Goal: Task Accomplishment & Management: Complete application form

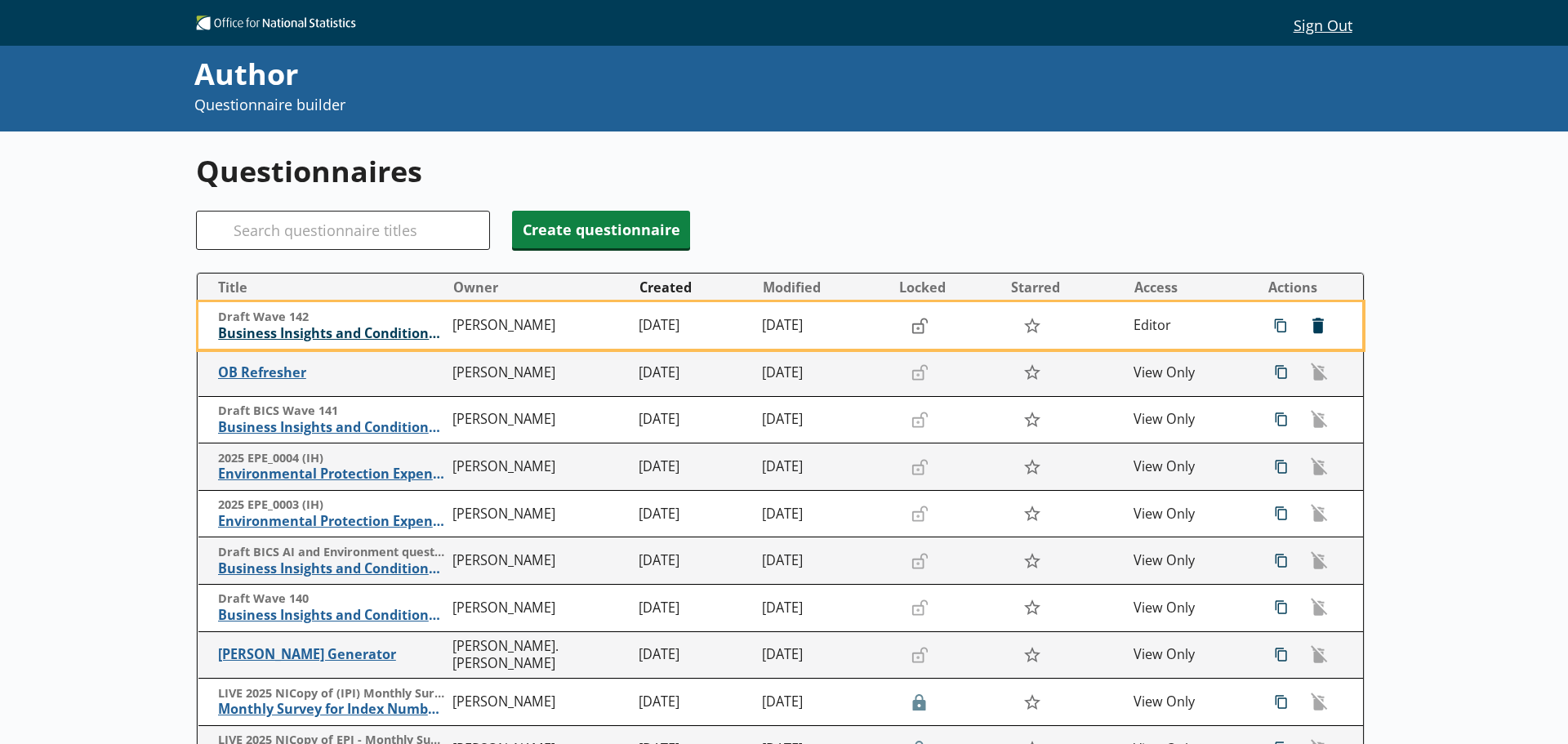
click at [373, 333] on span "Business Insights and Conditions Survey (BICS)" at bounding box center [331, 334] width 227 height 18
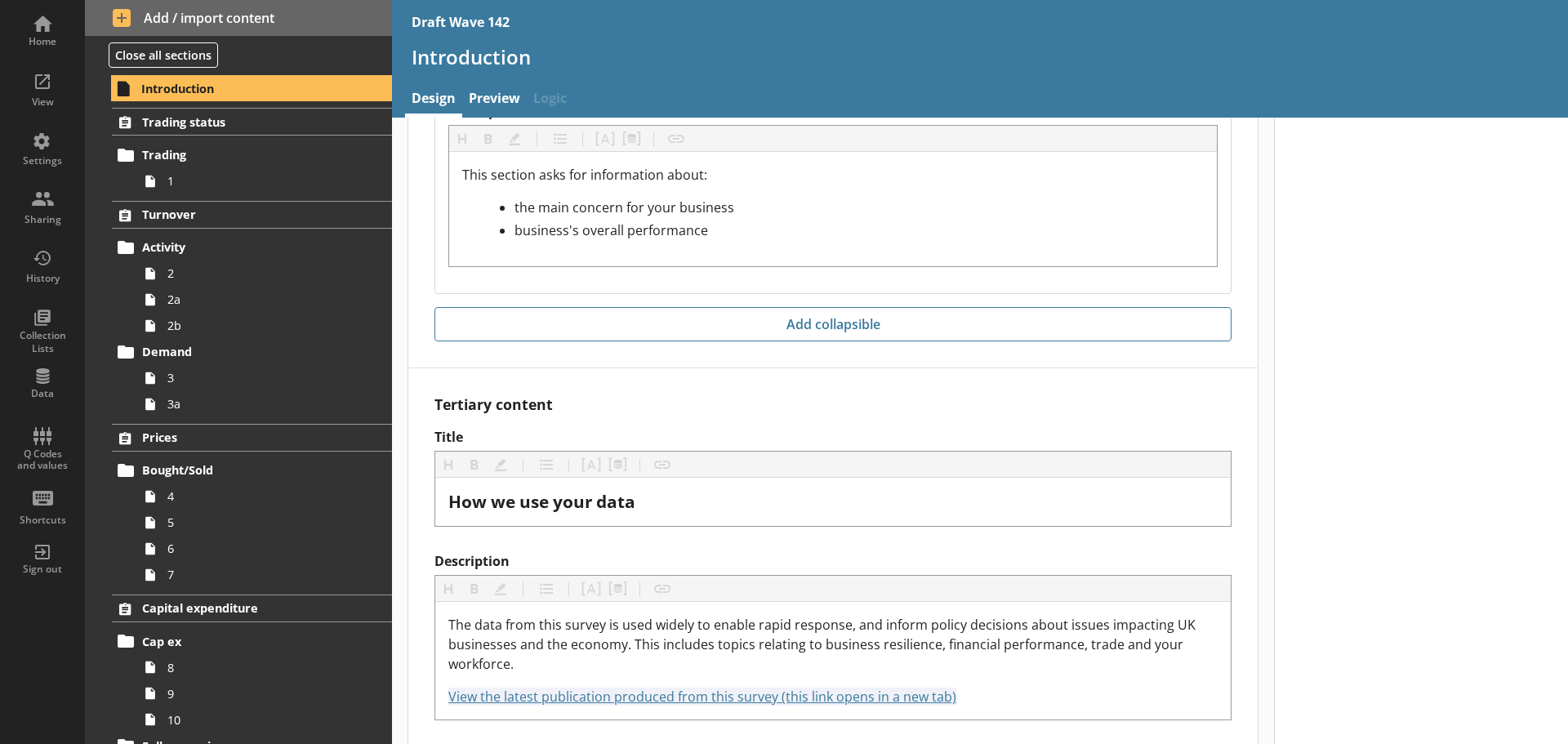
scroll to position [4237, 0]
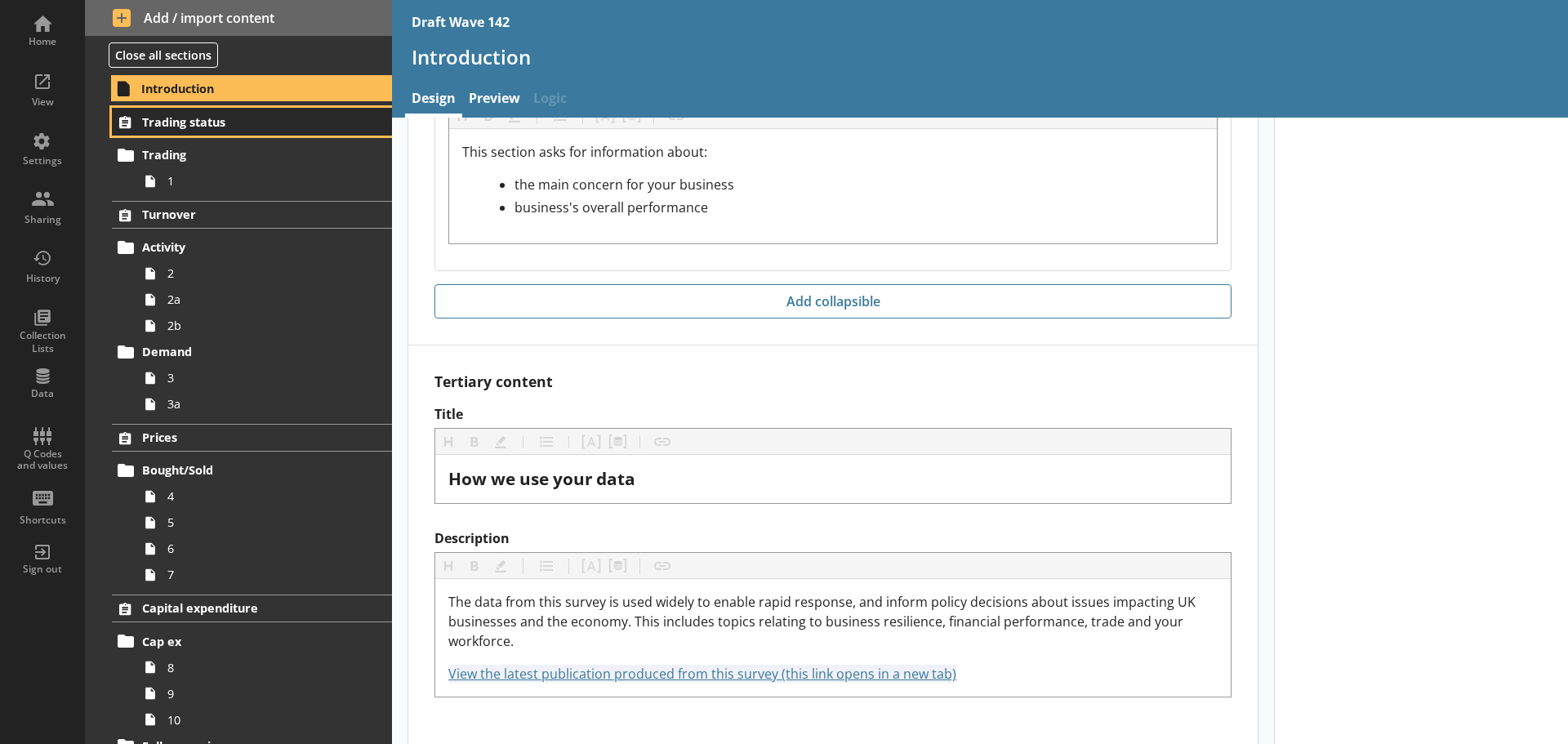
click at [240, 128] on span "Trading status" at bounding box center [243, 122] width 201 height 16
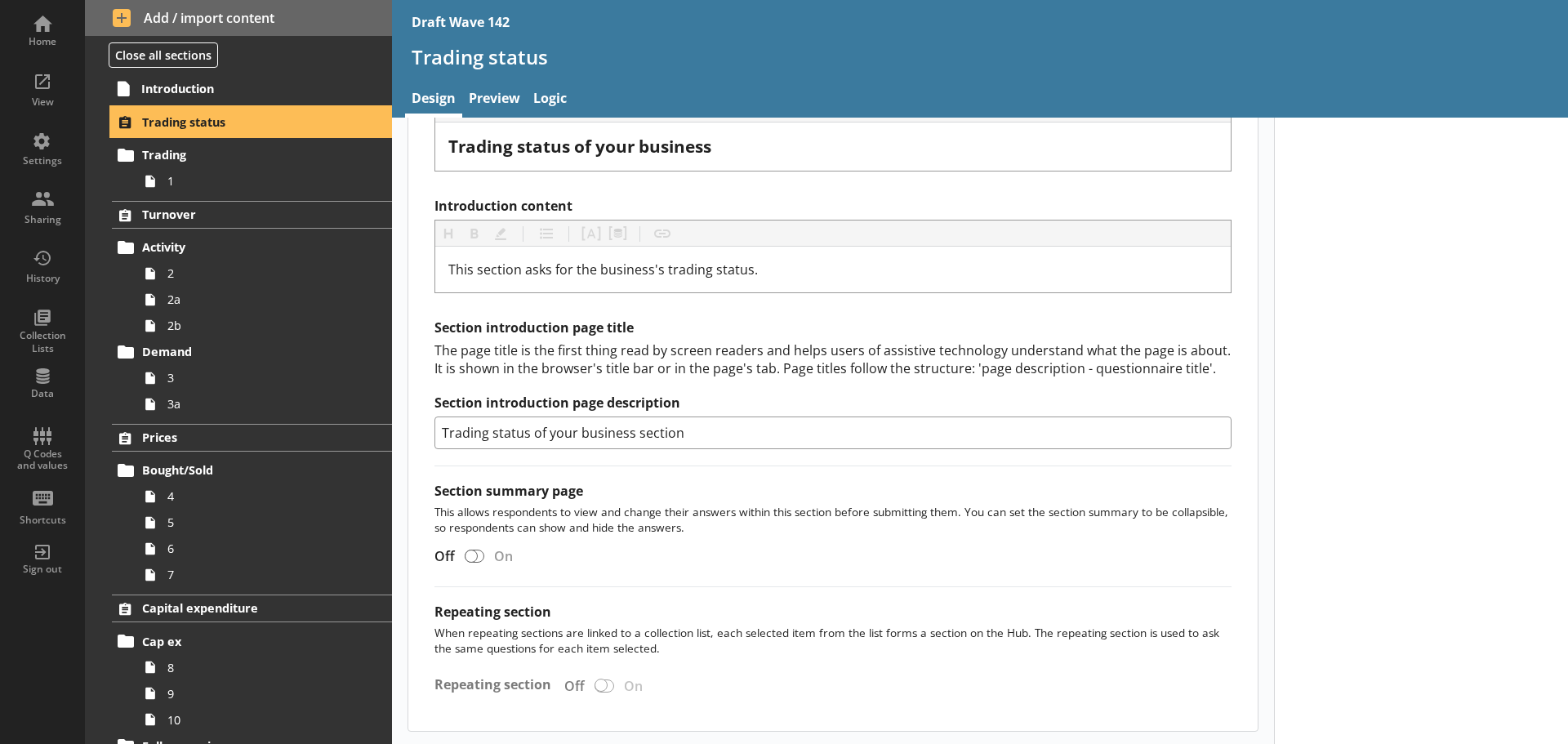
scroll to position [641, 0]
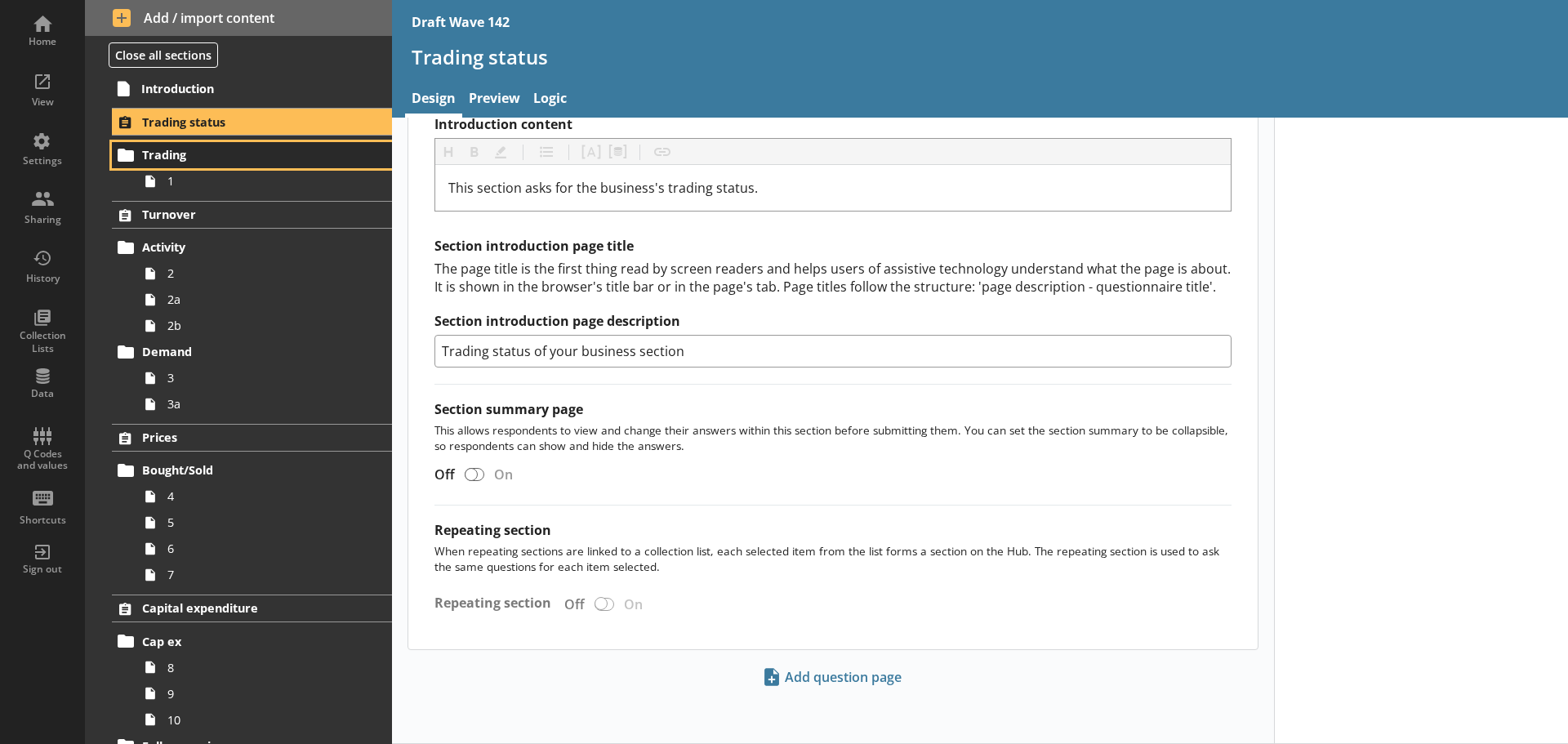
click at [212, 160] on span "Trading" at bounding box center [243, 155] width 201 height 16
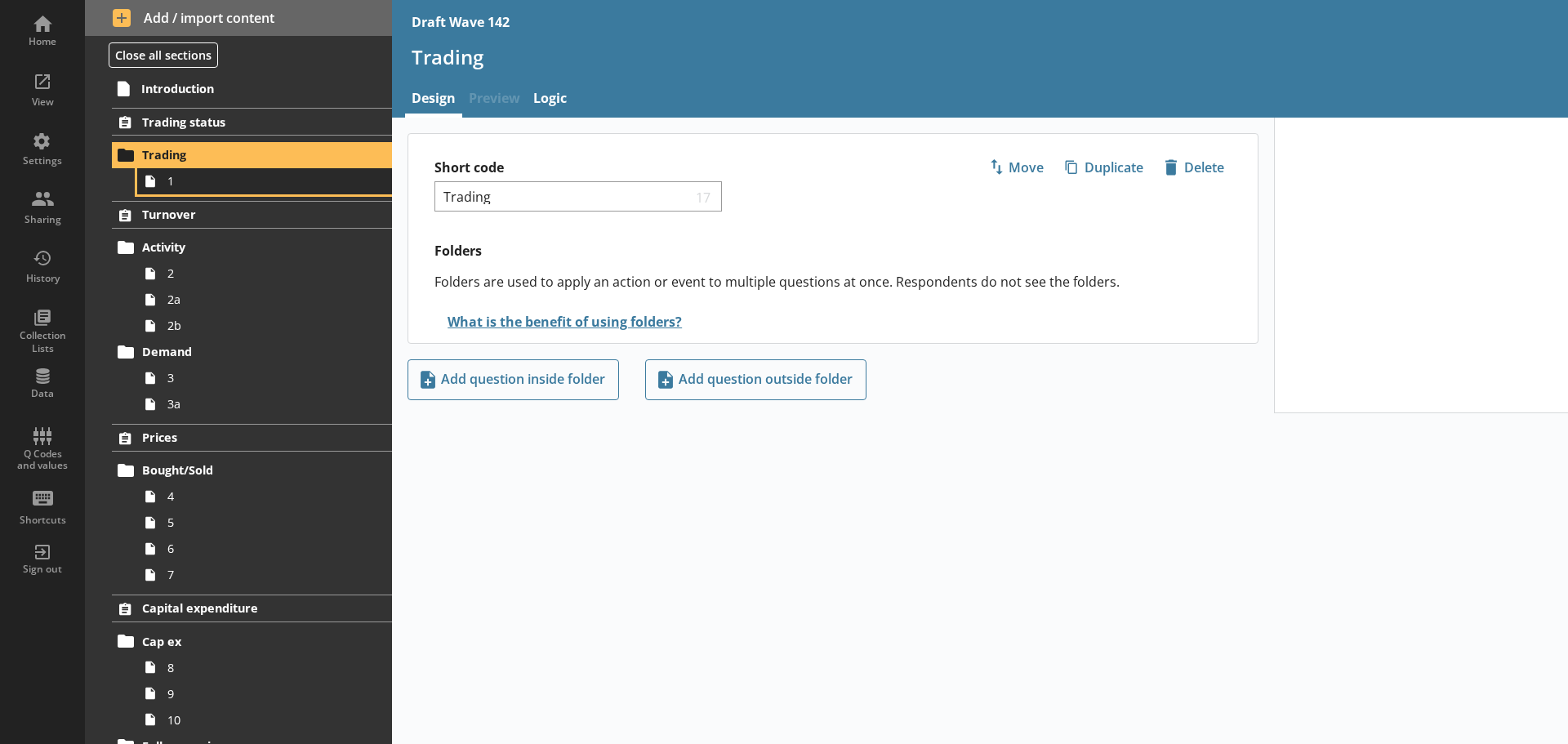
click at [206, 182] on span "1" at bounding box center [258, 181] width 182 height 16
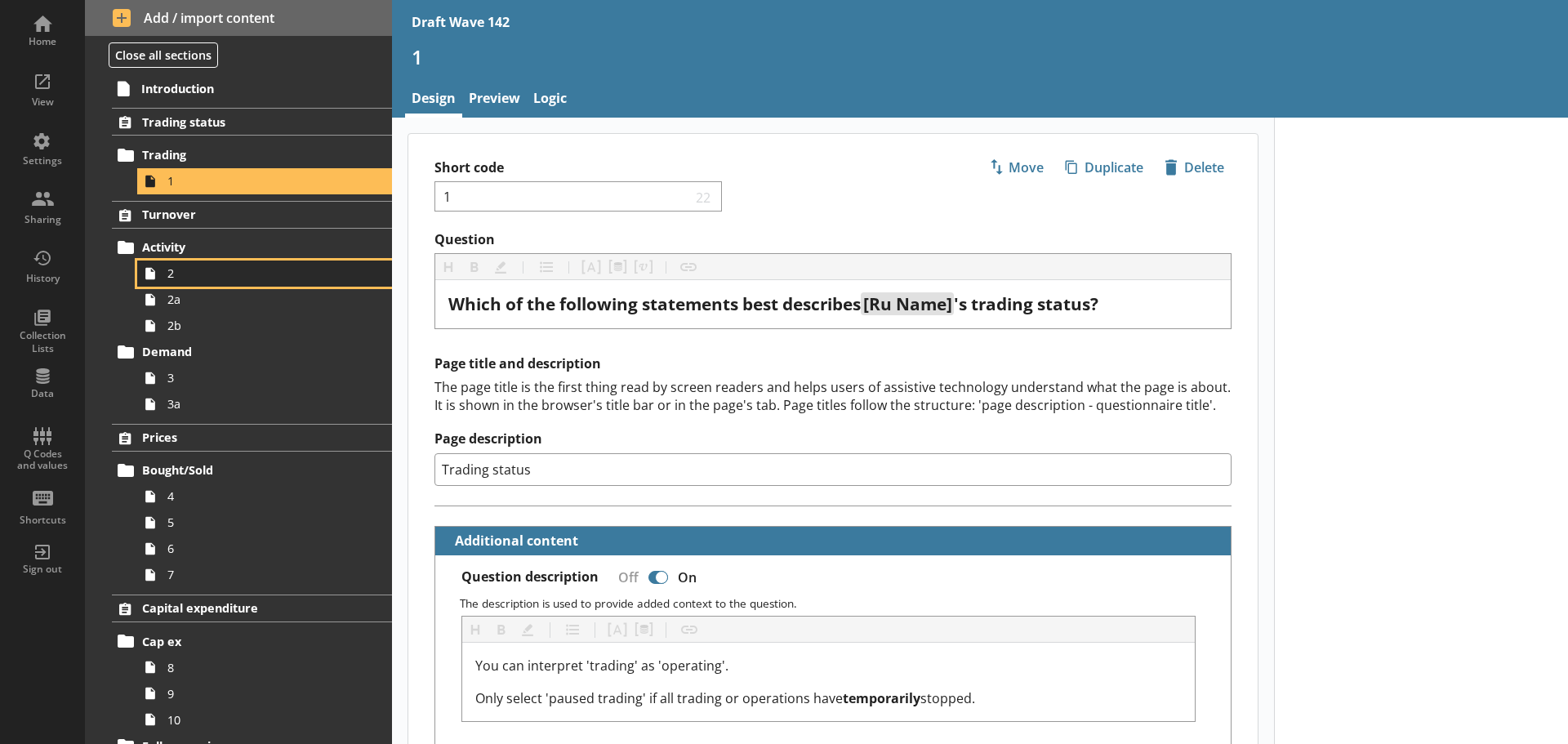
click at [223, 267] on span "2" at bounding box center [258, 273] width 182 height 16
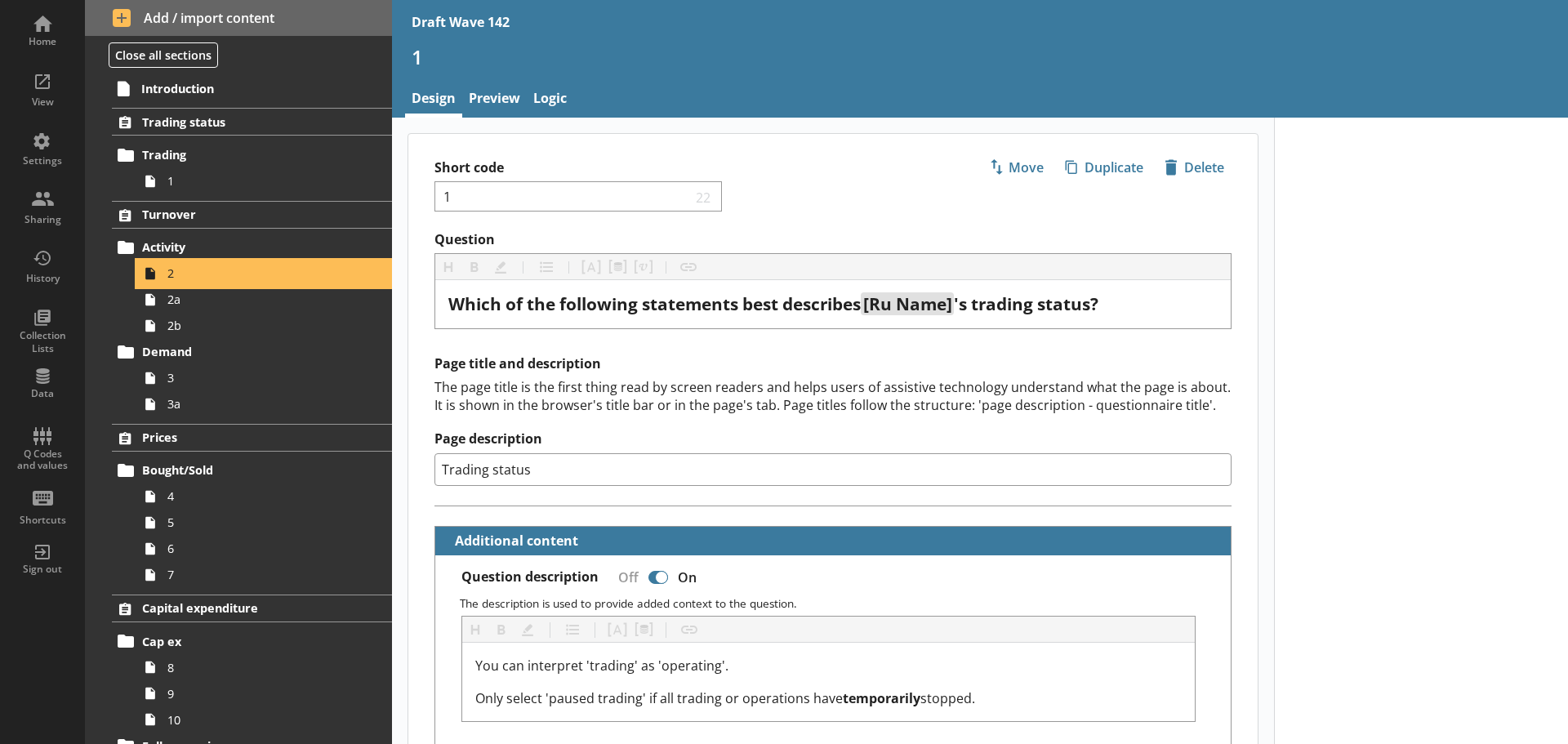
type textarea "x"
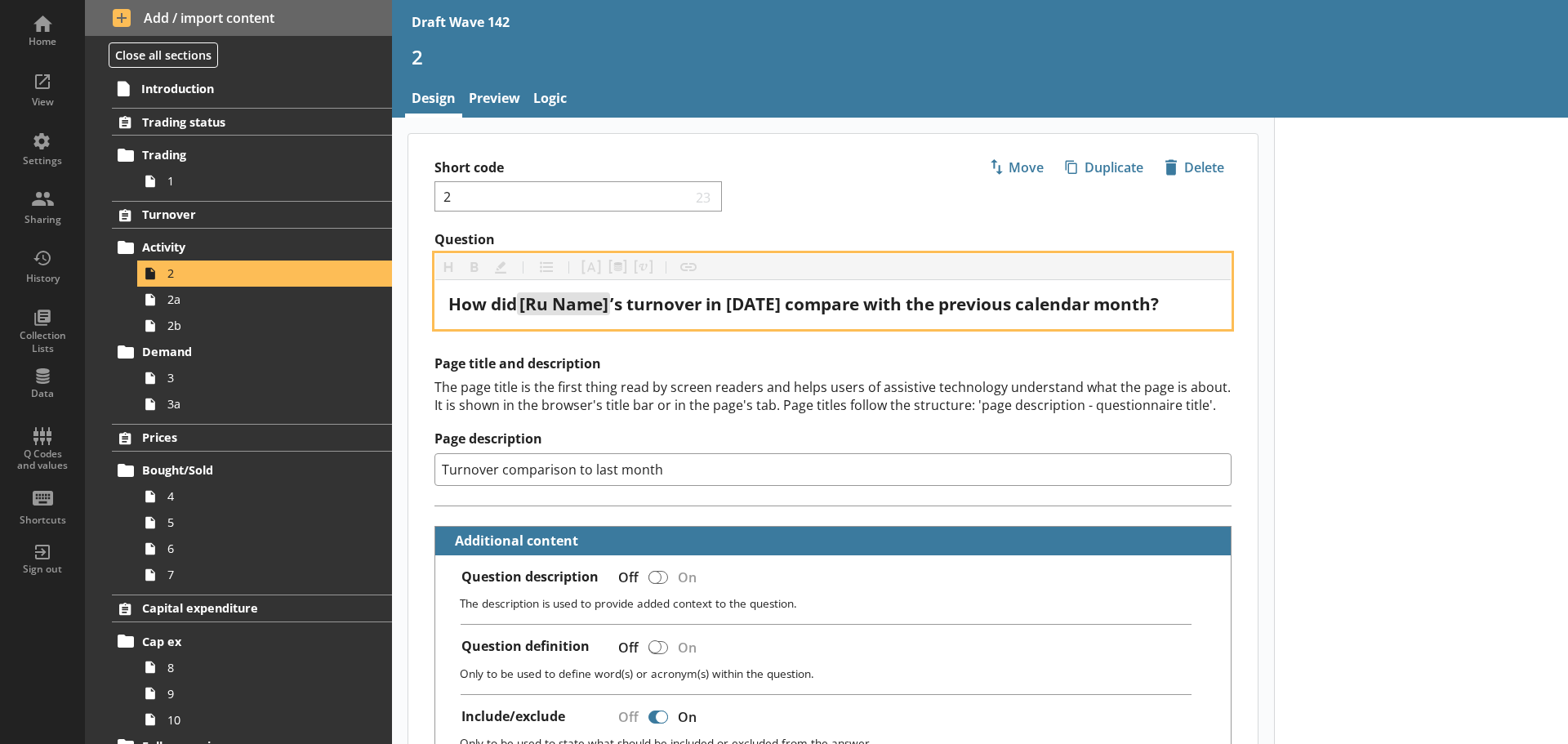
click at [741, 304] on span "’s turnover in [DATE] compare with the previous calendar month?" at bounding box center [885, 303] width 549 height 22
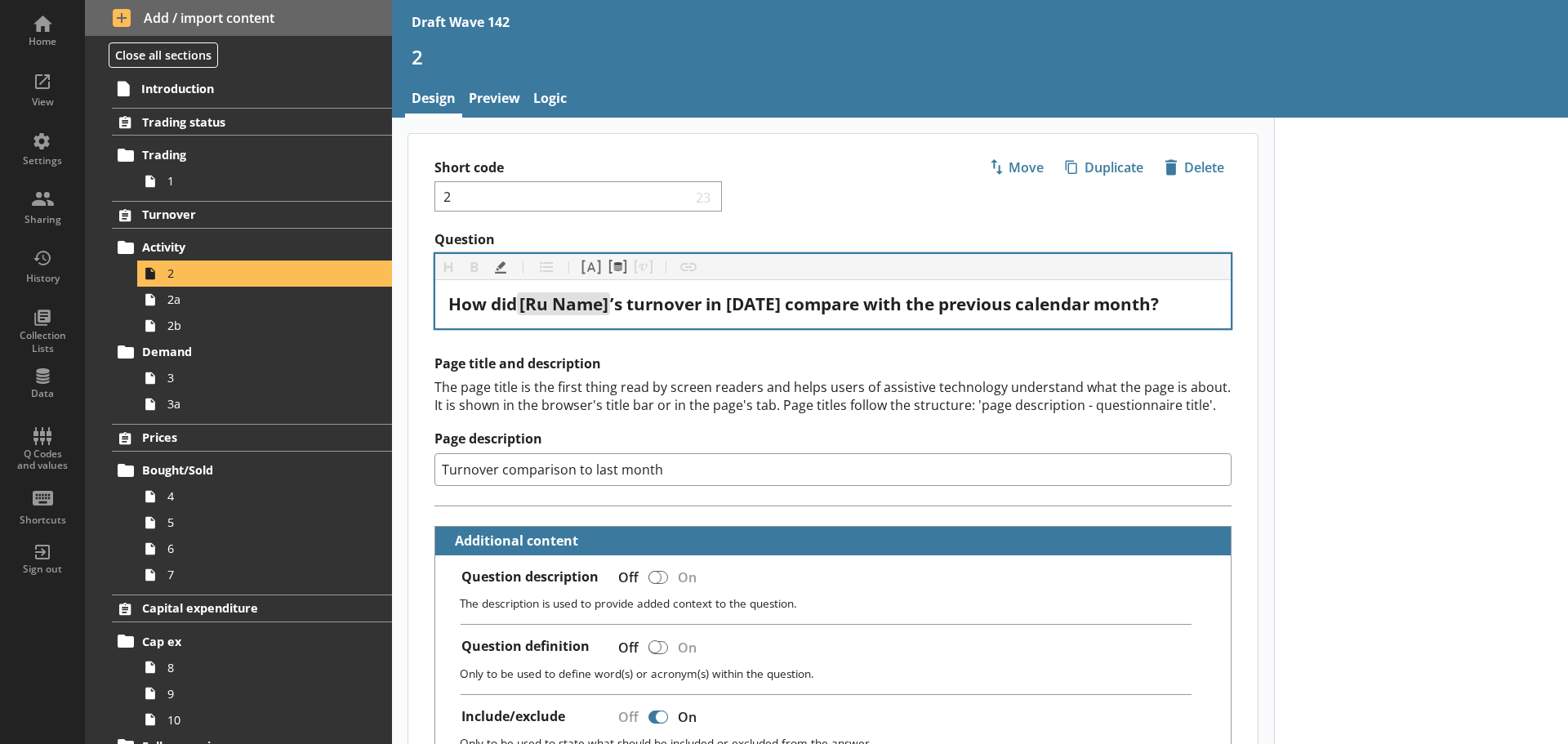
click at [696, 372] on h2 "Page title and description" at bounding box center [833, 364] width 797 height 18
click at [265, 298] on span "2a" at bounding box center [258, 300] width 182 height 16
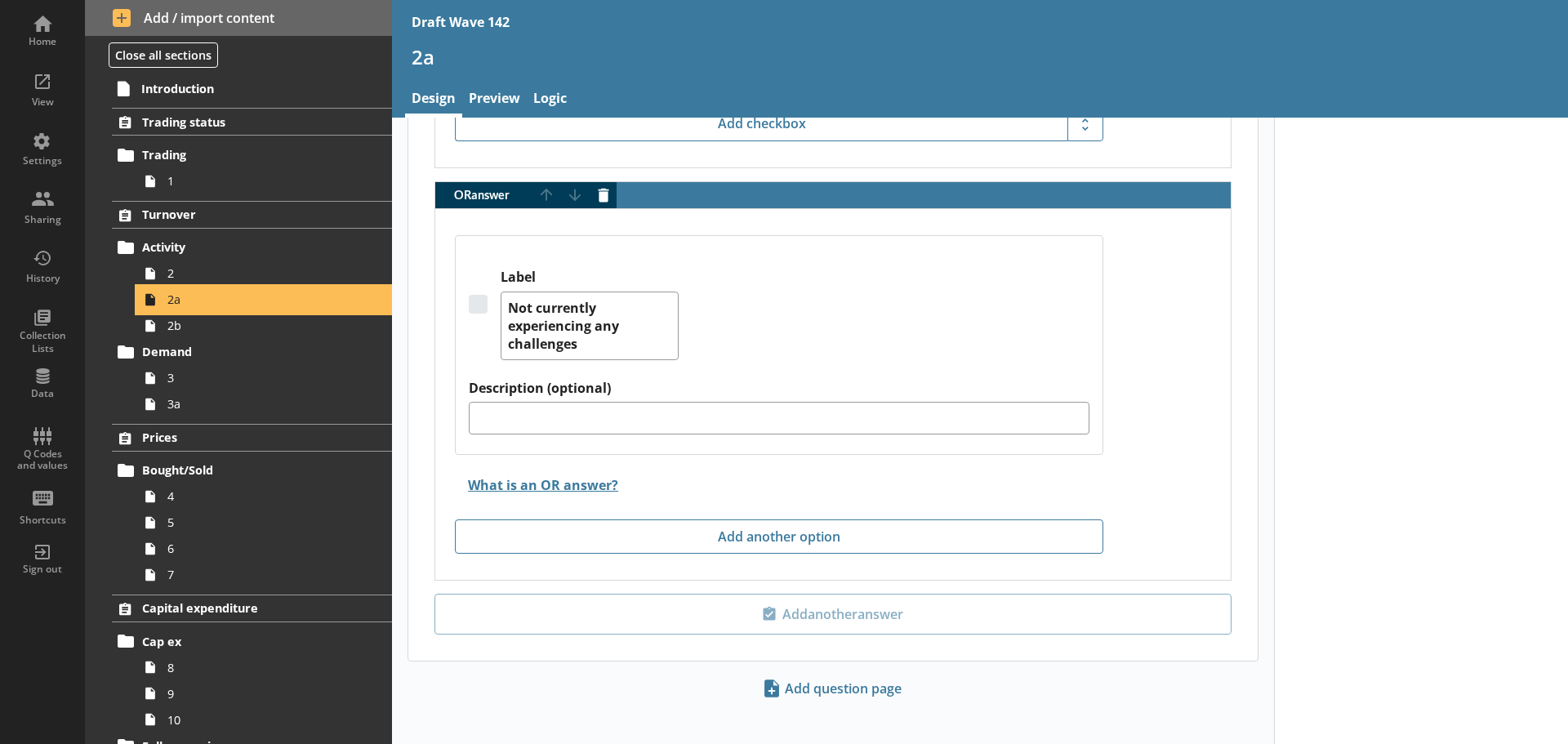
scroll to position [4528, 0]
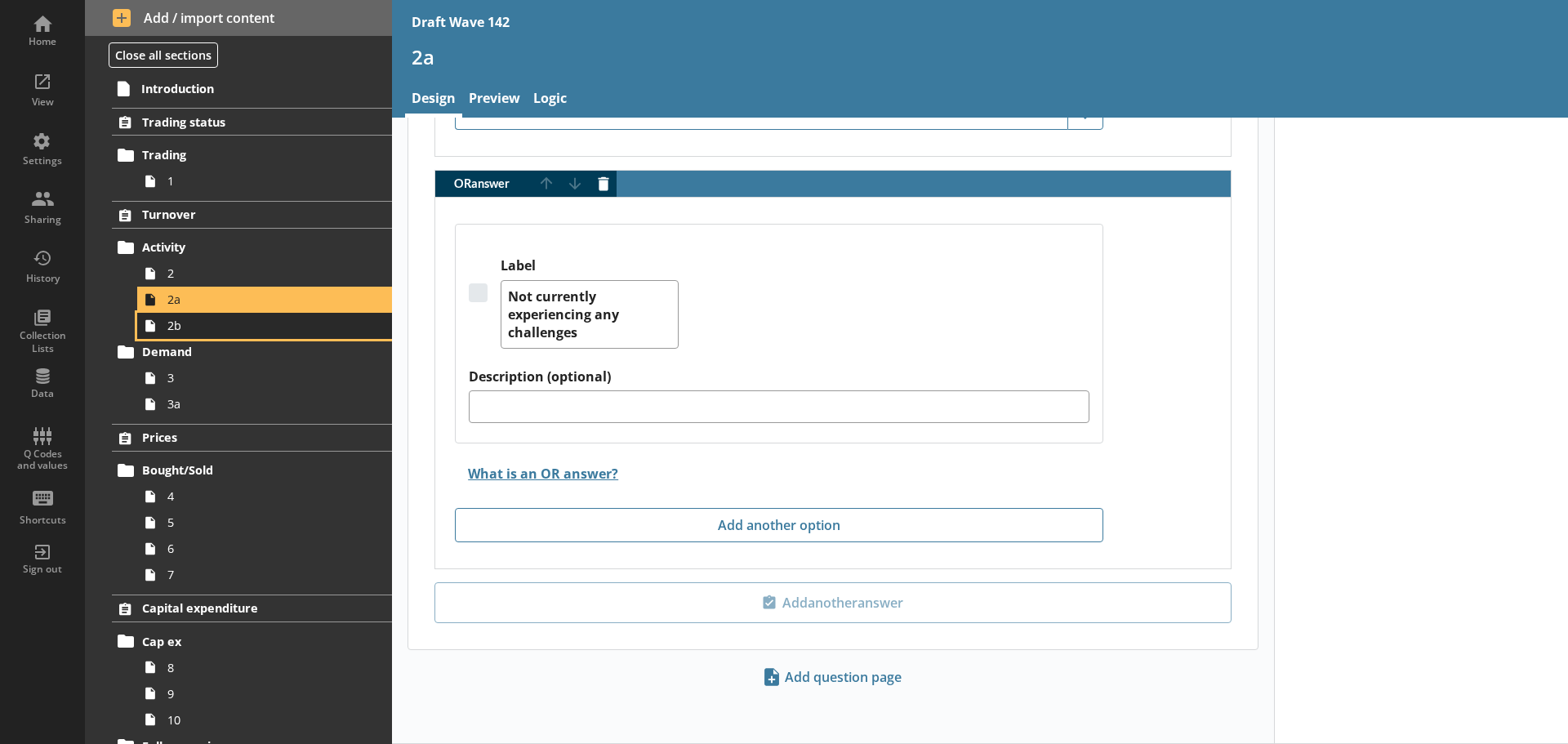
click at [268, 332] on span "2b" at bounding box center [258, 325] width 182 height 16
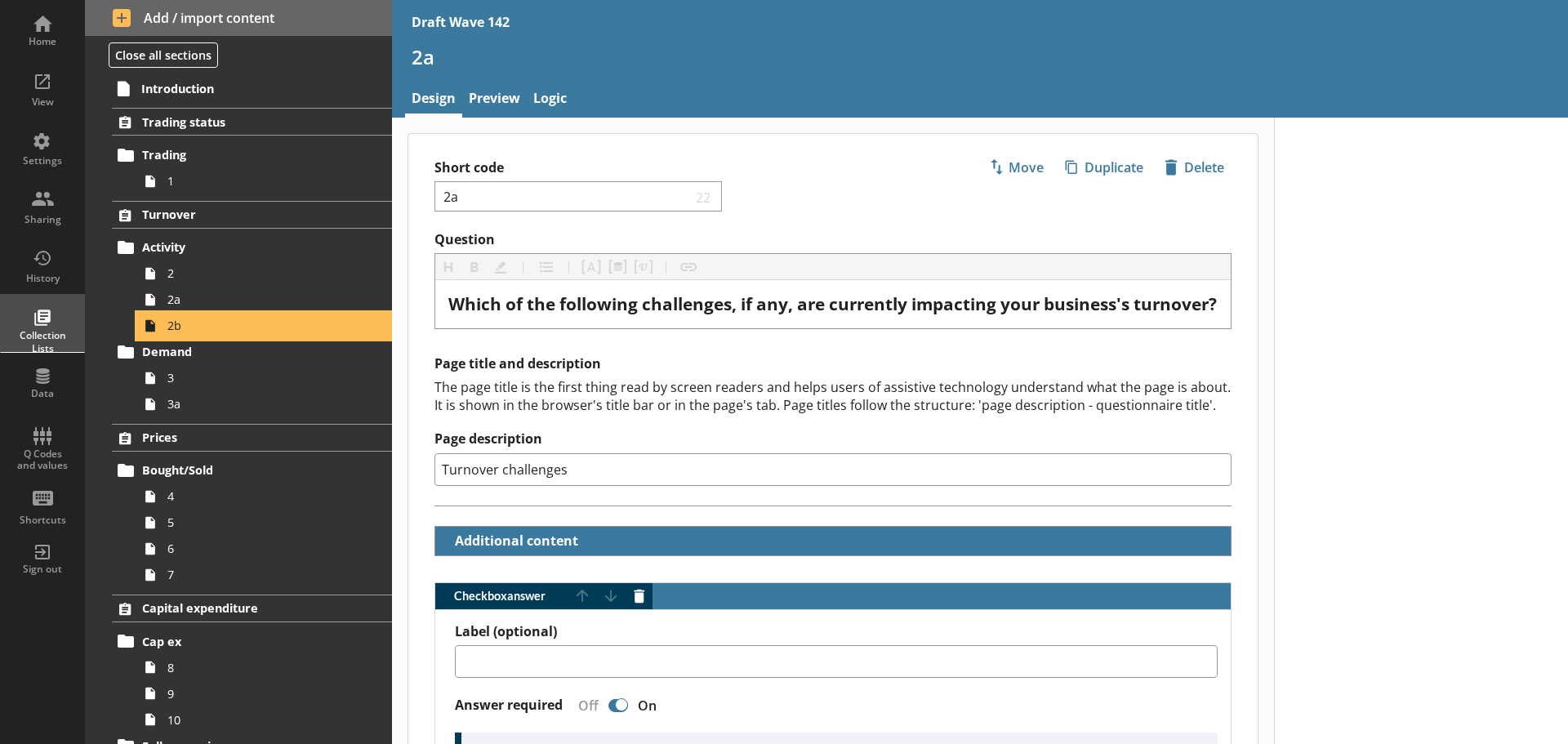
type textarea "x"
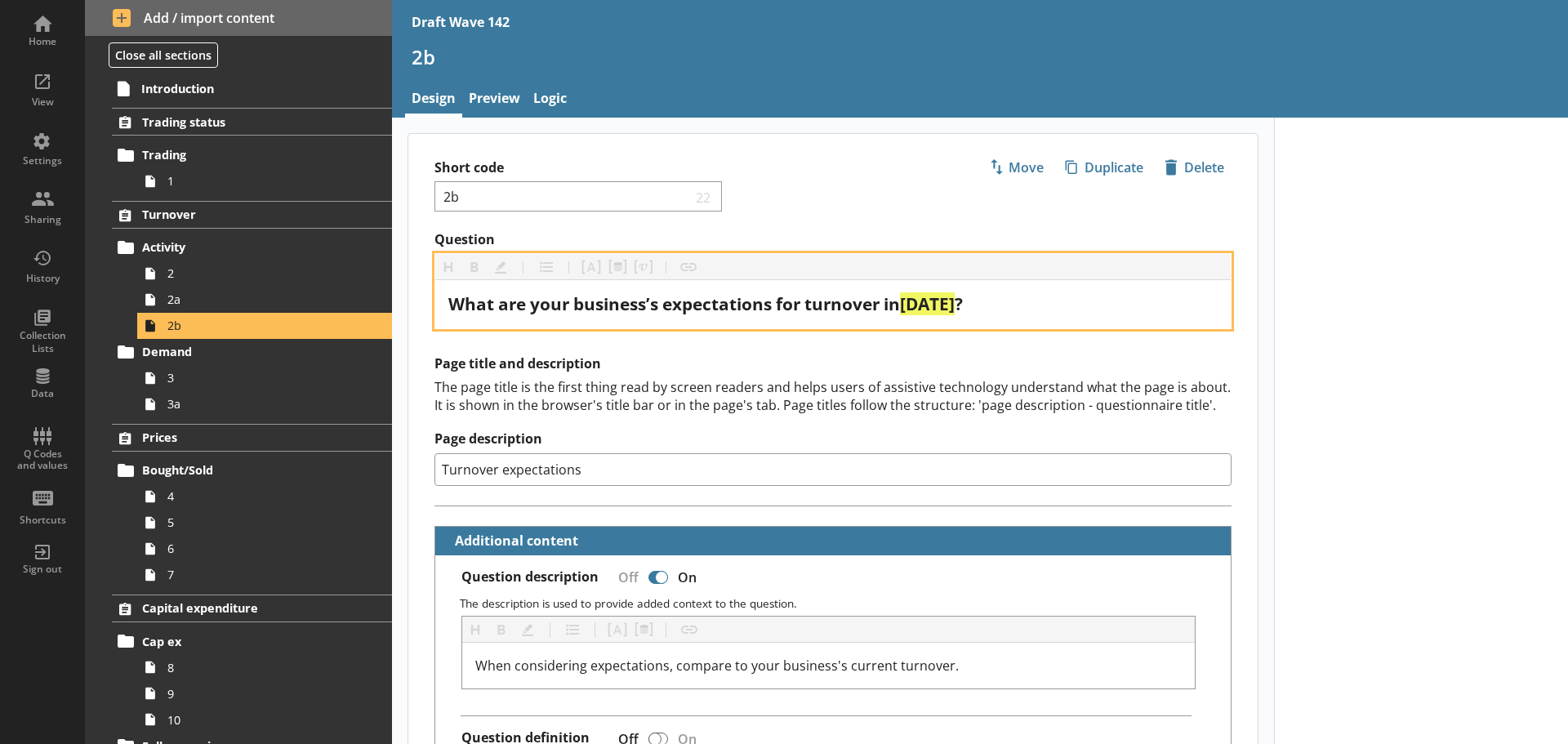
click at [936, 312] on span "[DATE]" at bounding box center [928, 303] width 55 height 22
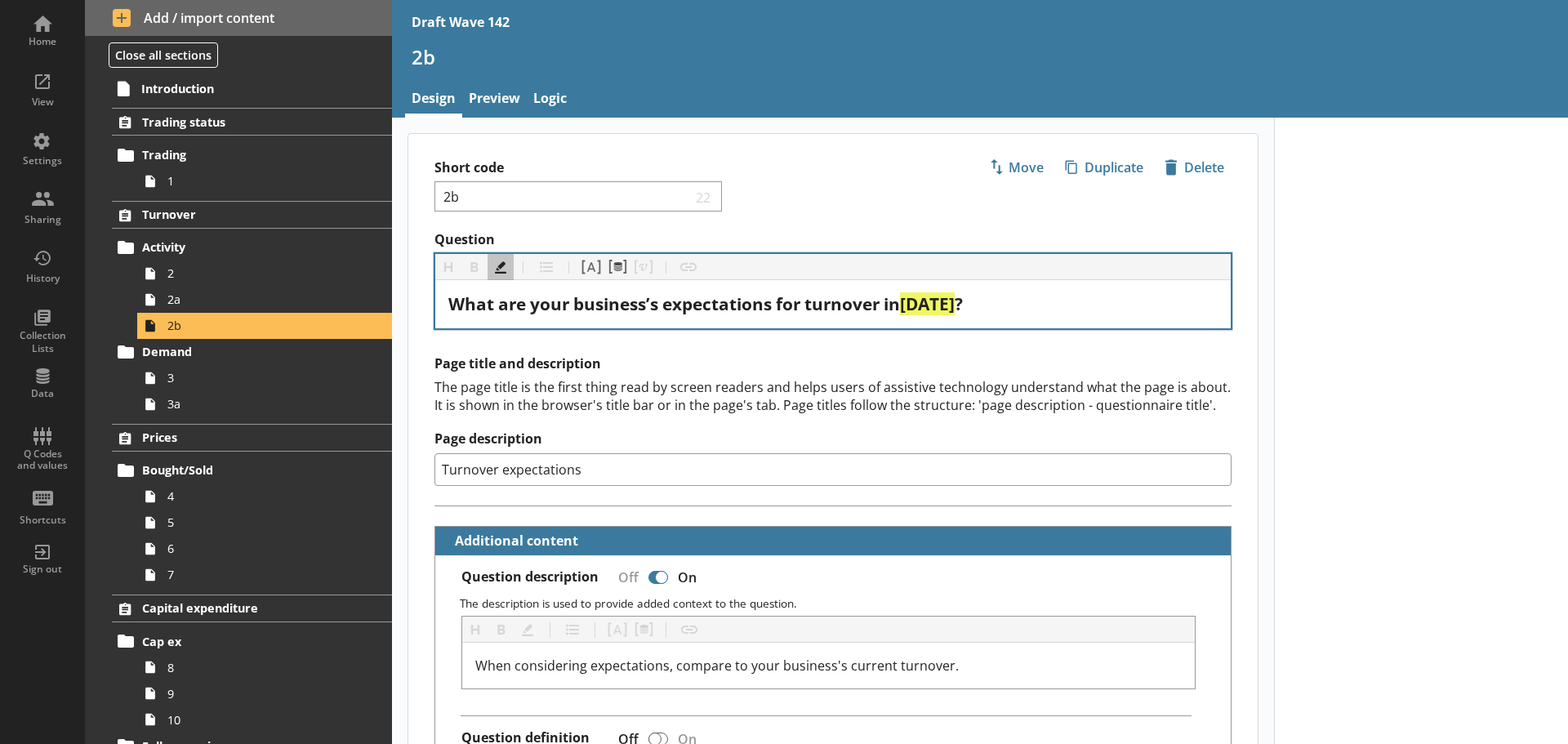
click at [922, 357] on h2 "Page title and description" at bounding box center [833, 364] width 797 height 18
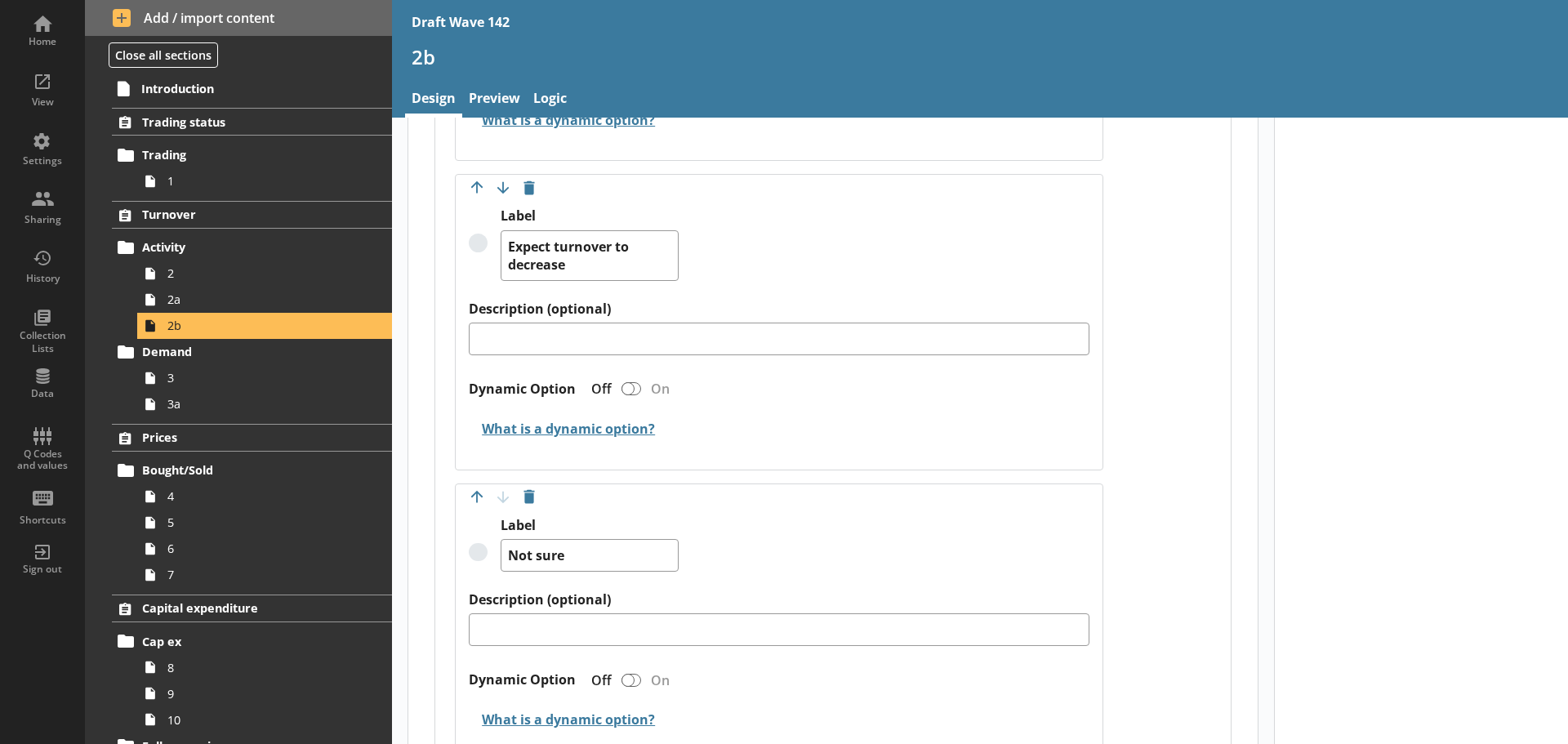
scroll to position [1818, 0]
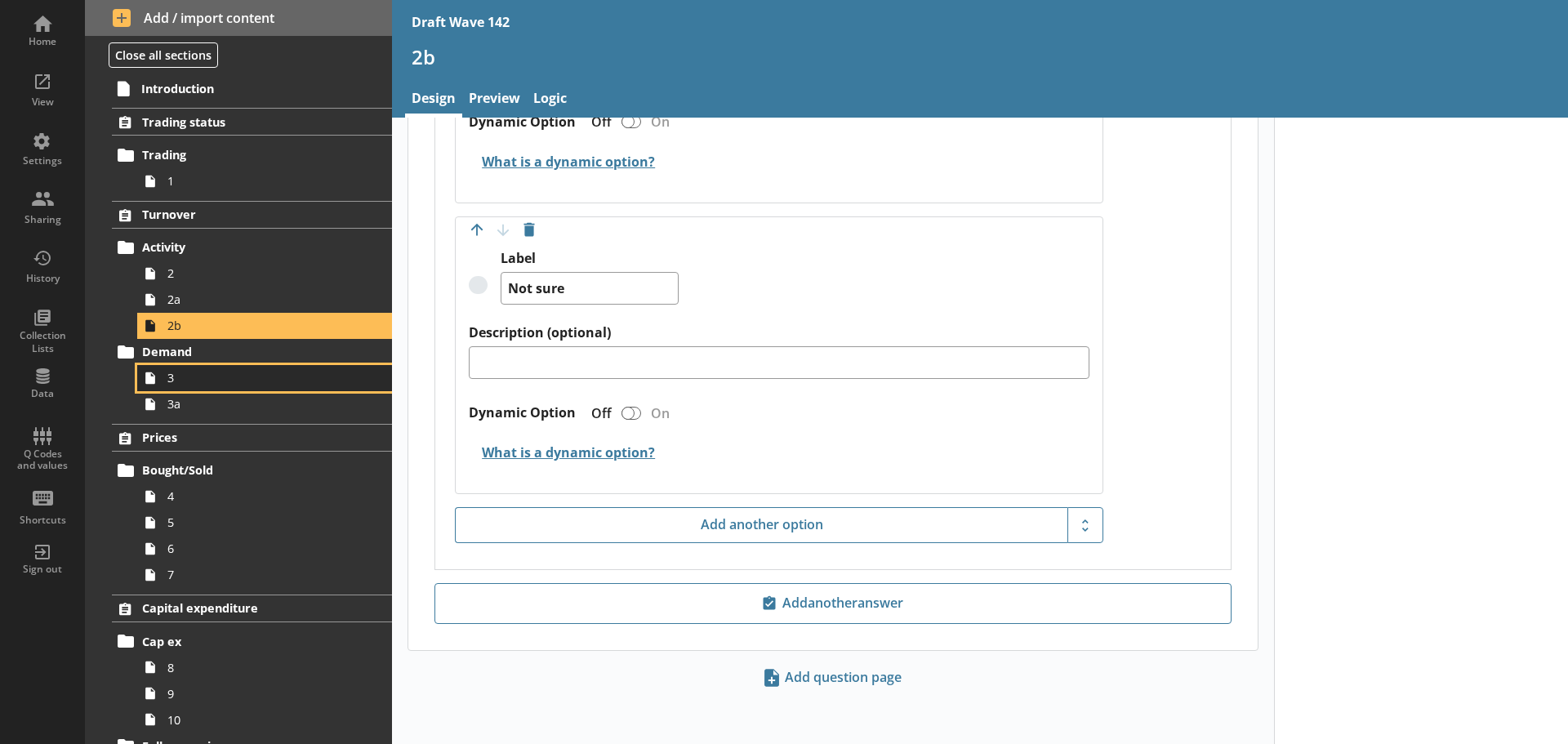
click at [296, 390] on link "3" at bounding box center [264, 378] width 255 height 26
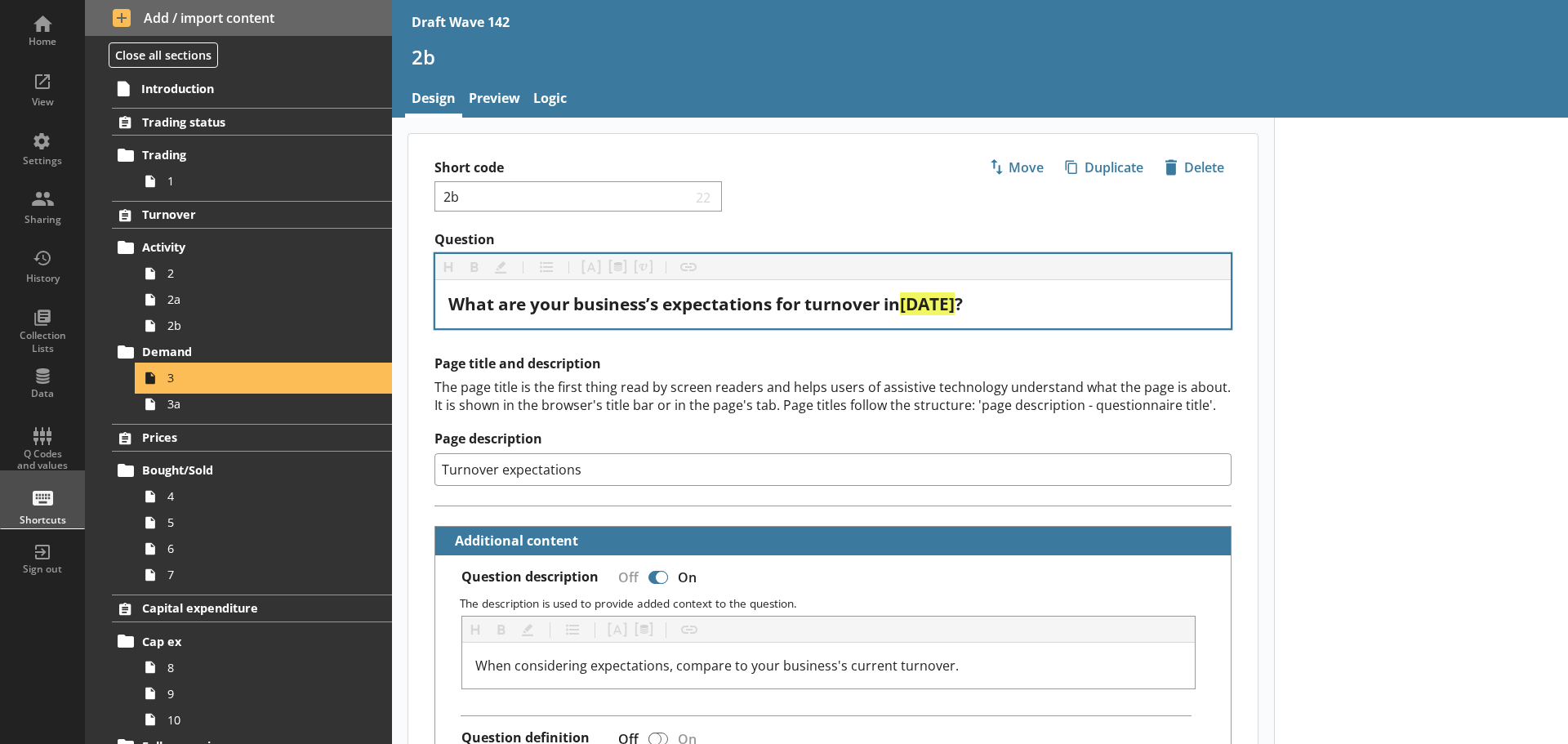
type textarea "x"
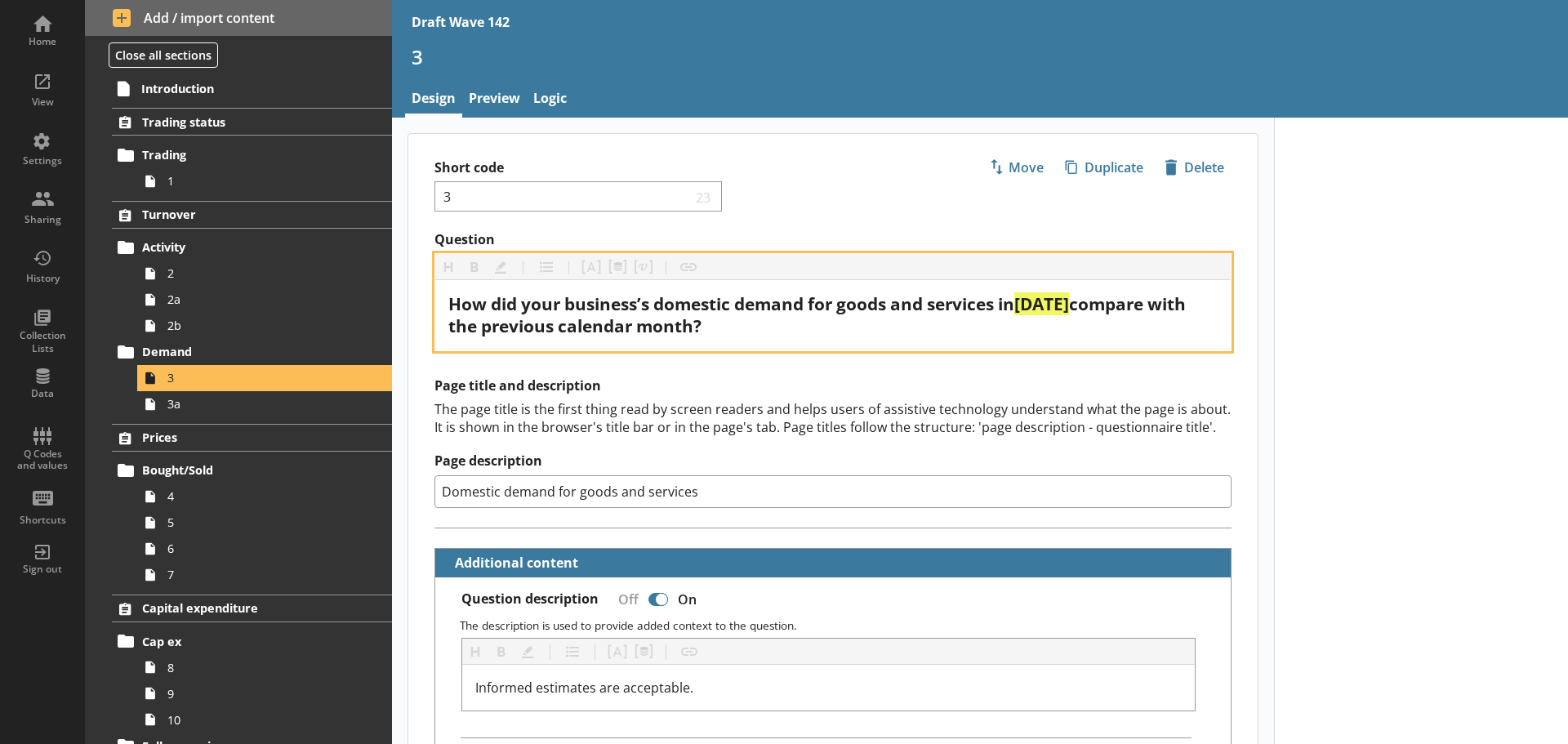
click at [1039, 305] on span "[DATE]" at bounding box center [1042, 303] width 55 height 22
click at [1040, 297] on span "[DATE]" at bounding box center [1042, 303] width 55 height 22
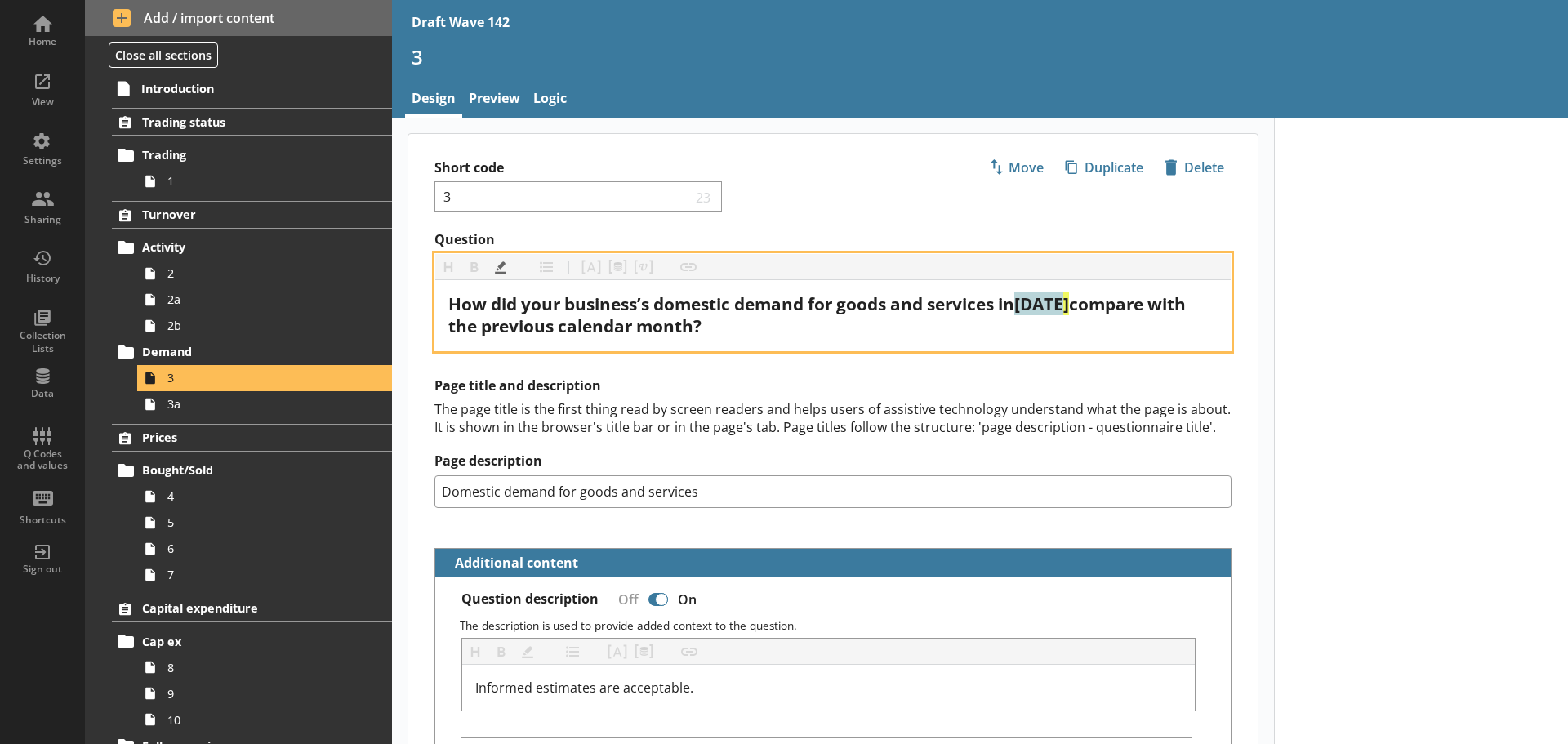
click at [1040, 297] on span "[DATE]" at bounding box center [1042, 303] width 55 height 22
click at [1044, 302] on span "[DATE]" at bounding box center [1042, 303] width 55 height 22
click at [909, 326] on div "How did your business’s domestic demand for goods and services in [DATE] compar…" at bounding box center [833, 314] width 769 height 44
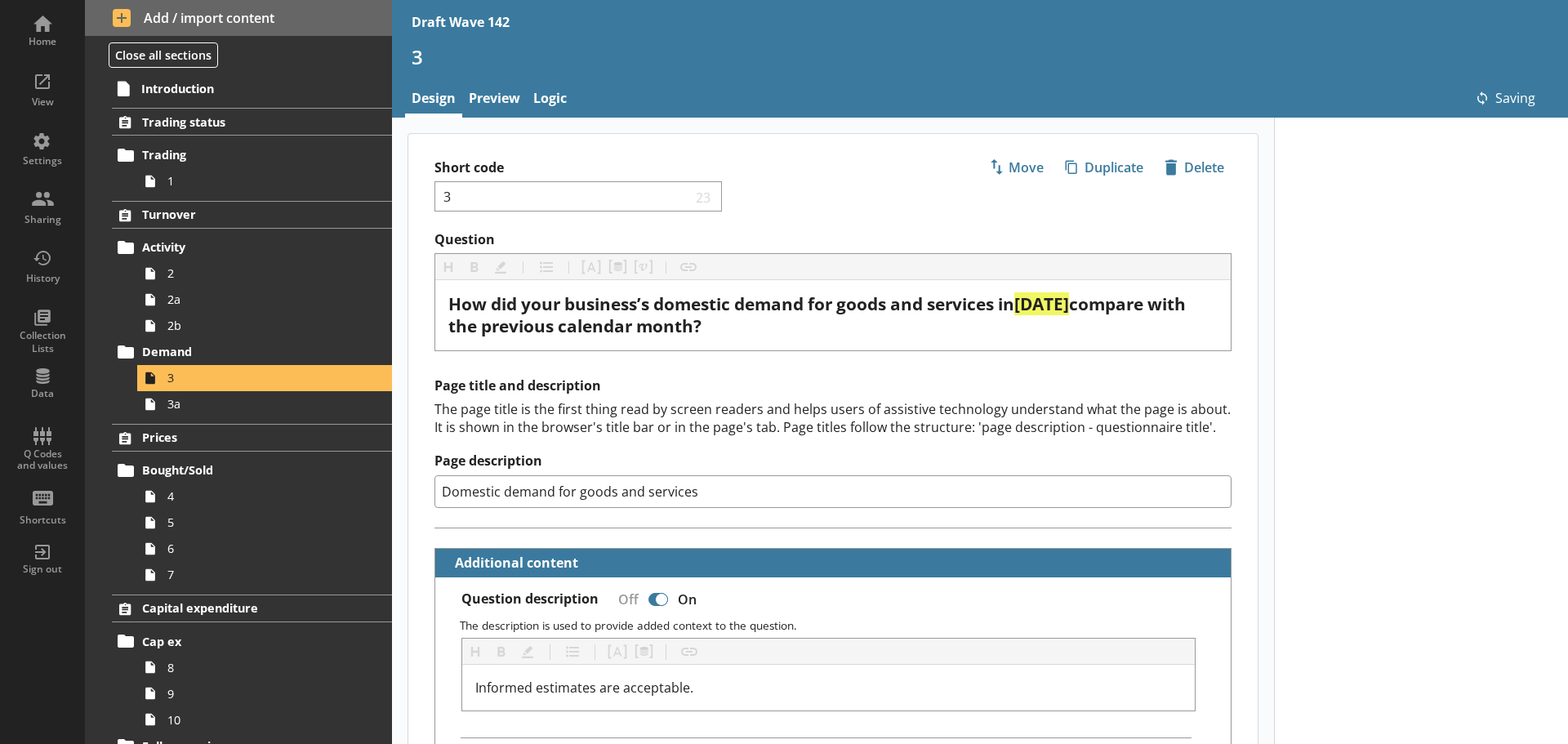
click at [762, 403] on div "The page title is the first thing read by screen readers and helps users of ass…" at bounding box center [833, 418] width 797 height 36
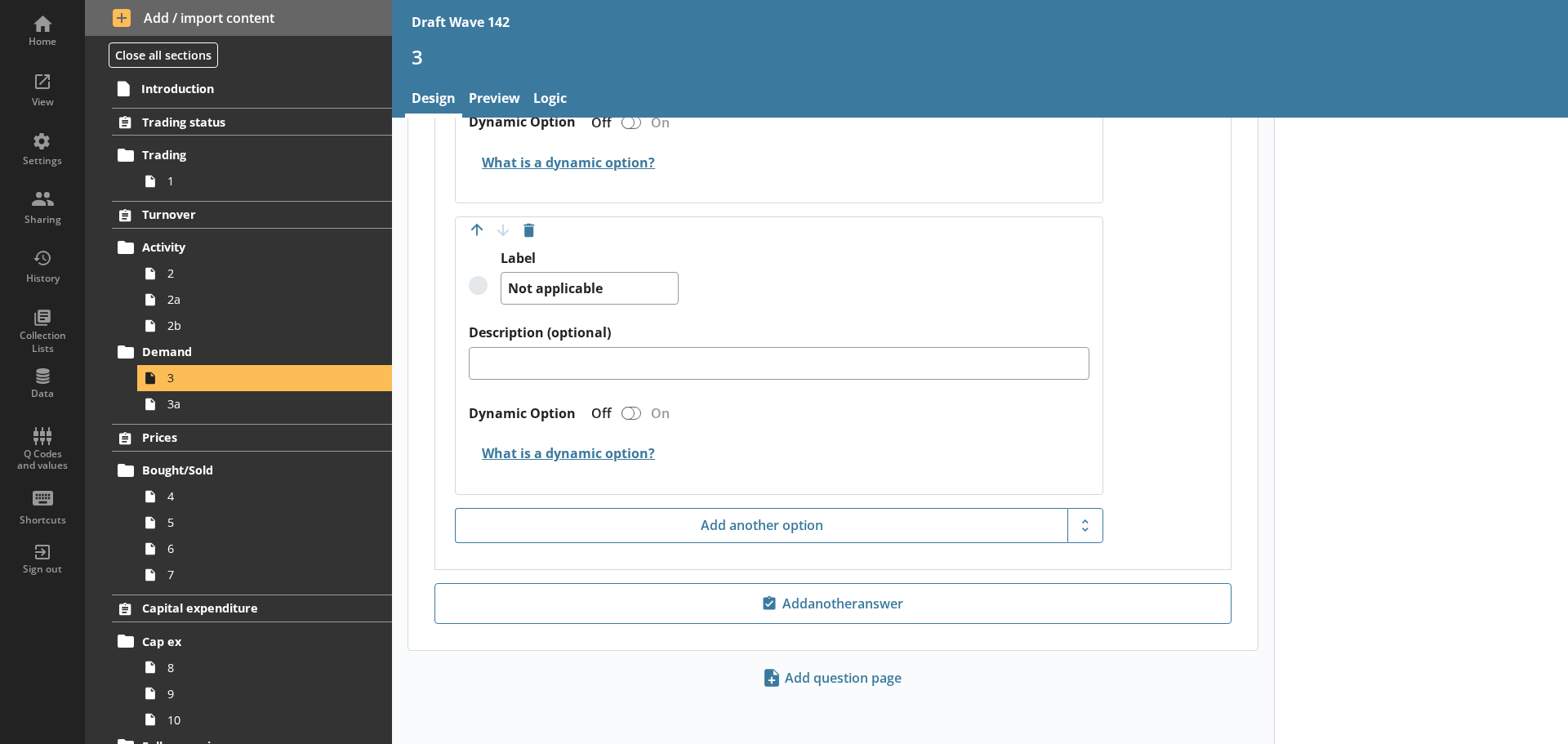
scroll to position [2298, 0]
click at [262, 411] on span "3a" at bounding box center [258, 404] width 182 height 16
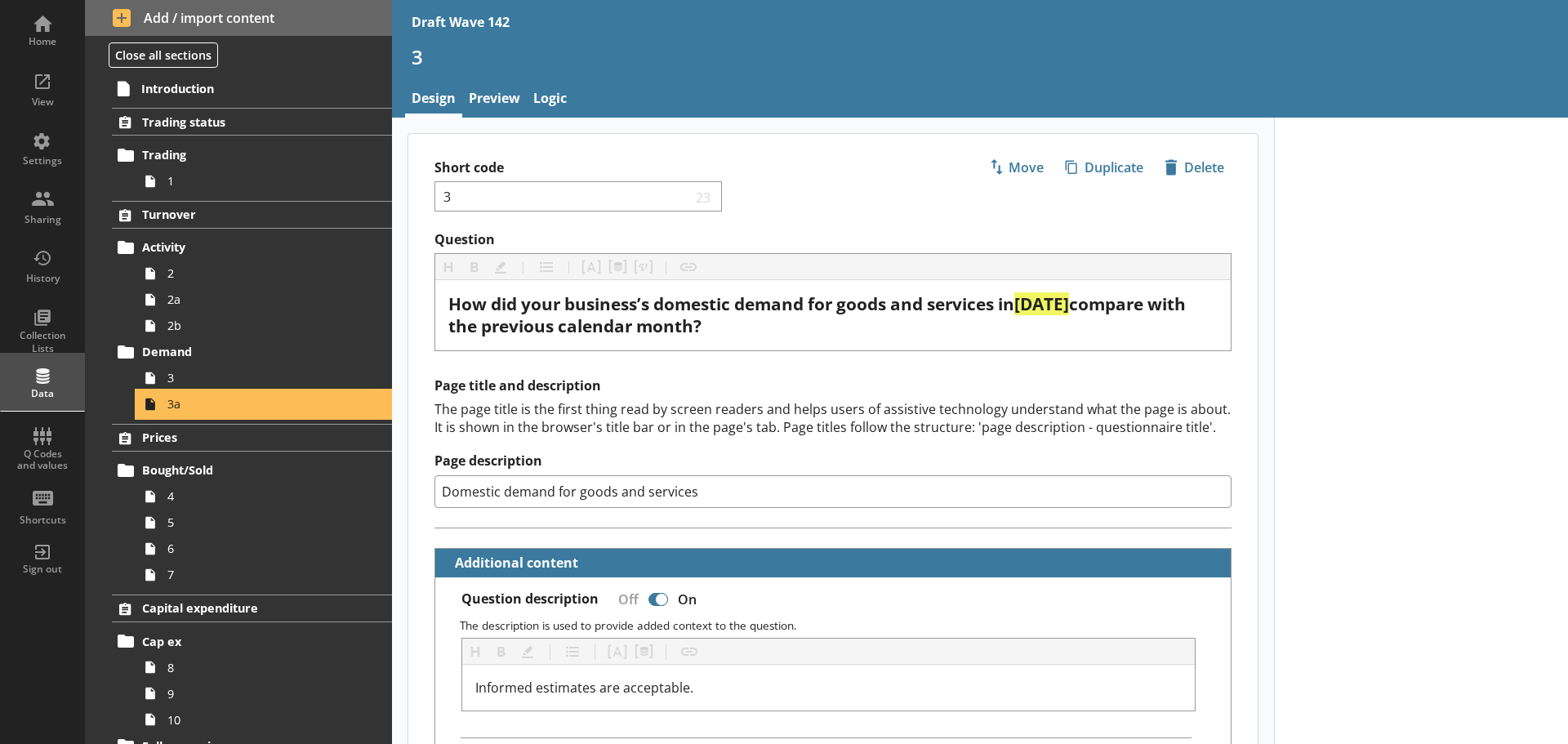
type textarea "x"
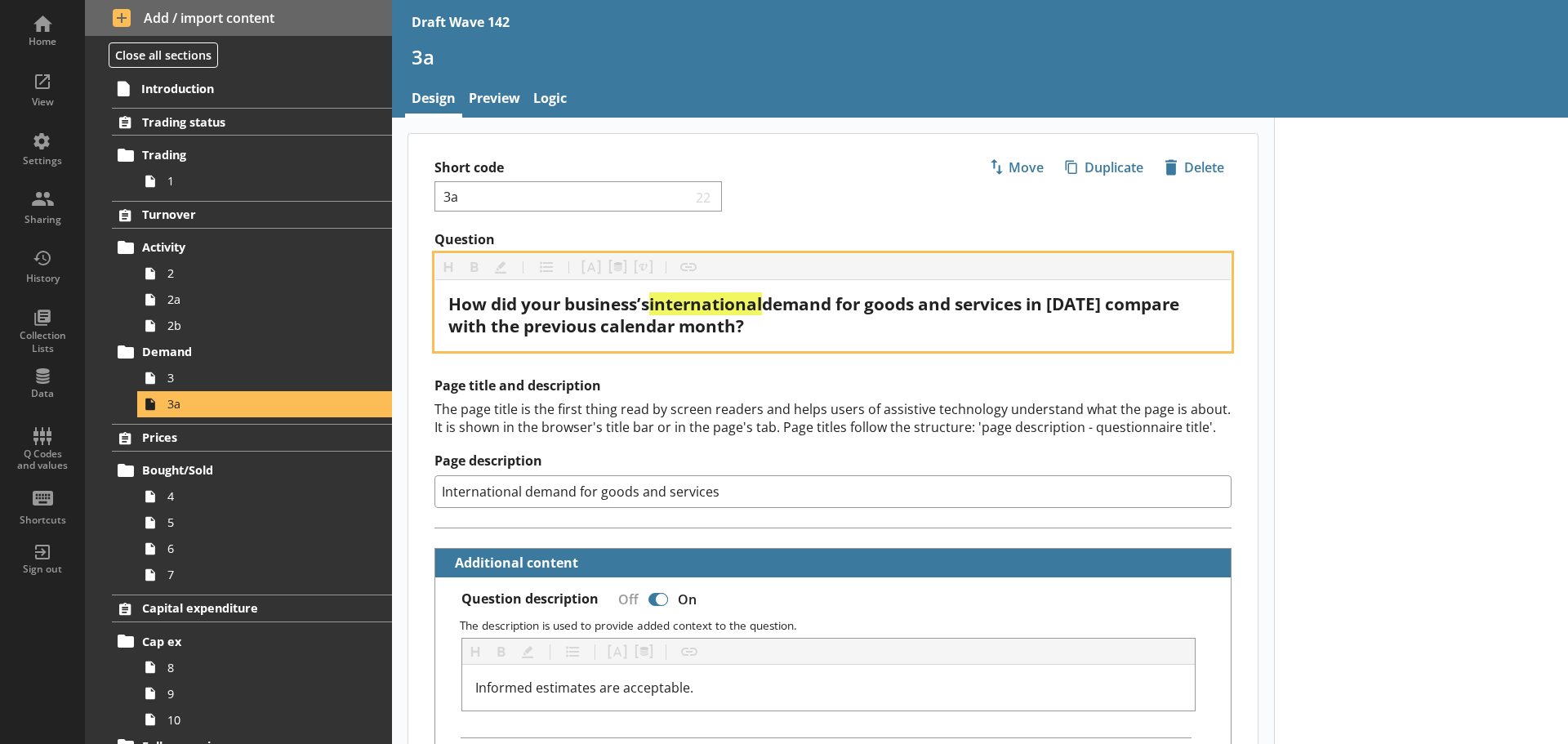
click at [1071, 310] on span "demand for goods and services in [DATE] compare with the previous calendar mont…" at bounding box center [815, 314] width 735 height 45
click at [843, 336] on div "How did your business’s international demand for goods and services in [DATE] c…" at bounding box center [833, 314] width 769 height 44
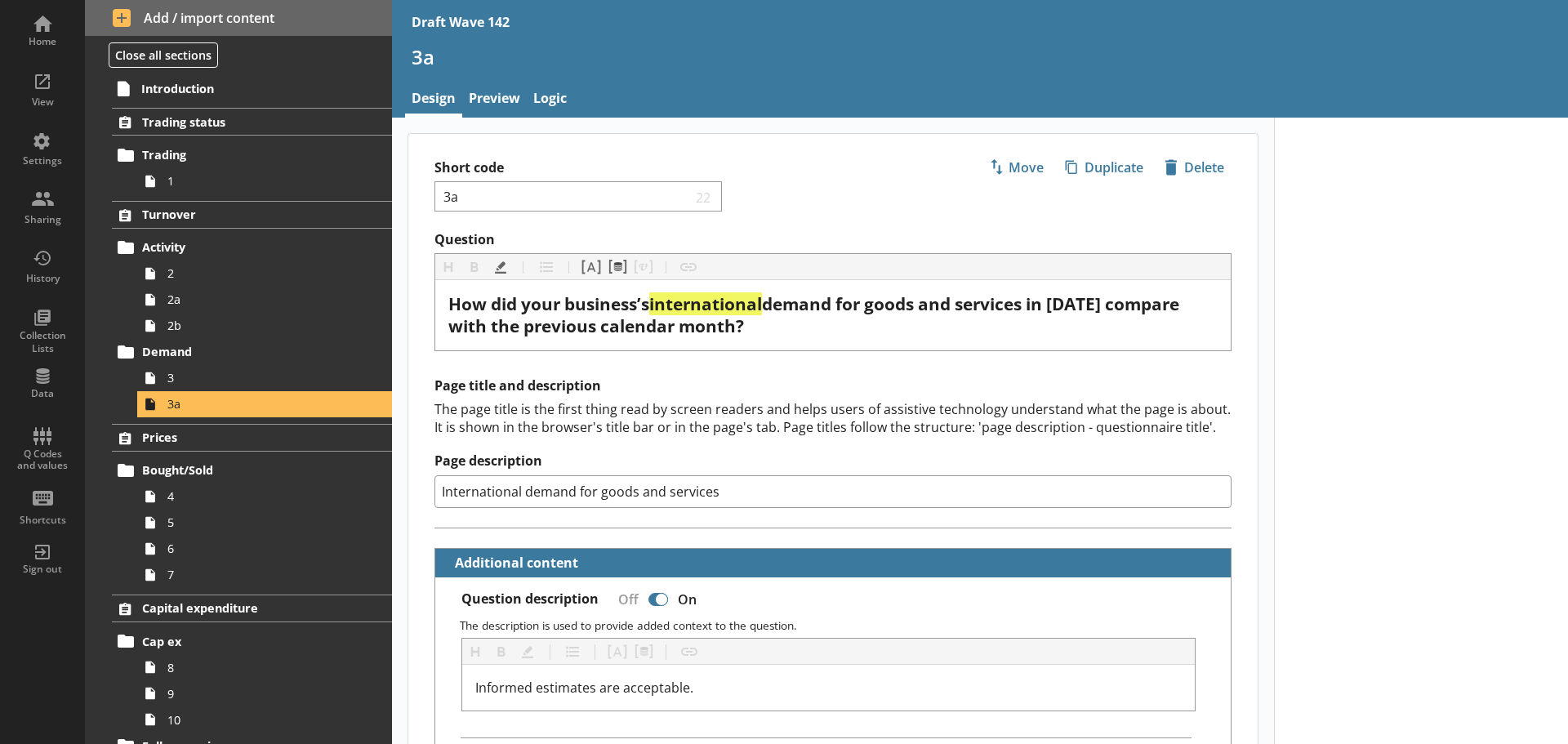
click at [819, 391] on h2 "Page title and description" at bounding box center [833, 386] width 797 height 18
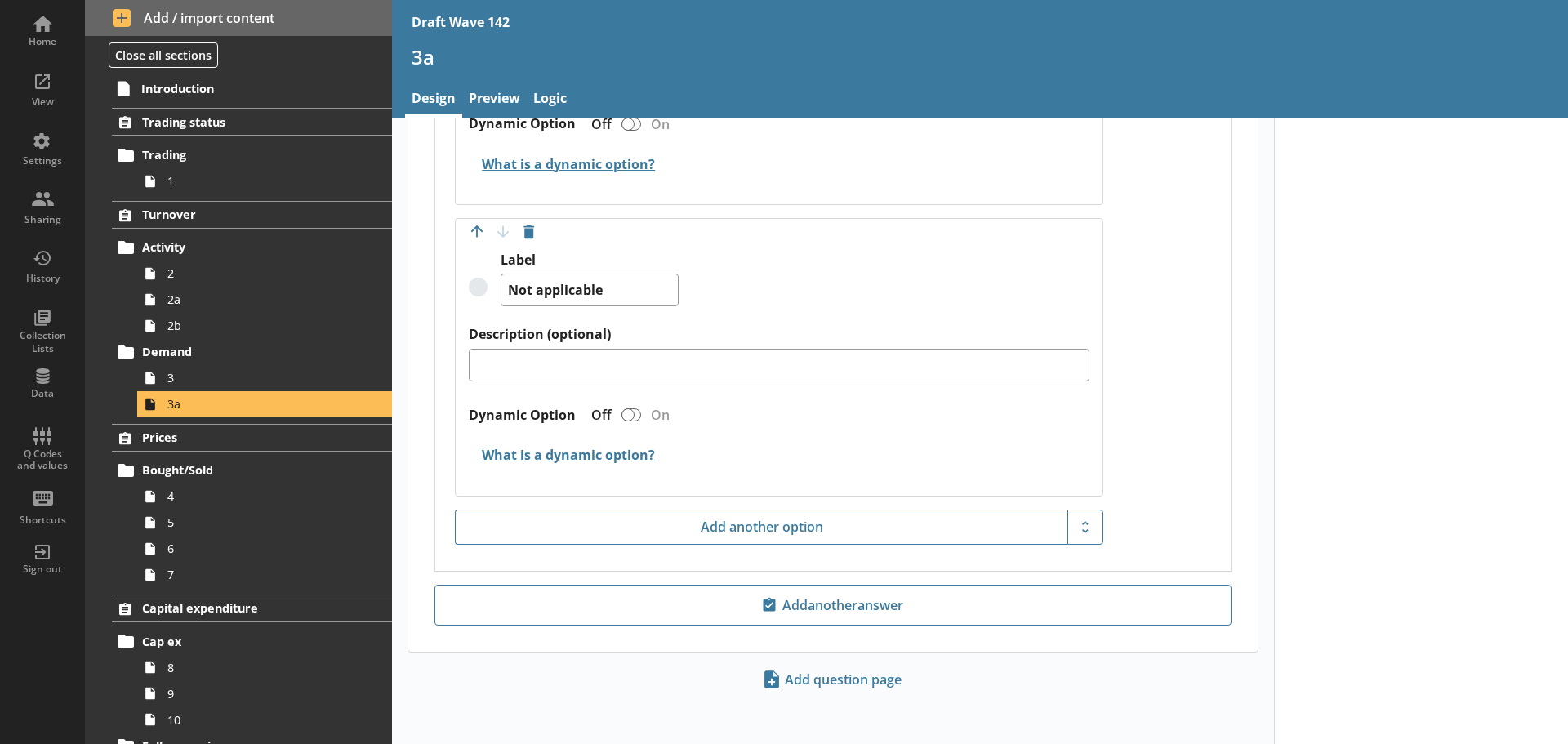
scroll to position [2298, 0]
click at [192, 494] on span "4" at bounding box center [258, 496] width 182 height 16
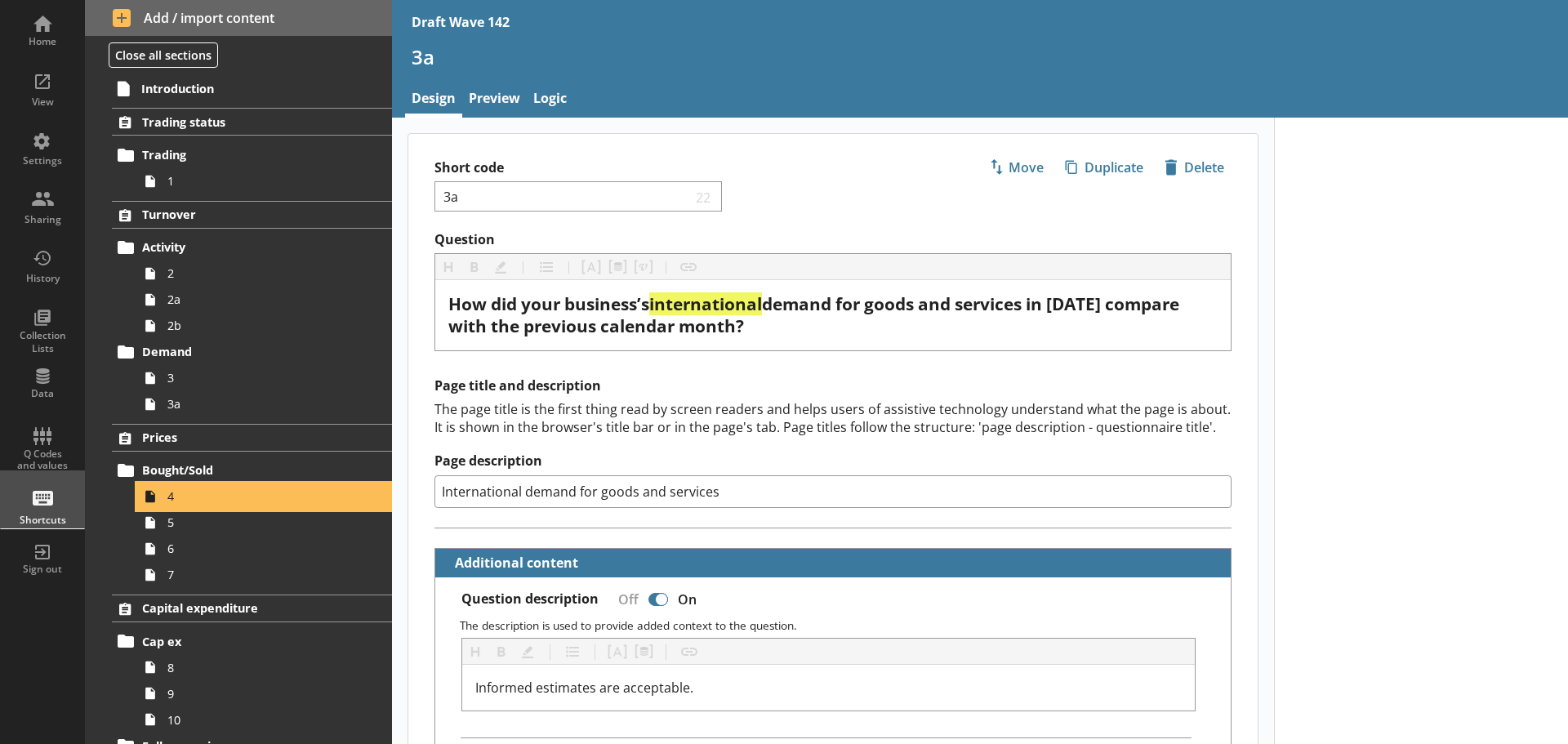
type textarea "x"
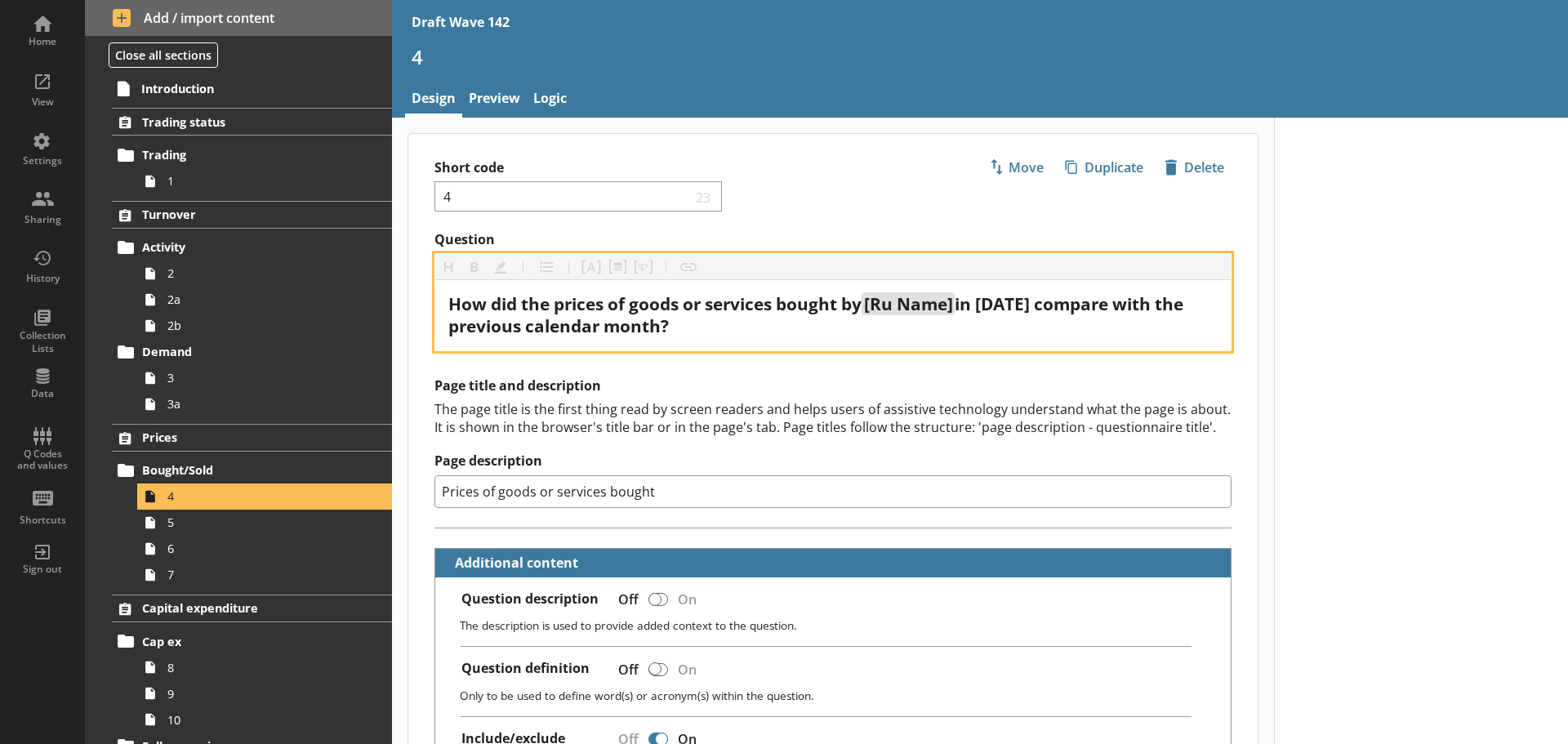
click at [1004, 306] on span "in [DATE] compare with the previous calendar month?" at bounding box center [817, 314] width 739 height 45
click at [990, 326] on div "How did the prices of goods or services bought by [Ru Name] in [DATE] compare w…" at bounding box center [833, 314] width 769 height 44
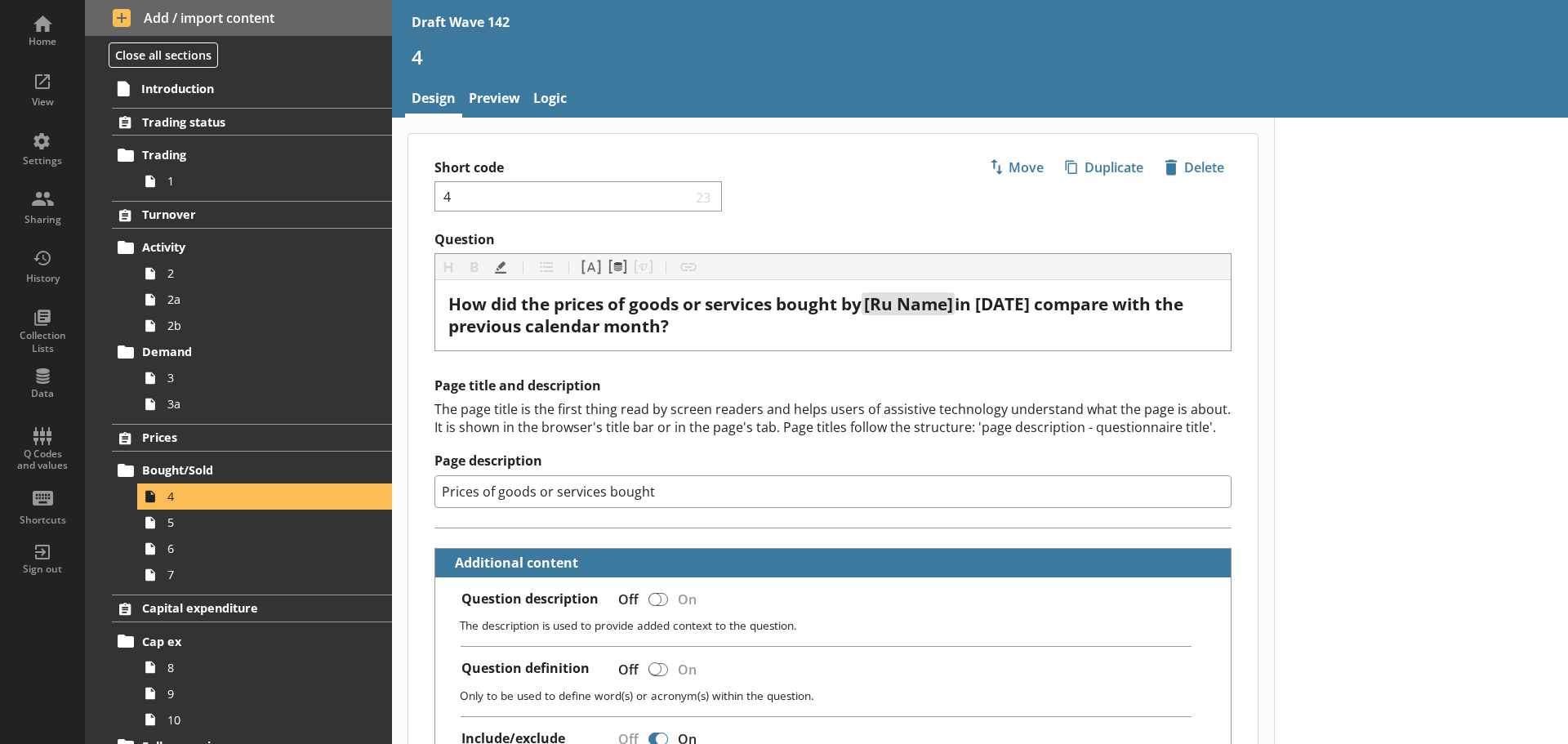
click at [940, 383] on h2 "Page title and description" at bounding box center [833, 386] width 797 height 18
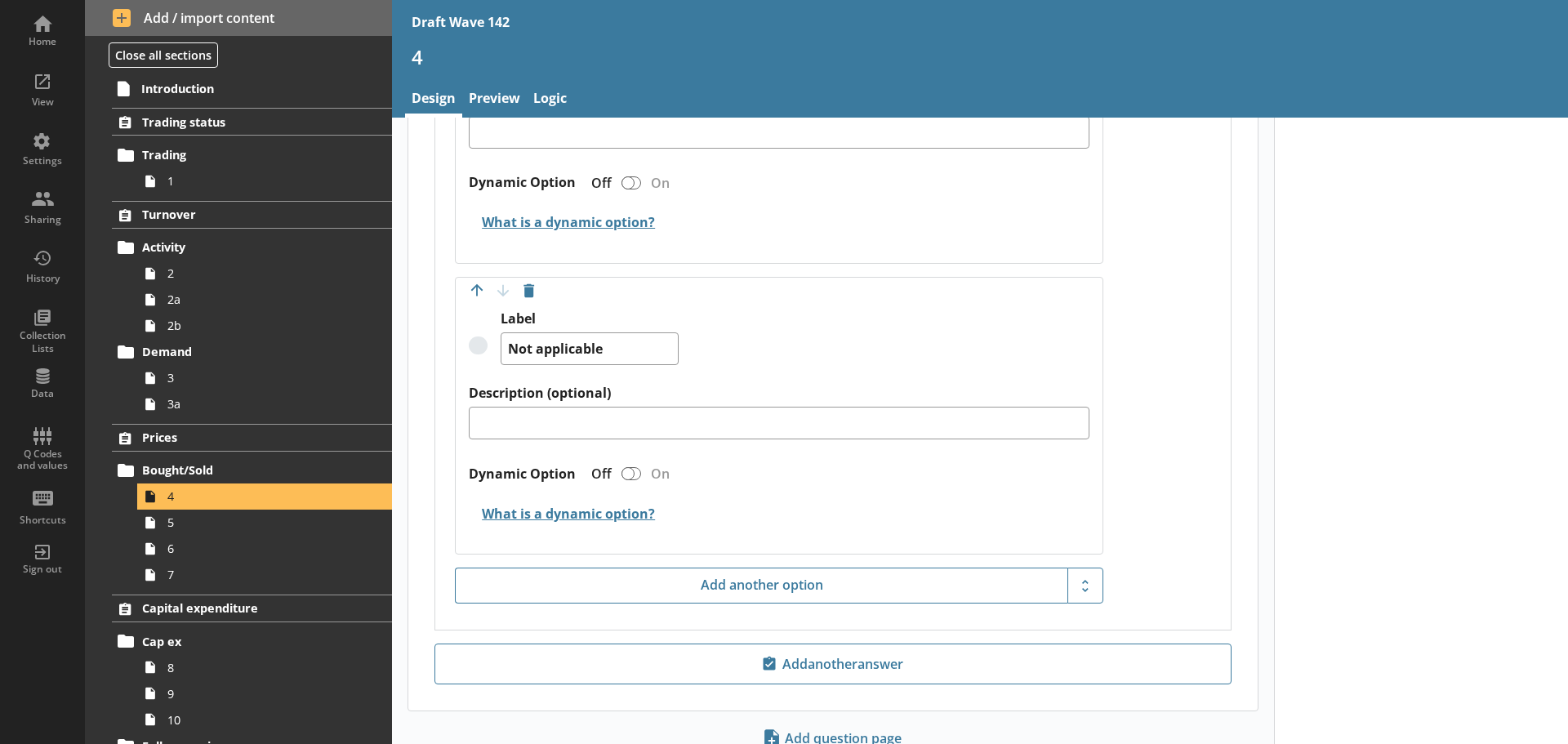
scroll to position [2078, 0]
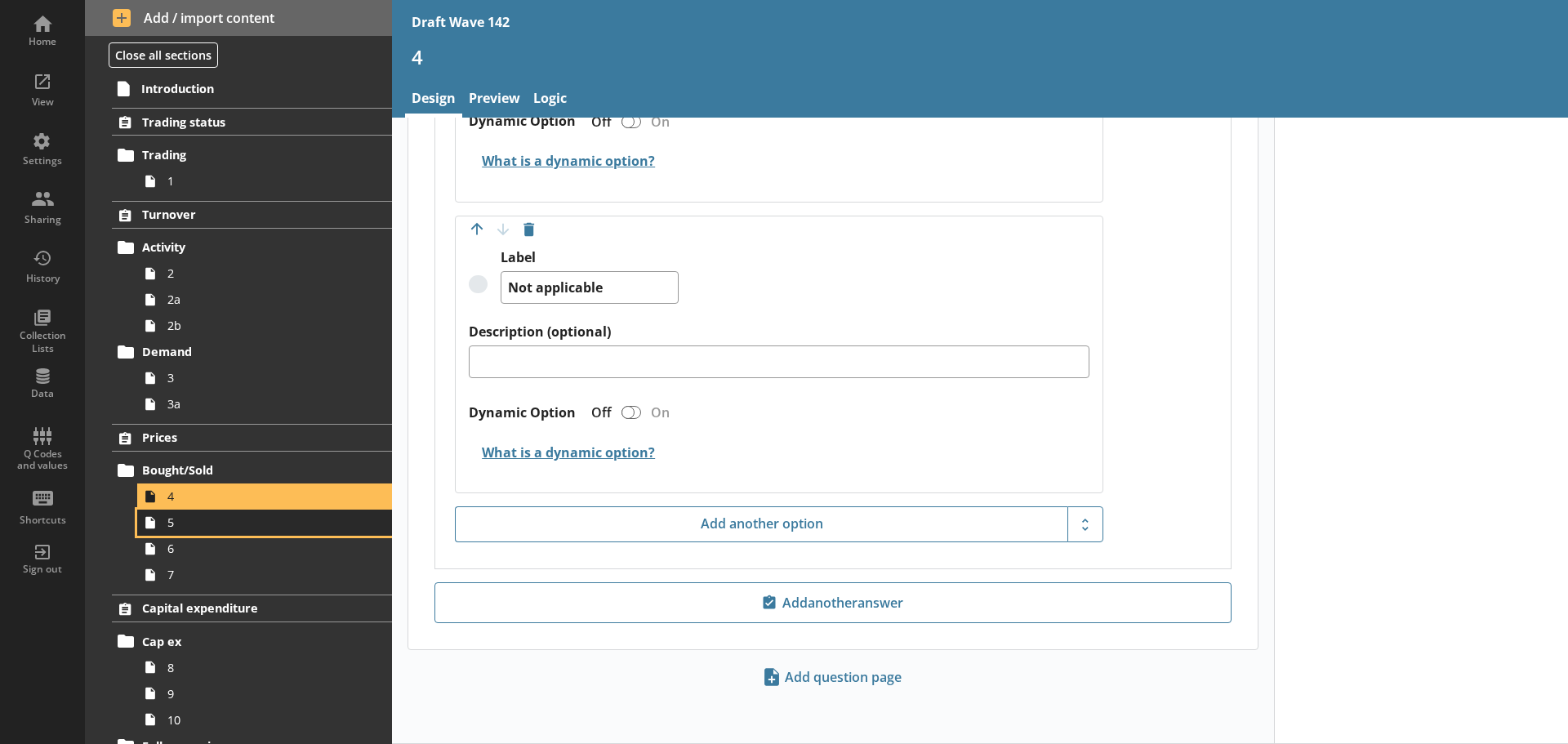
click at [276, 533] on link "5" at bounding box center [264, 522] width 255 height 26
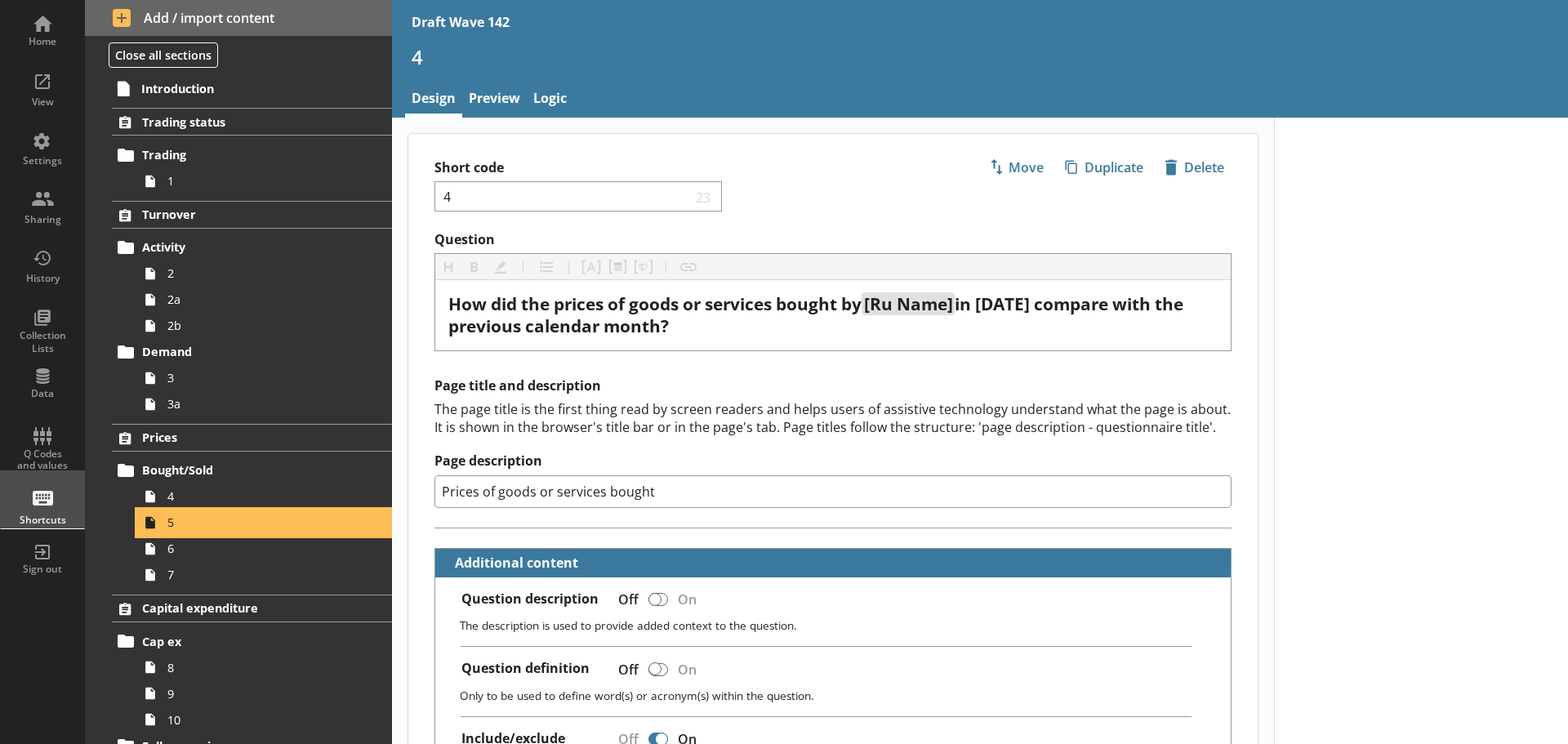
type textarea "x"
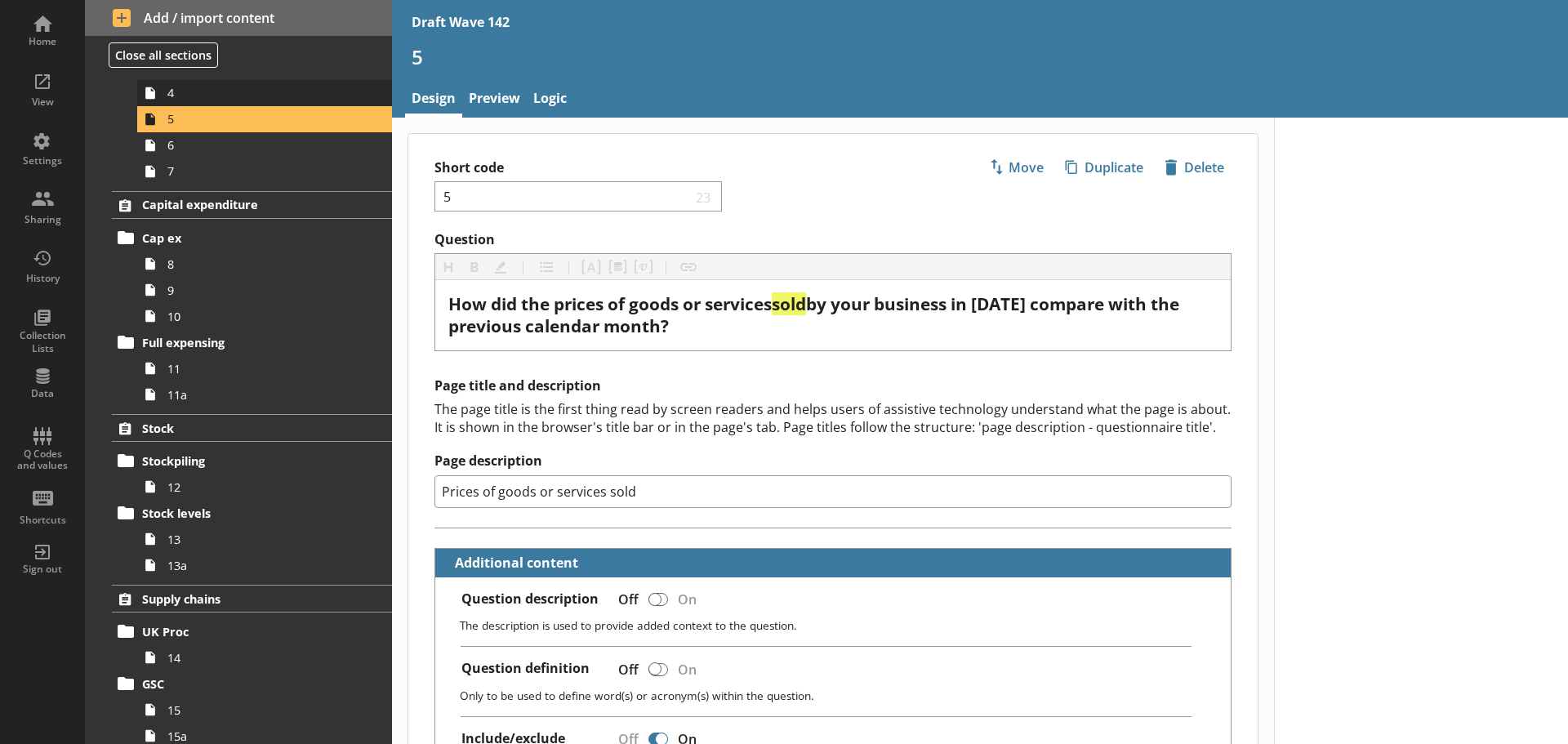
scroll to position [408, 0]
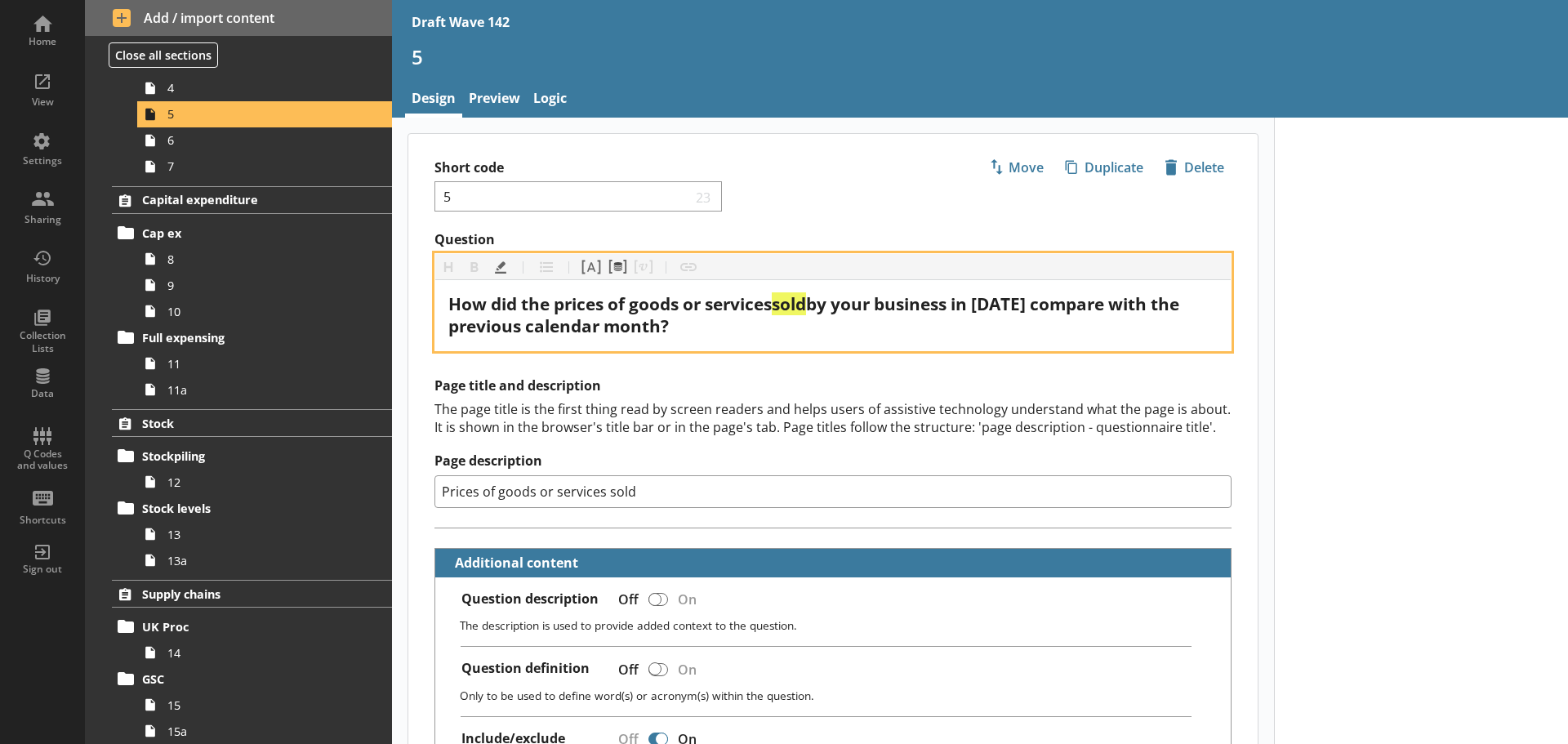
click at [1000, 306] on span "by your business in [DATE] compare with the previous calendar month?" at bounding box center [815, 314] width 735 height 45
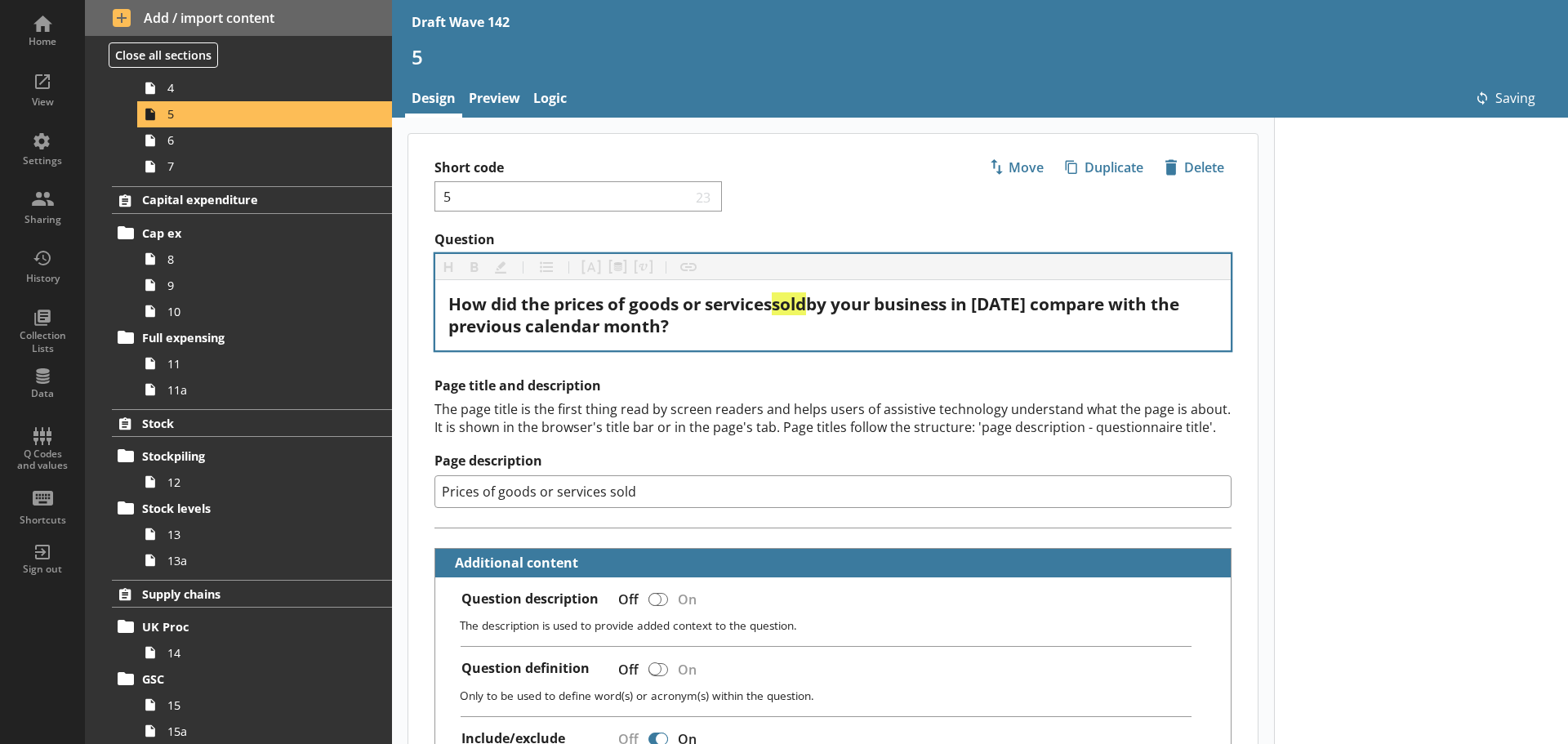
click at [948, 397] on div "Page title and description The page title is the first thing read by screen rea…" at bounding box center [833, 441] width 797 height 130
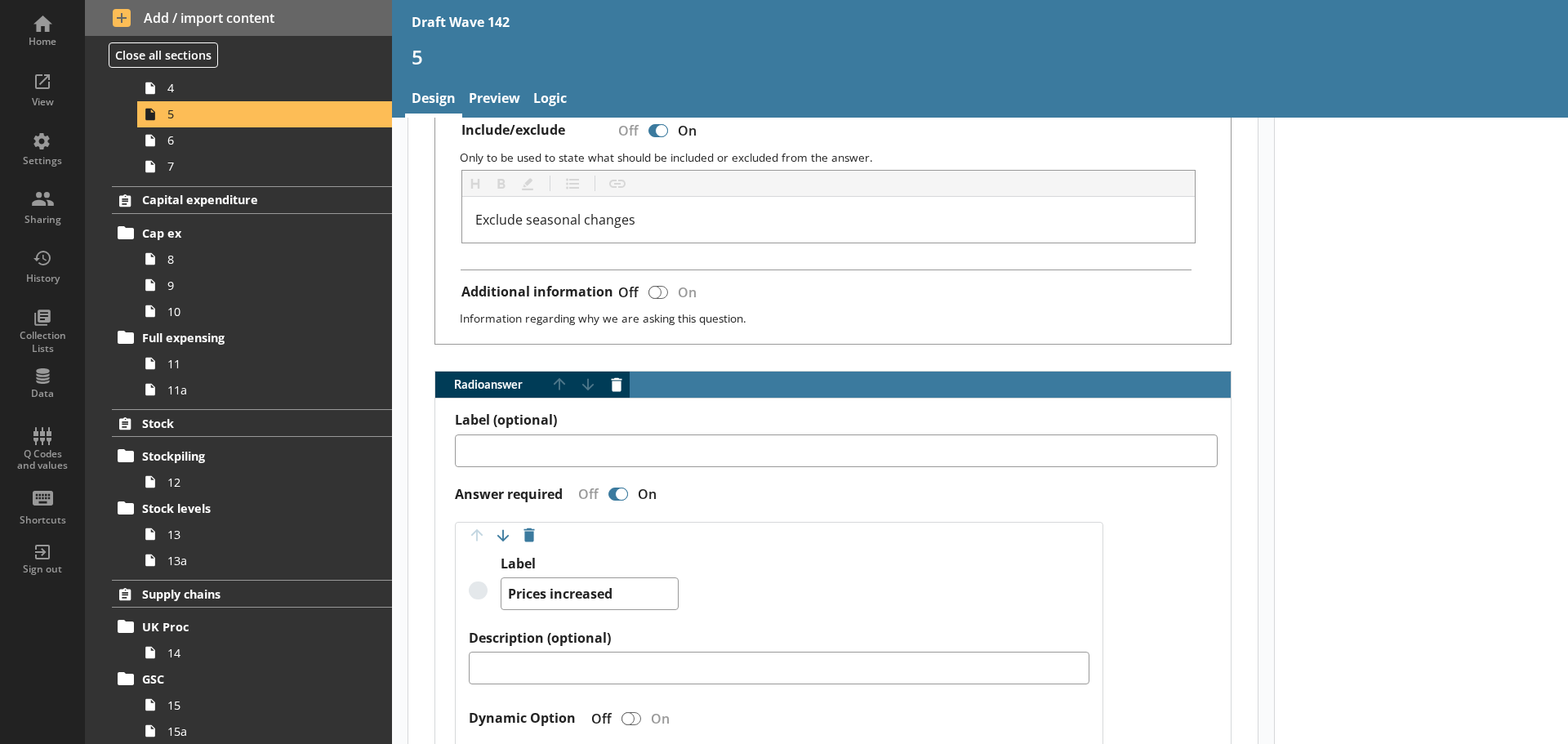
scroll to position [0, 0]
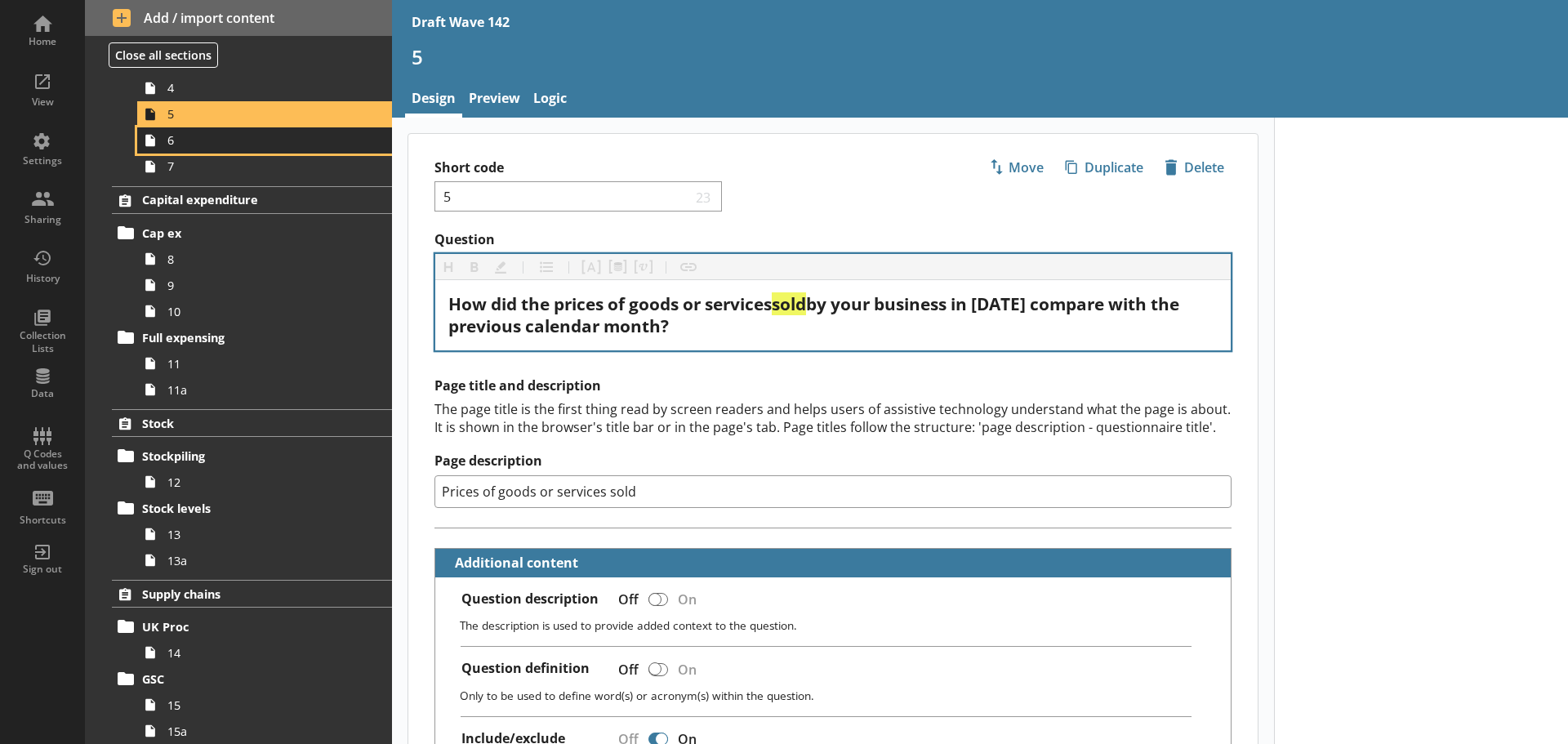
click at [238, 132] on span "6" at bounding box center [258, 140] width 182 height 16
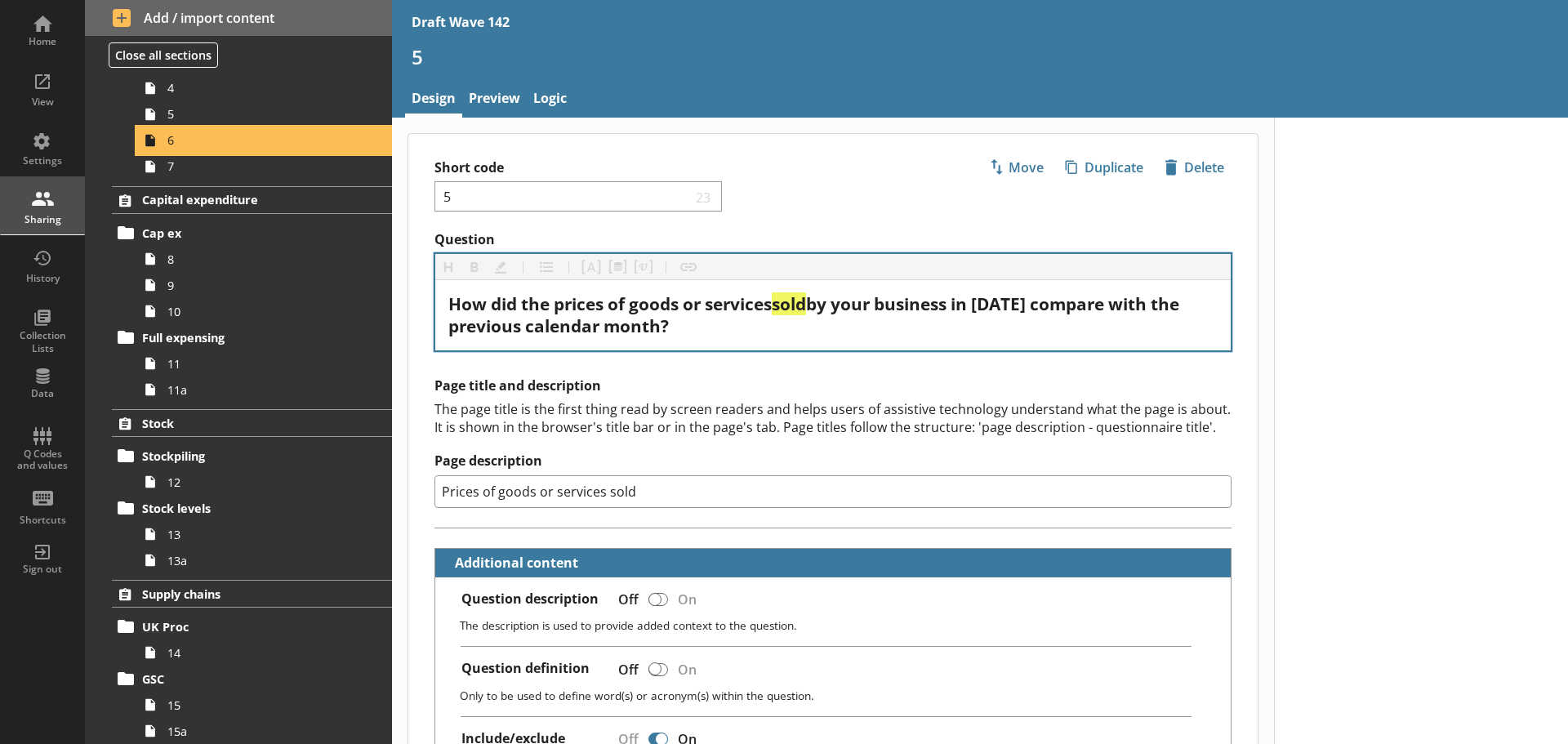
type textarea "x"
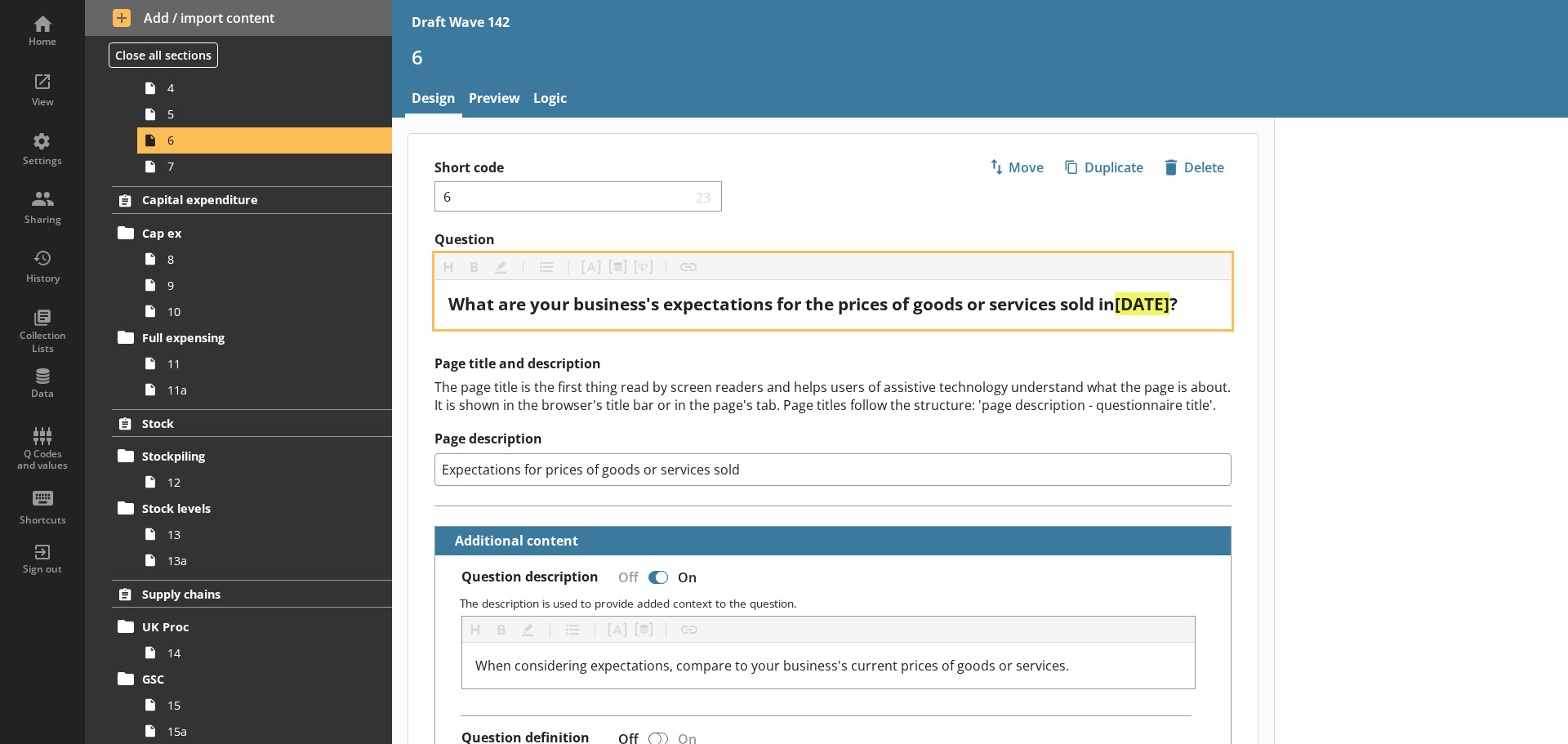
click at [1165, 306] on span "[DATE]" at bounding box center [1142, 303] width 55 height 22
click at [1038, 315] on div "What are your business's expectations for the prices of goods or services sold …" at bounding box center [833, 304] width 769 height 22
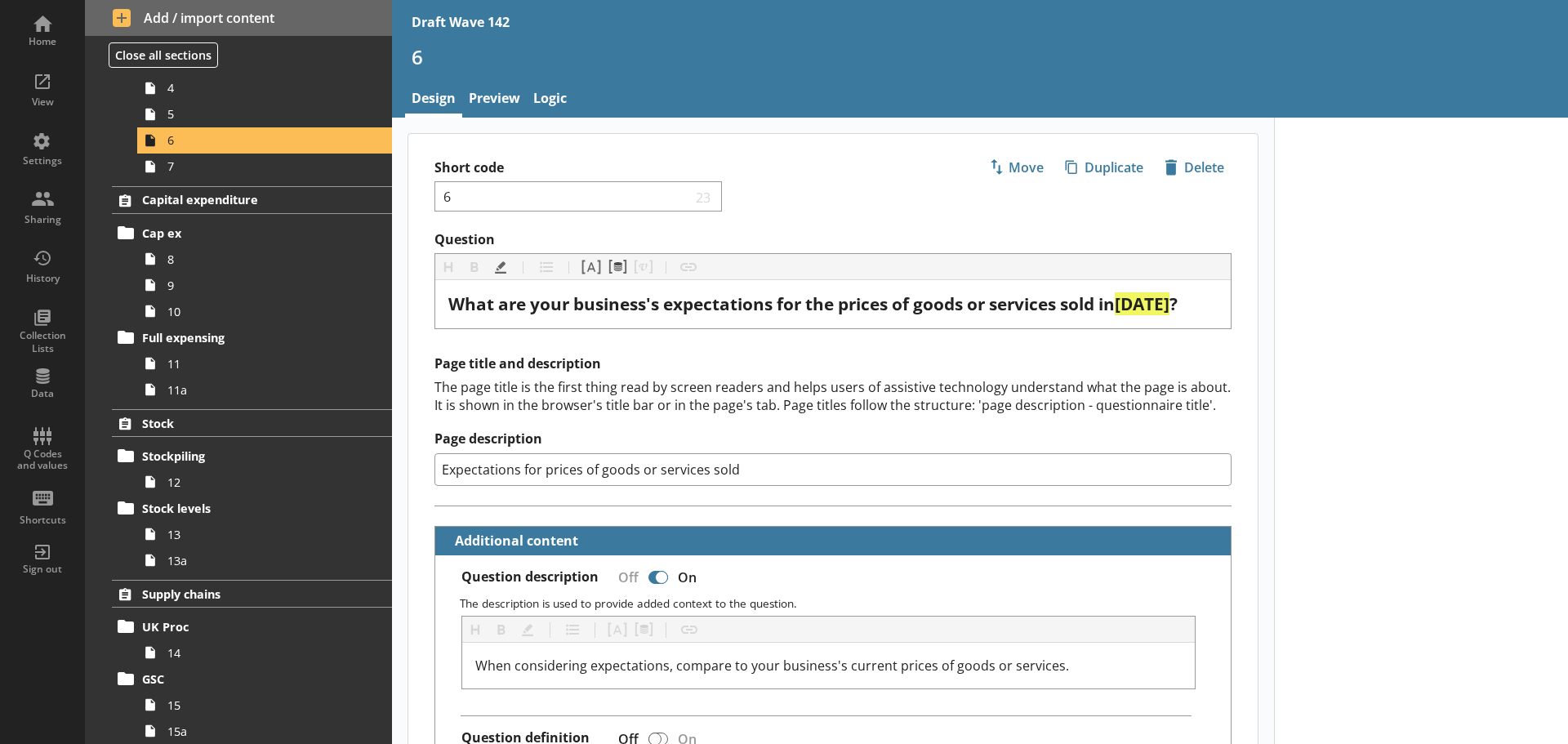
click at [886, 408] on div "The page title is the first thing read by screen readers and helps users of ass…" at bounding box center [833, 395] width 797 height 36
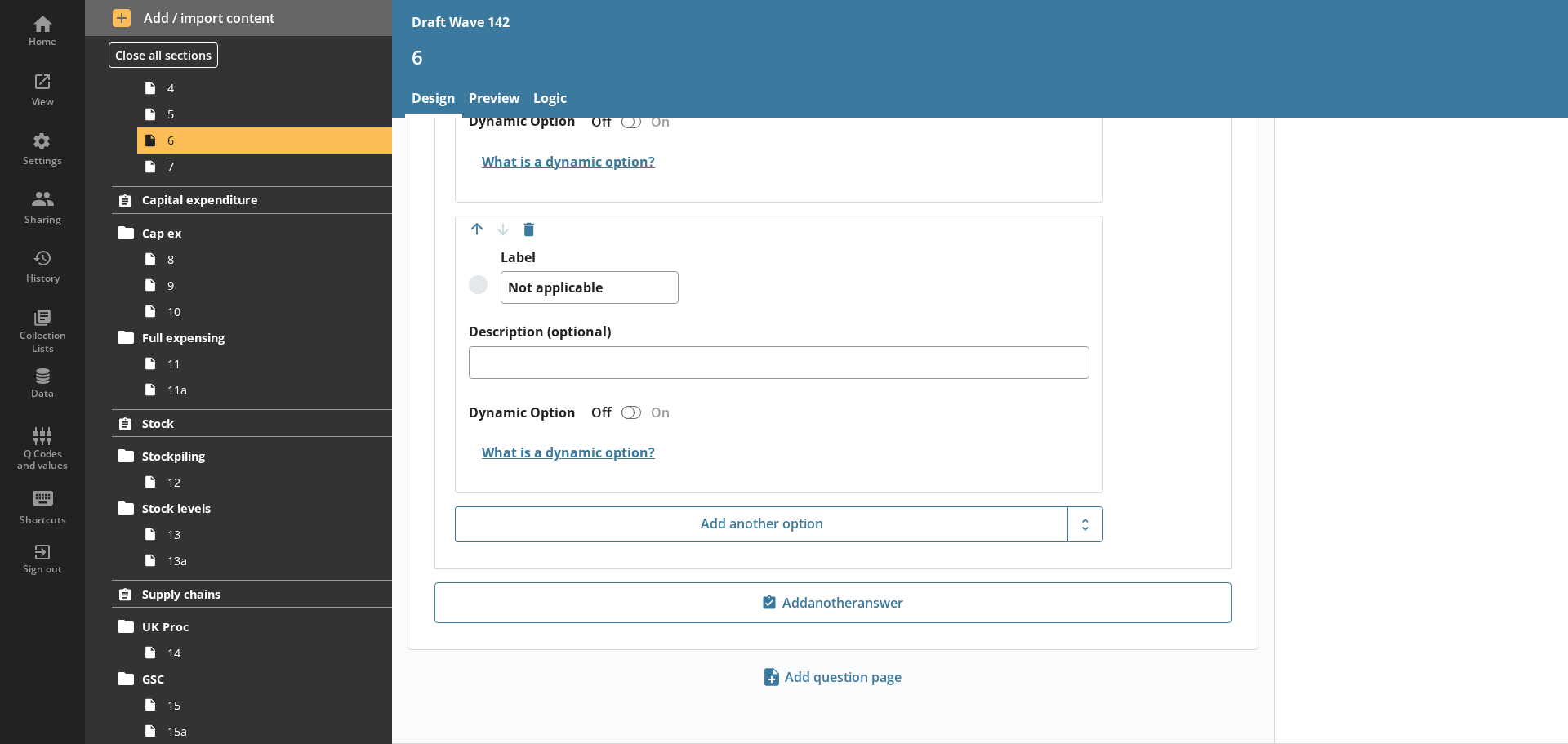
scroll to position [2187, 0]
click at [312, 168] on span "7" at bounding box center [258, 166] width 182 height 16
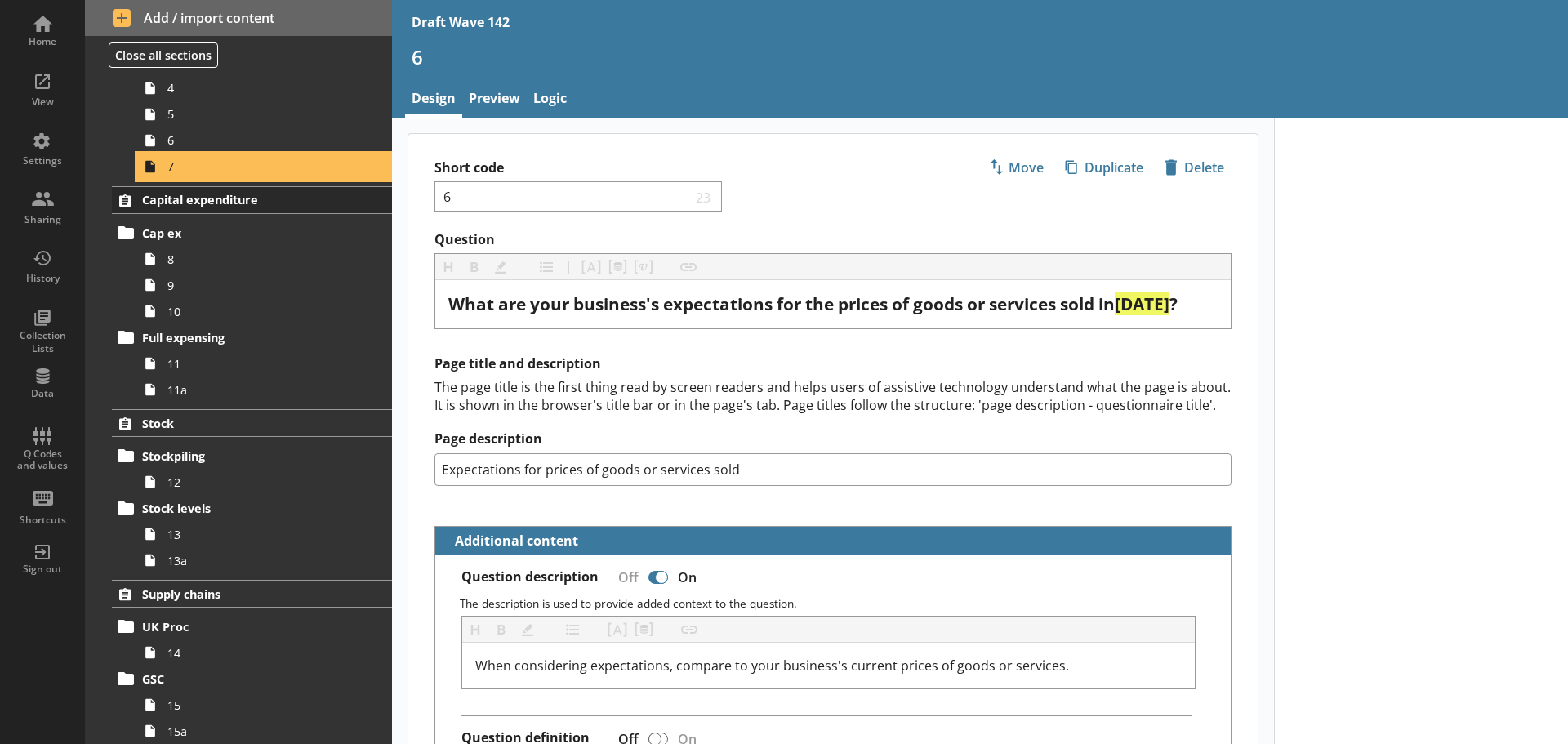
type textarea "x"
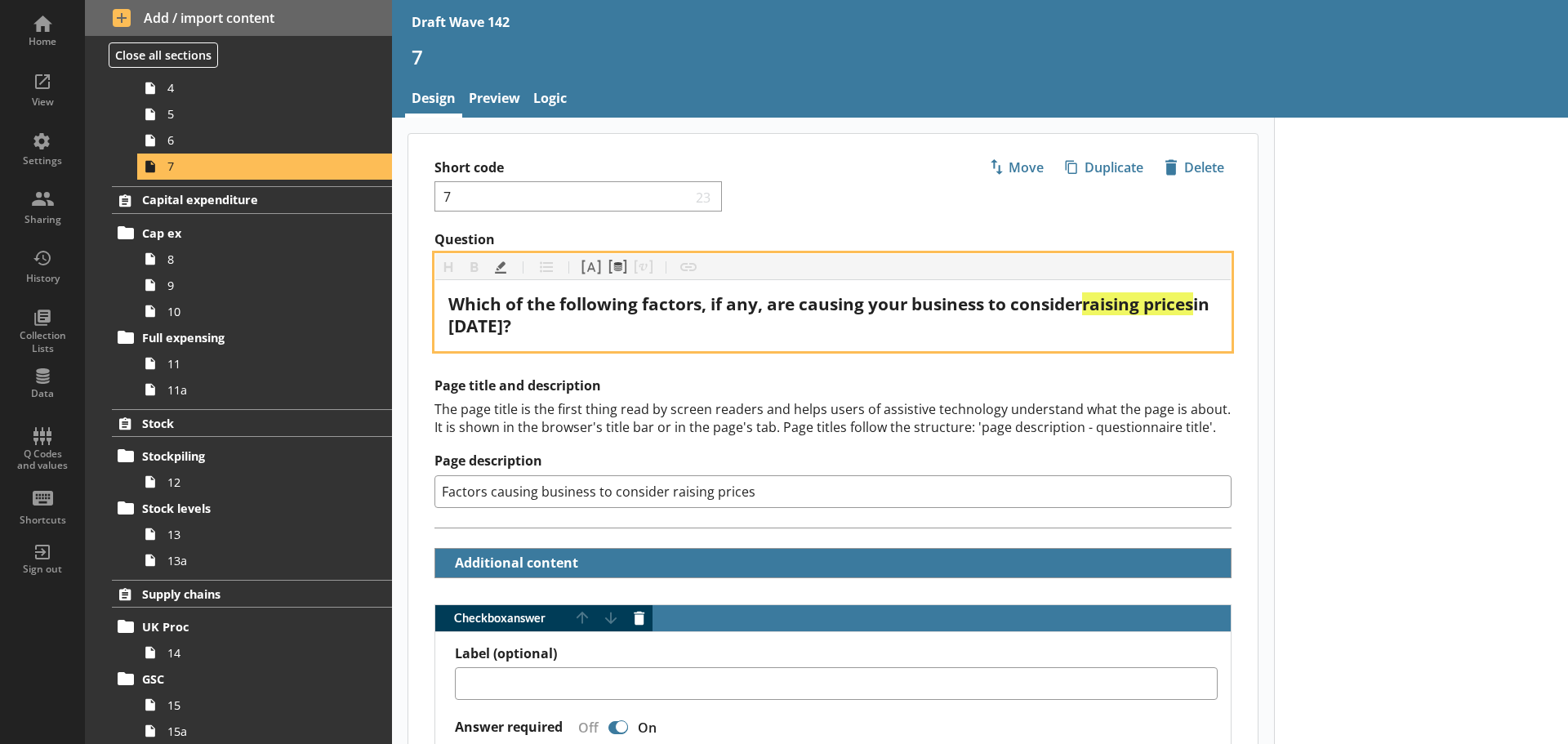
click at [501, 325] on span "in [DATE]?" at bounding box center [831, 314] width 765 height 45
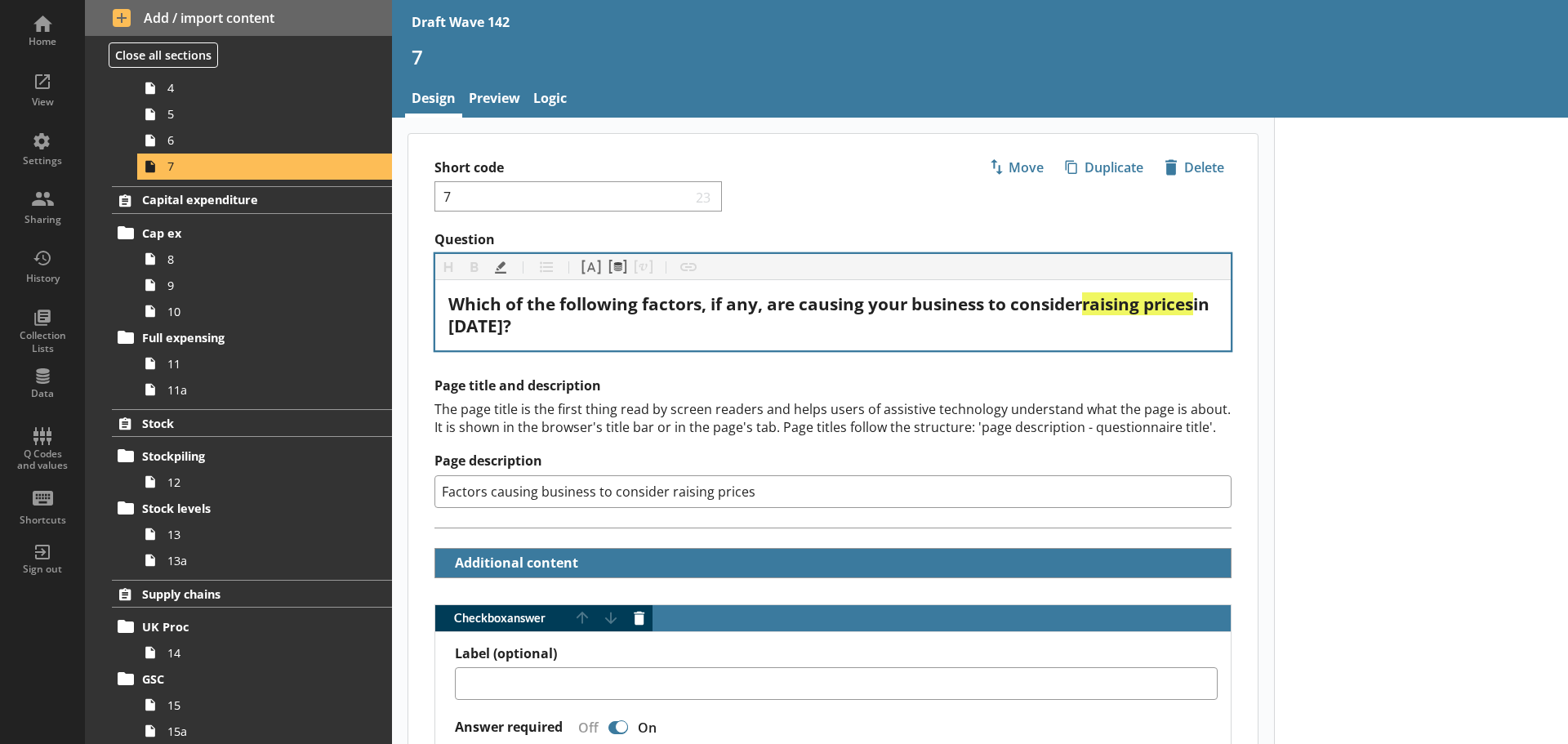
click at [656, 386] on h2 "Page title and description" at bounding box center [833, 386] width 797 height 18
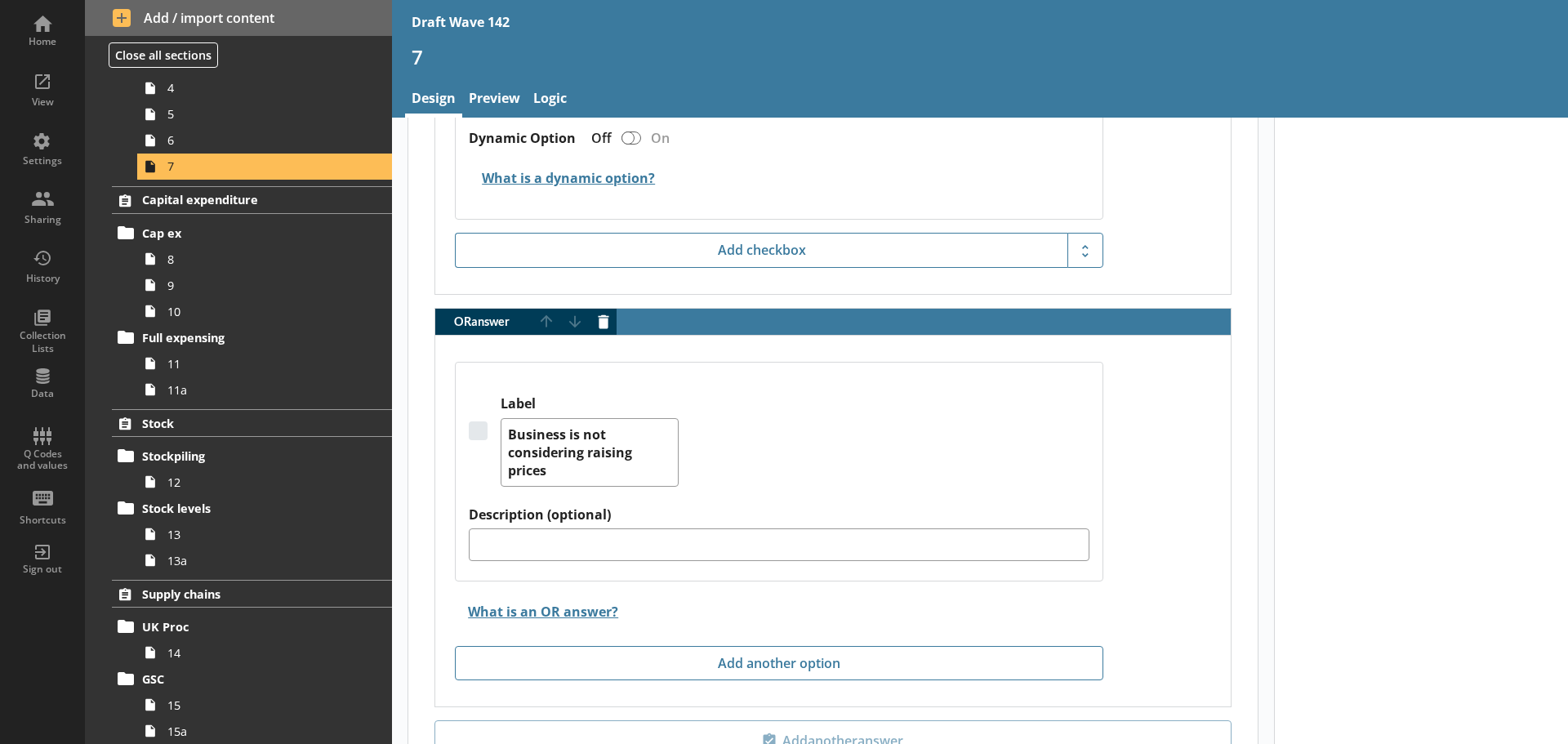
scroll to position [2765, 0]
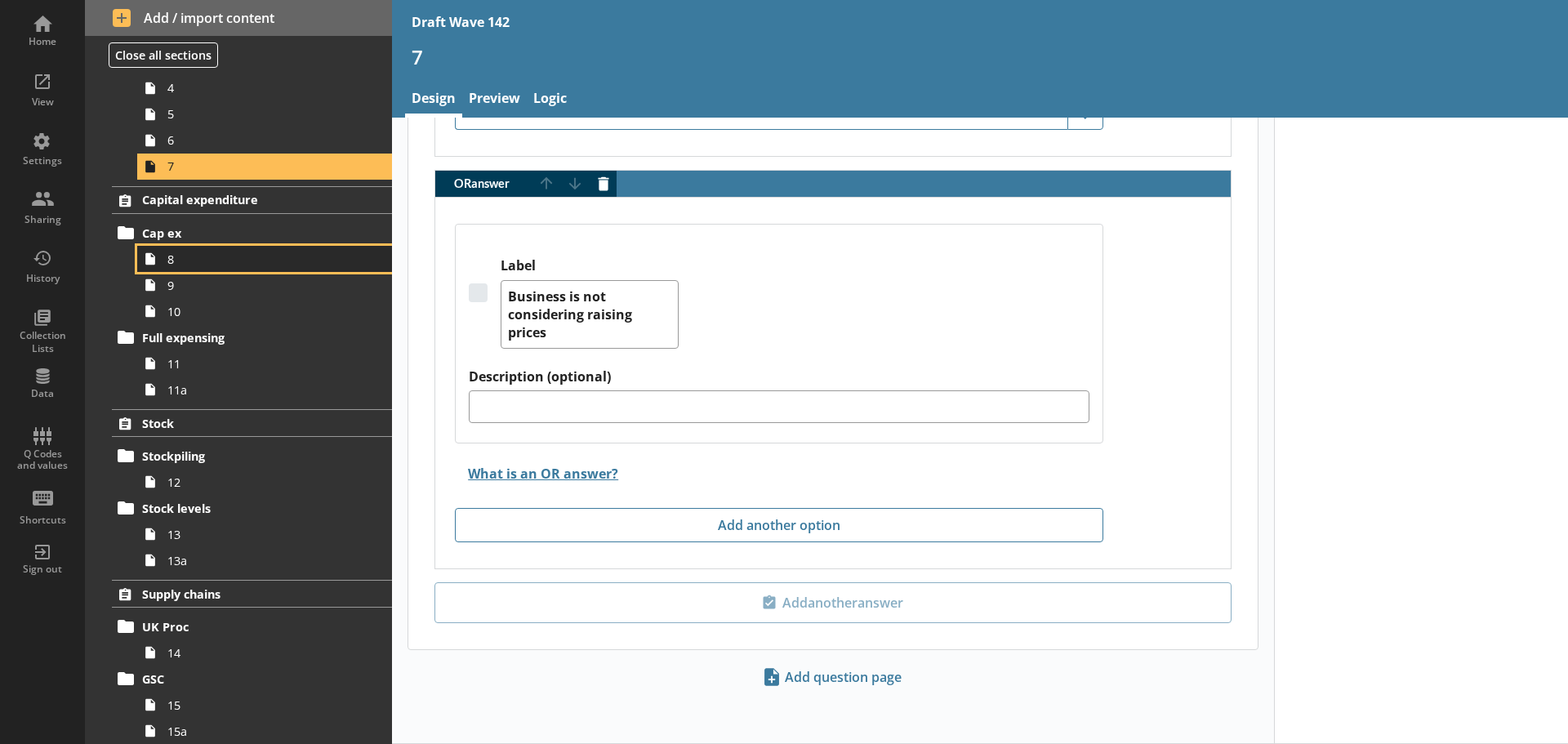
click at [212, 267] on link "8" at bounding box center [264, 259] width 255 height 26
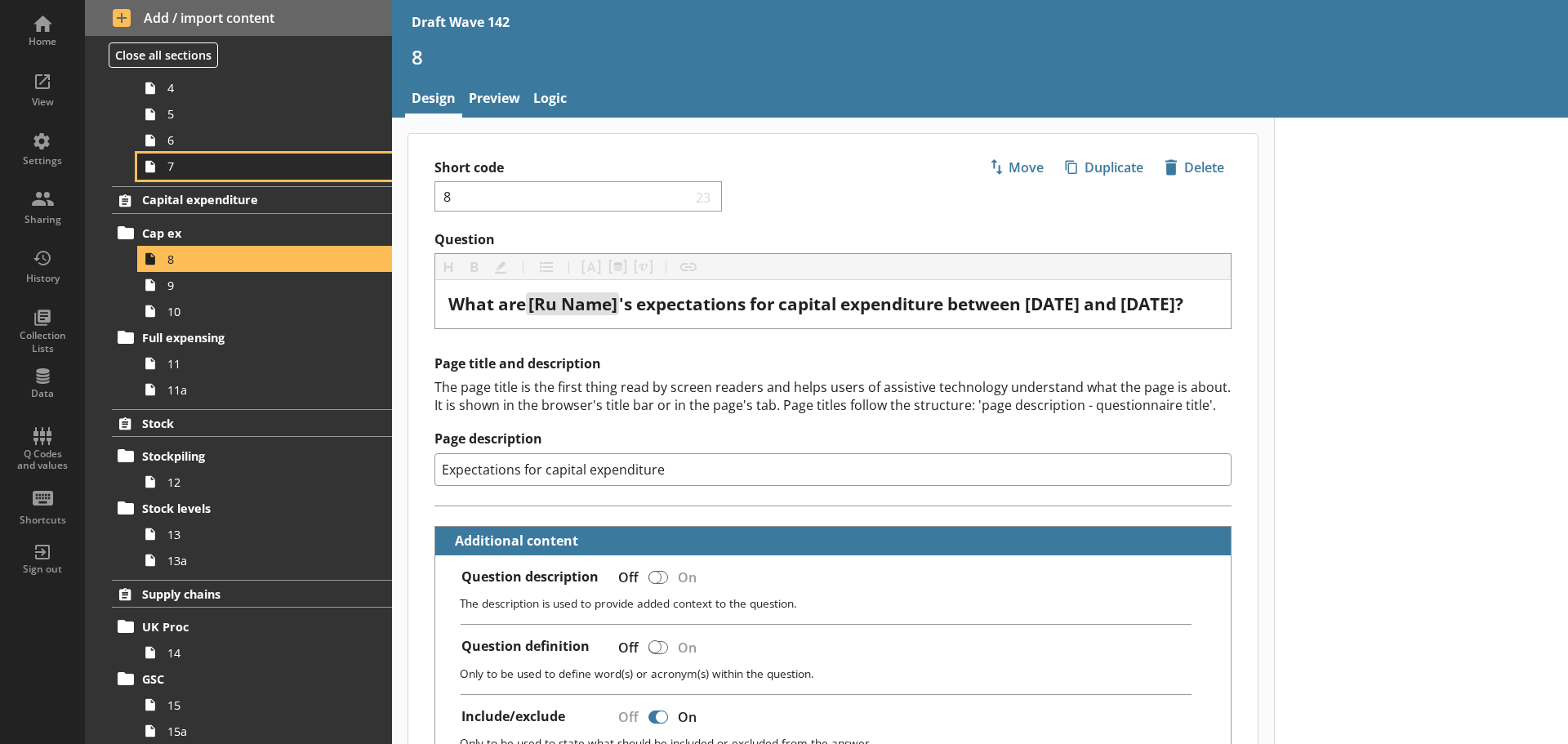
click at [223, 175] on link "7" at bounding box center [264, 166] width 255 height 26
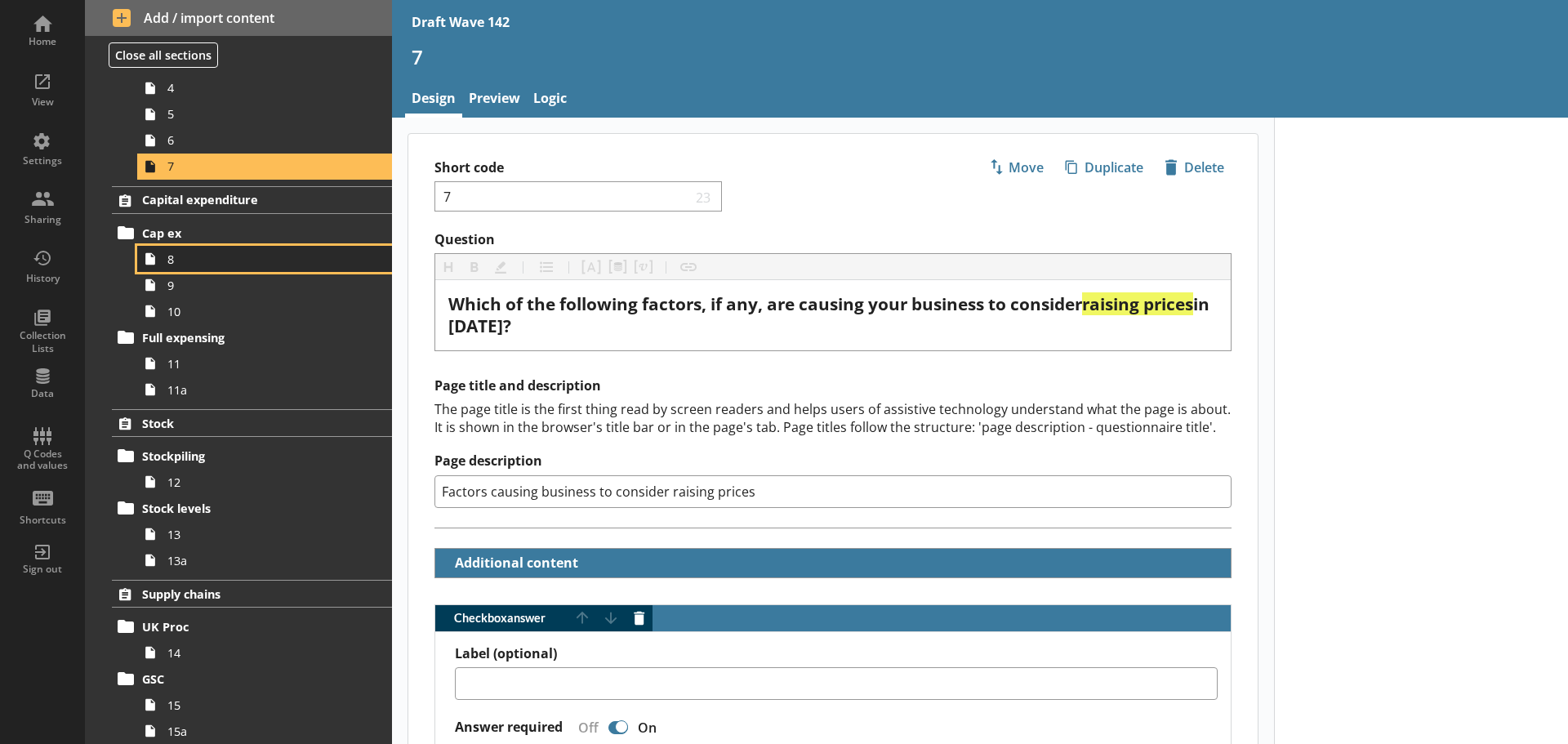
click at [172, 266] on span "8" at bounding box center [258, 260] width 182 height 16
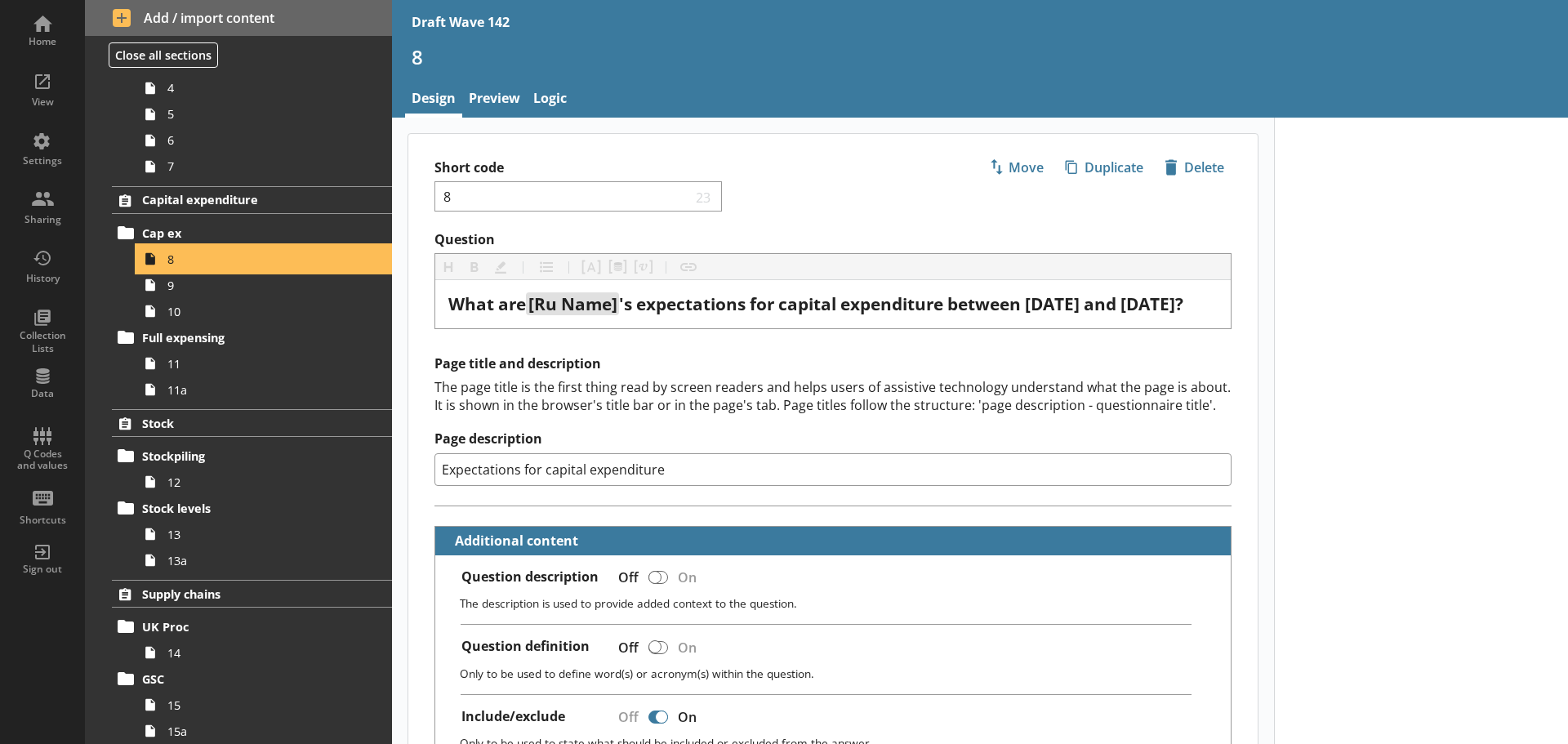
type textarea "x"
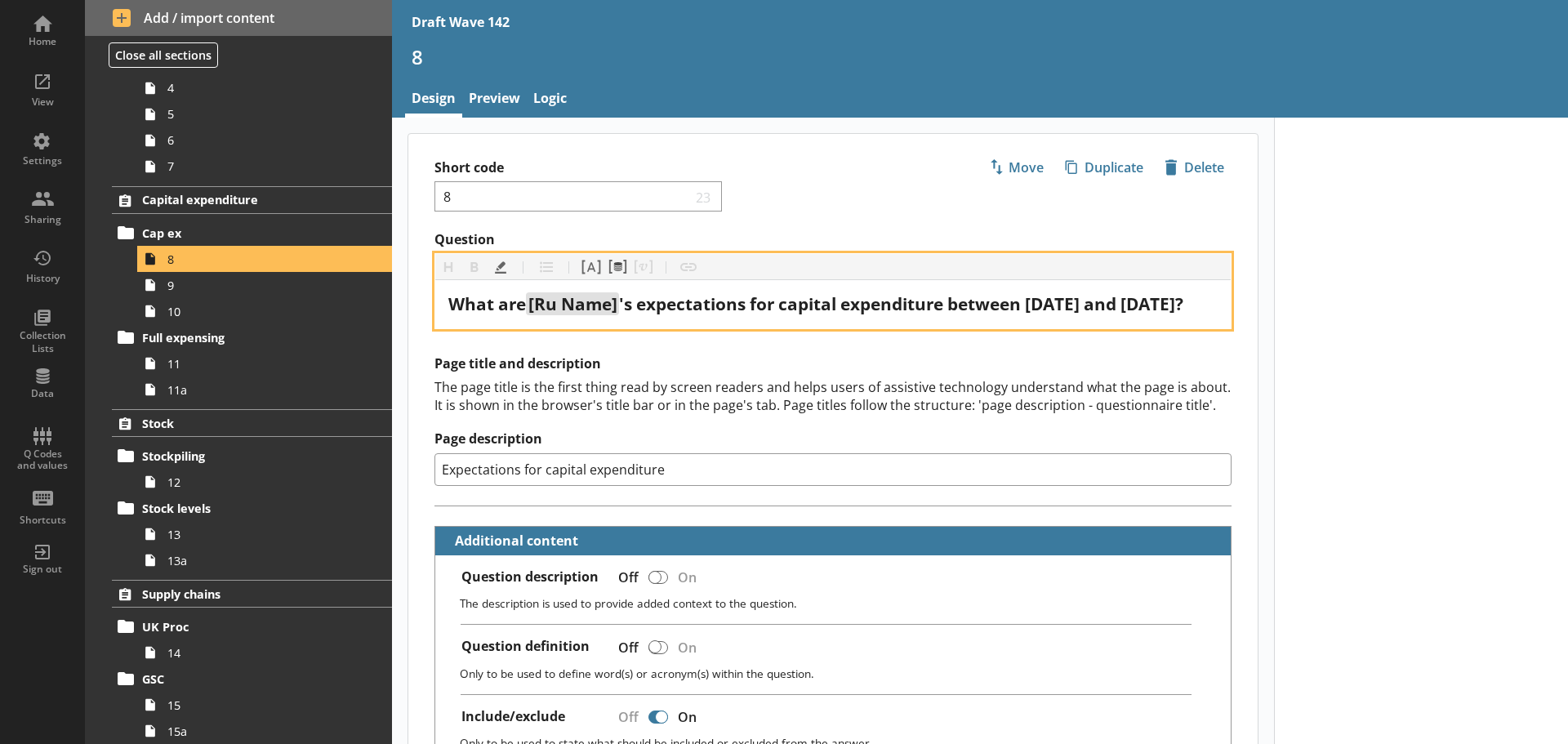
click at [1045, 307] on span "'s expectations for capital expenditure between [DATE] and [DATE]?" at bounding box center [901, 303] width 564 height 22
click at [619, 315] on span "'s expectations for capital expenditure between [DATE] and [DATE]?" at bounding box center [901, 303] width 564 height 22
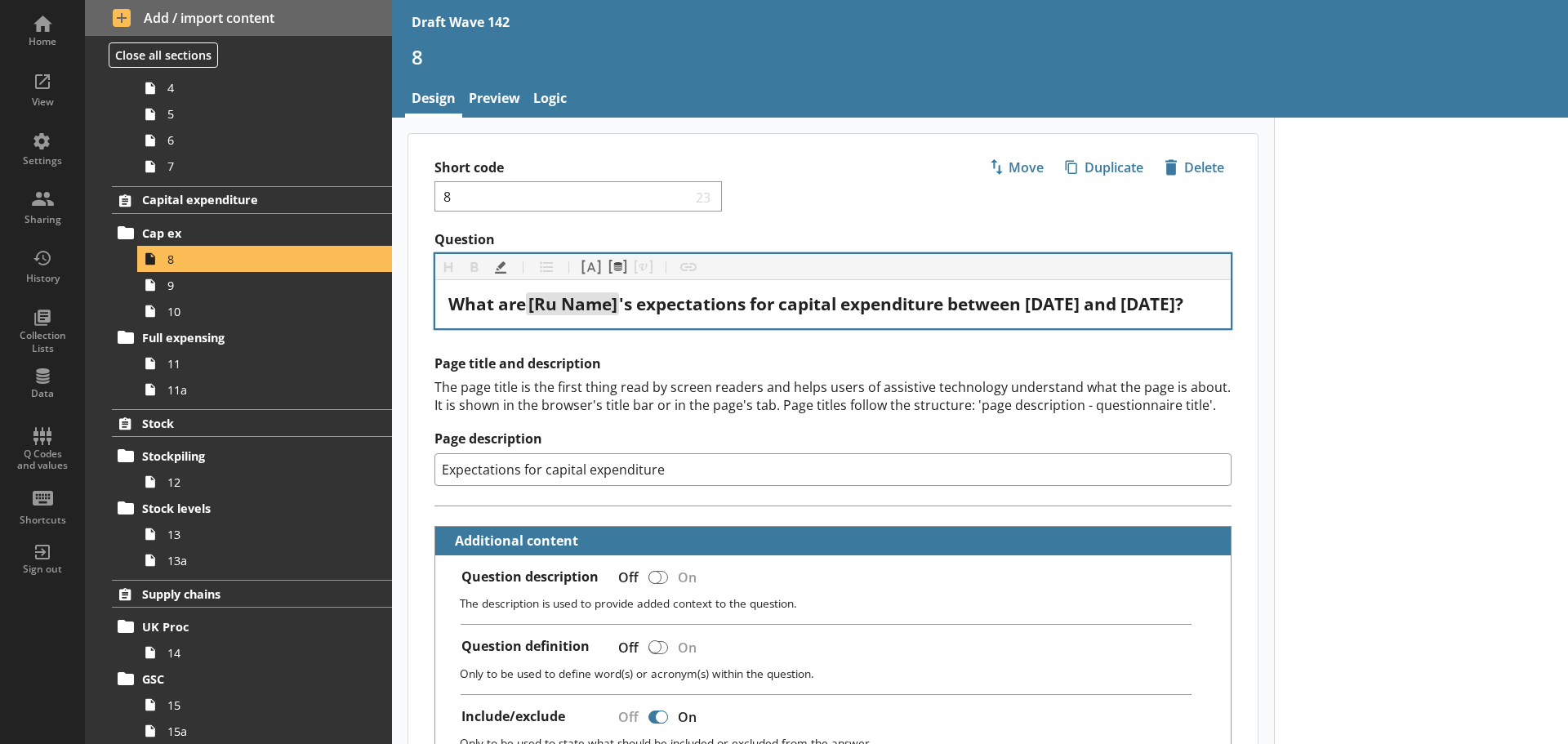
click at [603, 401] on div "The page title is the first thing read by screen readers and helps users of ass…" at bounding box center [833, 395] width 797 height 36
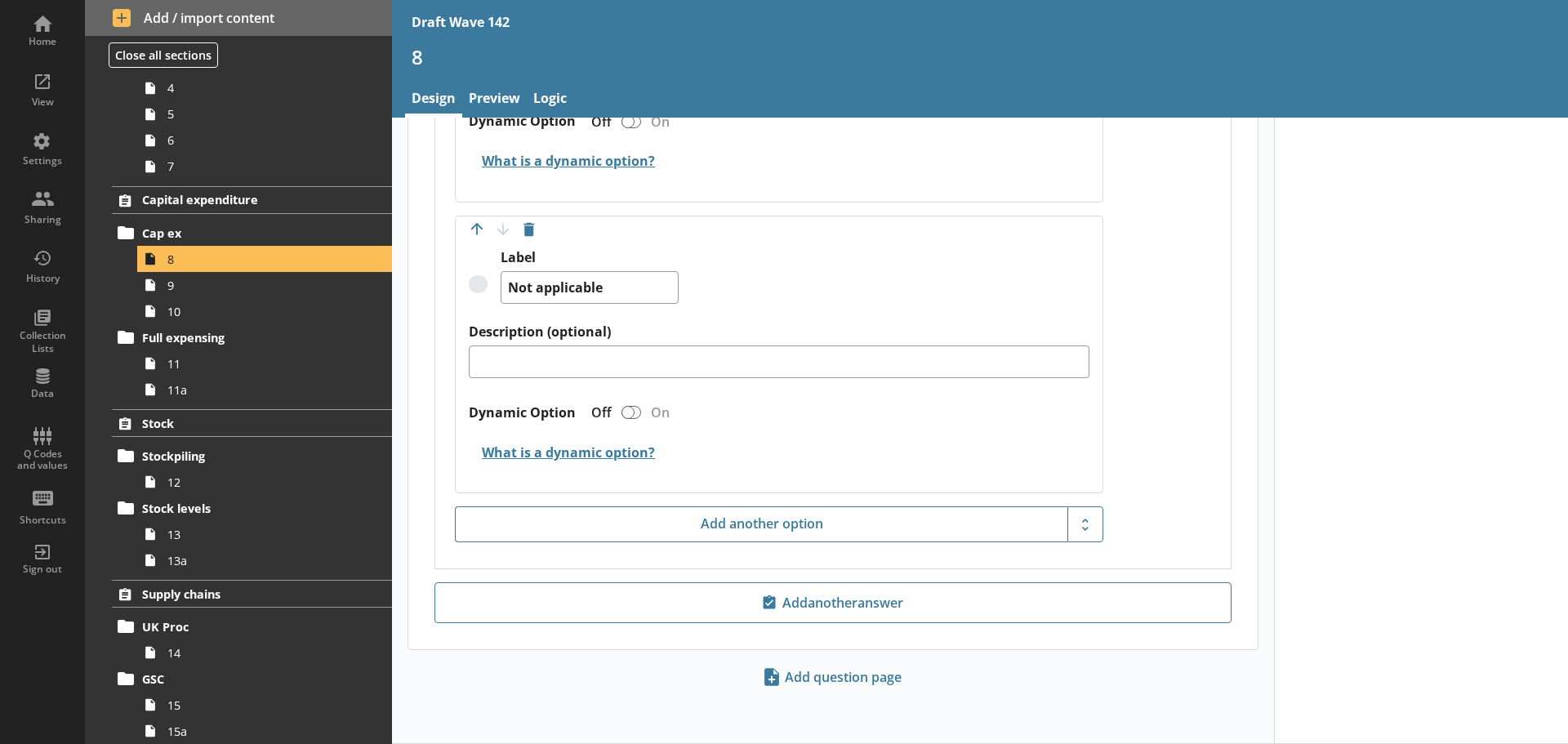
scroll to position [2269, 0]
click at [247, 297] on link "9" at bounding box center [264, 284] width 255 height 26
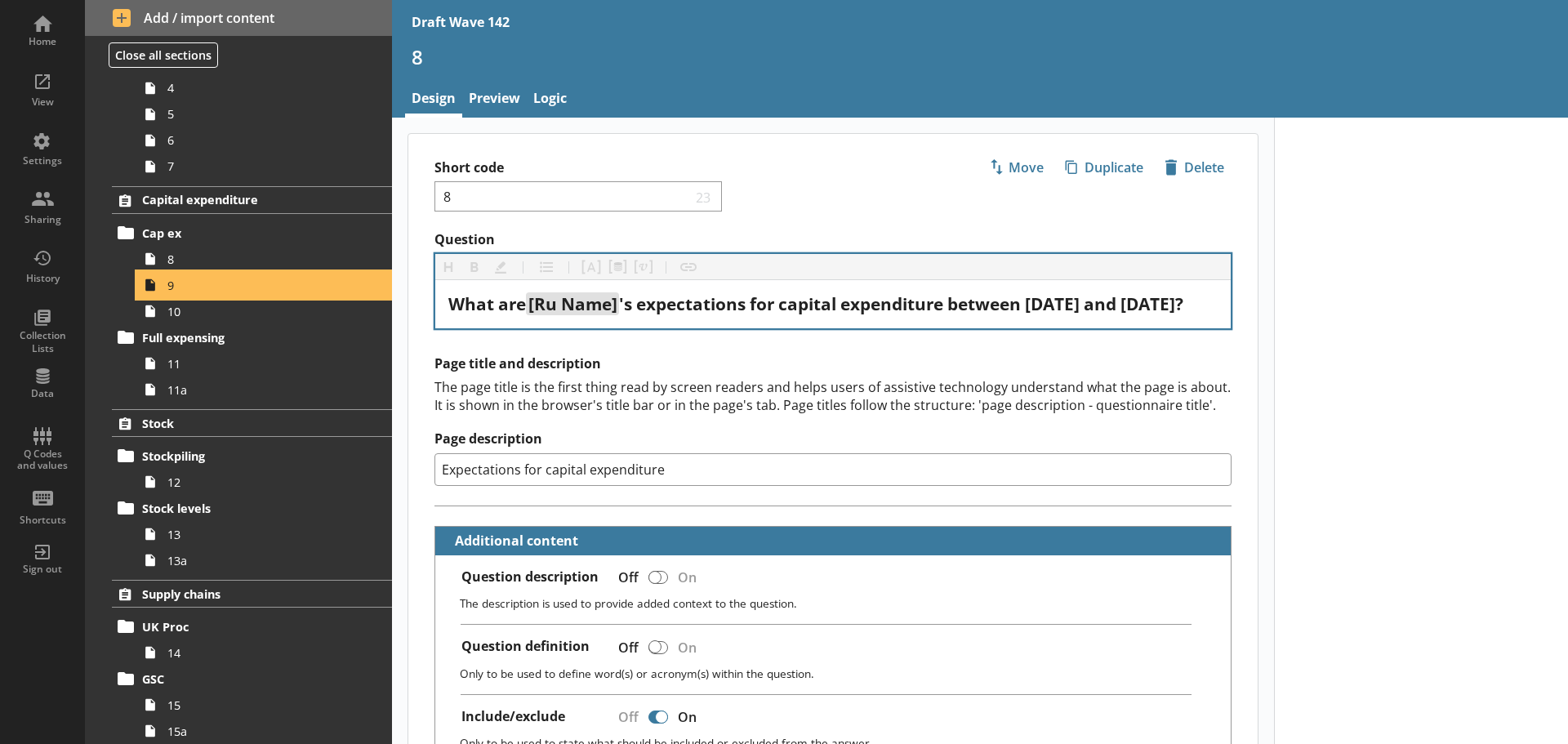
type textarea "x"
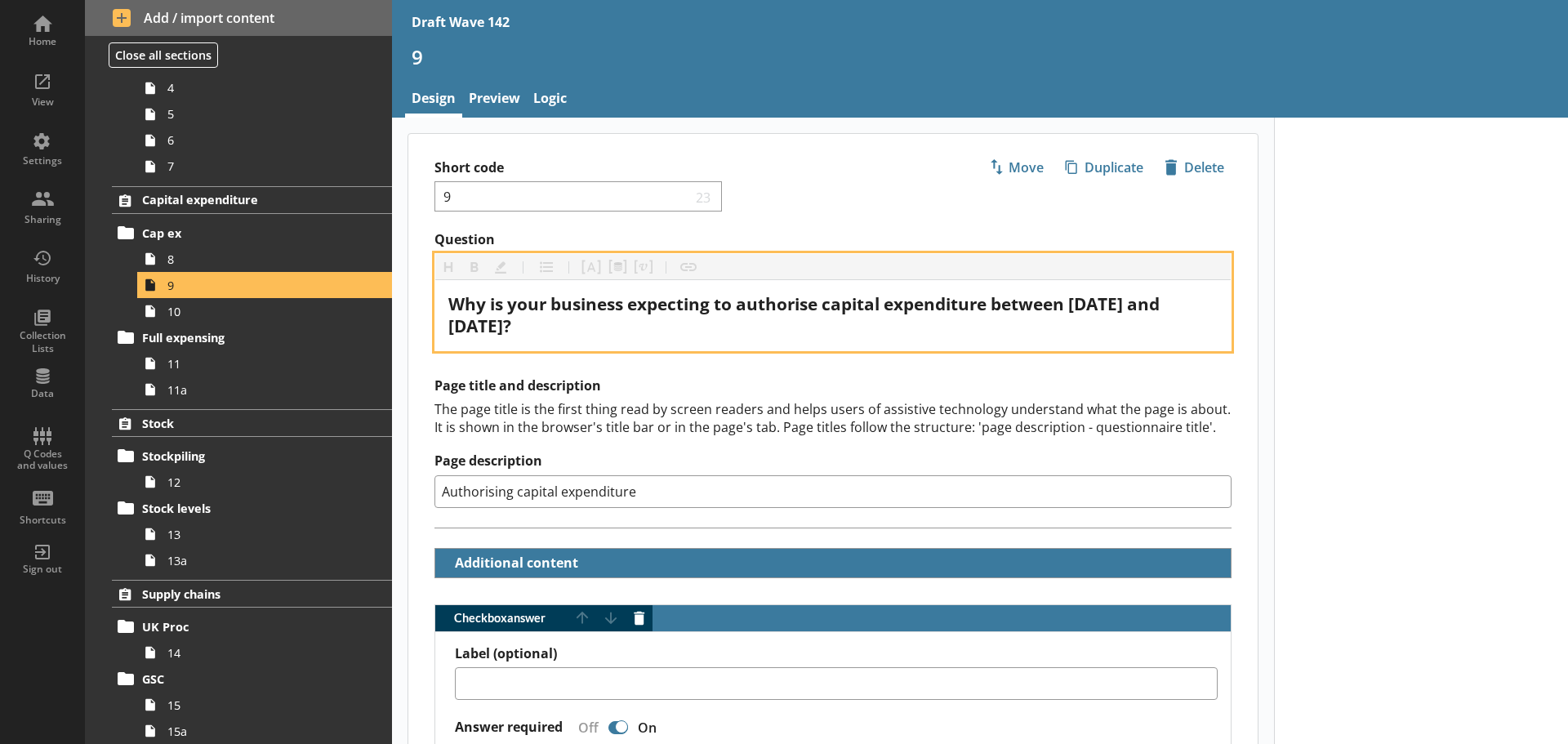
click at [1086, 300] on span "Why is your business expecting to authorise capital expenditure between [DATE] …" at bounding box center [805, 314] width 716 height 45
click at [1085, 300] on span "Why is your business expecting to authorise capital expenditure between [DATE] …" at bounding box center [805, 314] width 716 height 45
click at [555, 323] on span "Why is your business expecting to authorise capital expenditure between [DATE] …" at bounding box center [805, 314] width 716 height 45
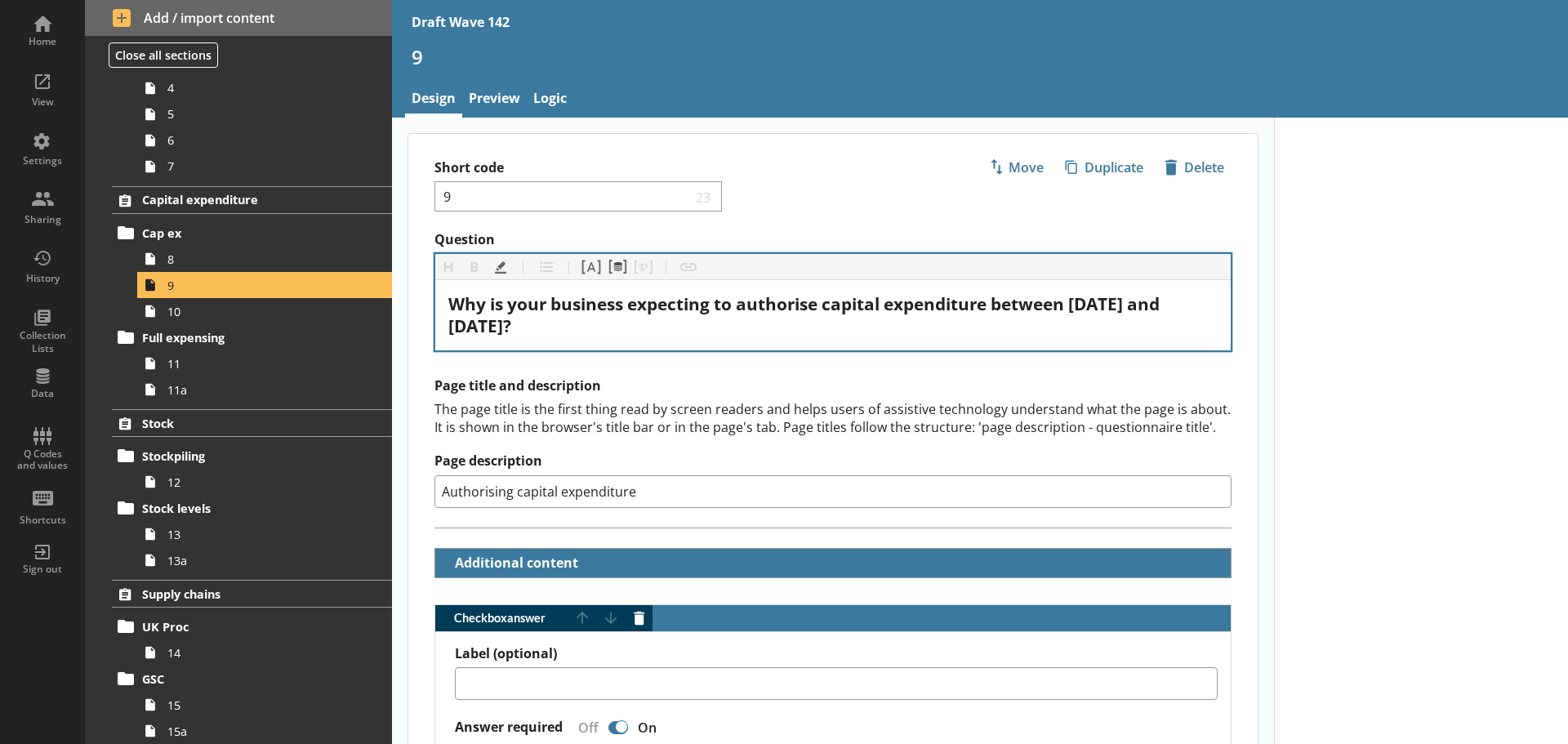
click at [611, 411] on div "The page title is the first thing read by screen readers and helps users of ass…" at bounding box center [833, 418] width 797 height 36
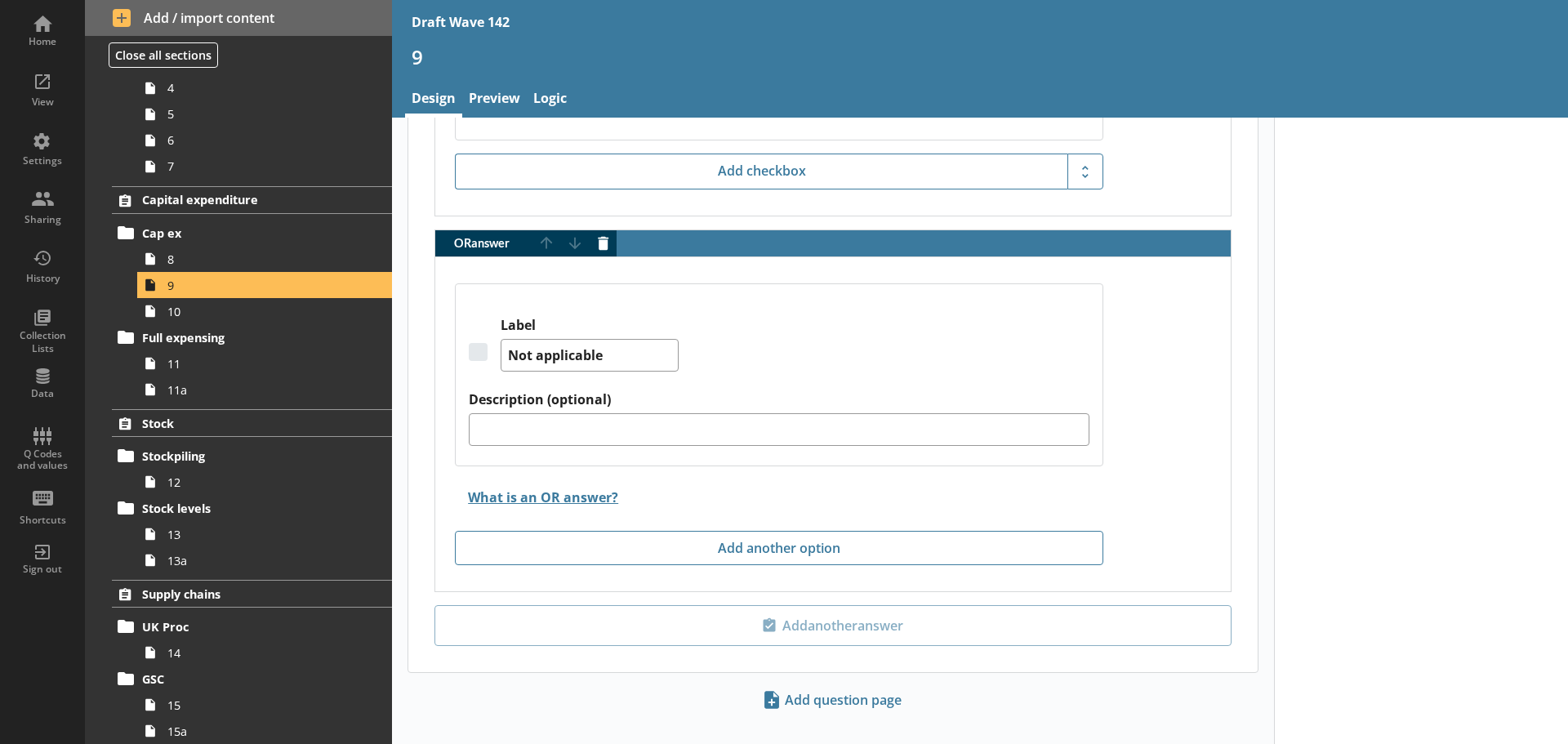
scroll to position [3055, 0]
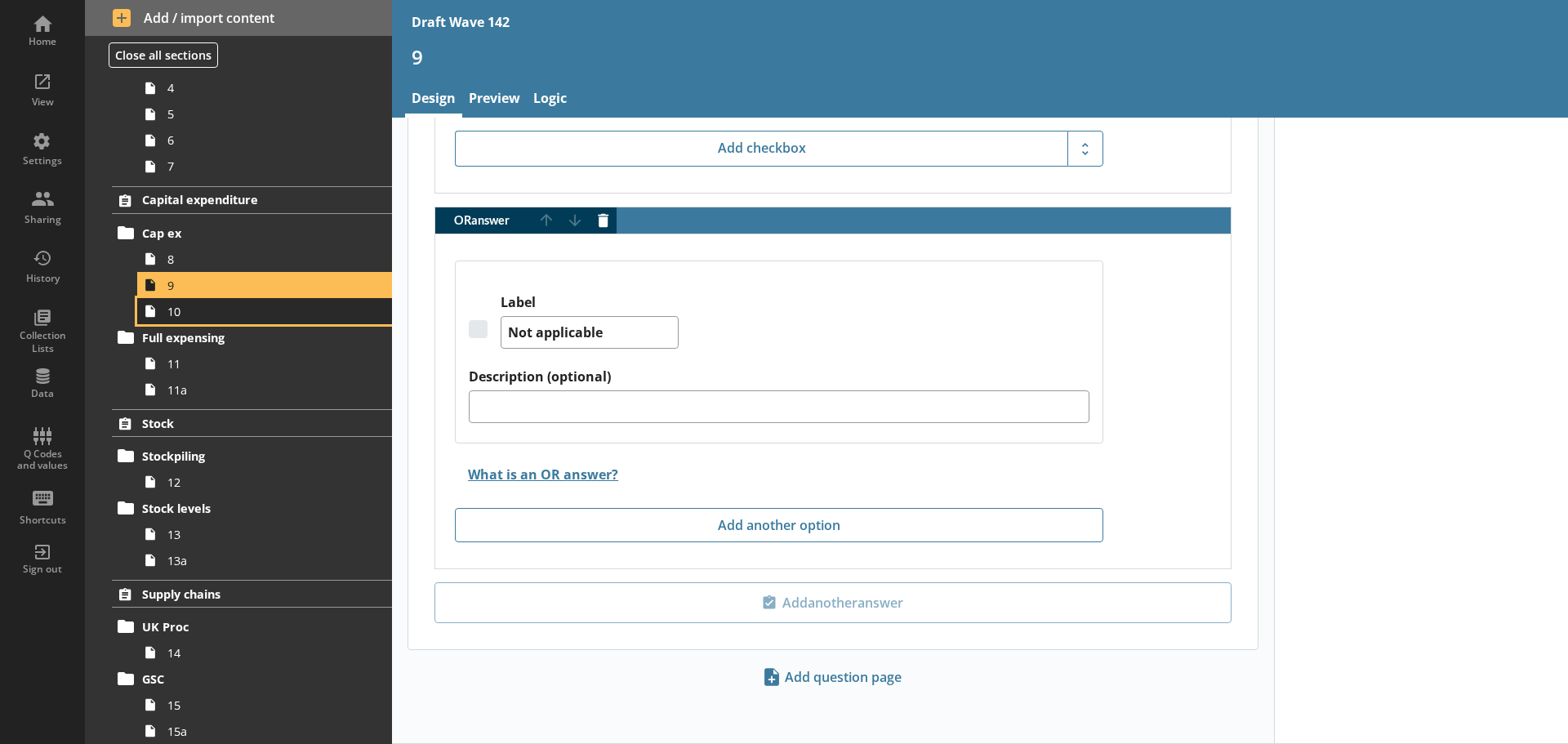
click at [260, 313] on span "10" at bounding box center [258, 311] width 182 height 16
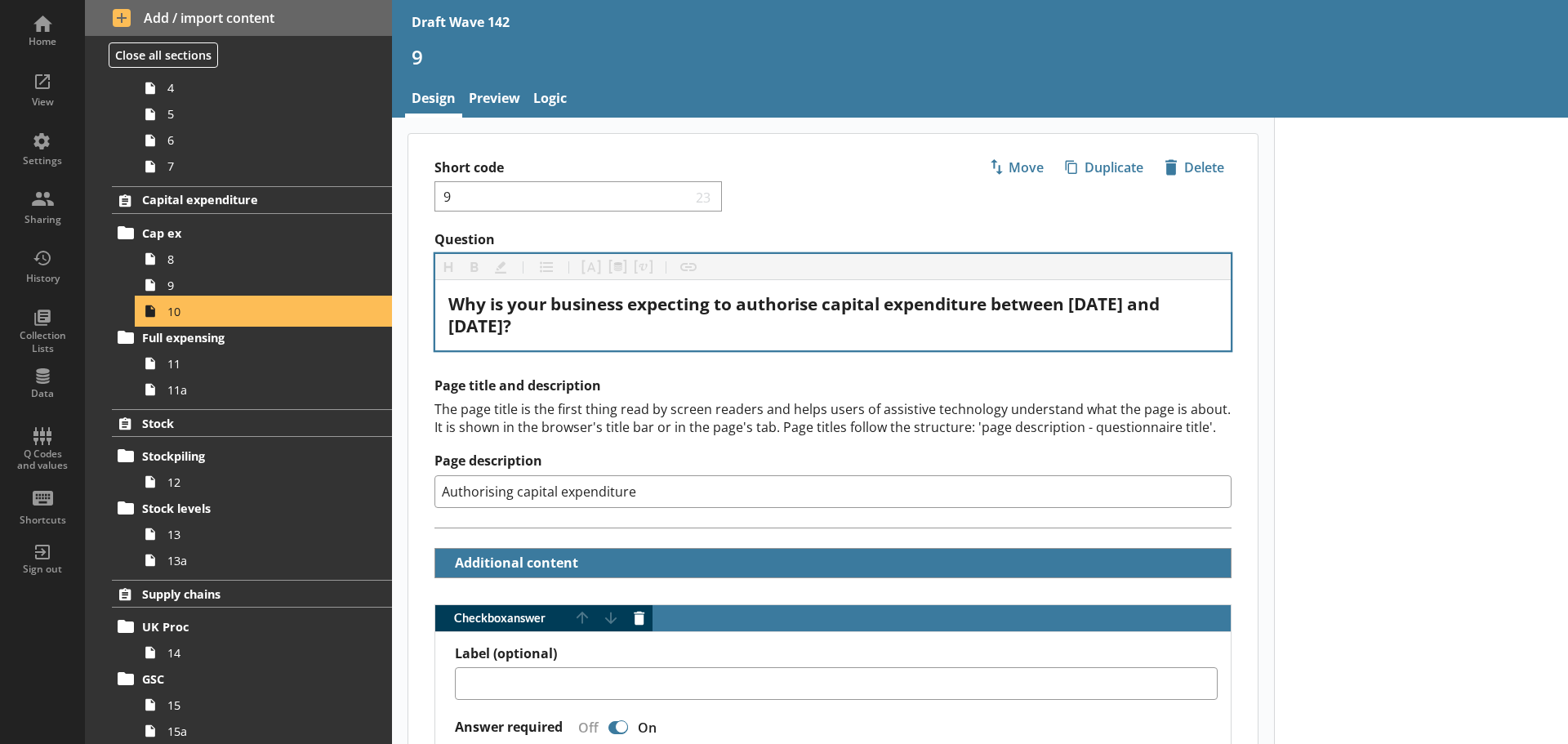
type textarea "x"
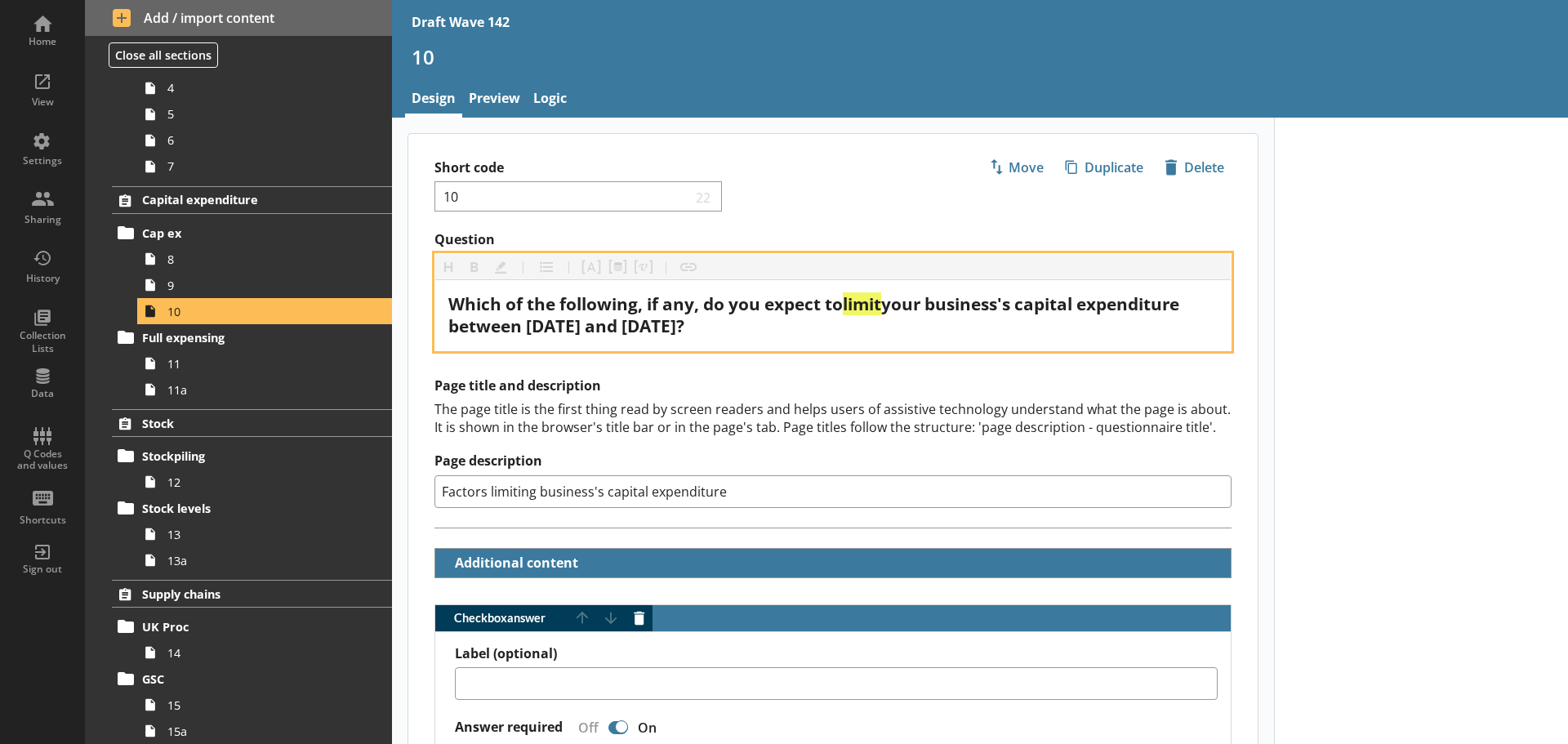
click at [546, 325] on span "your business's capital expenditure between [DATE] and [DATE]?" at bounding box center [815, 314] width 735 height 45
click at [702, 332] on span "your business's capital expenditure between [DATE] and [DATE]?" at bounding box center [815, 314] width 735 height 45
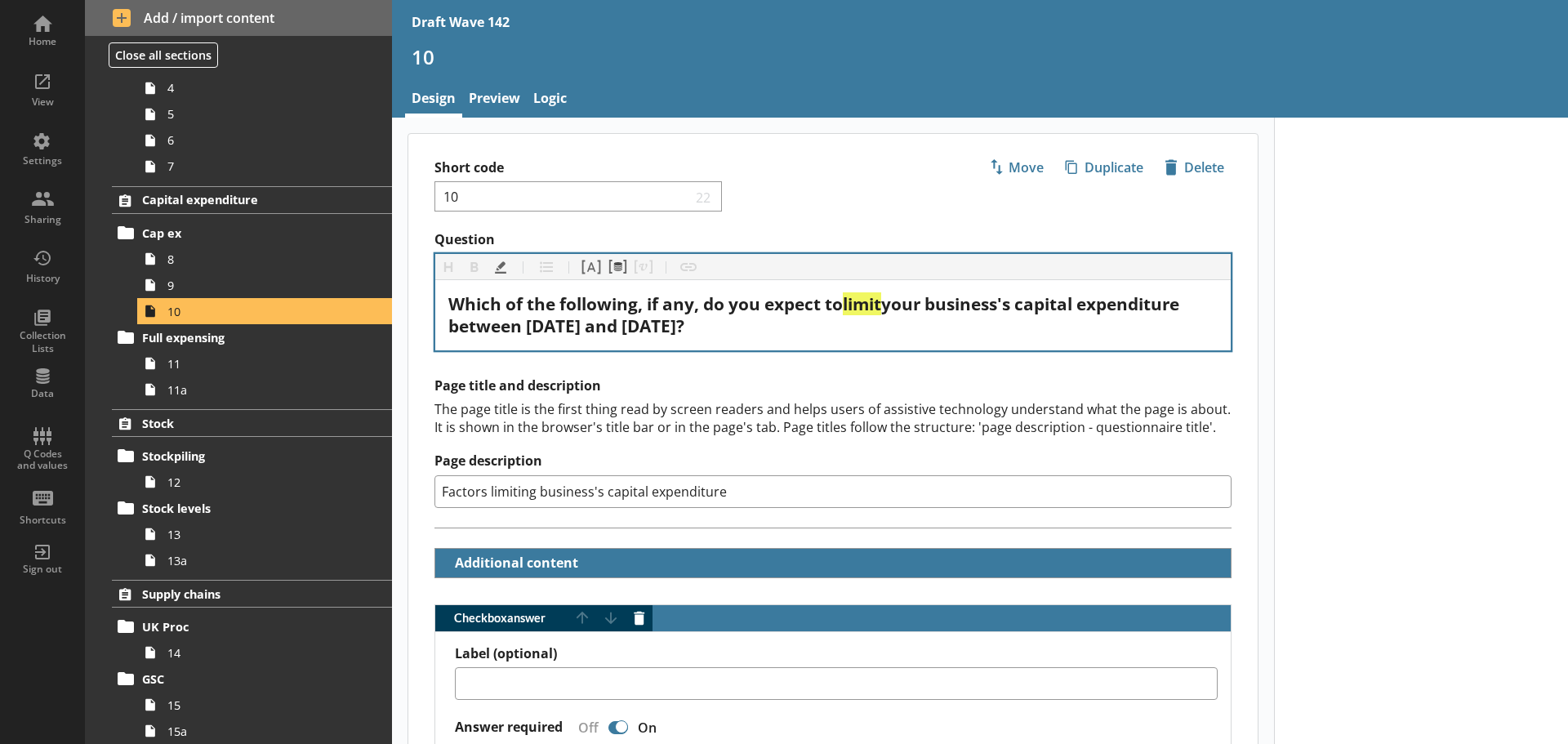
click at [687, 411] on div "The page title is the first thing read by screen readers and helps users of ass…" at bounding box center [833, 418] width 797 height 36
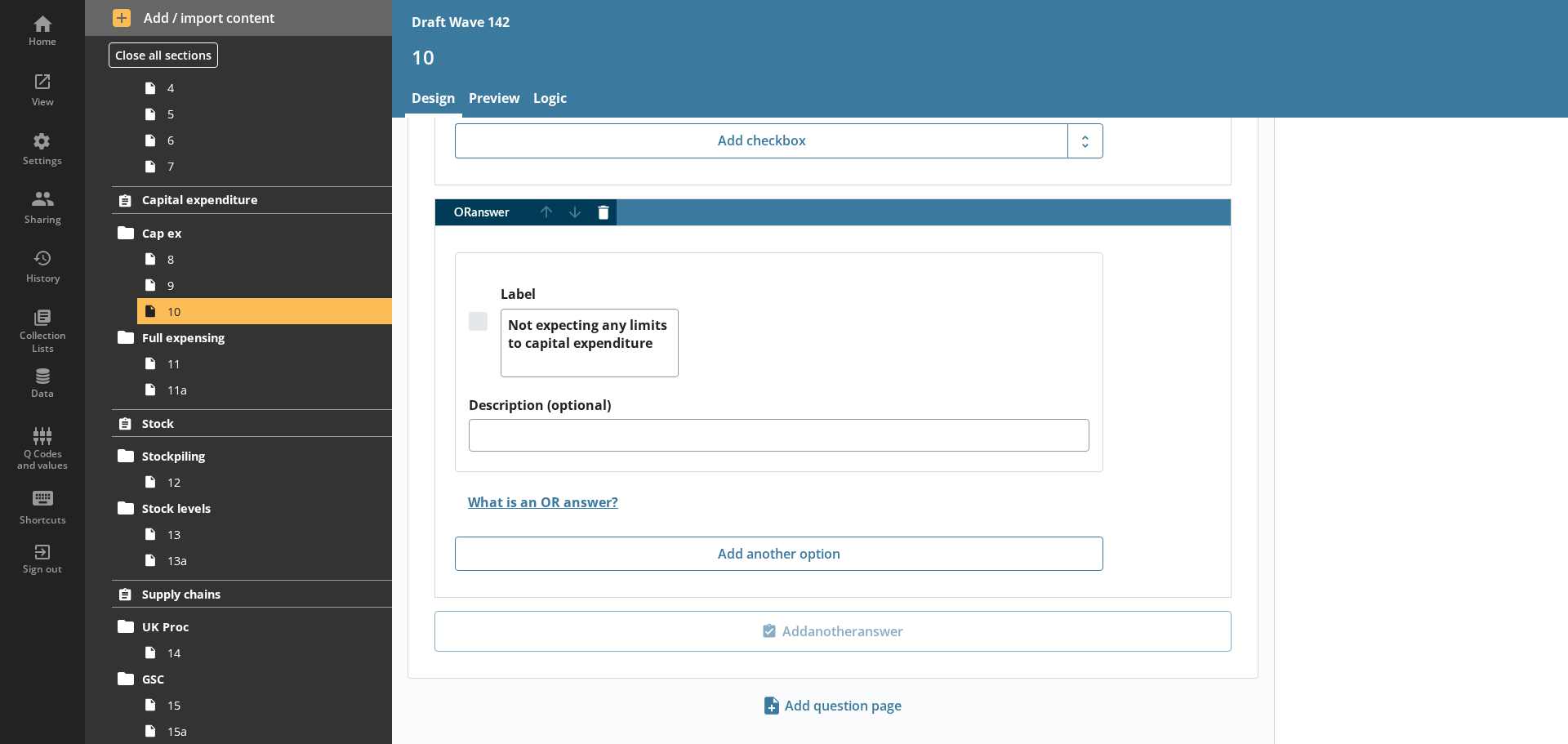
scroll to position [2836, 0]
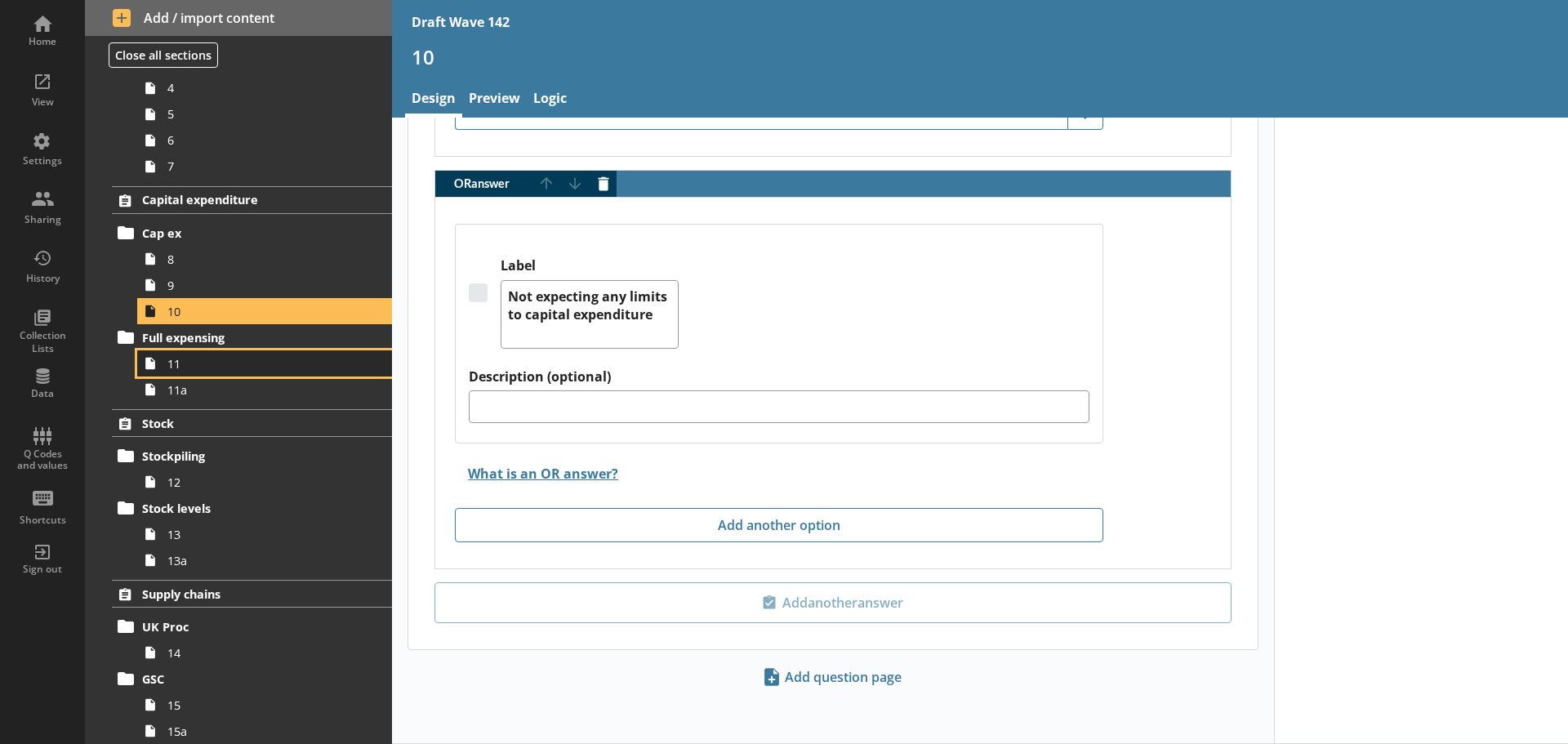
click at [249, 374] on link "11" at bounding box center [264, 363] width 255 height 26
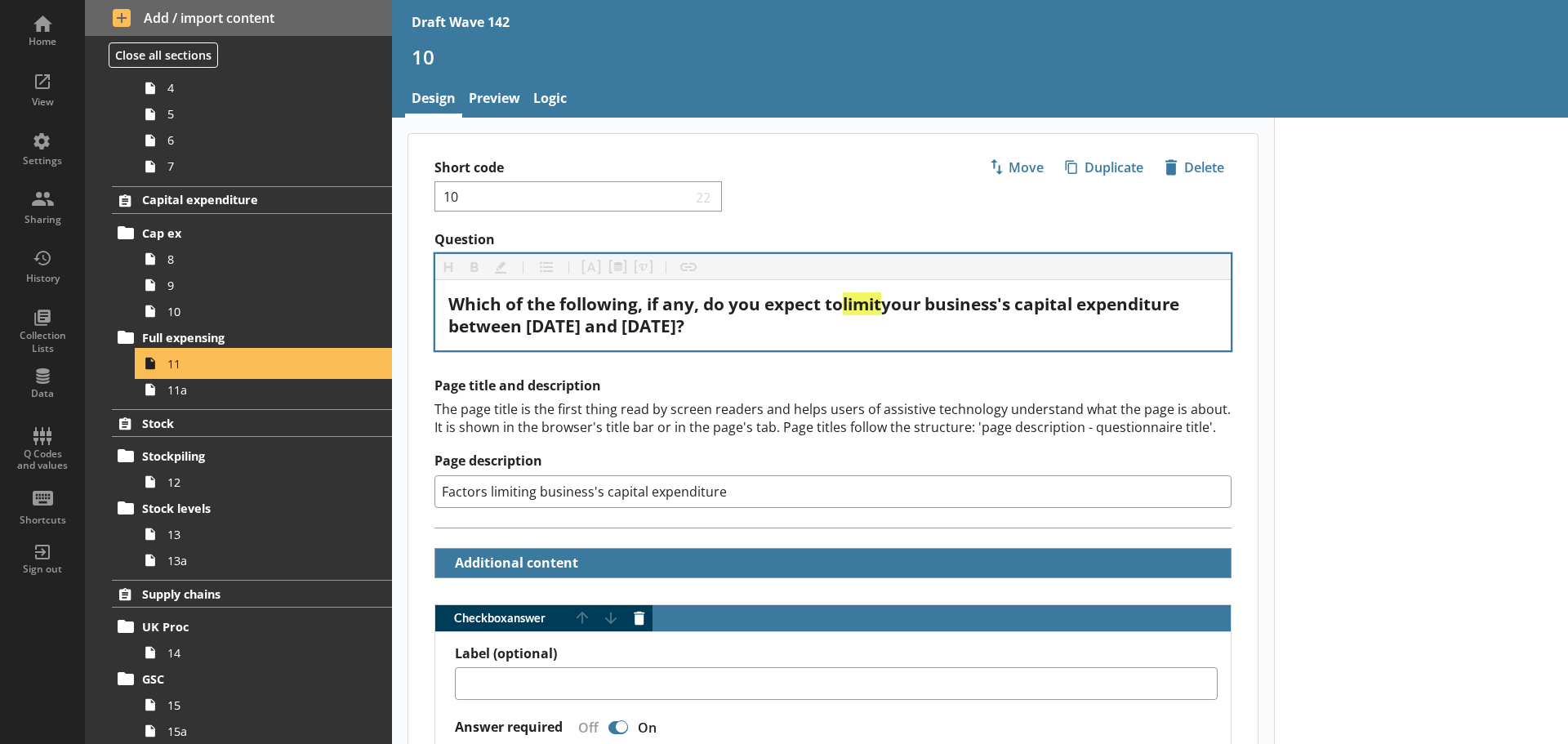
type textarea "x"
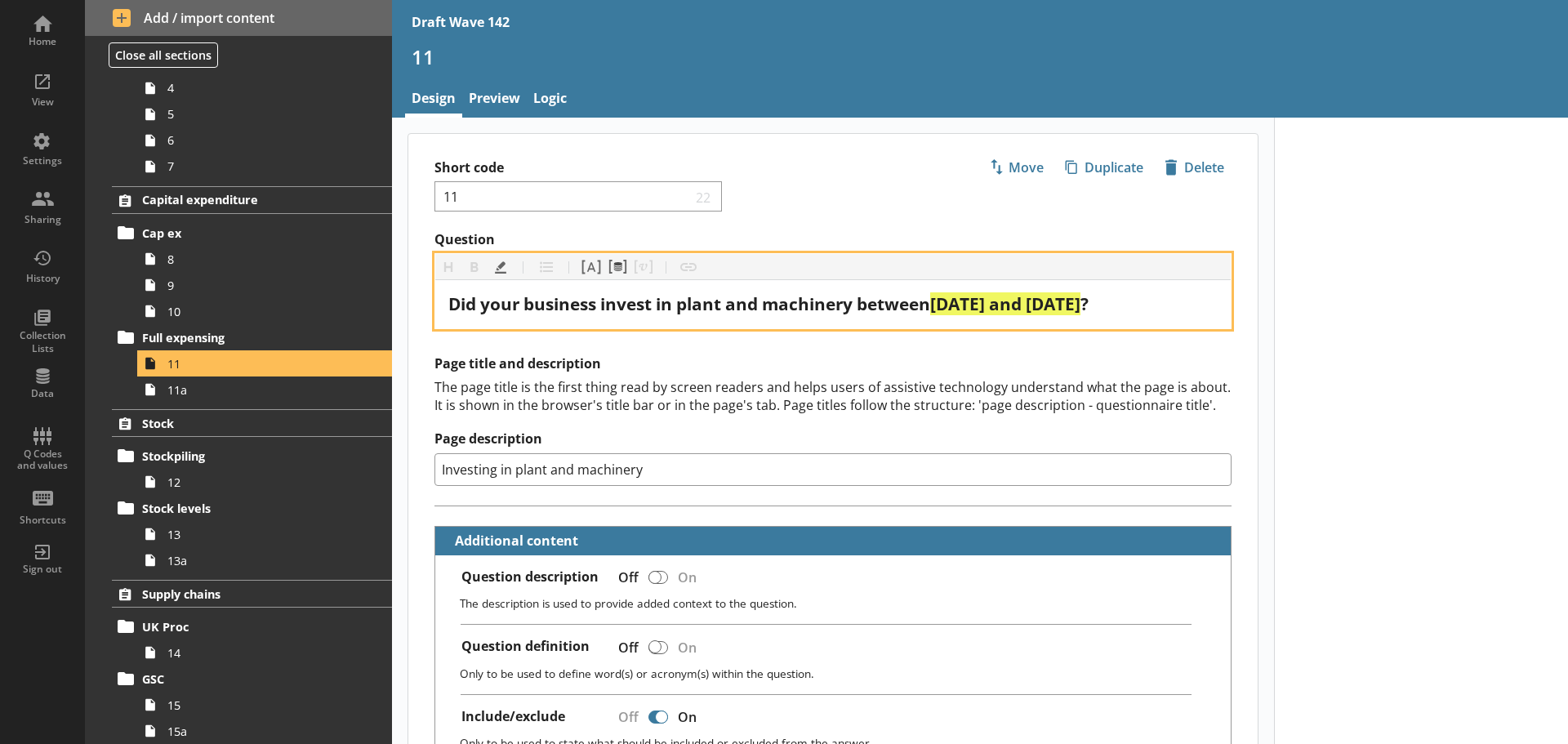
click at [962, 301] on span "[DATE] and [DATE]" at bounding box center [1006, 303] width 150 height 22
click at [1073, 307] on span "[DATE] and [DATE]" at bounding box center [1006, 303] width 150 height 22
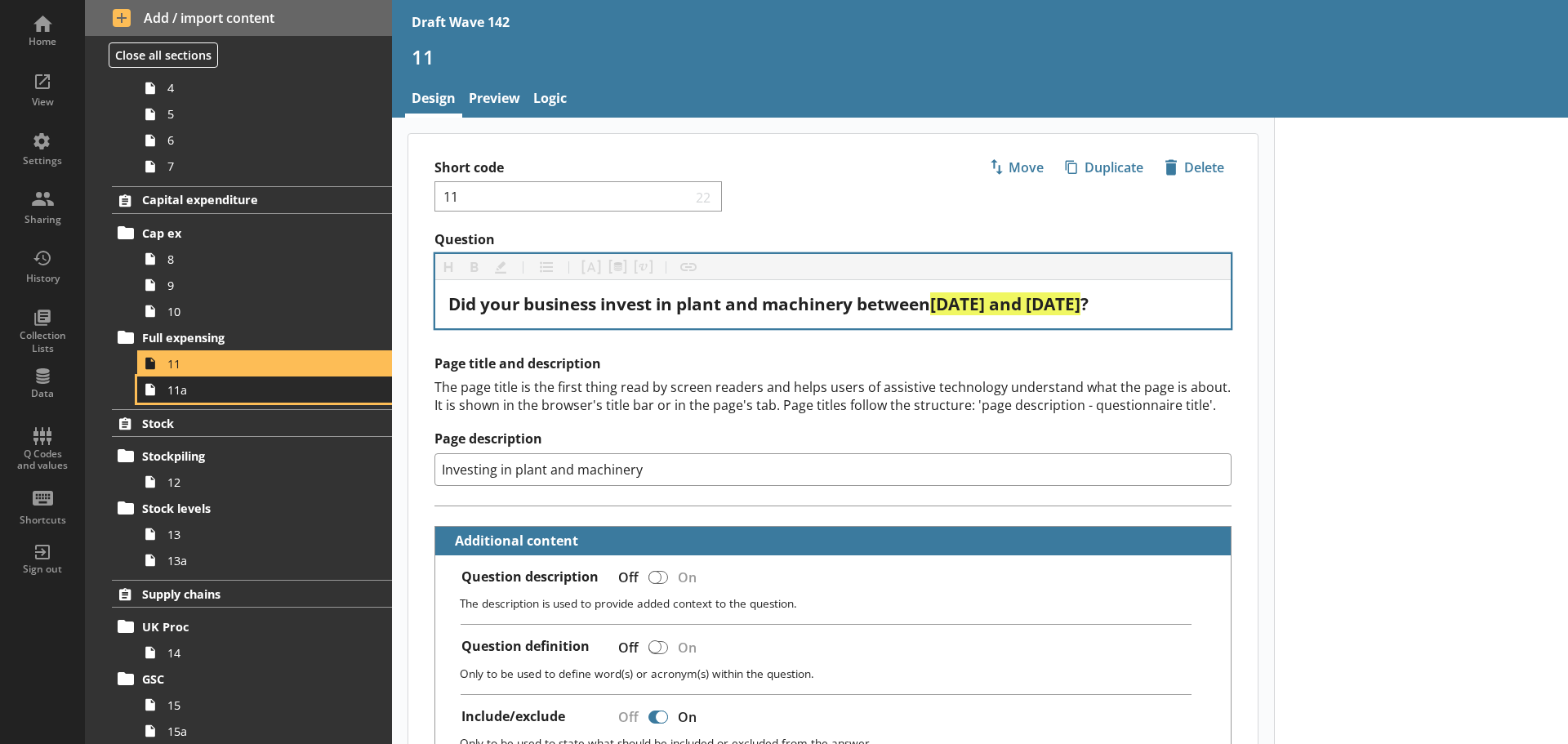
click at [269, 392] on span "11a" at bounding box center [258, 390] width 182 height 16
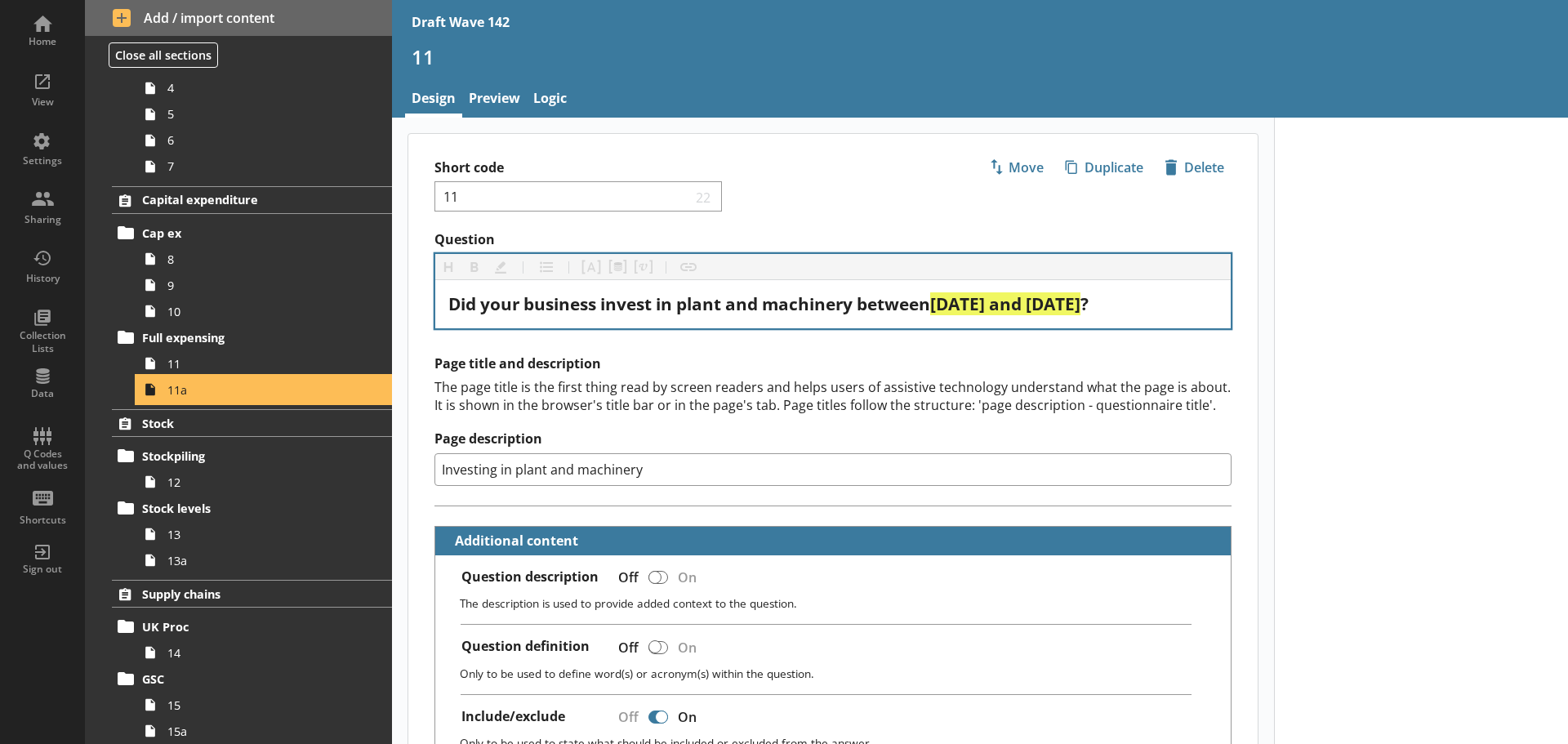
type textarea "x"
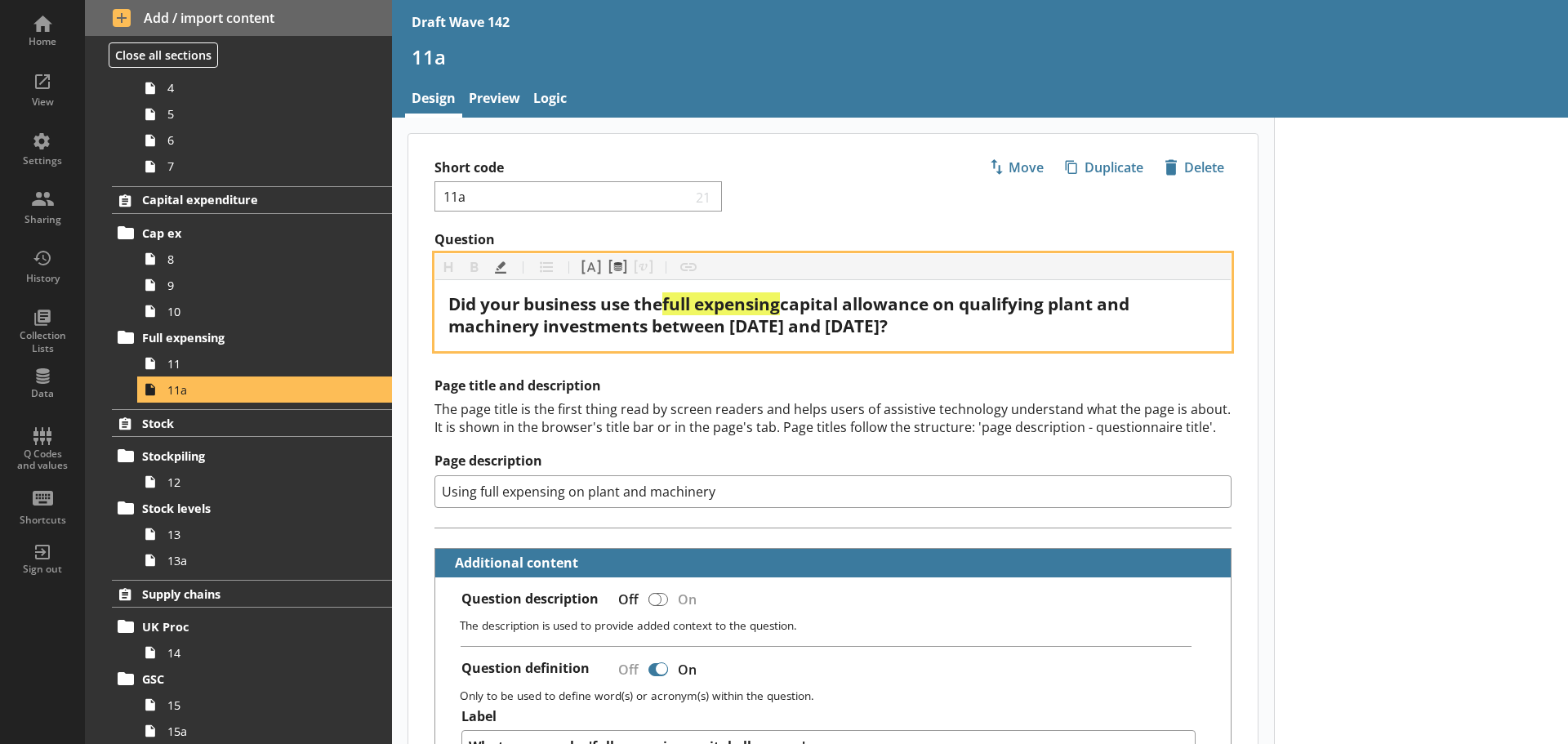
click at [747, 321] on span "capital allowance on qualifying plant and machinery investments between [DATE] …" at bounding box center [791, 314] width 685 height 45
click at [867, 331] on span "capital allowance on qualifying plant and machinery investments between [DATE] …" at bounding box center [791, 314] width 685 height 45
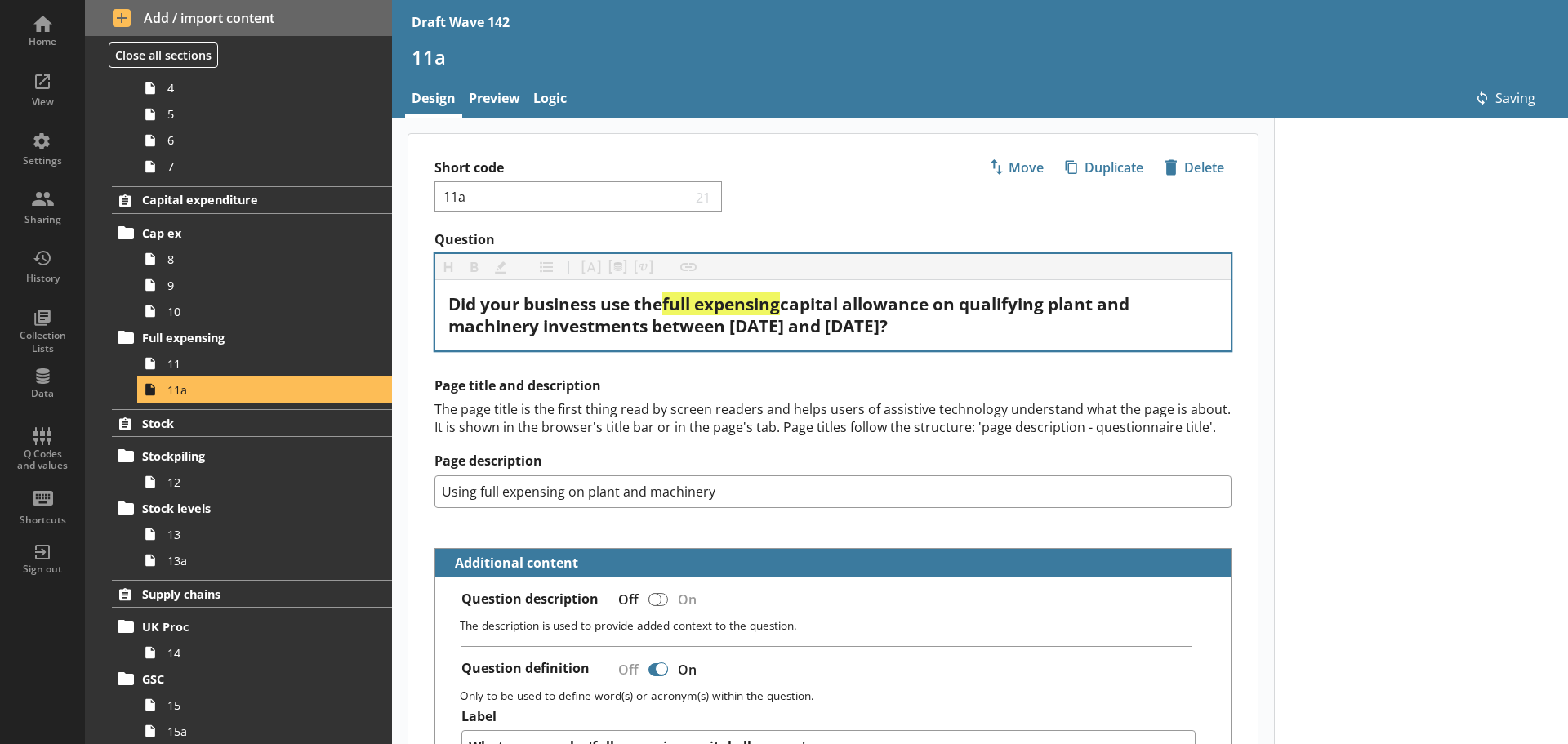
click at [872, 403] on div "The page title is the first thing read by screen readers and helps users of ass…" at bounding box center [833, 418] width 797 height 36
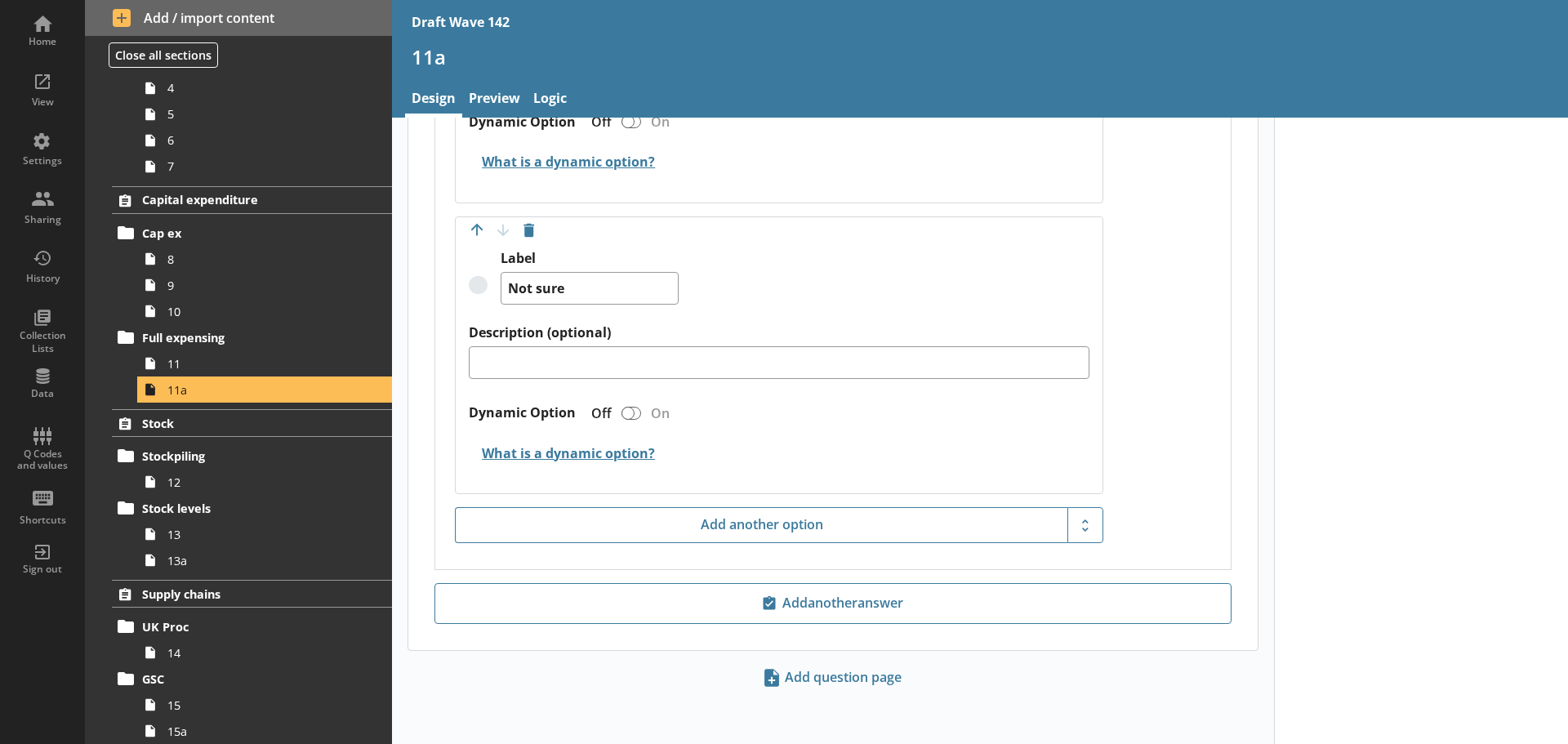
scroll to position [1887, 0]
click at [187, 488] on span "12" at bounding box center [258, 482] width 182 height 16
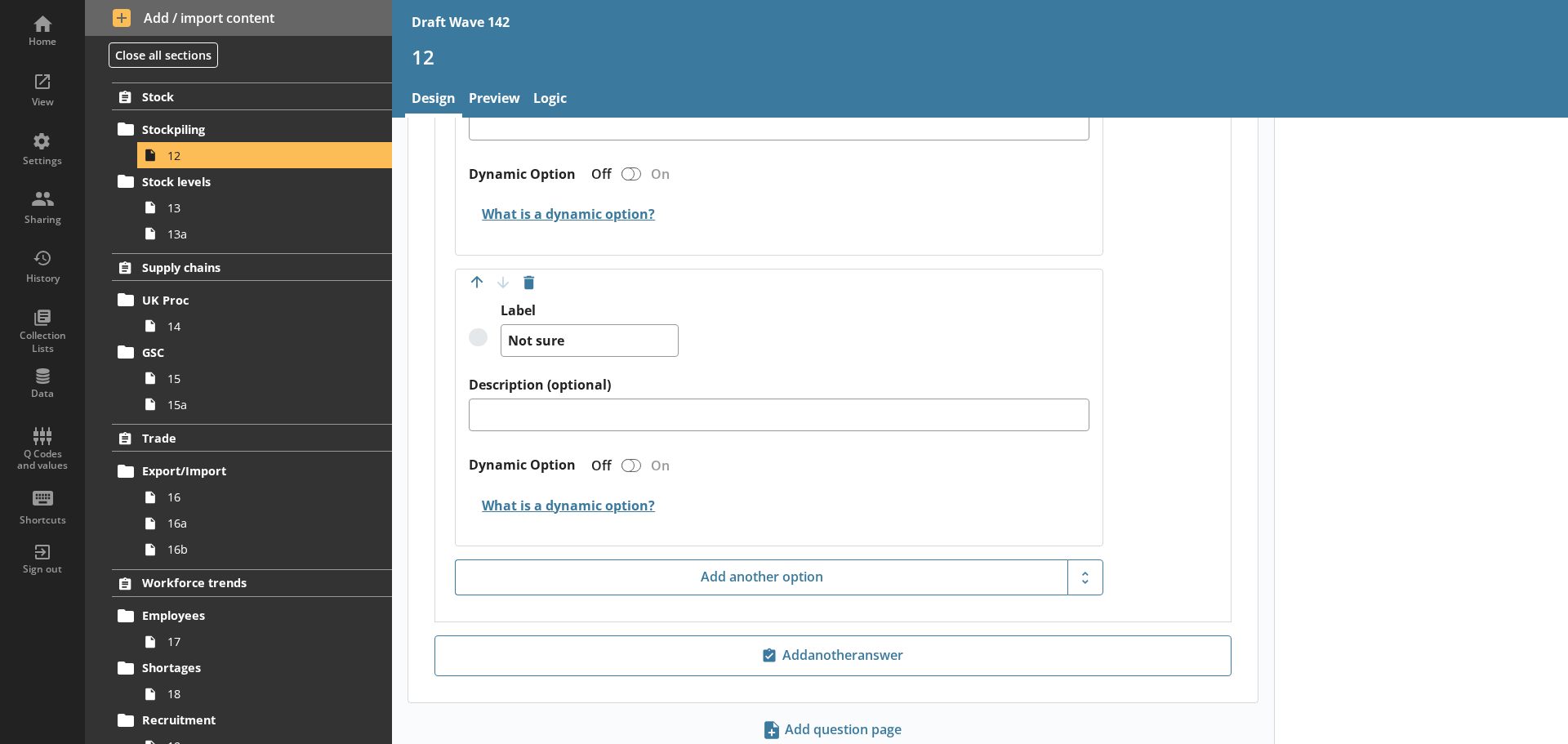
scroll to position [1099, 0]
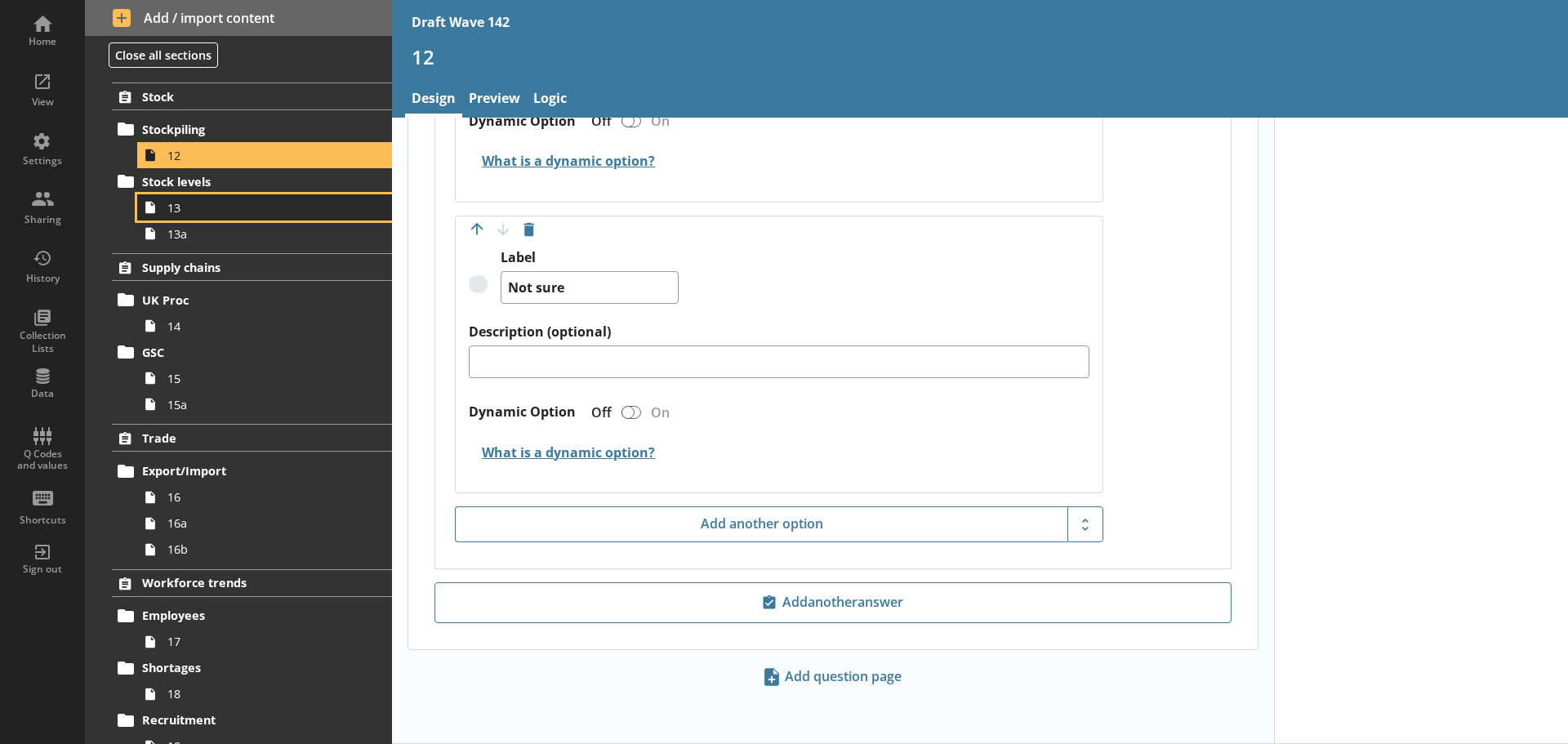
click at [257, 216] on link "13" at bounding box center [264, 207] width 255 height 26
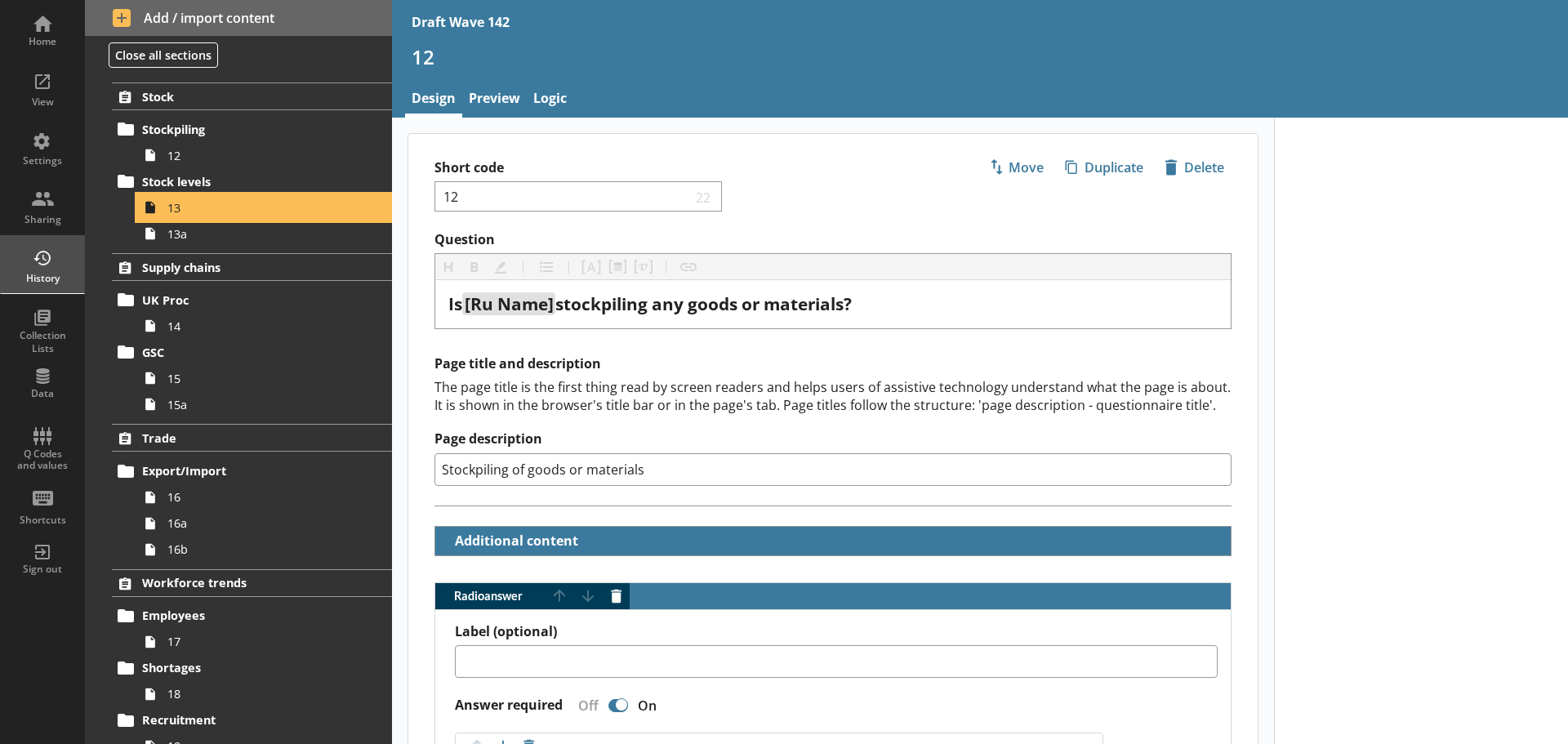
type textarea "x"
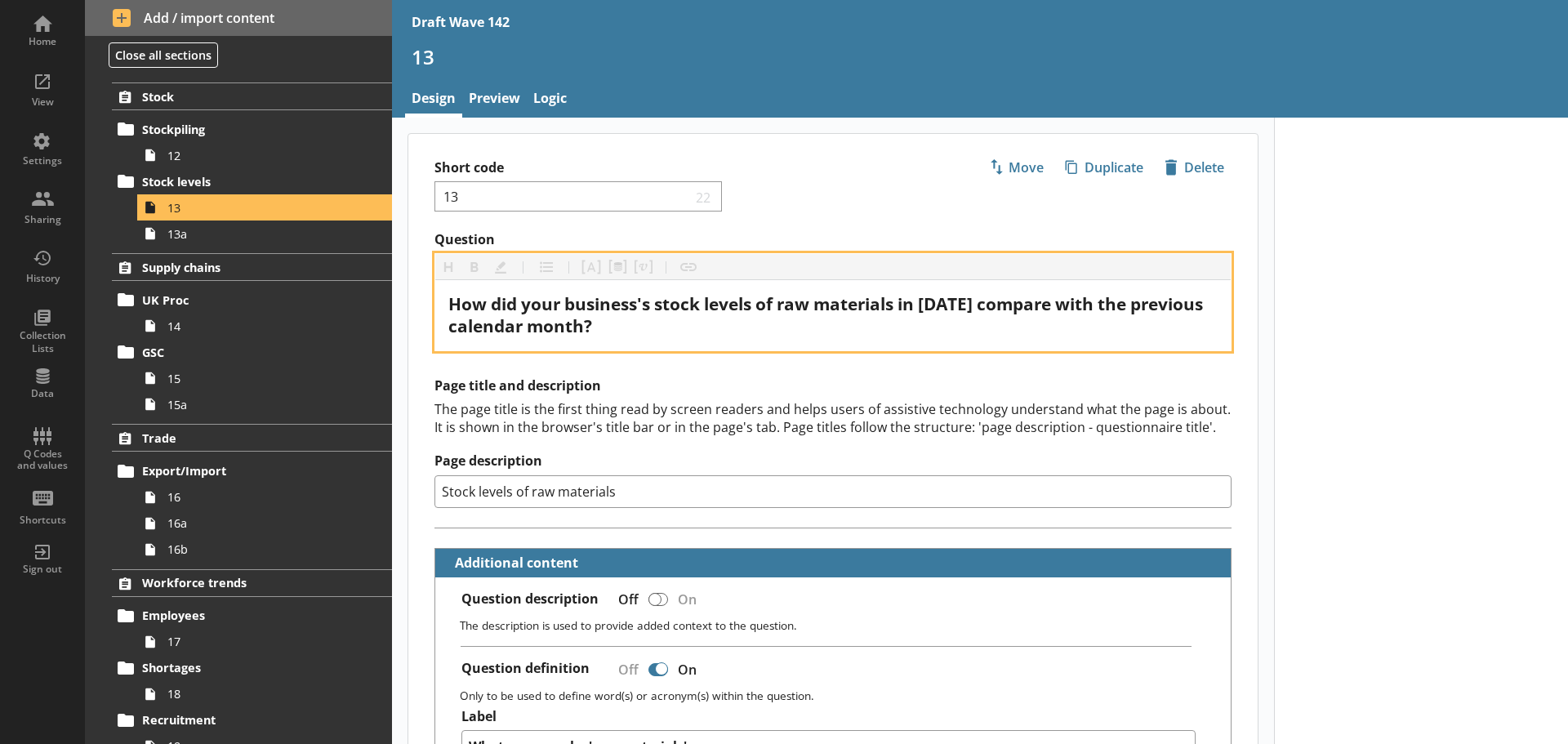
click at [945, 308] on span "How did your business's stock levels of raw materials in [DATE] compare with th…" at bounding box center [827, 314] width 759 height 45
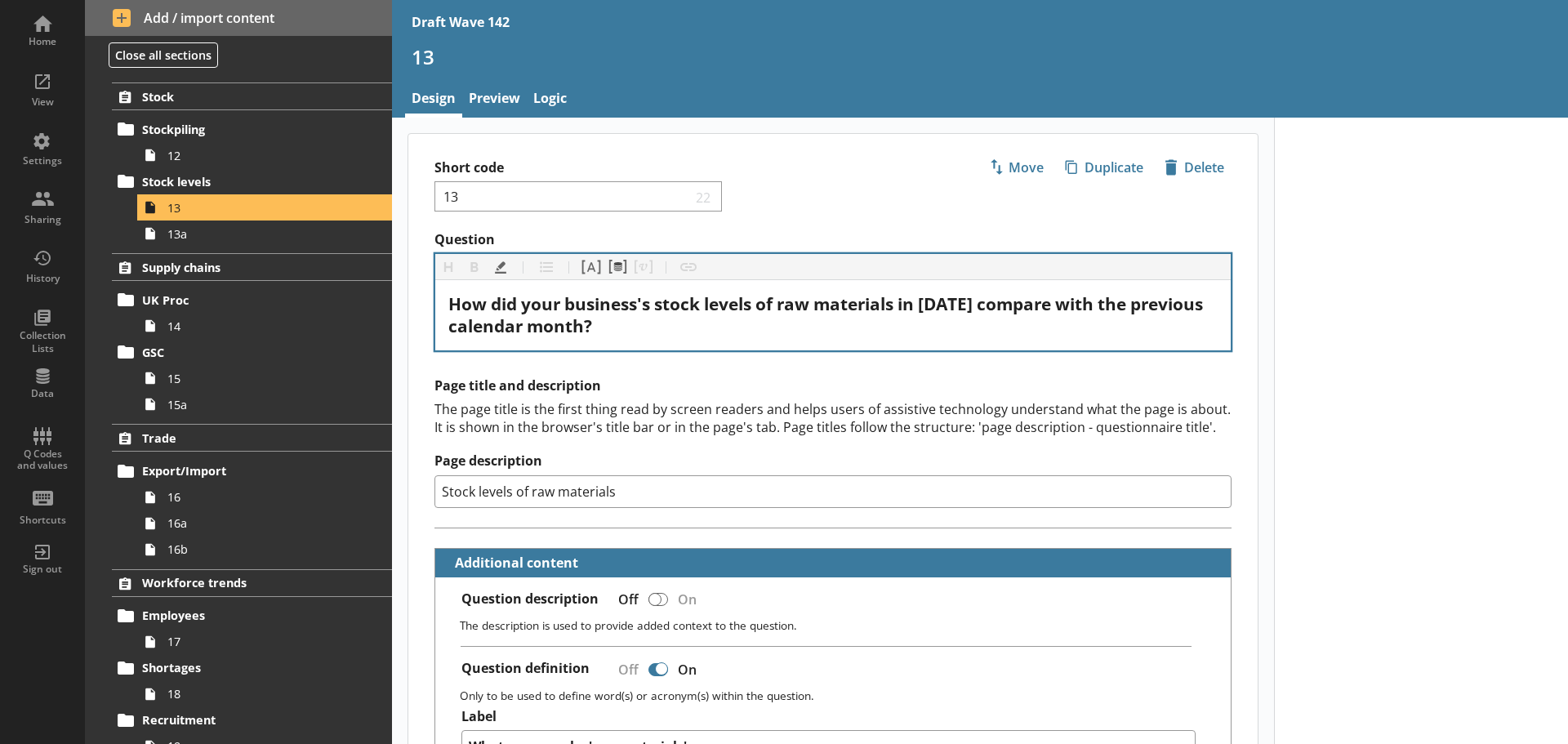
click at [818, 402] on div "The page title is the first thing read by screen readers and helps users of ass…" at bounding box center [833, 418] width 797 height 36
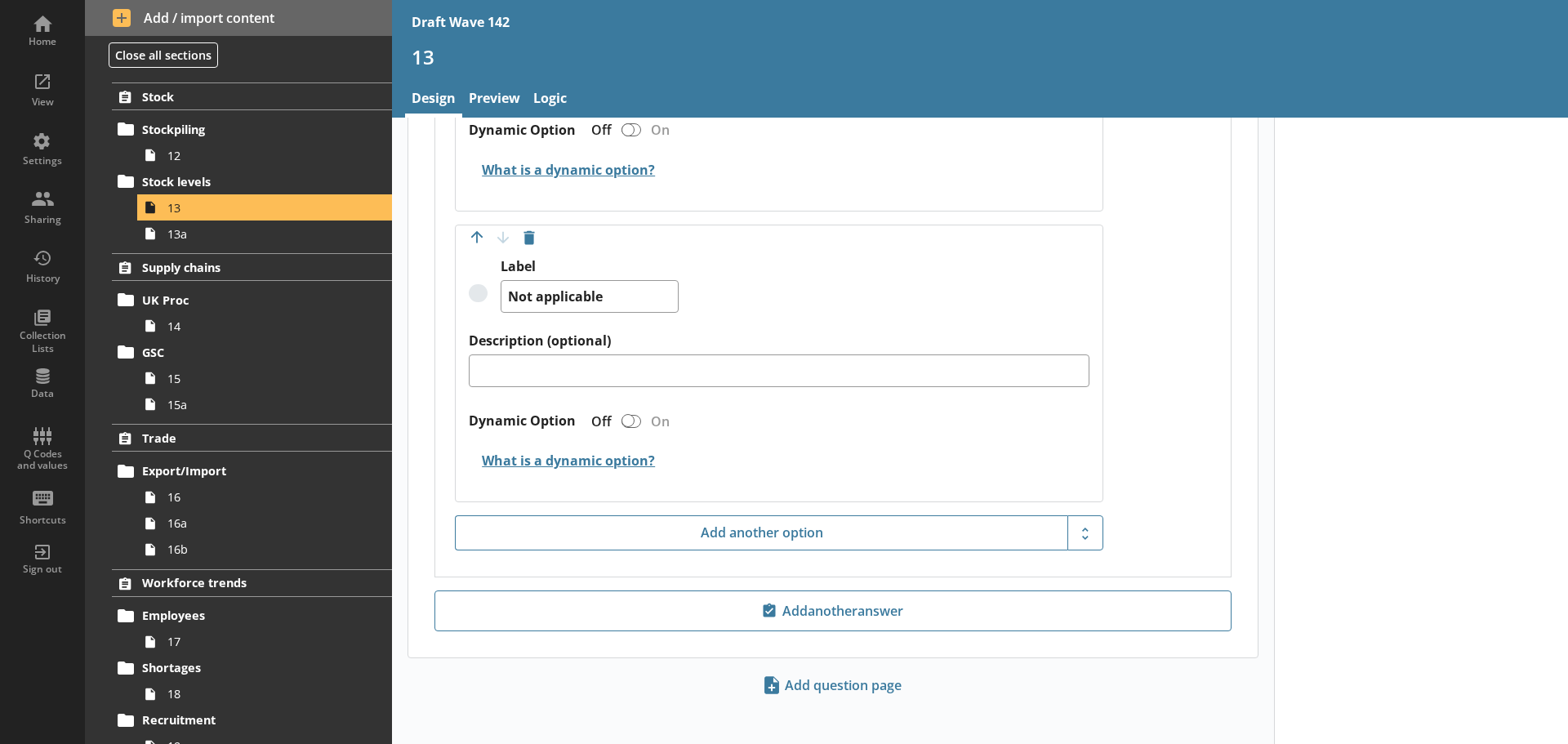
scroll to position [2424, 0]
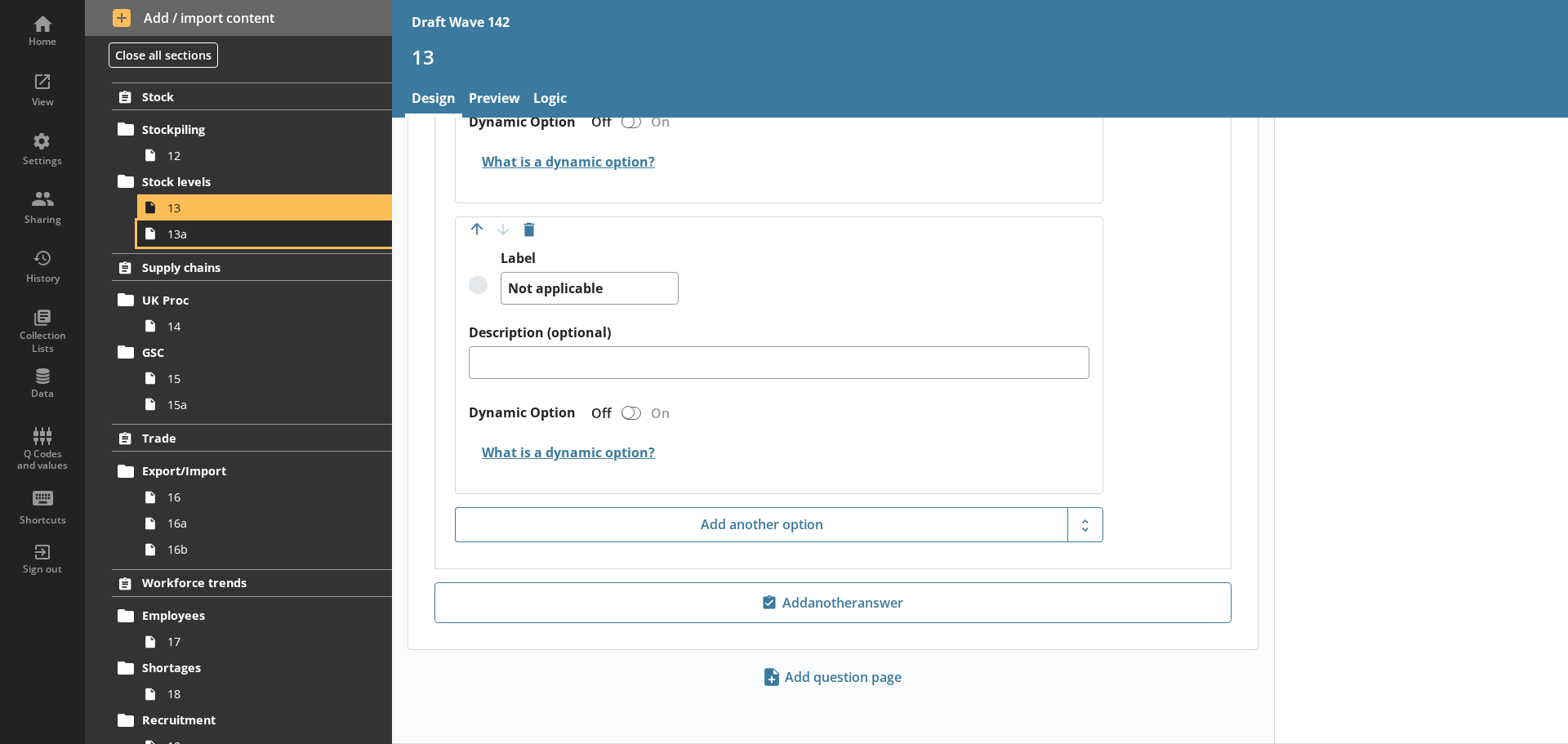
click at [257, 233] on span "13a" at bounding box center [258, 234] width 182 height 16
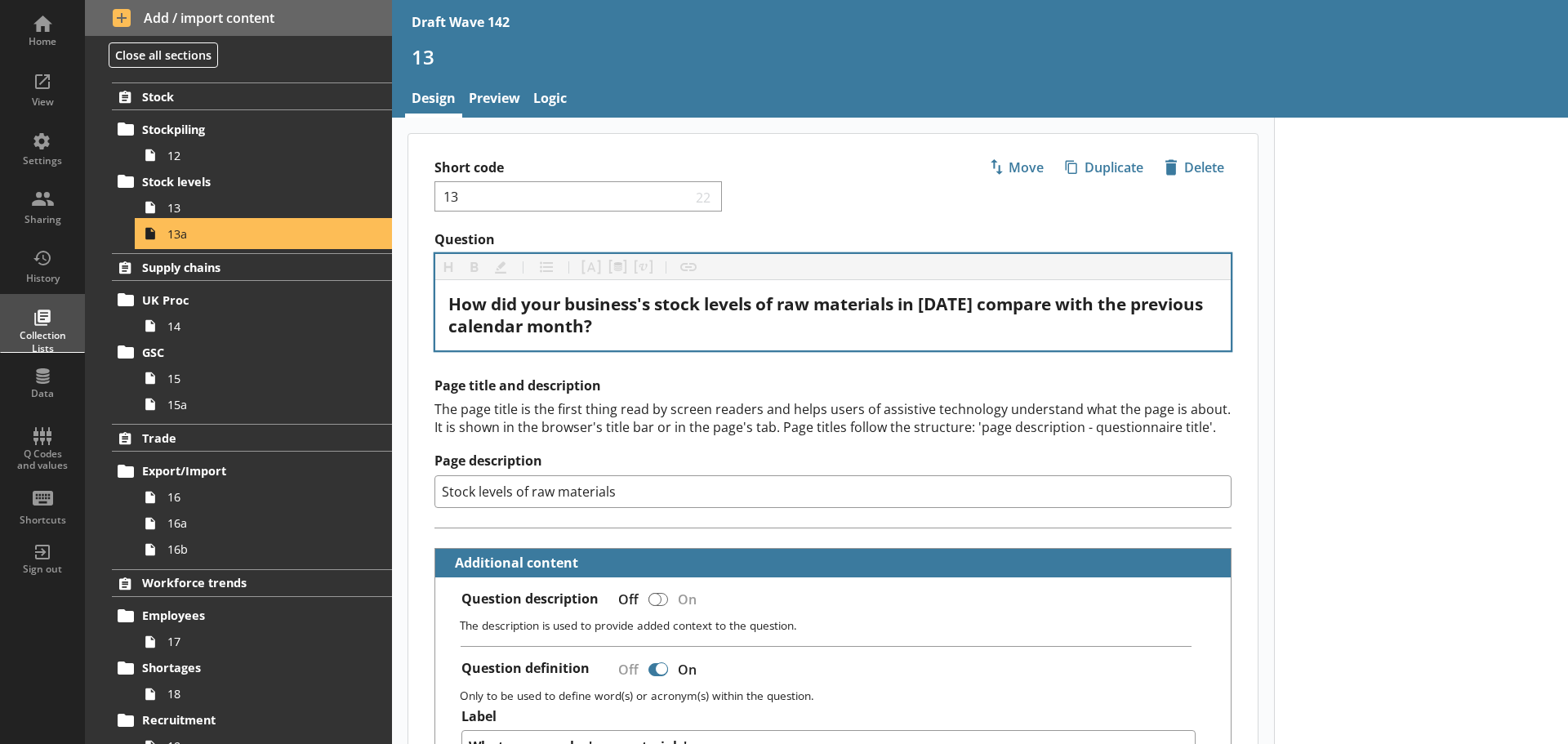
type textarea "x"
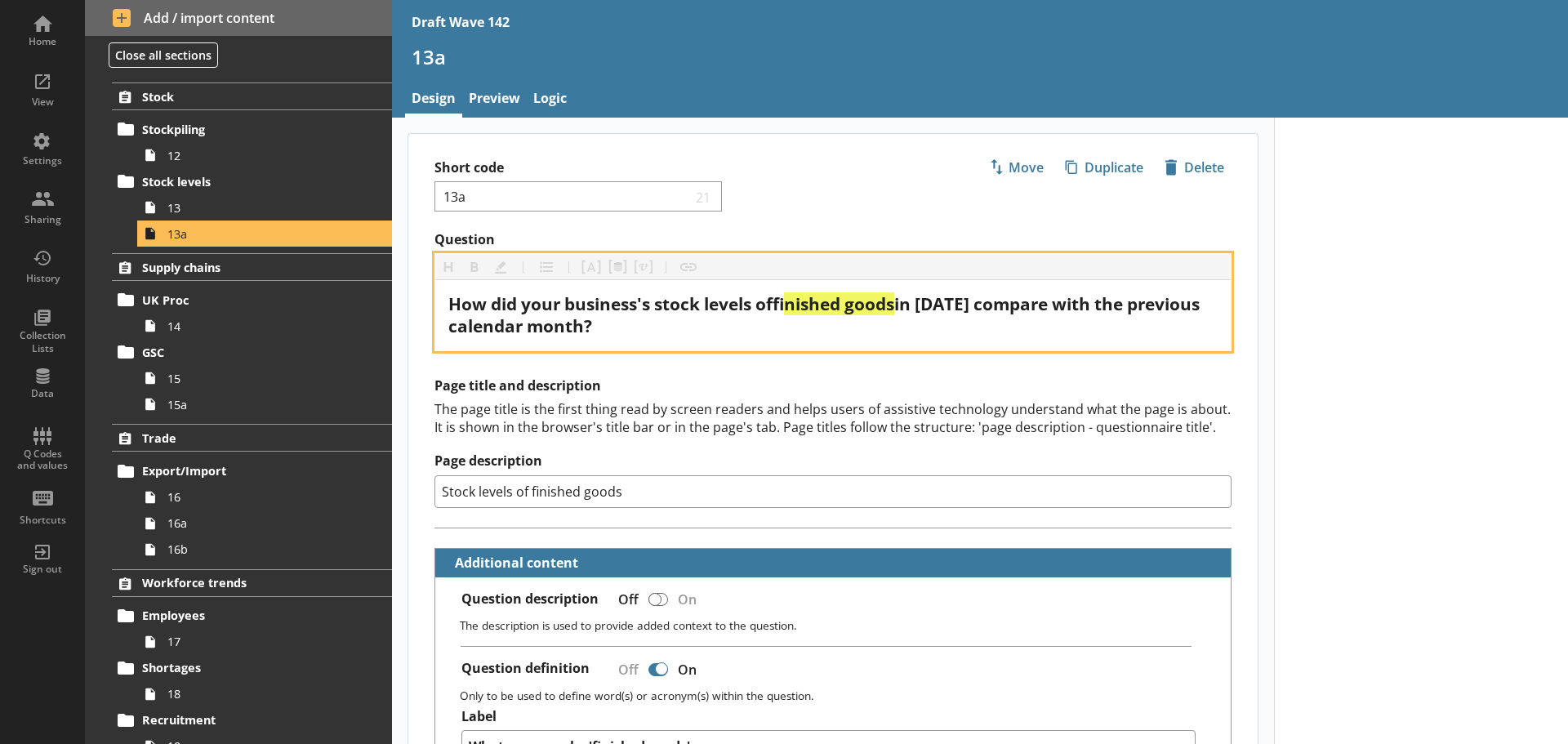
click at [948, 303] on span "in [DATE] compare with the previous calendar month?" at bounding box center [826, 314] width 756 height 45
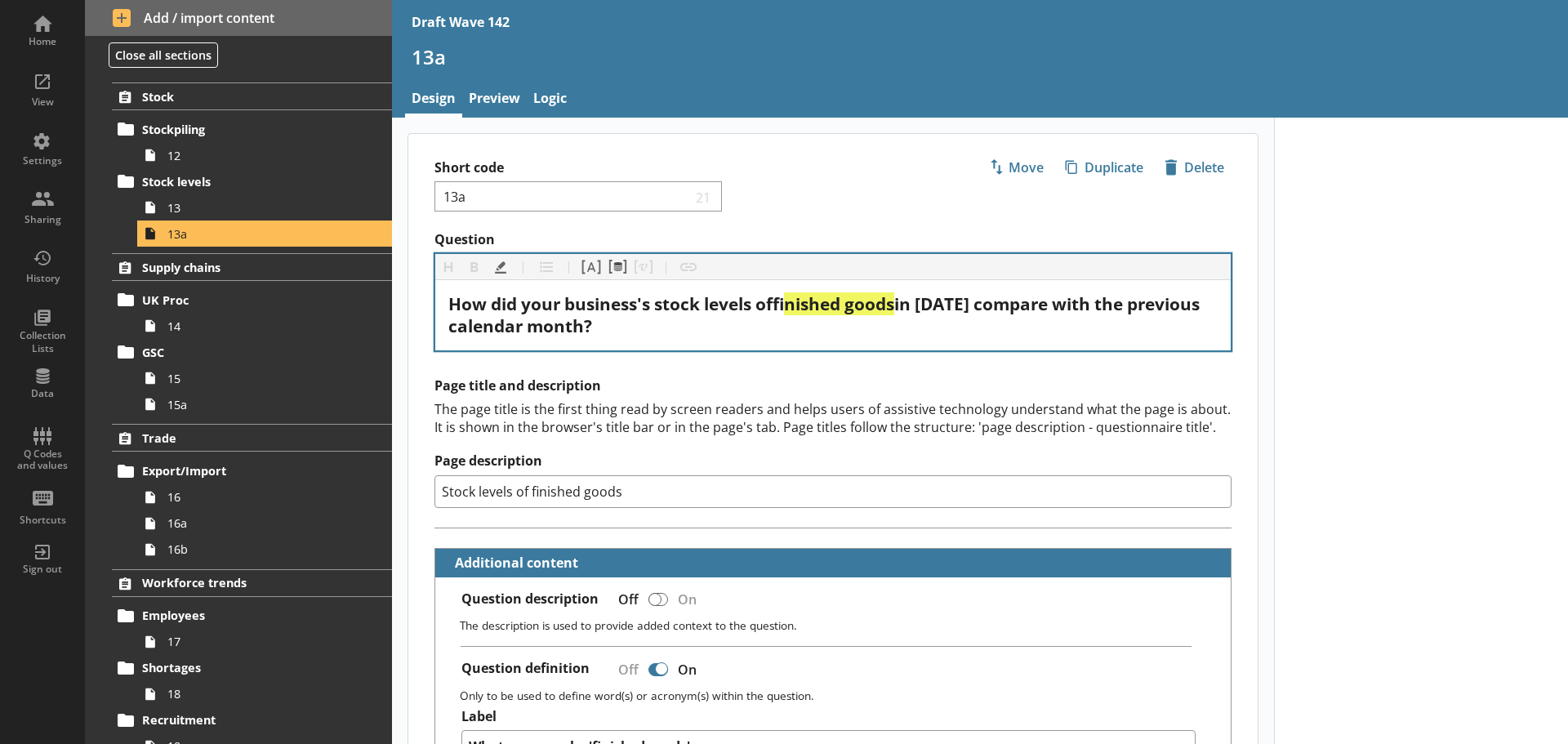
click at [809, 416] on div "The page title is the first thing read by screen readers and helps users of ass…" at bounding box center [833, 418] width 797 height 36
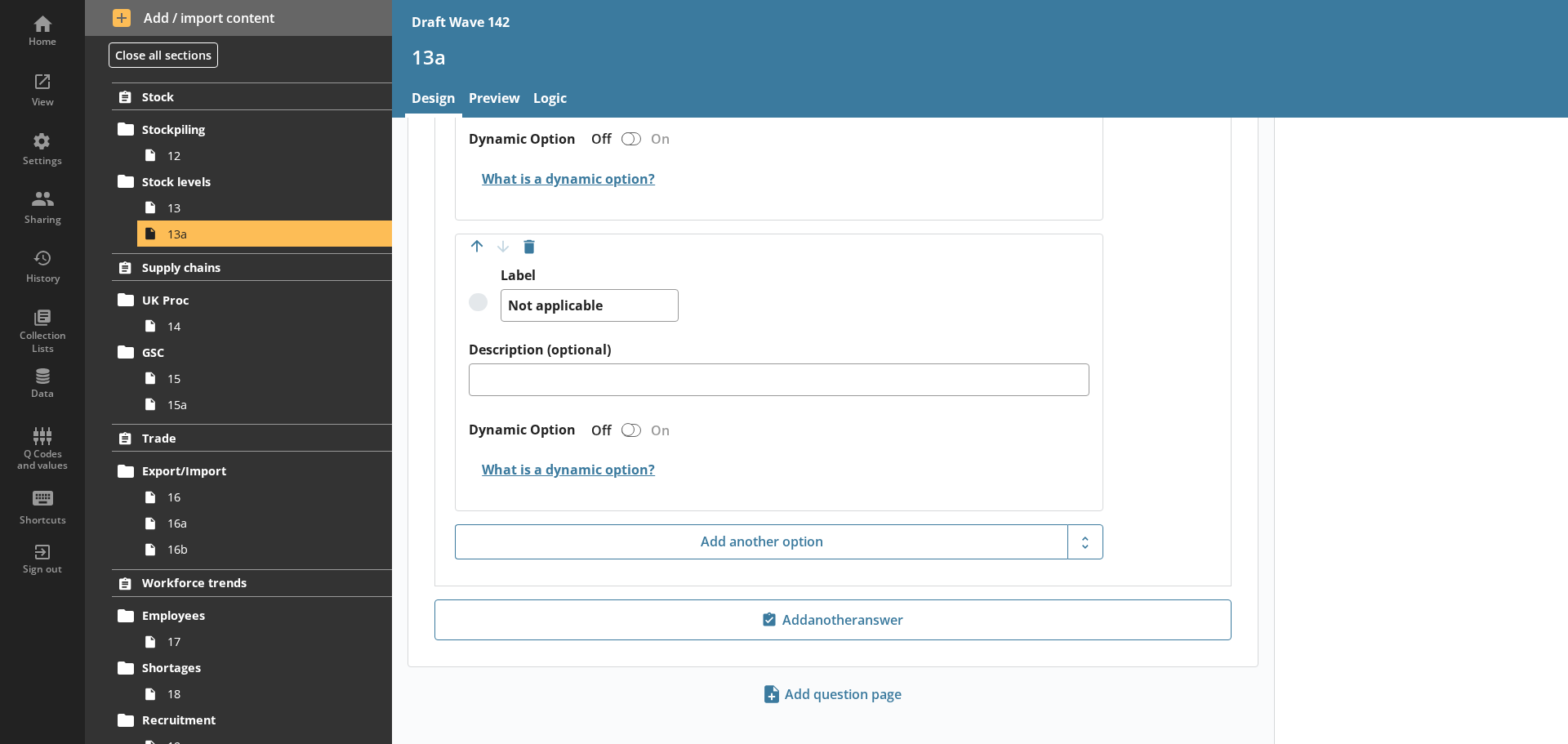
scroll to position [2447, 0]
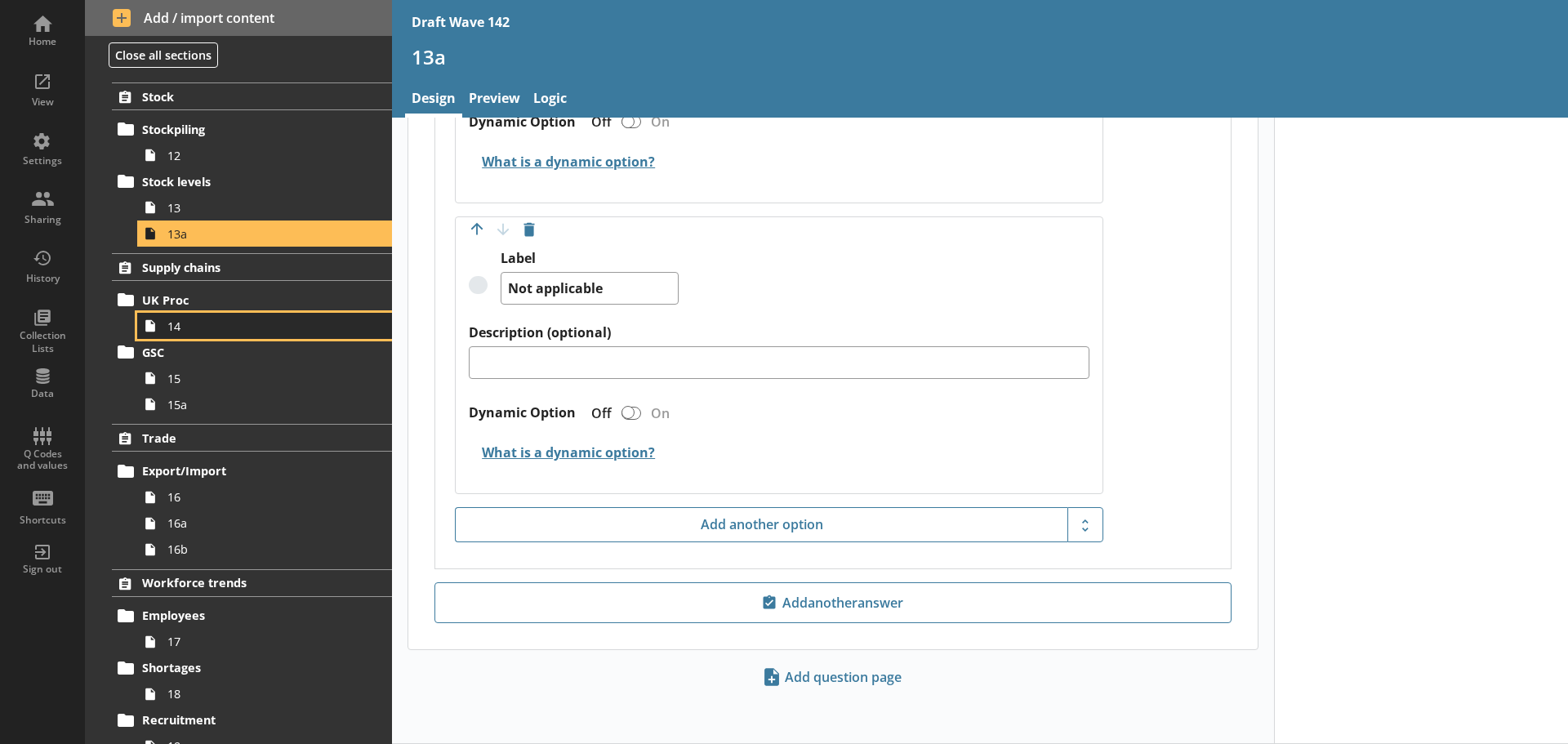
click at [227, 329] on span "14" at bounding box center [258, 326] width 182 height 16
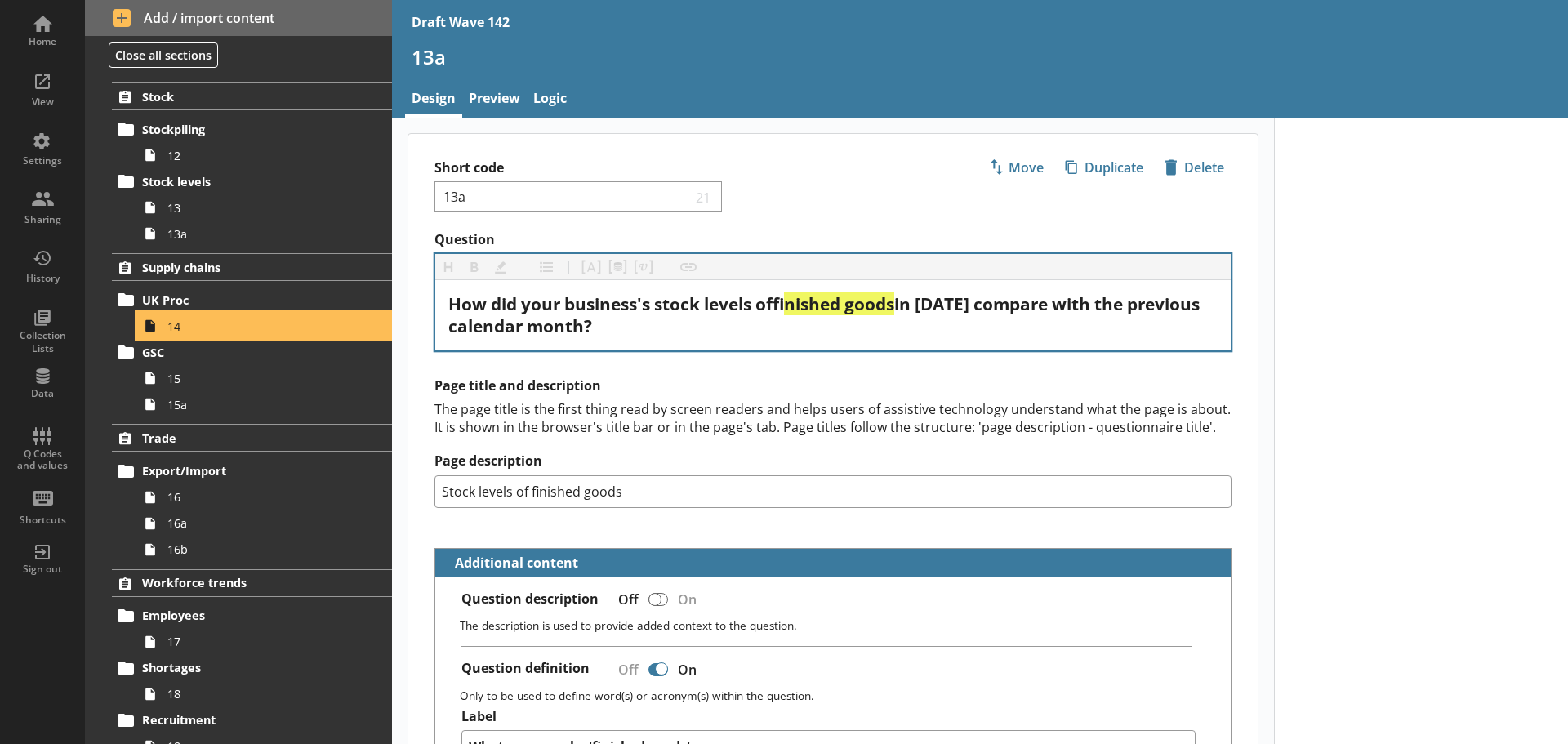
type textarea "x"
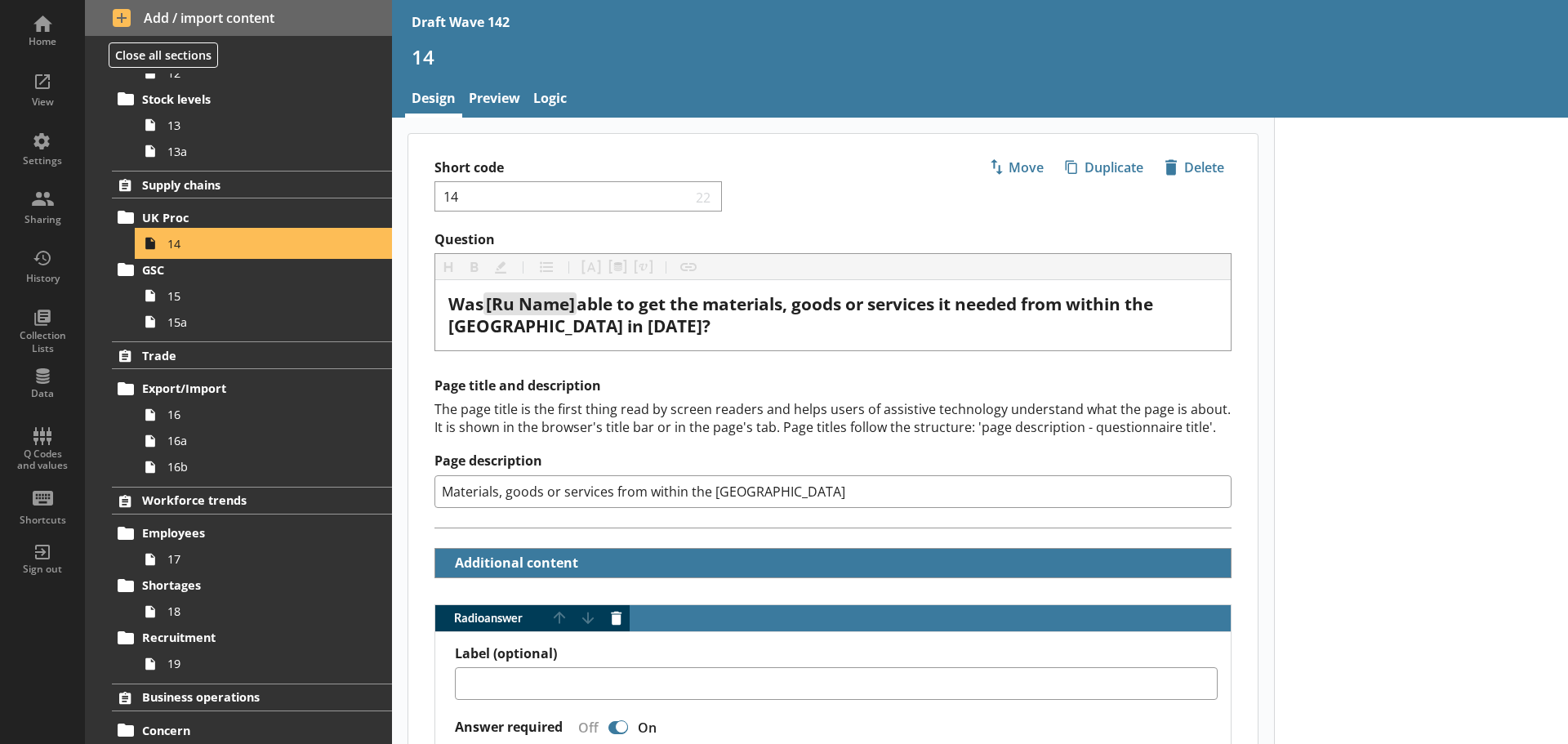
scroll to position [898, 0]
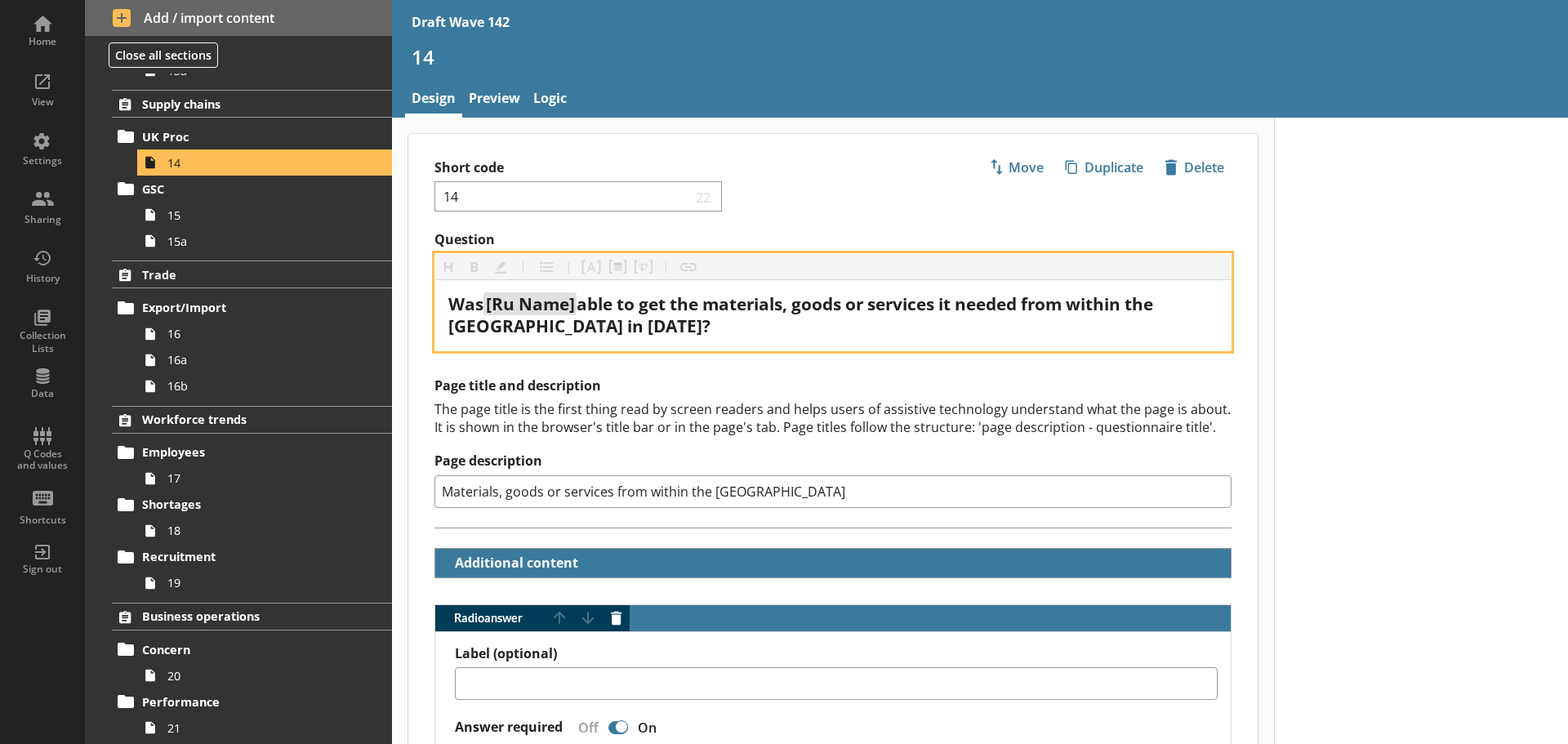
click at [484, 328] on span "able to get the materials, goods or services it needed from within the [GEOGRAP…" at bounding box center [803, 314] width 709 height 45
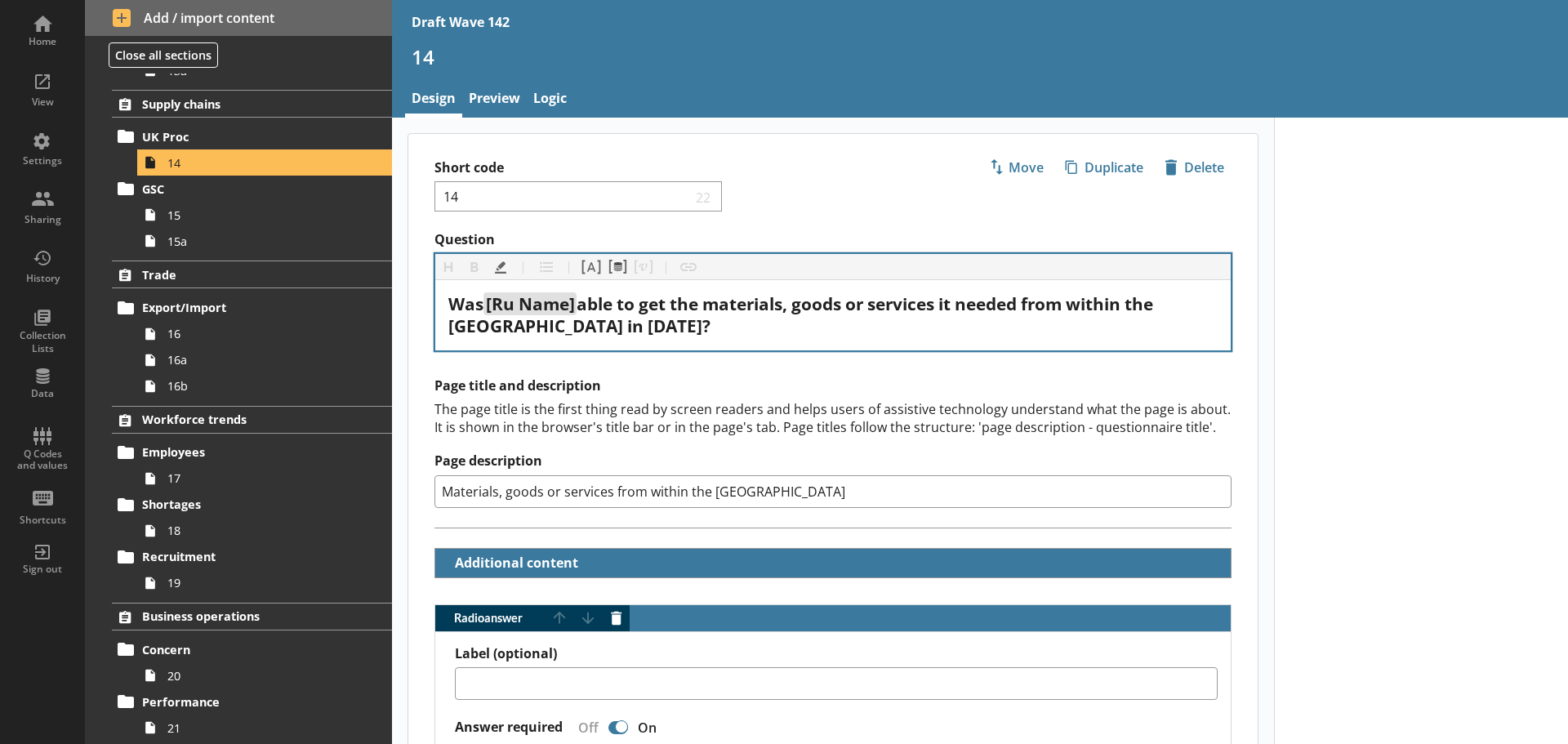
click at [564, 420] on div "The page title is the first thing read by screen readers and helps users of ass…" at bounding box center [833, 418] width 797 height 36
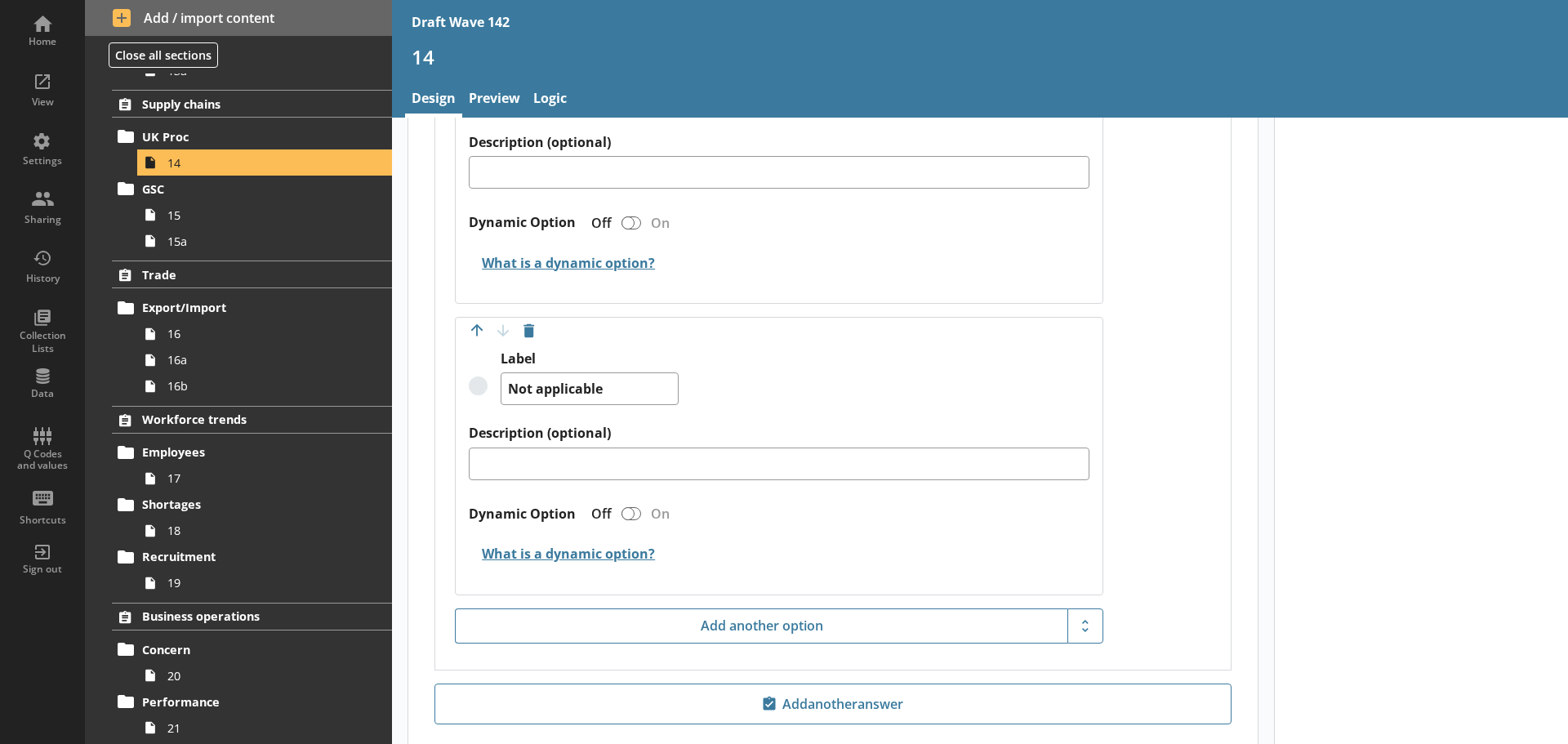
scroll to position [1573, 0]
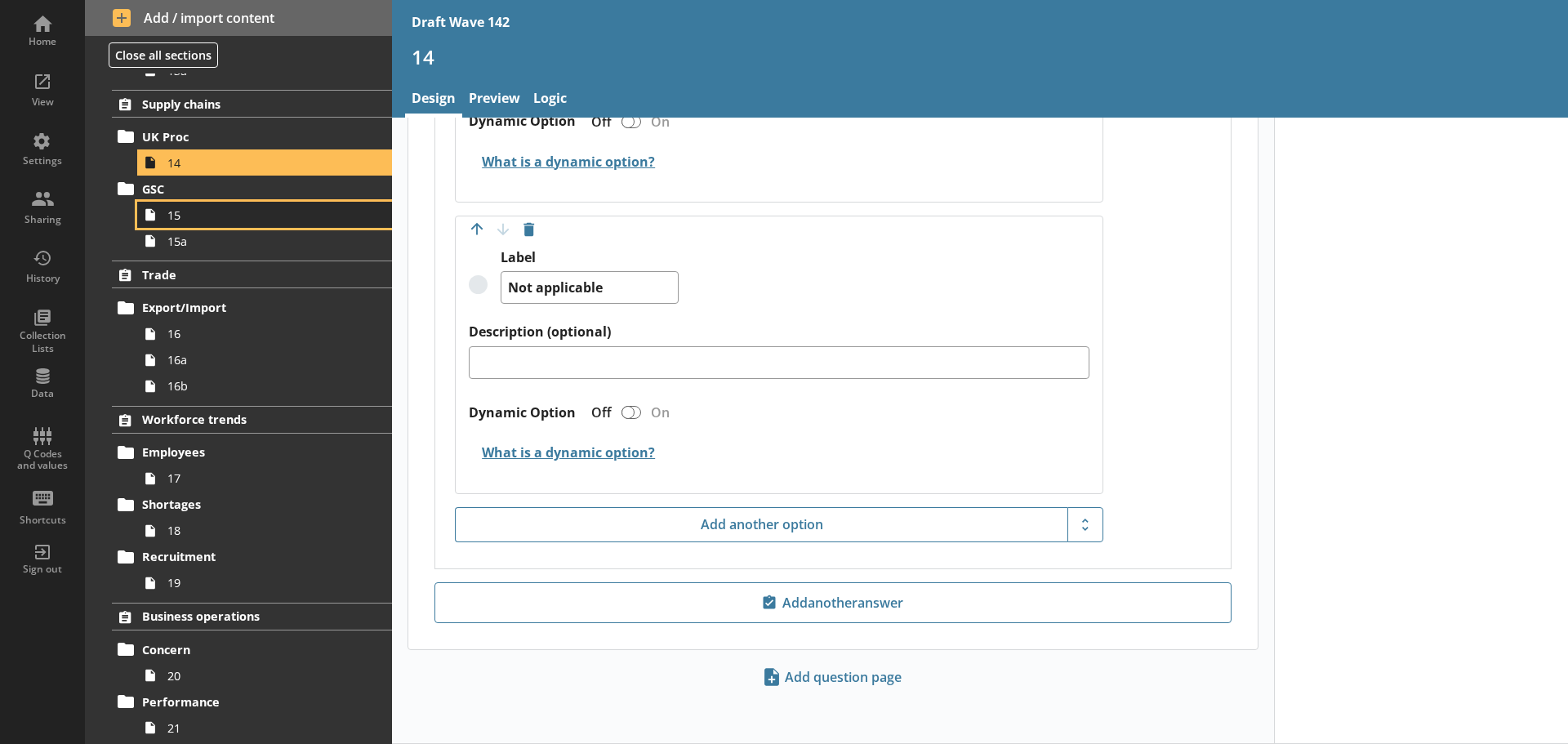
click at [257, 225] on link "15" at bounding box center [264, 215] width 255 height 26
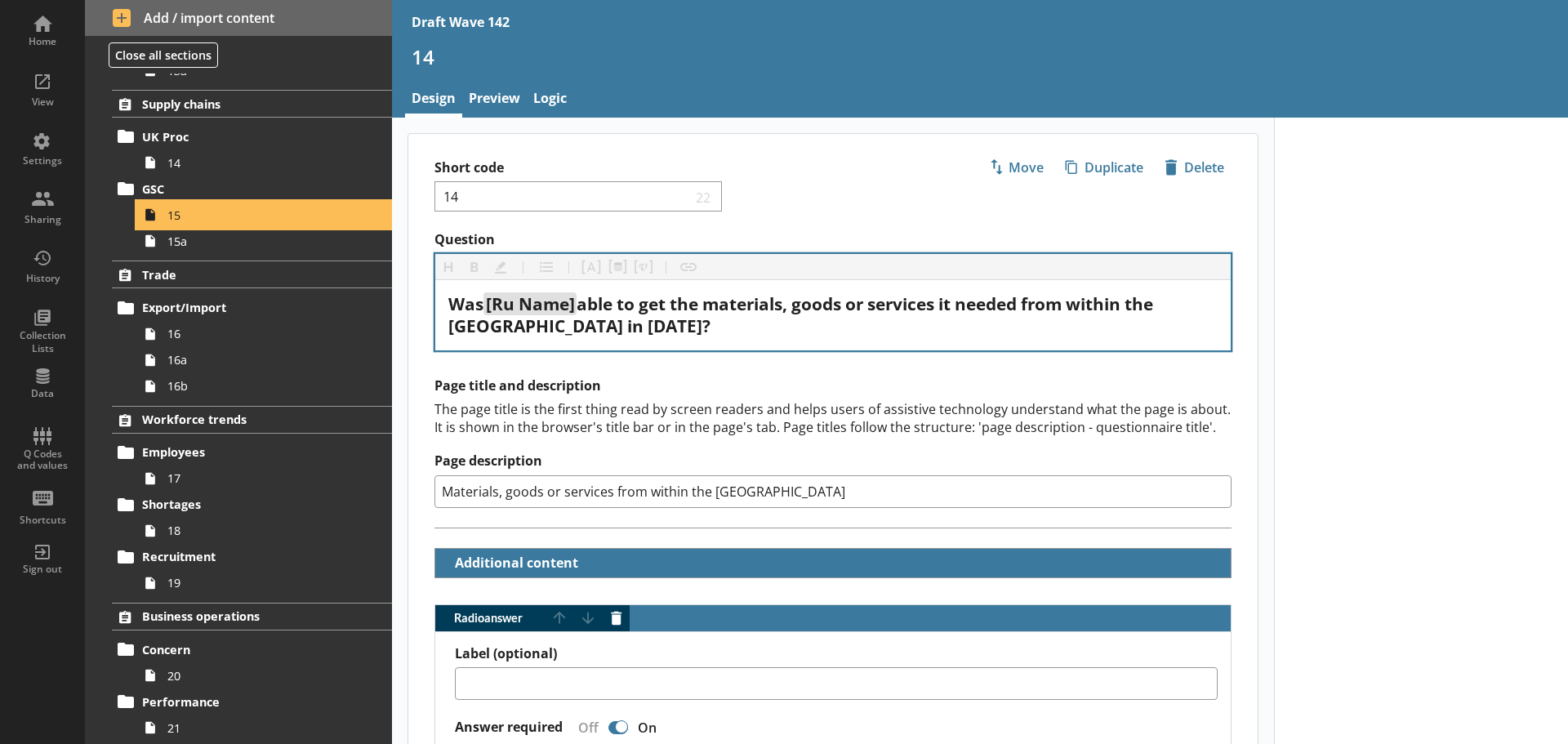
type textarea "x"
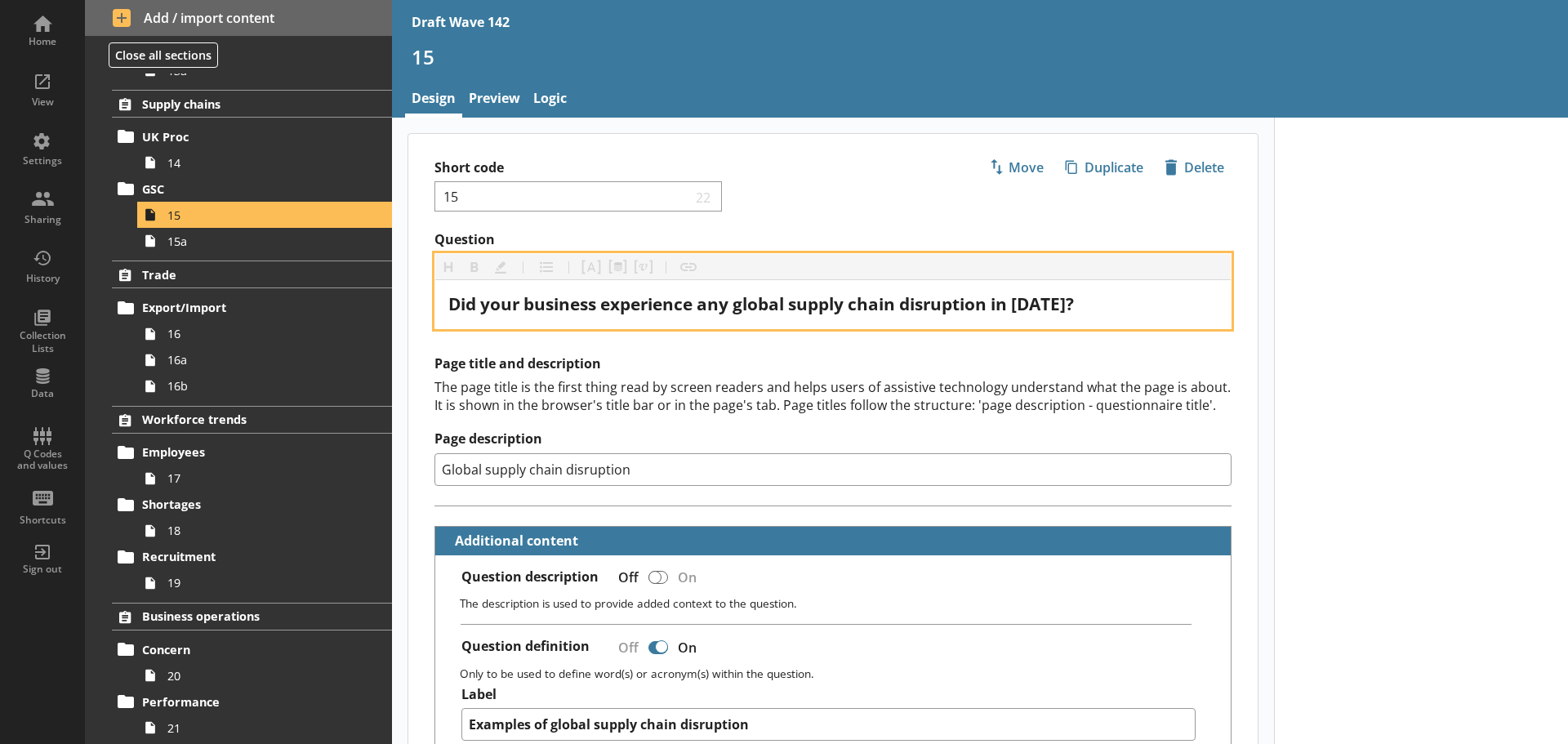
click at [1022, 307] on span "Did your business experience any global supply chain disruption in [DATE]?" at bounding box center [761, 303] width 626 height 22
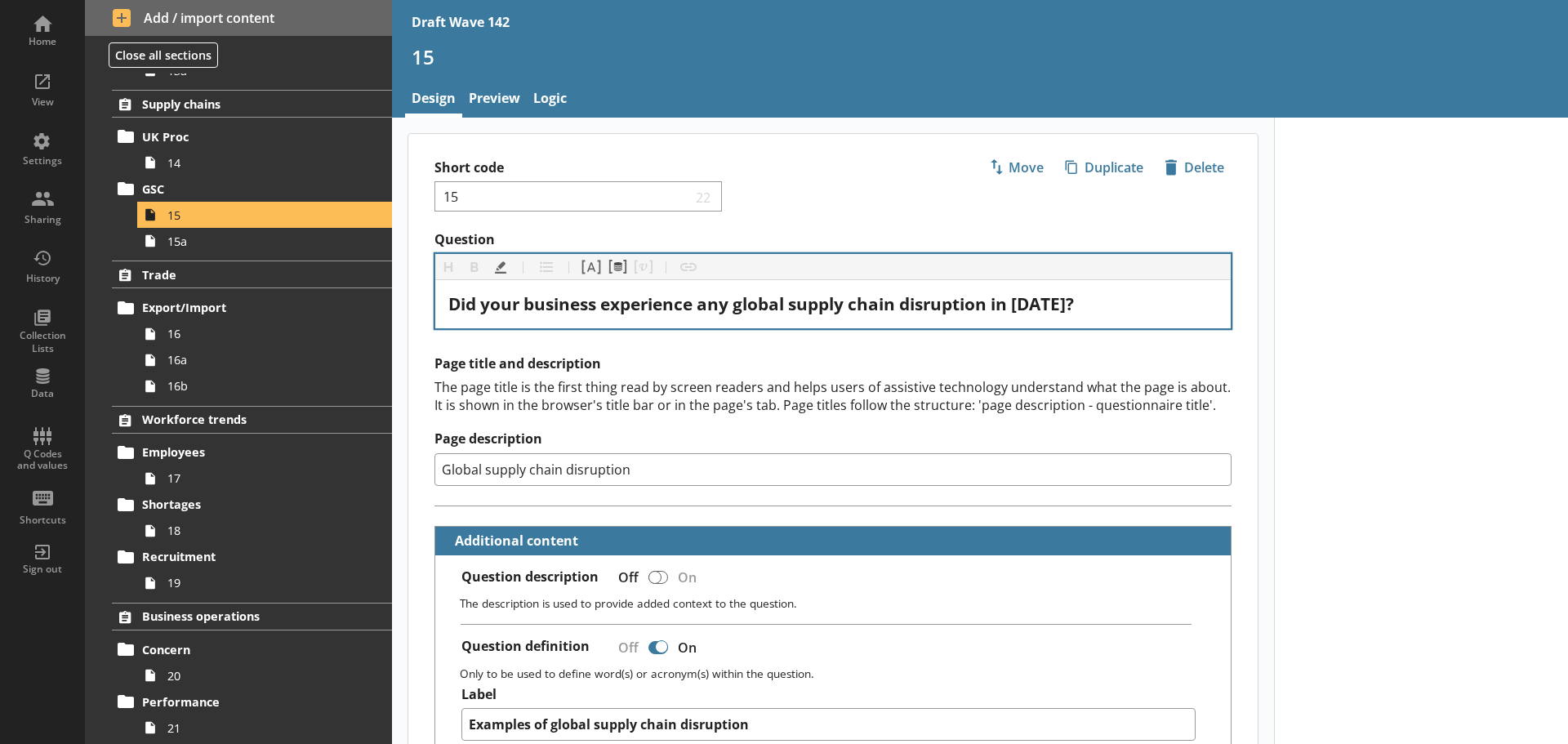
click at [925, 412] on div "The page title is the first thing read by screen readers and helps users of ass…" at bounding box center [833, 395] width 797 height 36
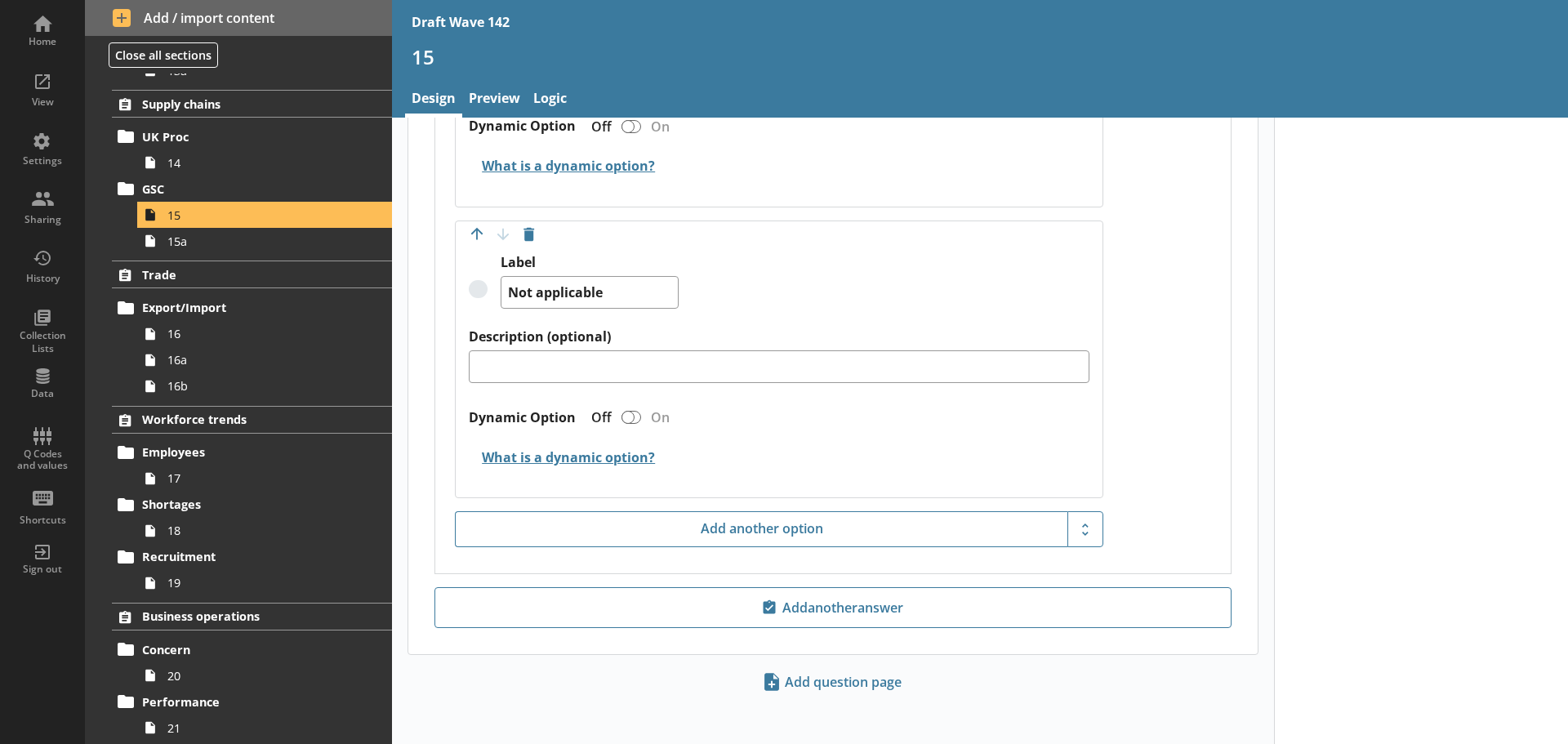
scroll to position [1950, 0]
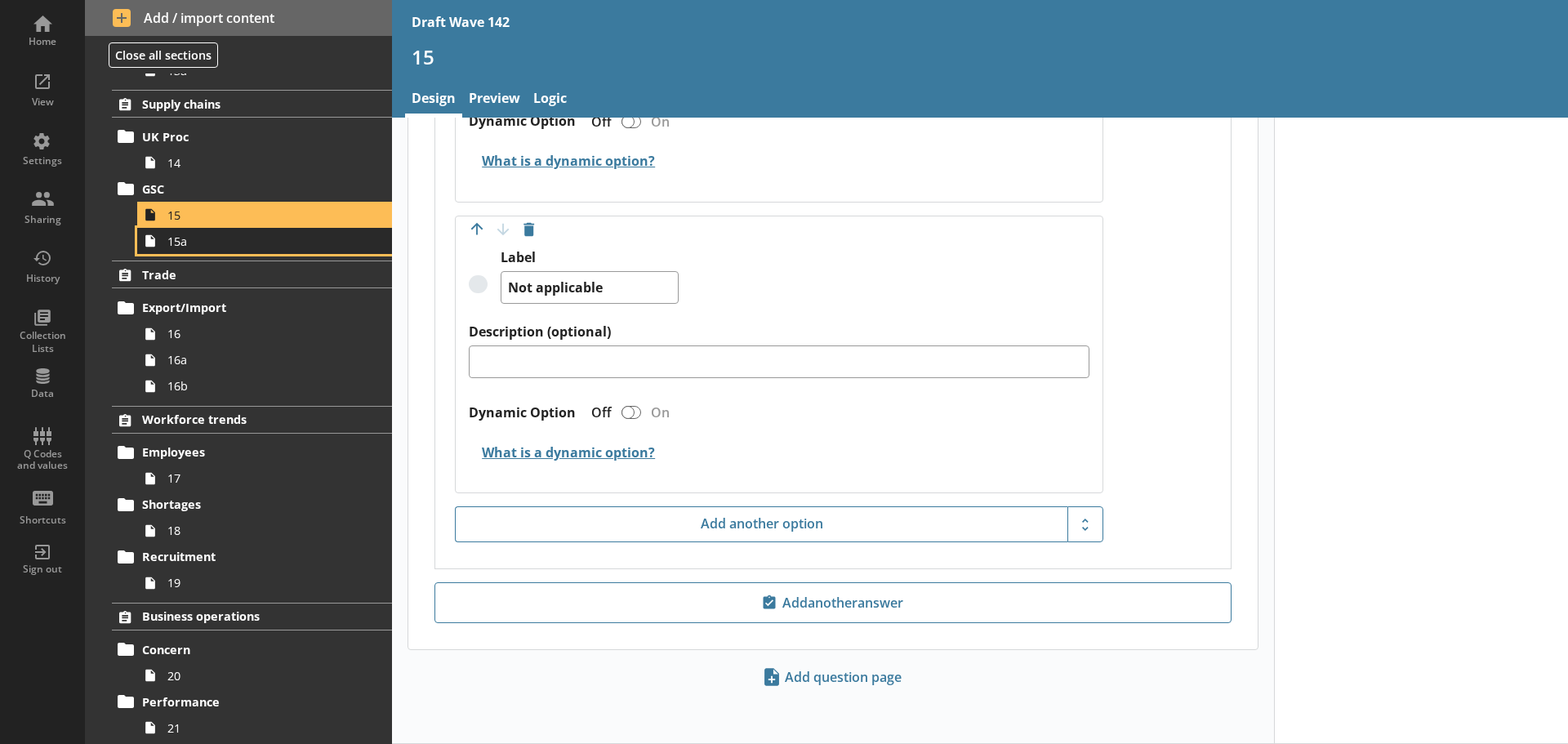
click at [186, 240] on span "15a" at bounding box center [258, 241] width 182 height 16
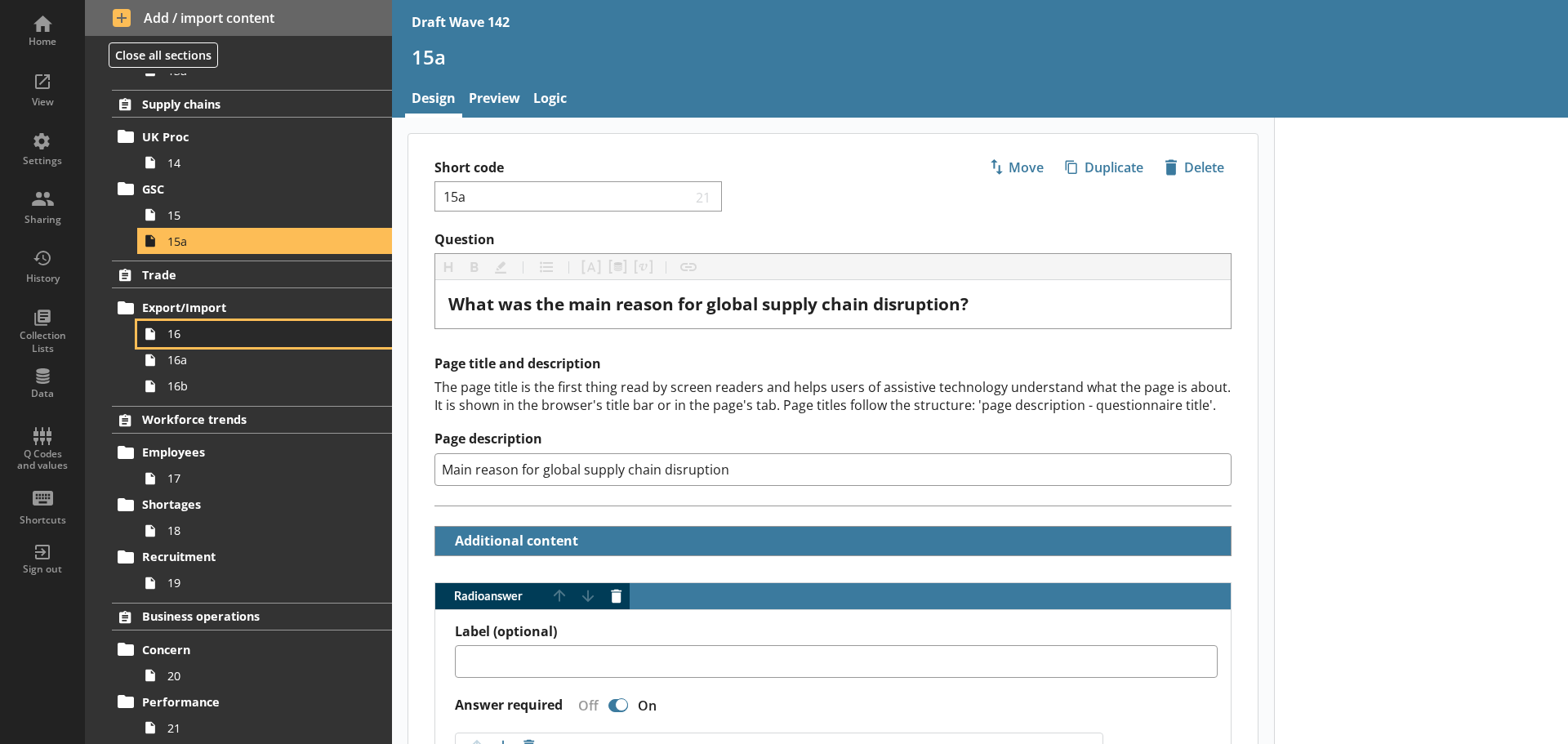
click at [218, 340] on span "16" at bounding box center [258, 334] width 182 height 16
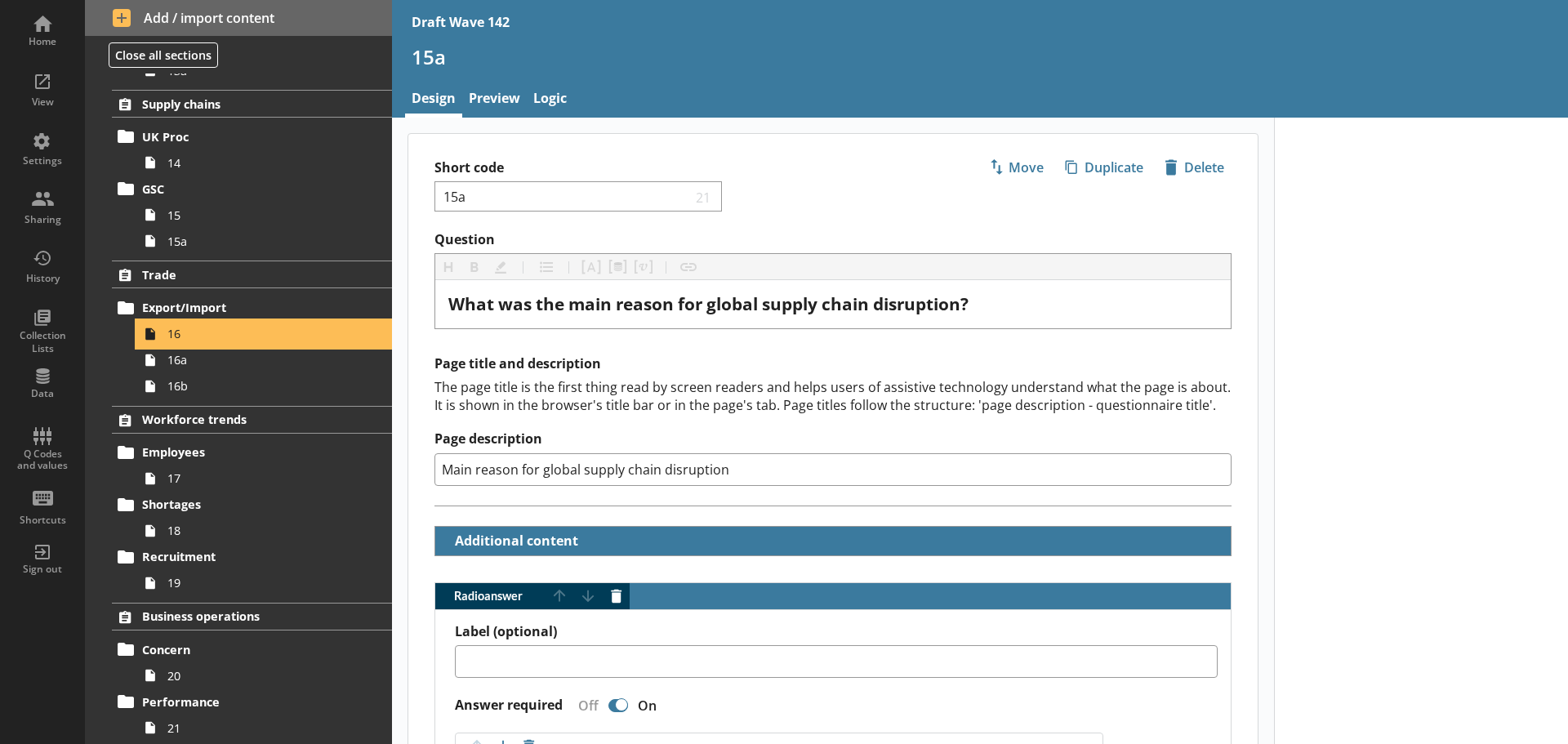
type textarea "x"
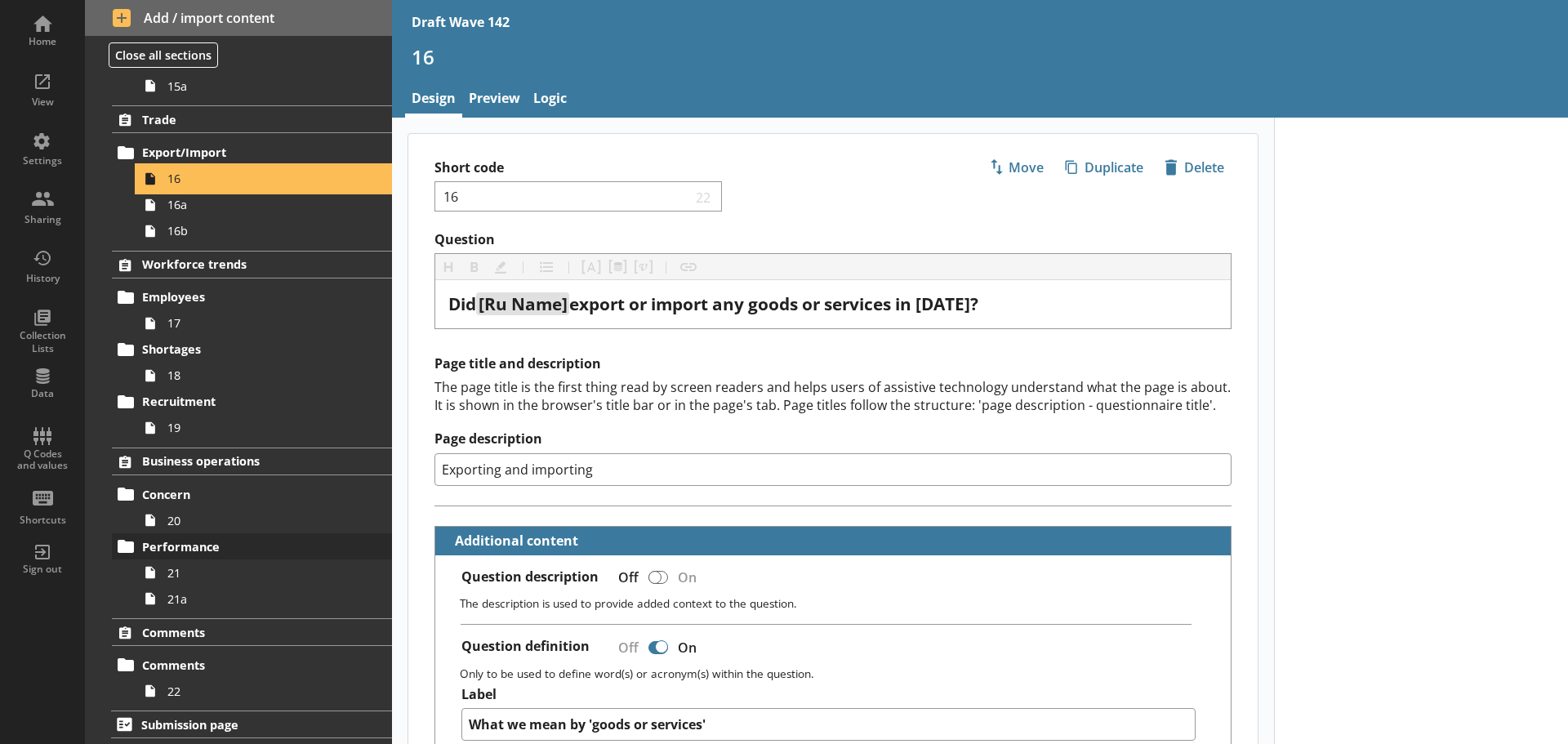
scroll to position [1054, 0]
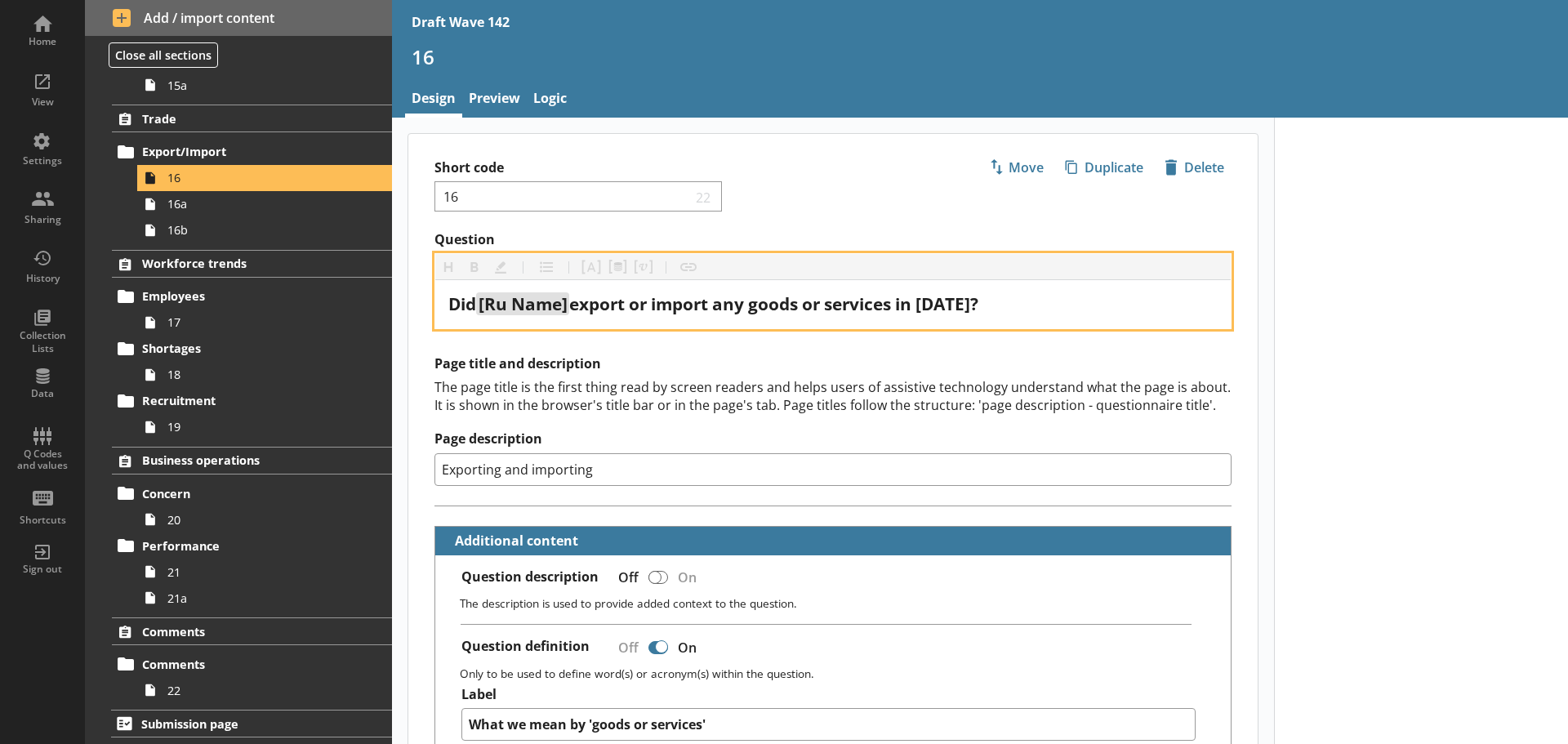
click at [944, 306] on span "export or import any goods or services in [DATE]?" at bounding box center [773, 303] width 409 height 22
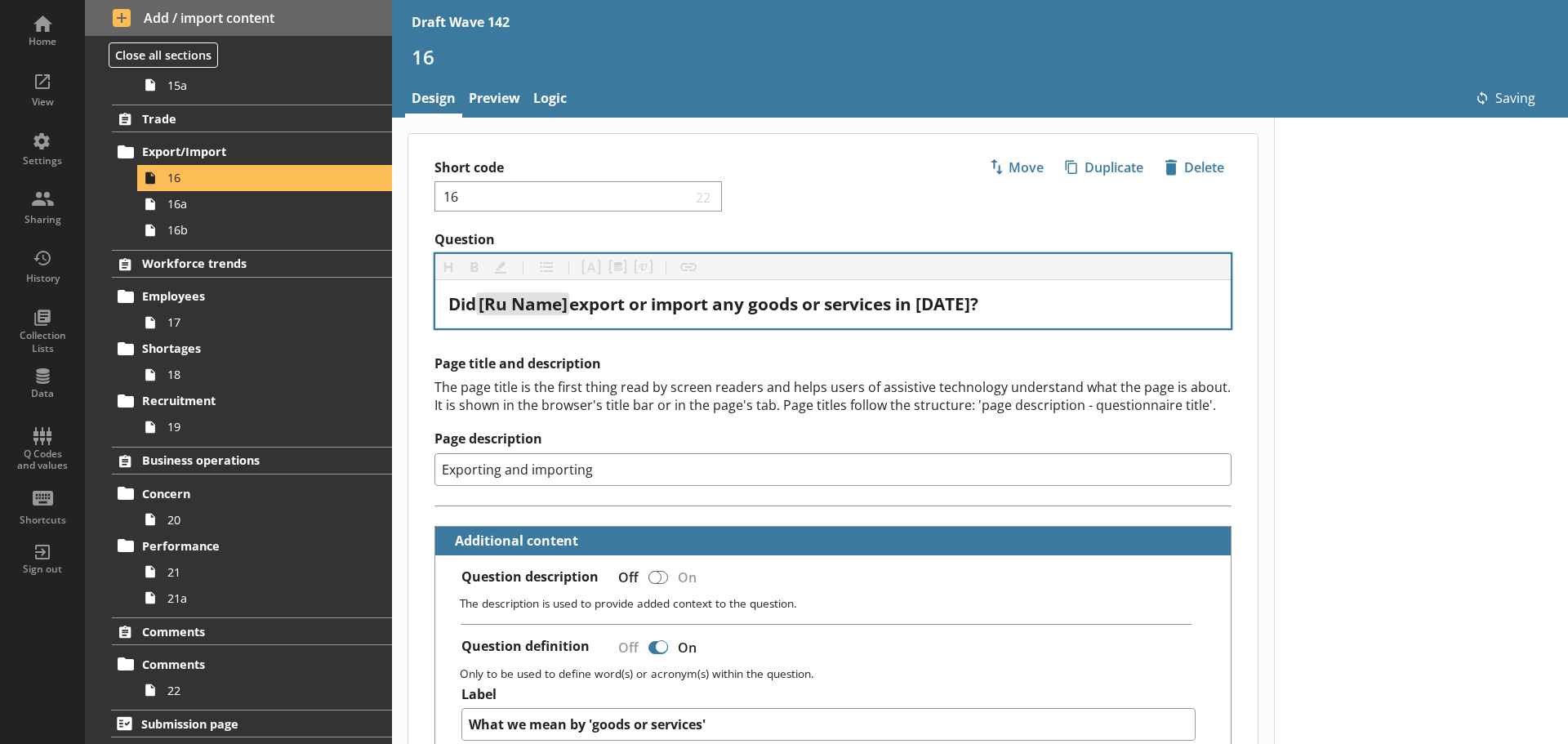
click at [955, 387] on div "The page title is the first thing read by screen readers and helps users of ass…" at bounding box center [833, 395] width 797 height 36
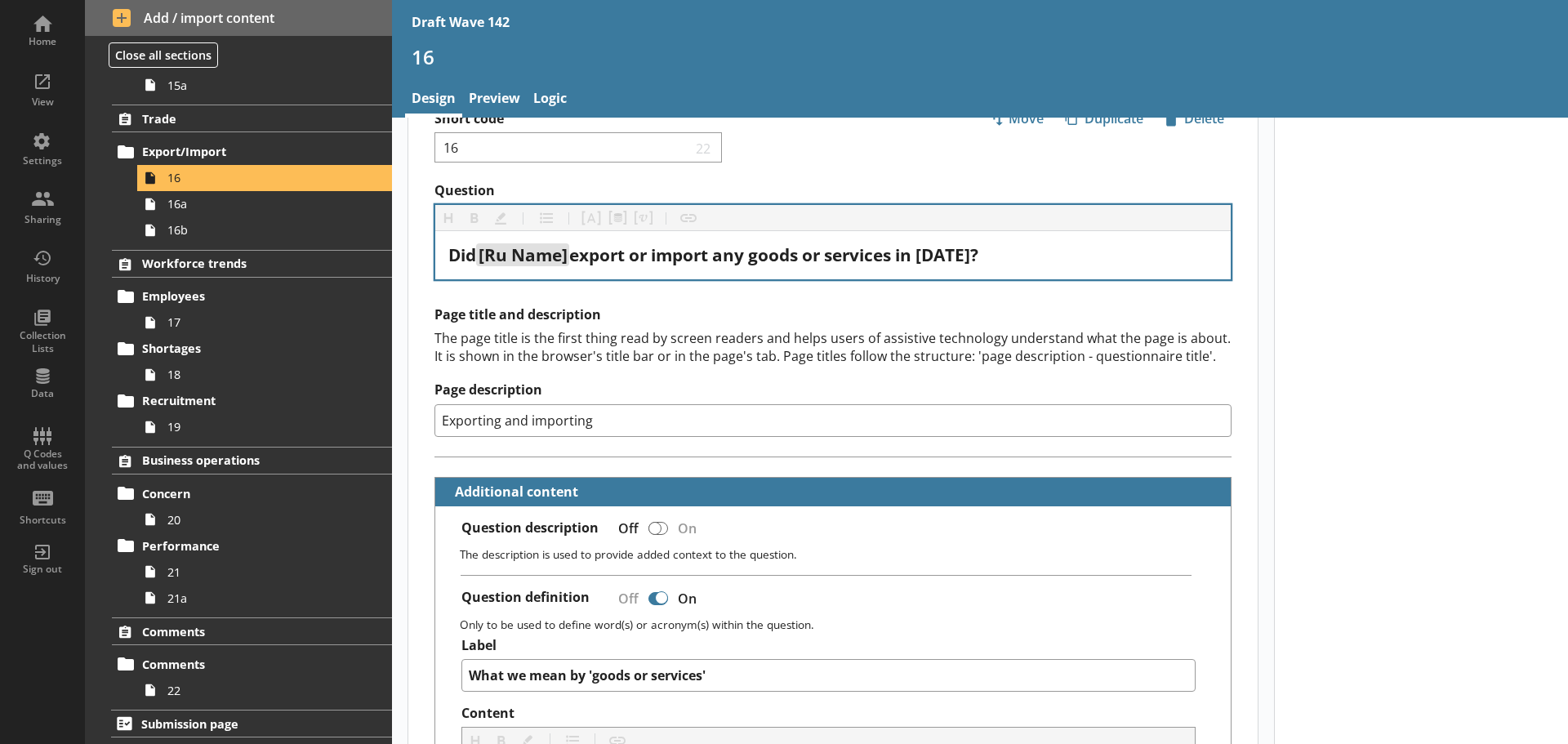
scroll to position [0, 0]
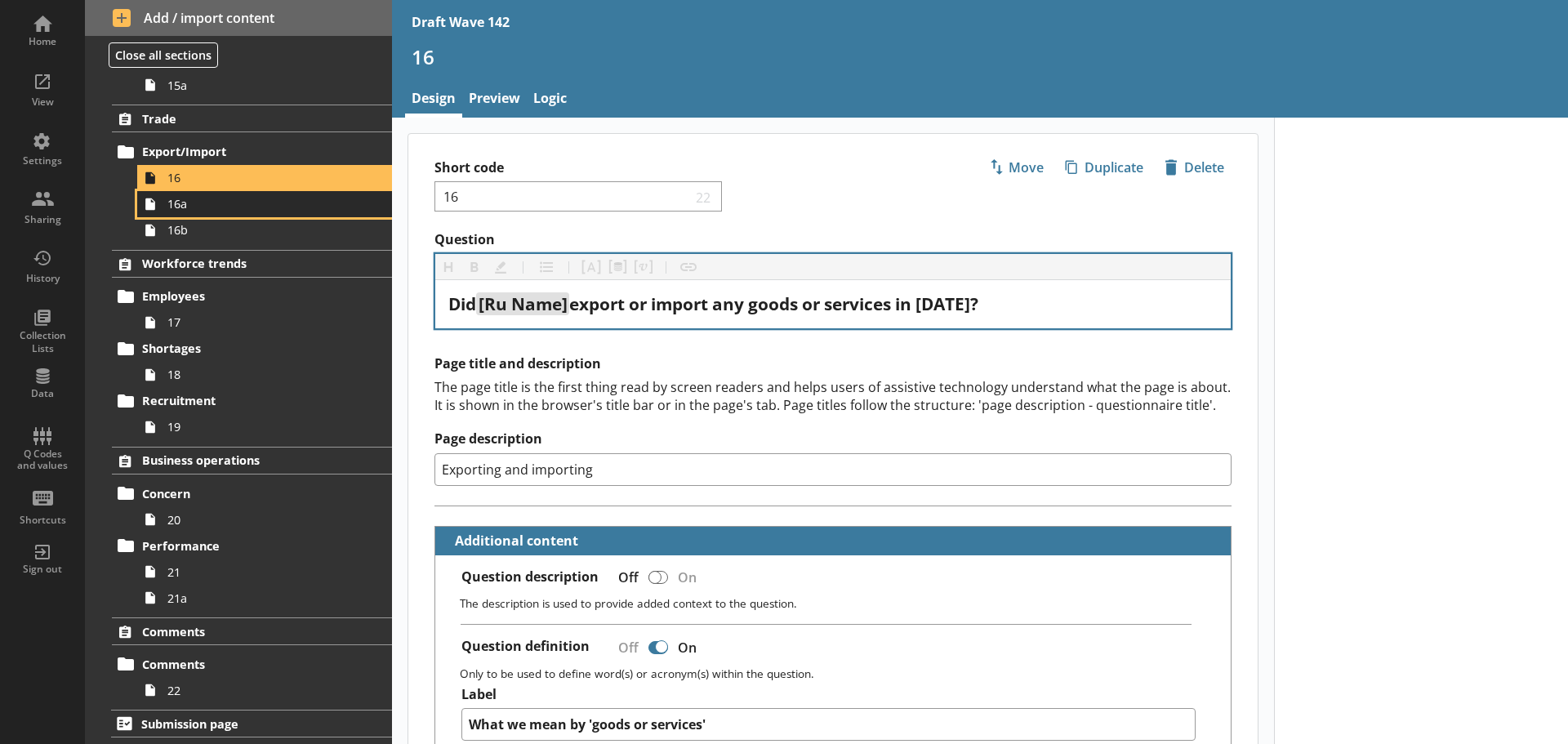
click at [233, 210] on span "16a" at bounding box center [258, 204] width 182 height 16
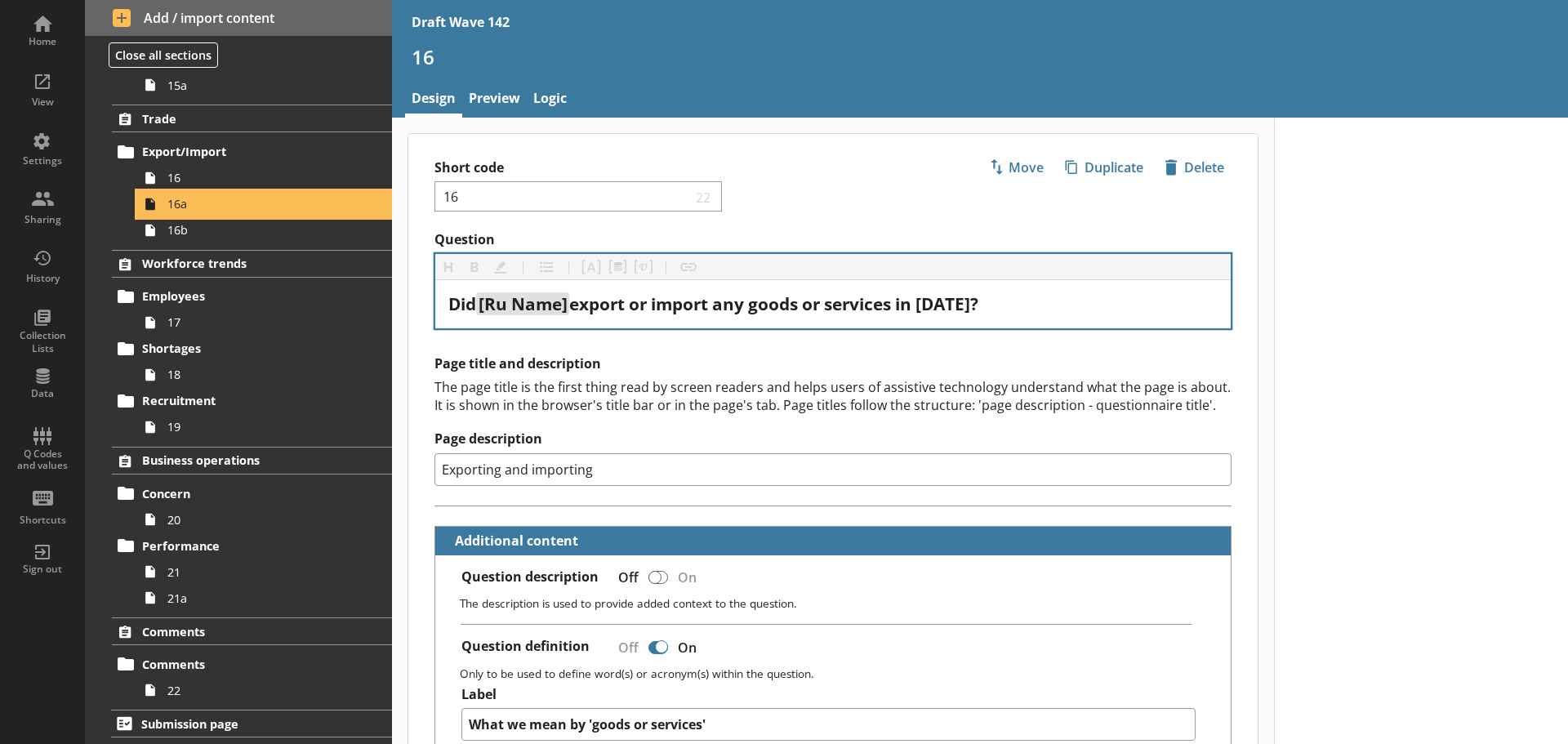
type textarea "x"
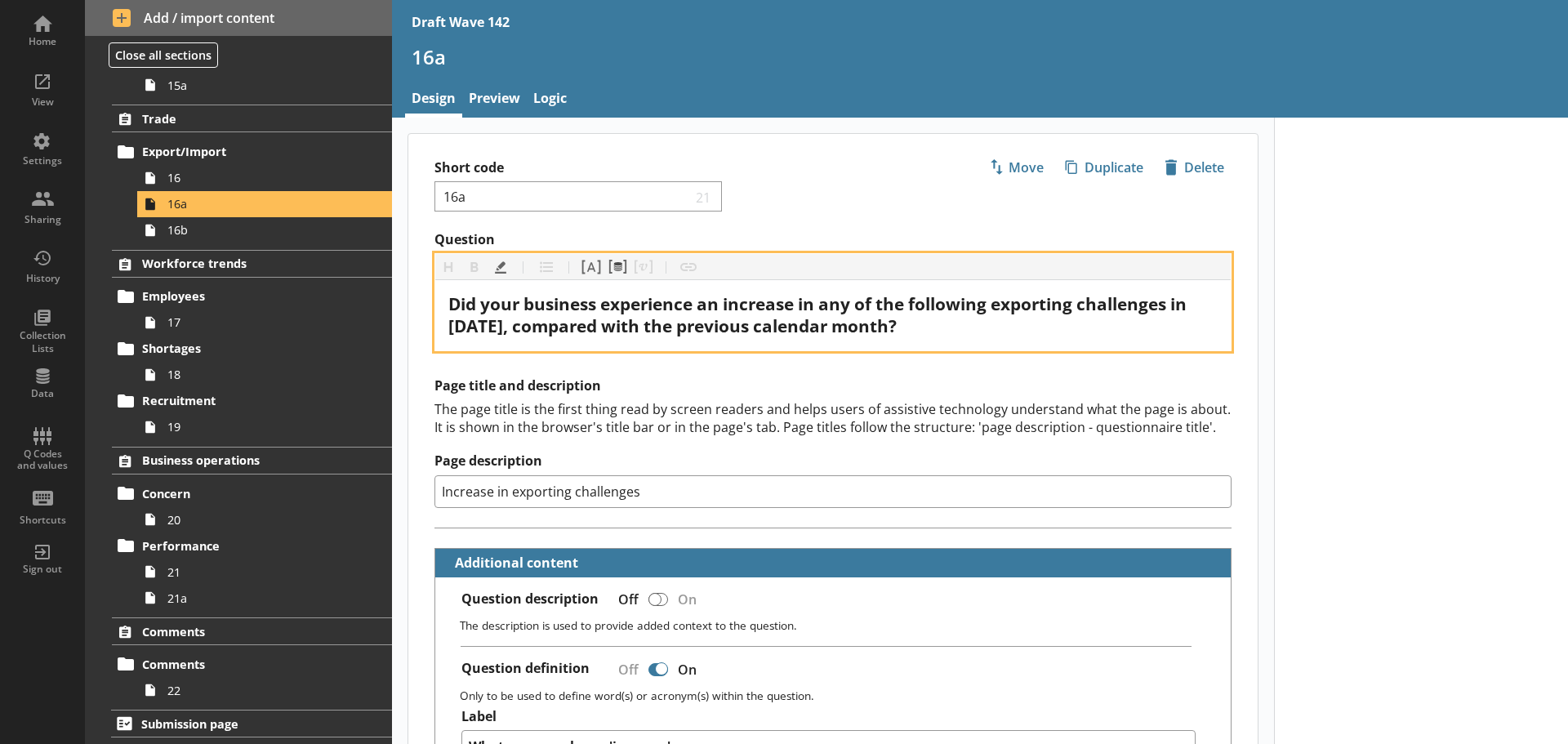
click at [472, 328] on span "Did your business experience an increase in any of the following exporting chal…" at bounding box center [819, 314] width 742 height 45
click at [1004, 325] on div "Did your business experience an increase in any of the following exporting chal…" at bounding box center [833, 314] width 769 height 44
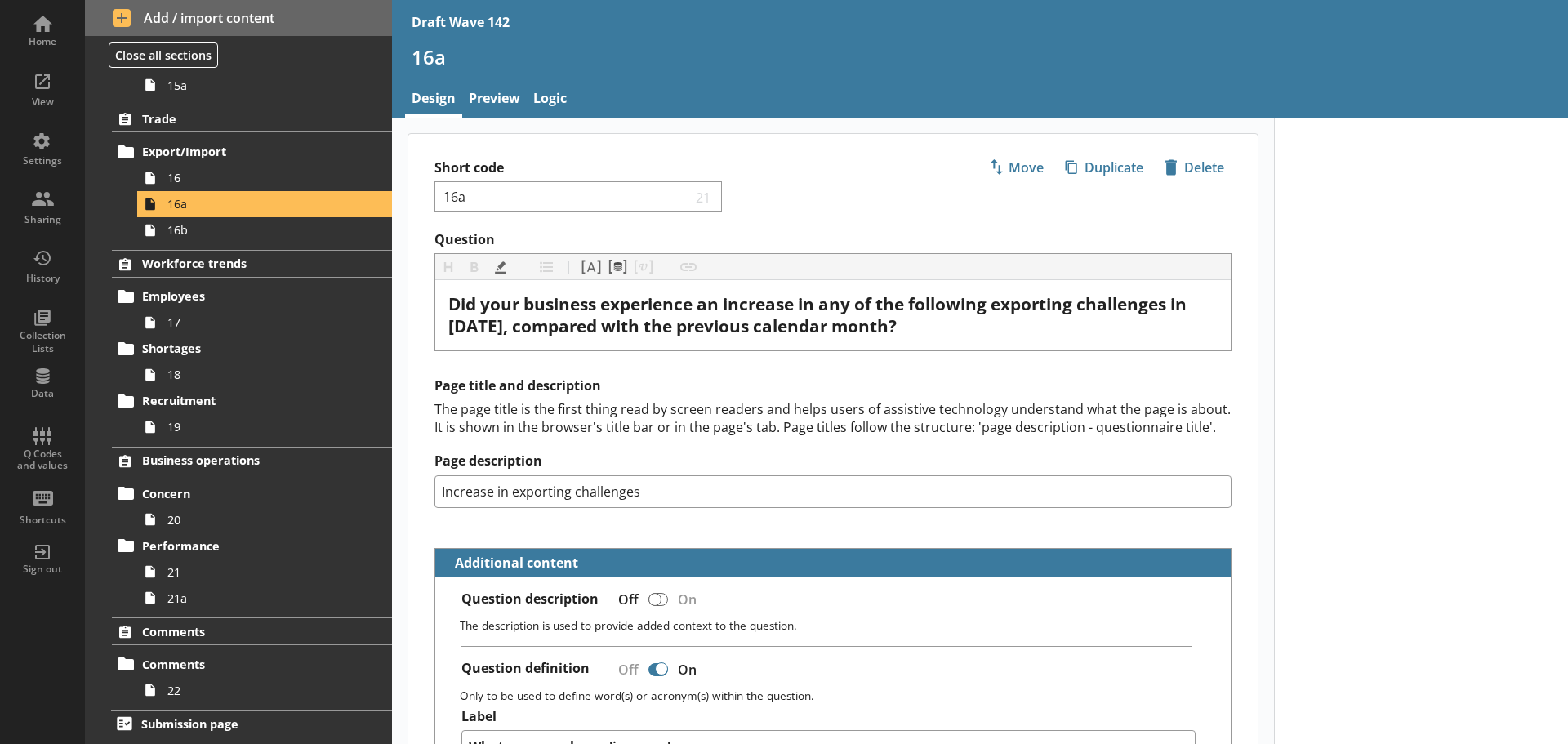
click at [807, 415] on div "The page title is the first thing read by screen readers and helps users of ass…" at bounding box center [833, 418] width 797 height 36
click at [242, 236] on span "16b" at bounding box center [258, 229] width 182 height 16
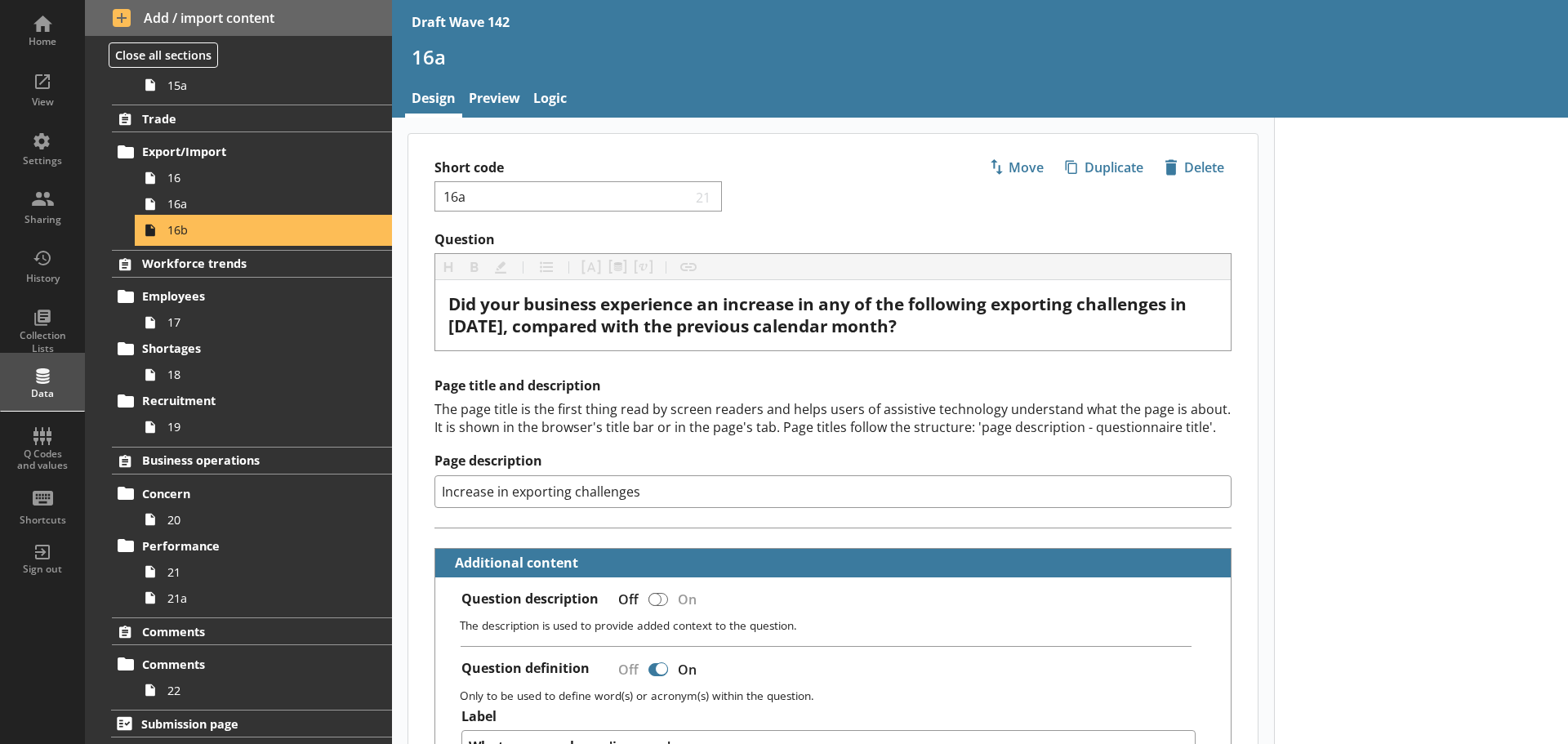
type textarea "x"
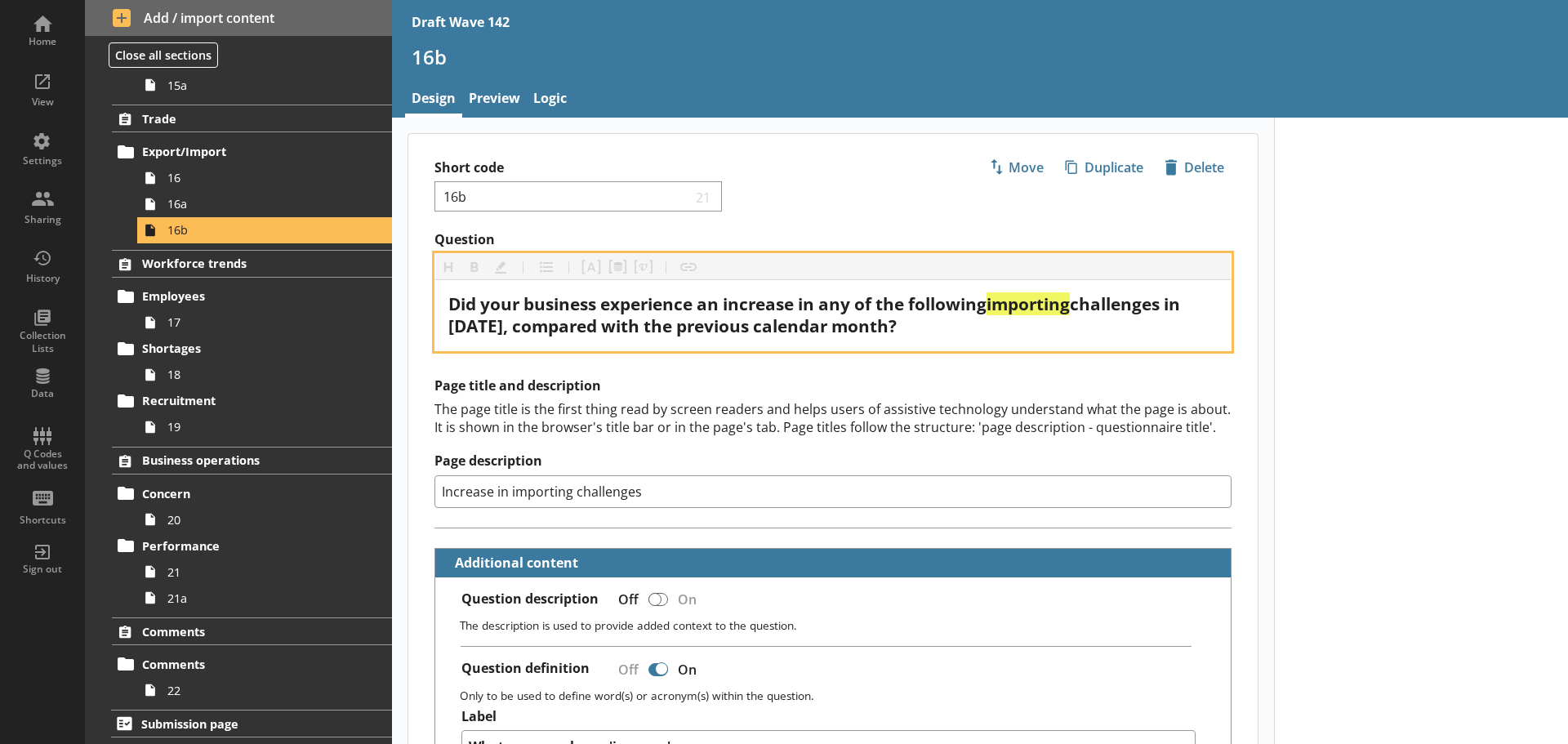
click at [470, 321] on span "challenges in [DATE], compared with the previous calendar month?" at bounding box center [815, 314] width 735 height 45
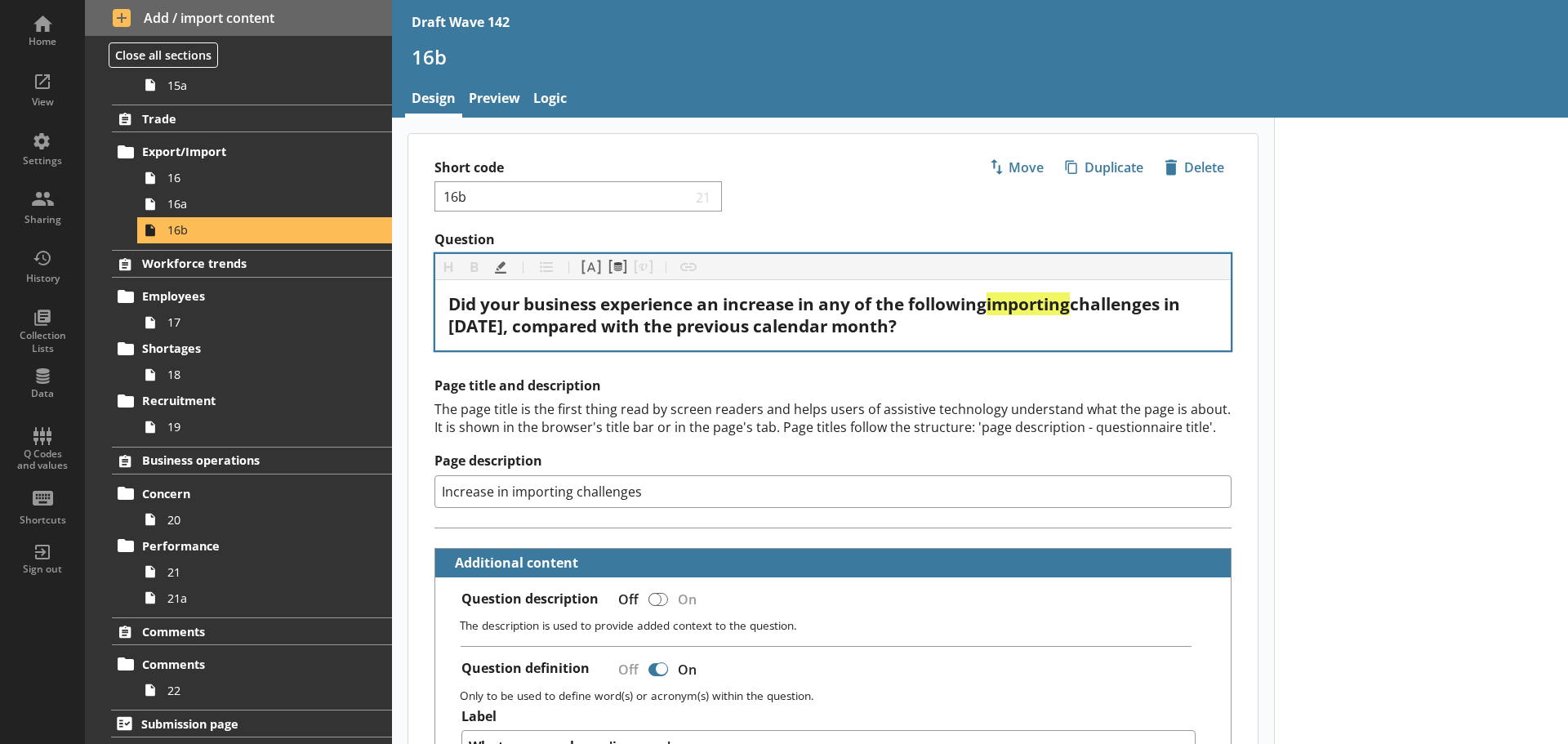
click at [687, 408] on div "The page title is the first thing read by screen readers and helps users of ass…" at bounding box center [833, 418] width 797 height 36
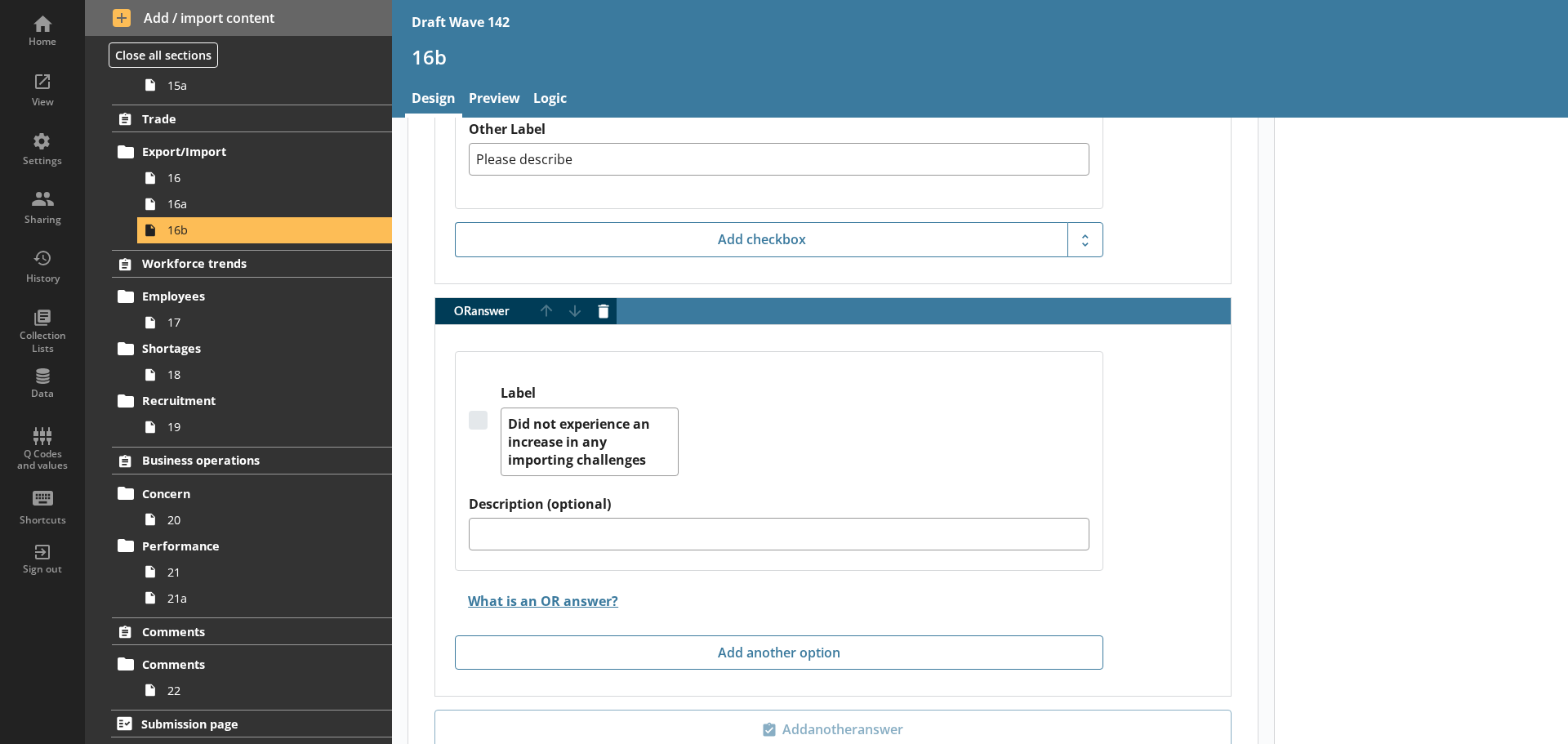
scroll to position [4301, 0]
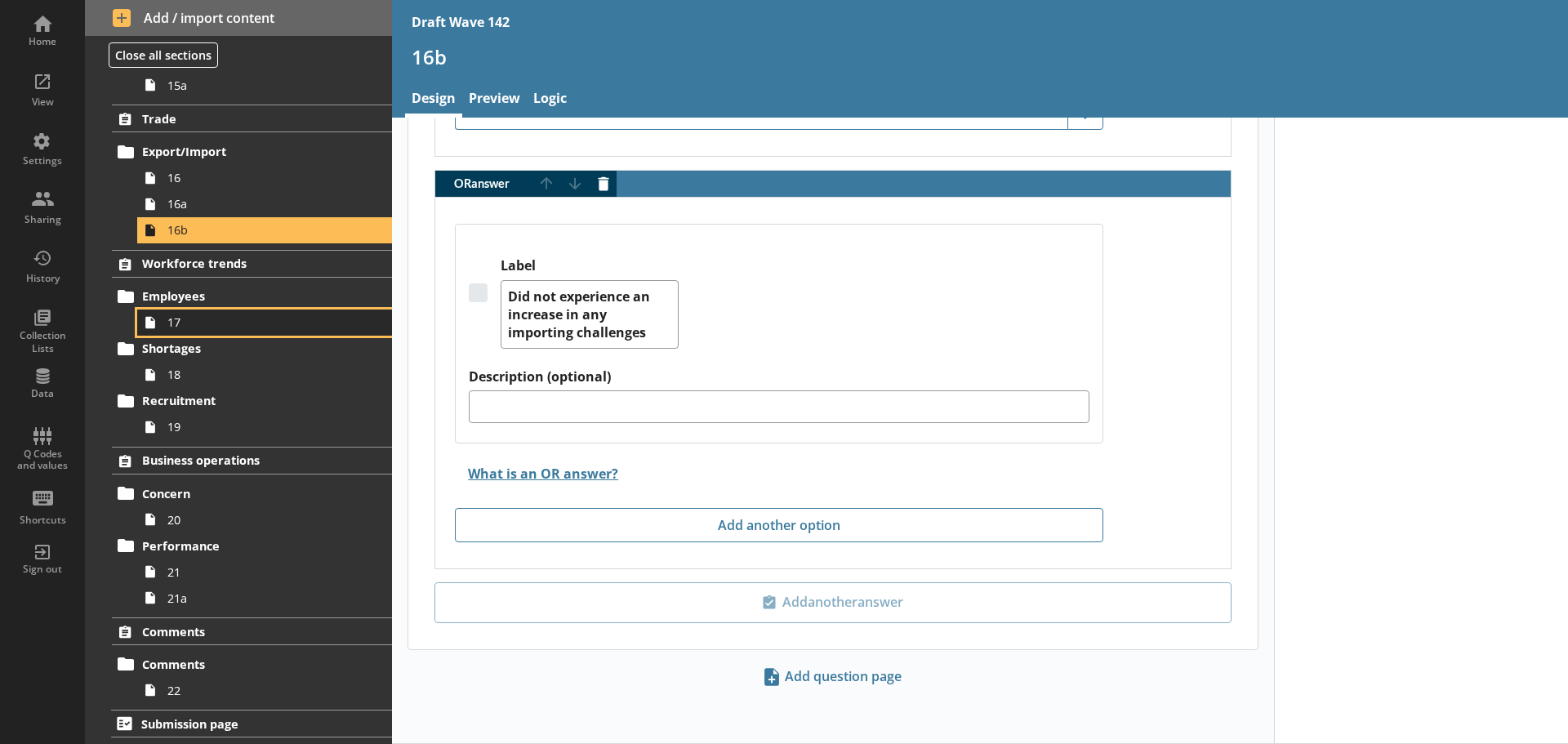
click at [262, 321] on span "17" at bounding box center [258, 322] width 182 height 16
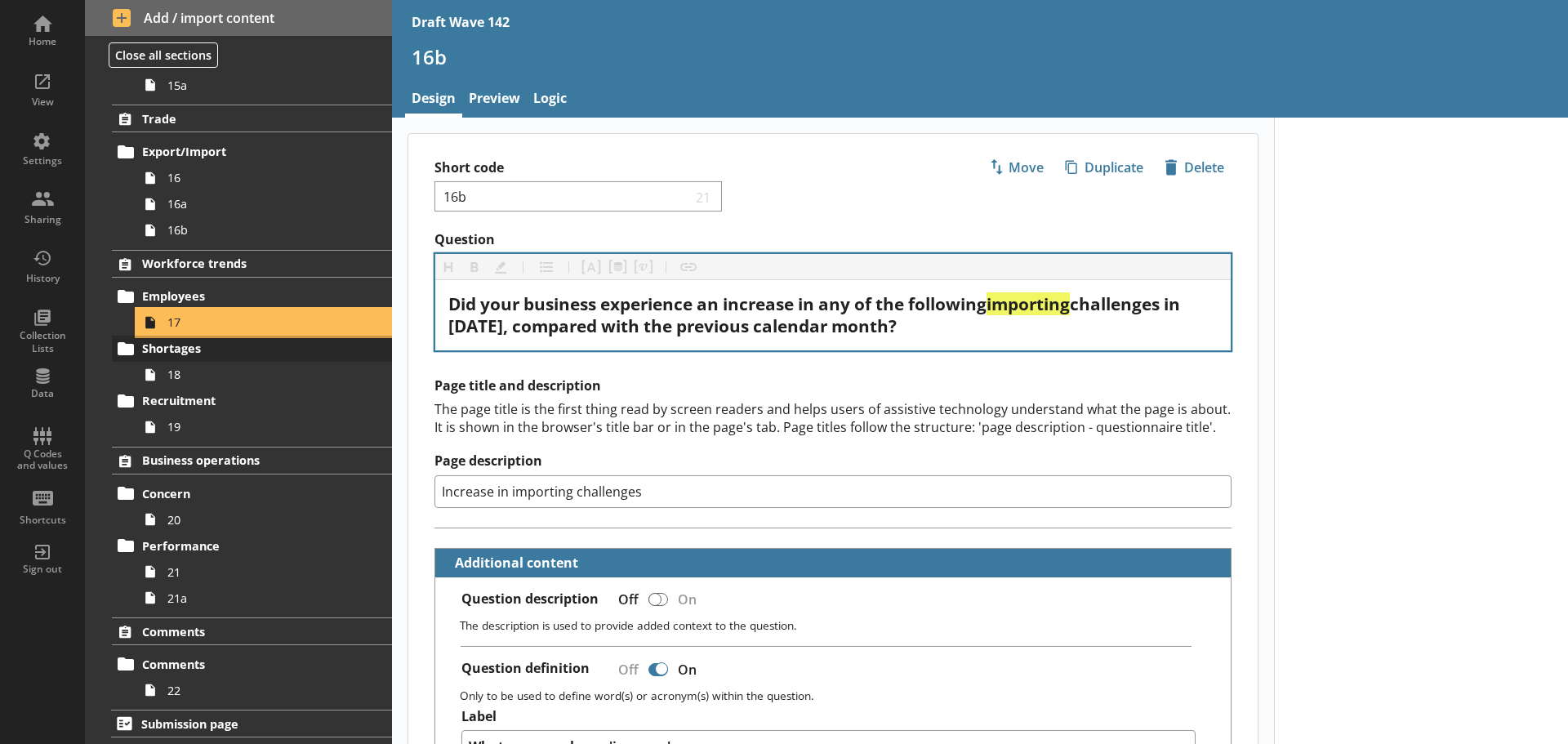
type textarea "x"
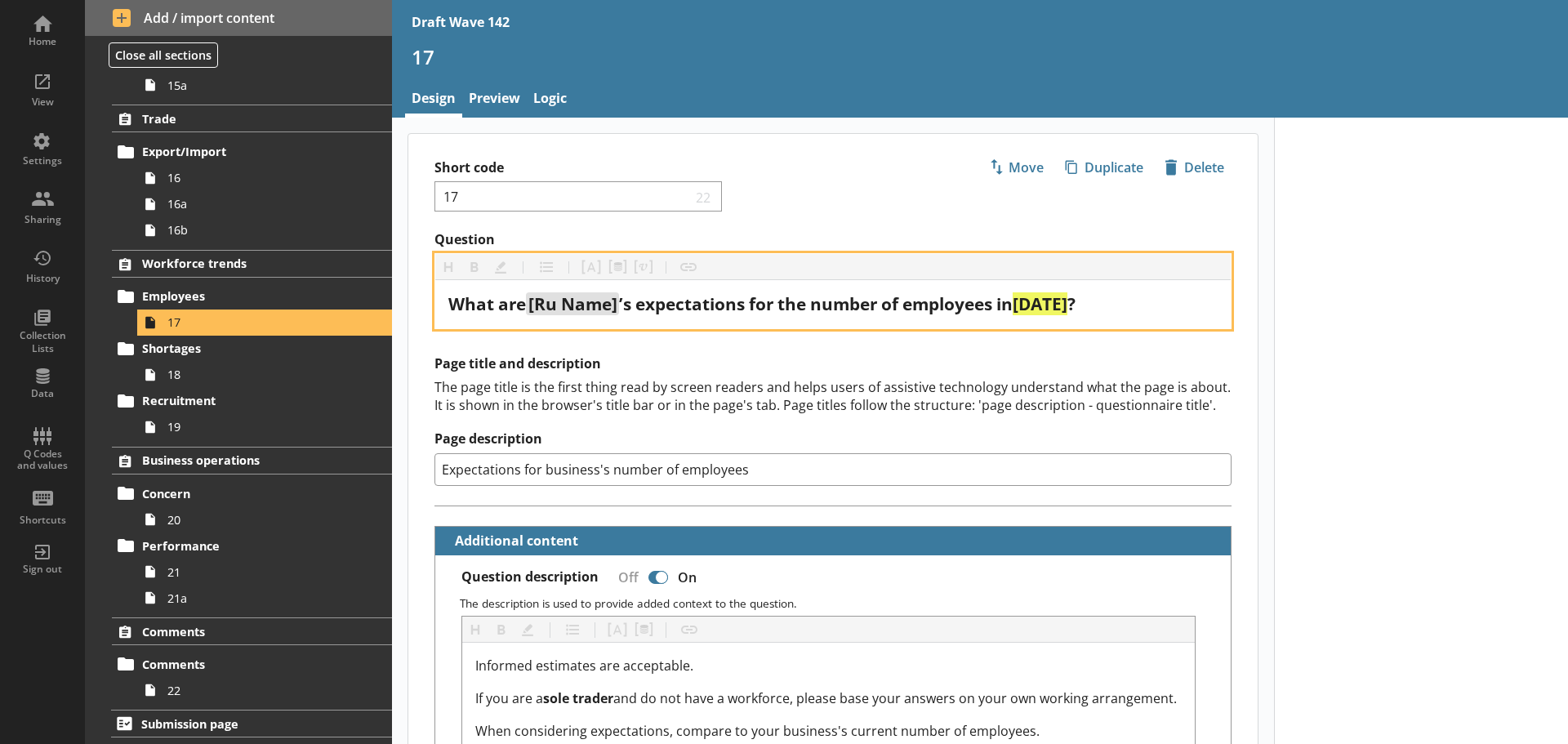
click at [1049, 310] on span "[DATE]" at bounding box center [1040, 303] width 55 height 22
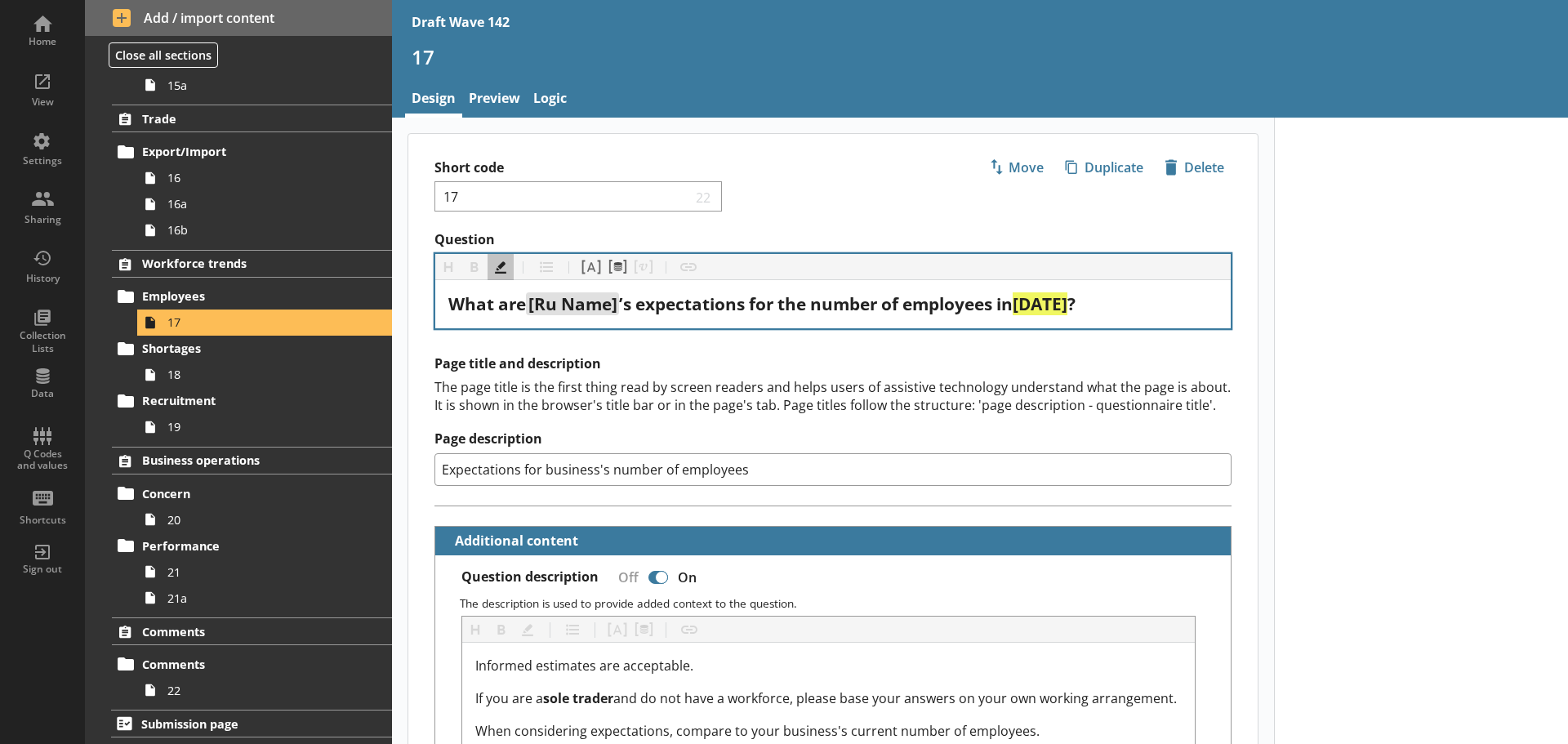
click at [982, 398] on div "The page title is the first thing read by screen readers and helps users of ass…" at bounding box center [833, 395] width 797 height 36
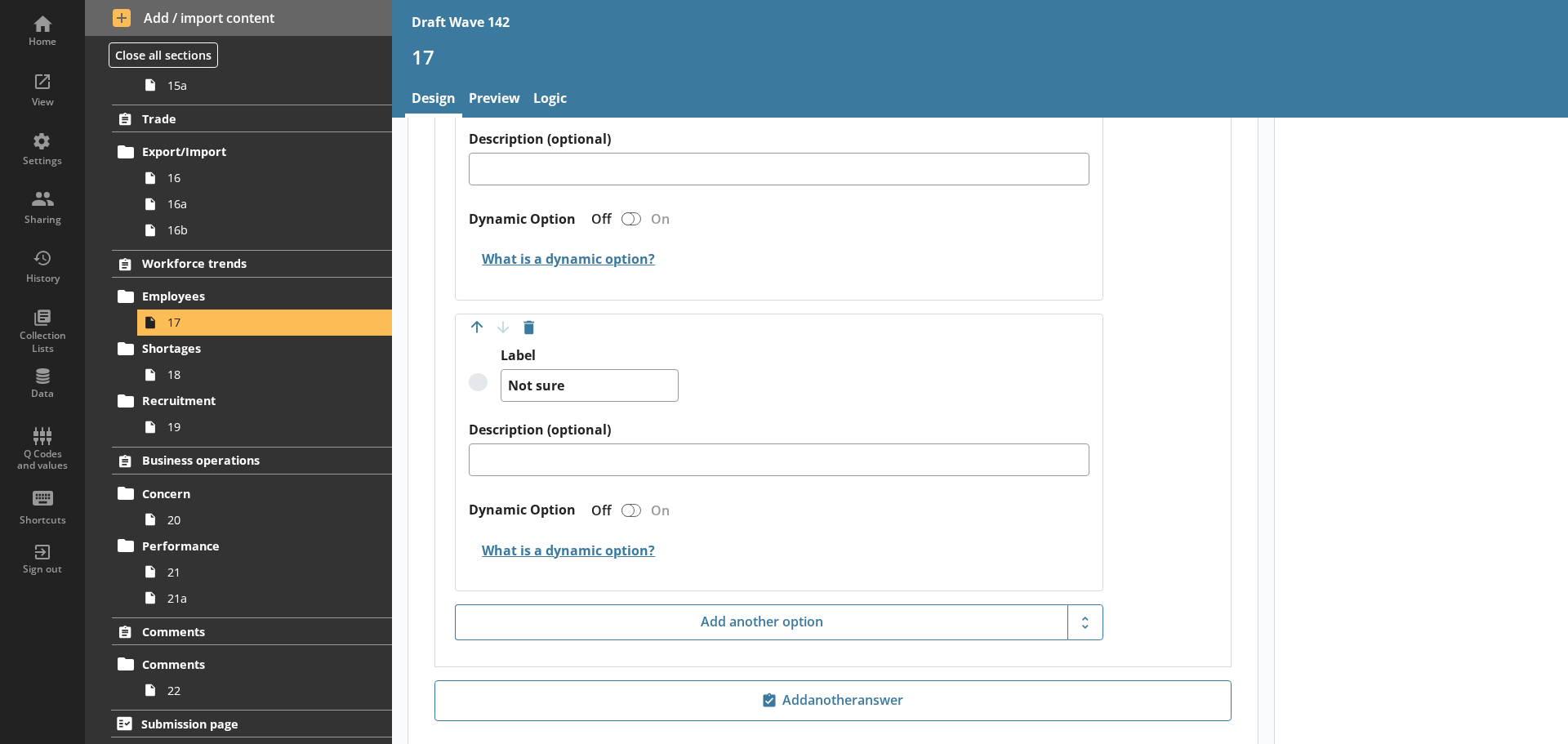
scroll to position [1996, 0]
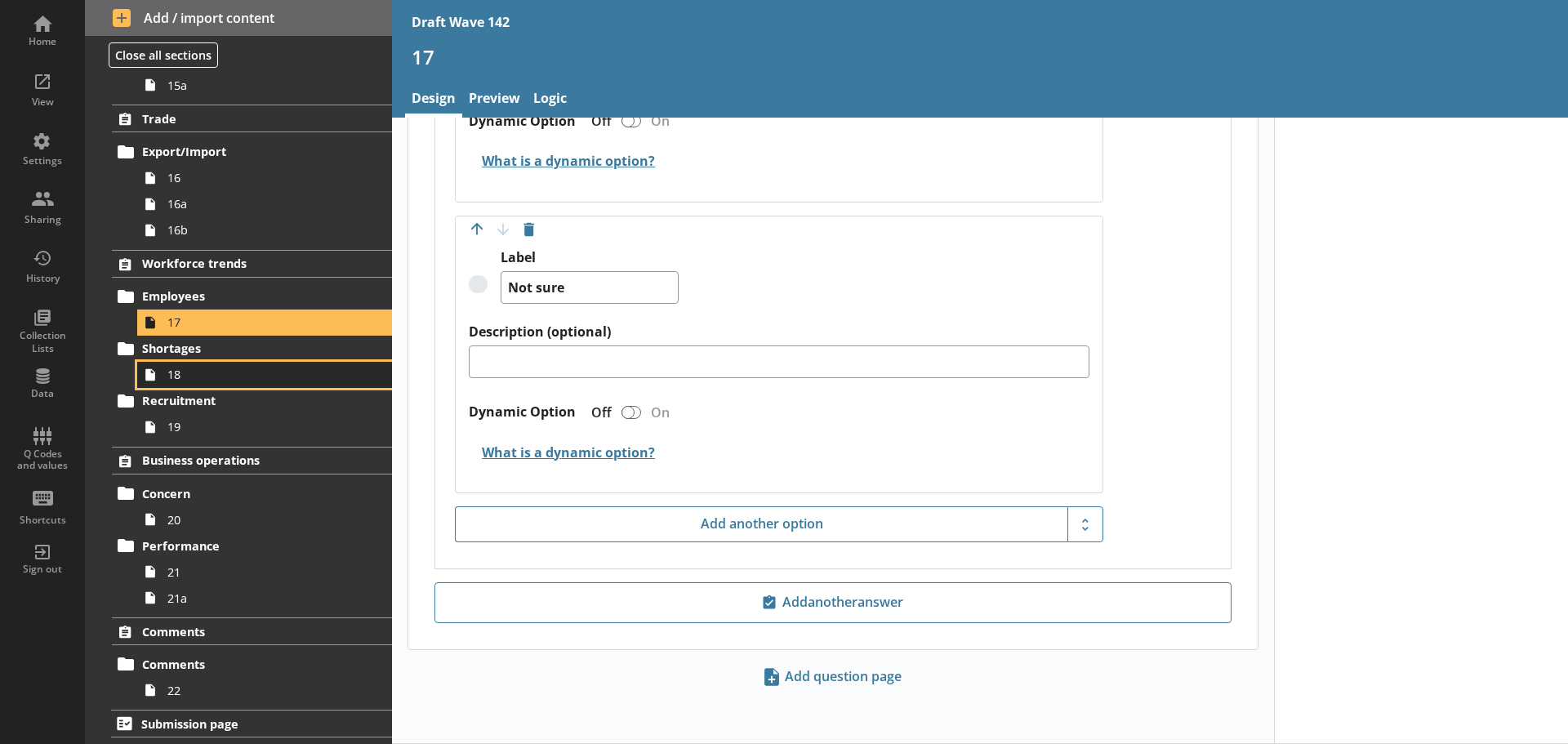
click at [227, 373] on span "18" at bounding box center [258, 374] width 182 height 16
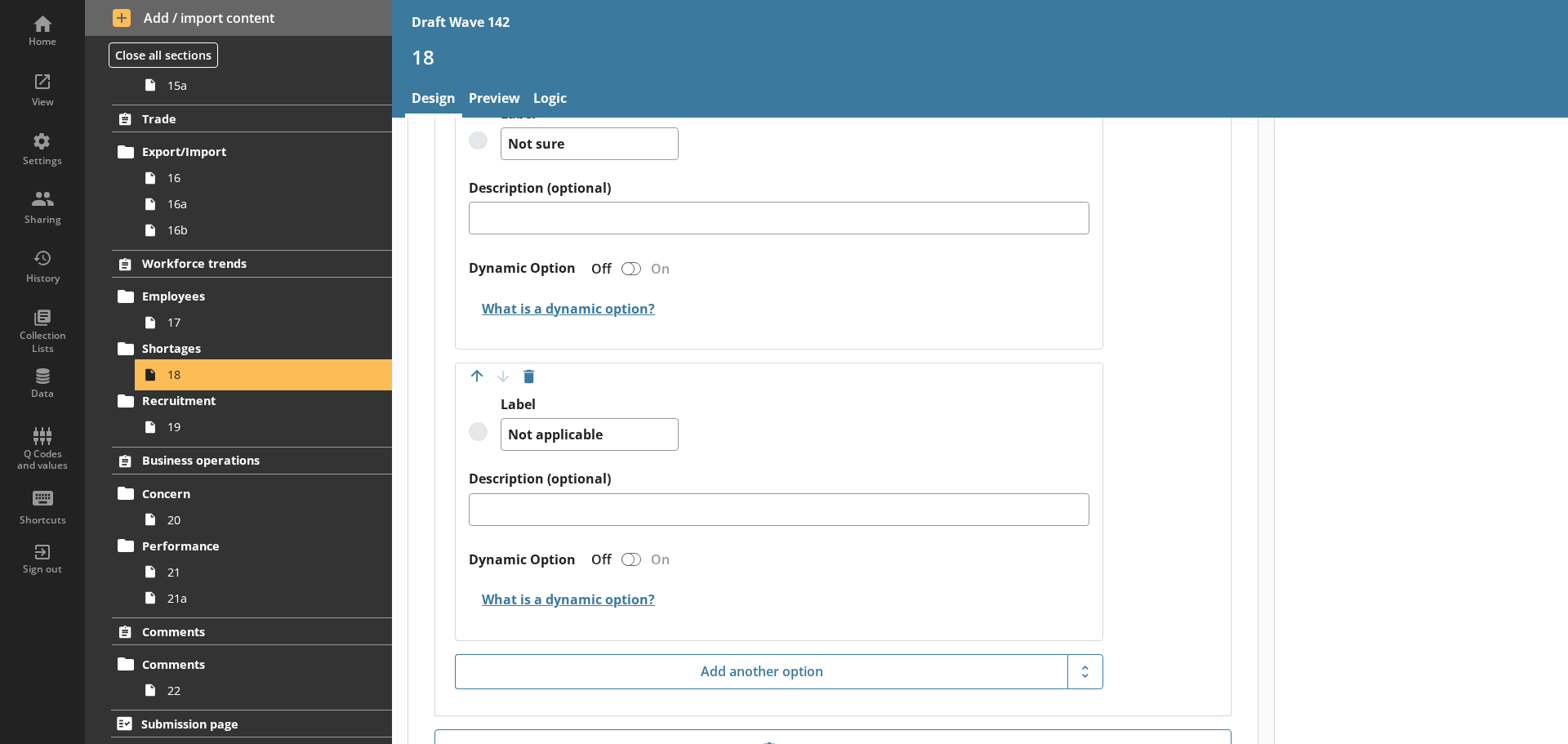
scroll to position [1389, 0]
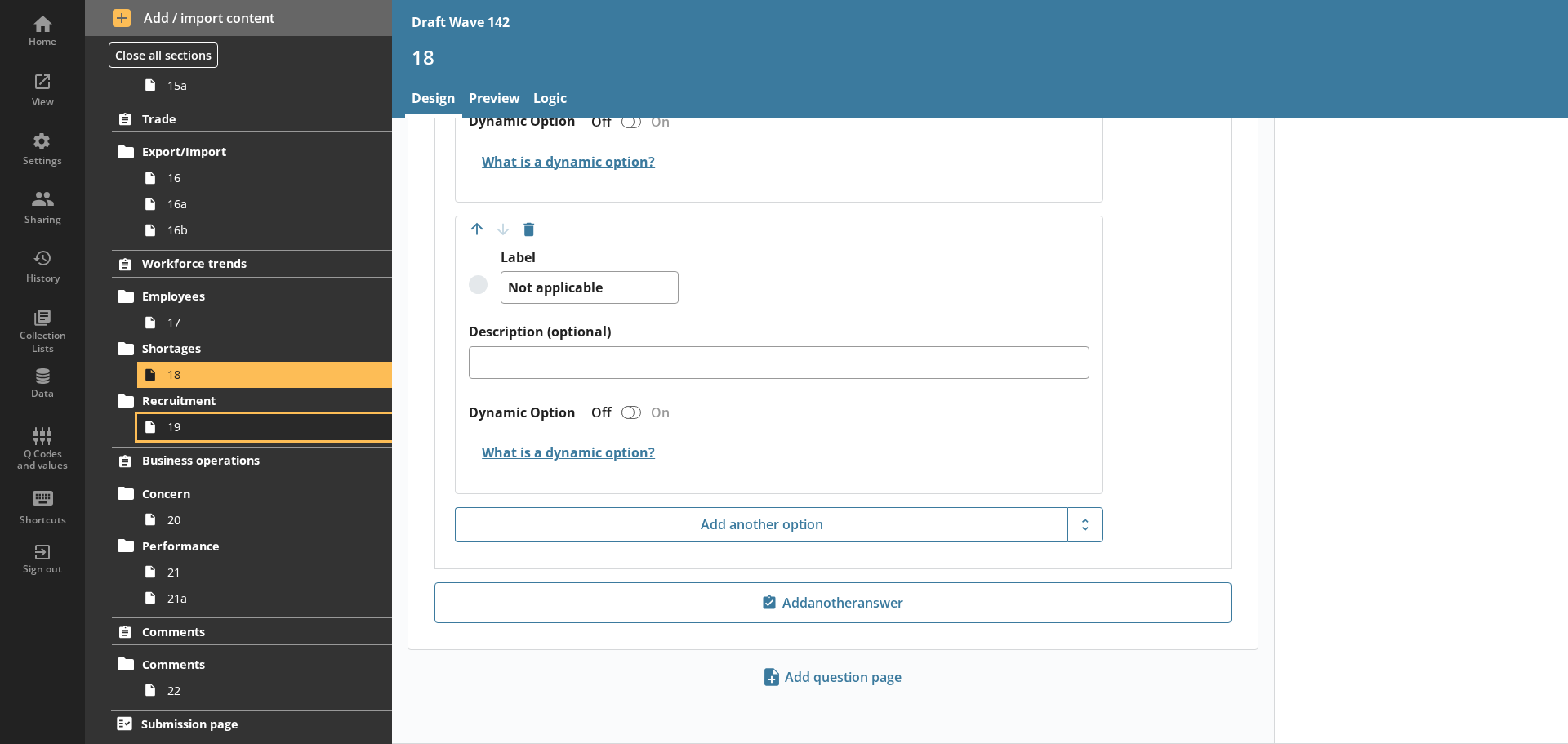
click at [228, 431] on span "19" at bounding box center [258, 427] width 182 height 16
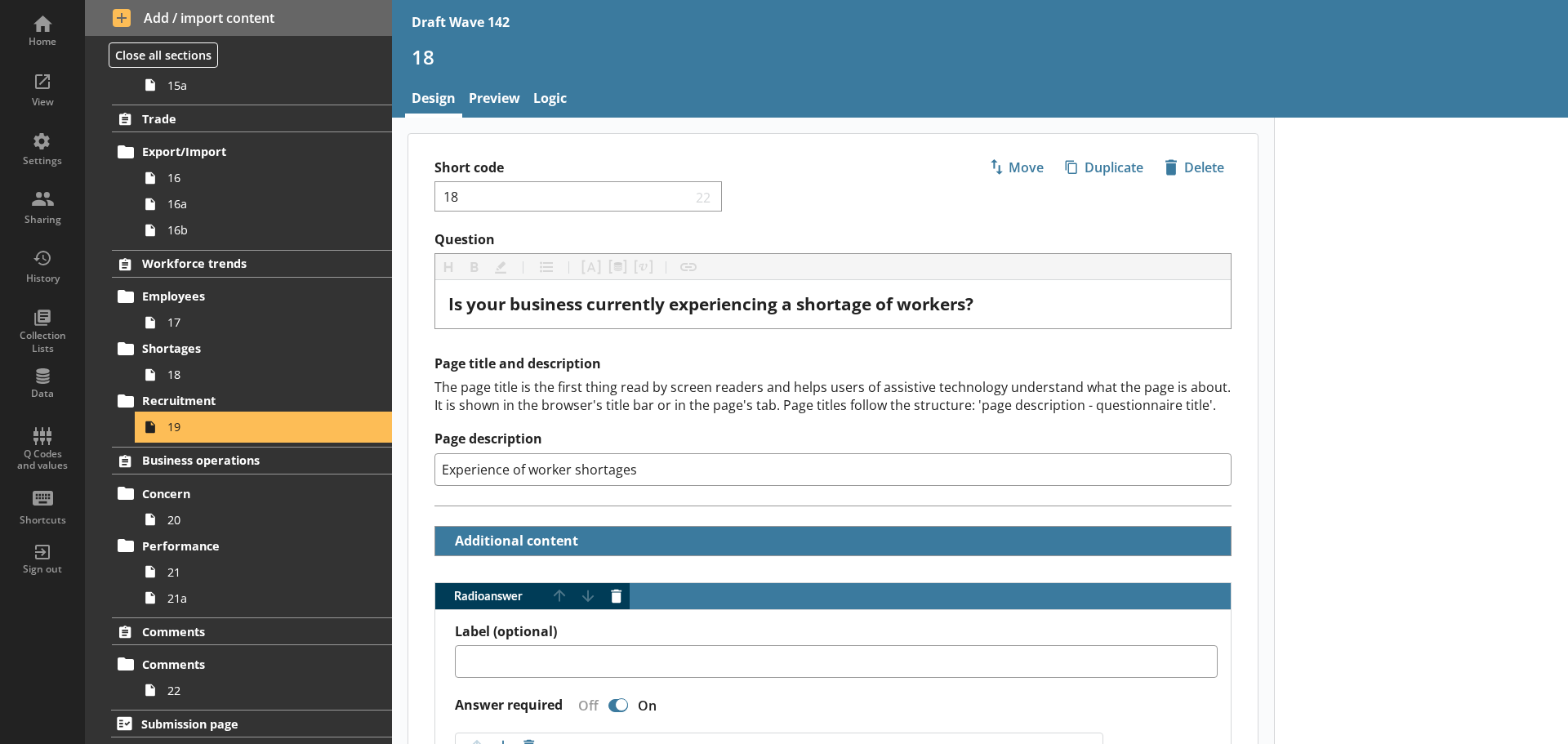
type textarea "x"
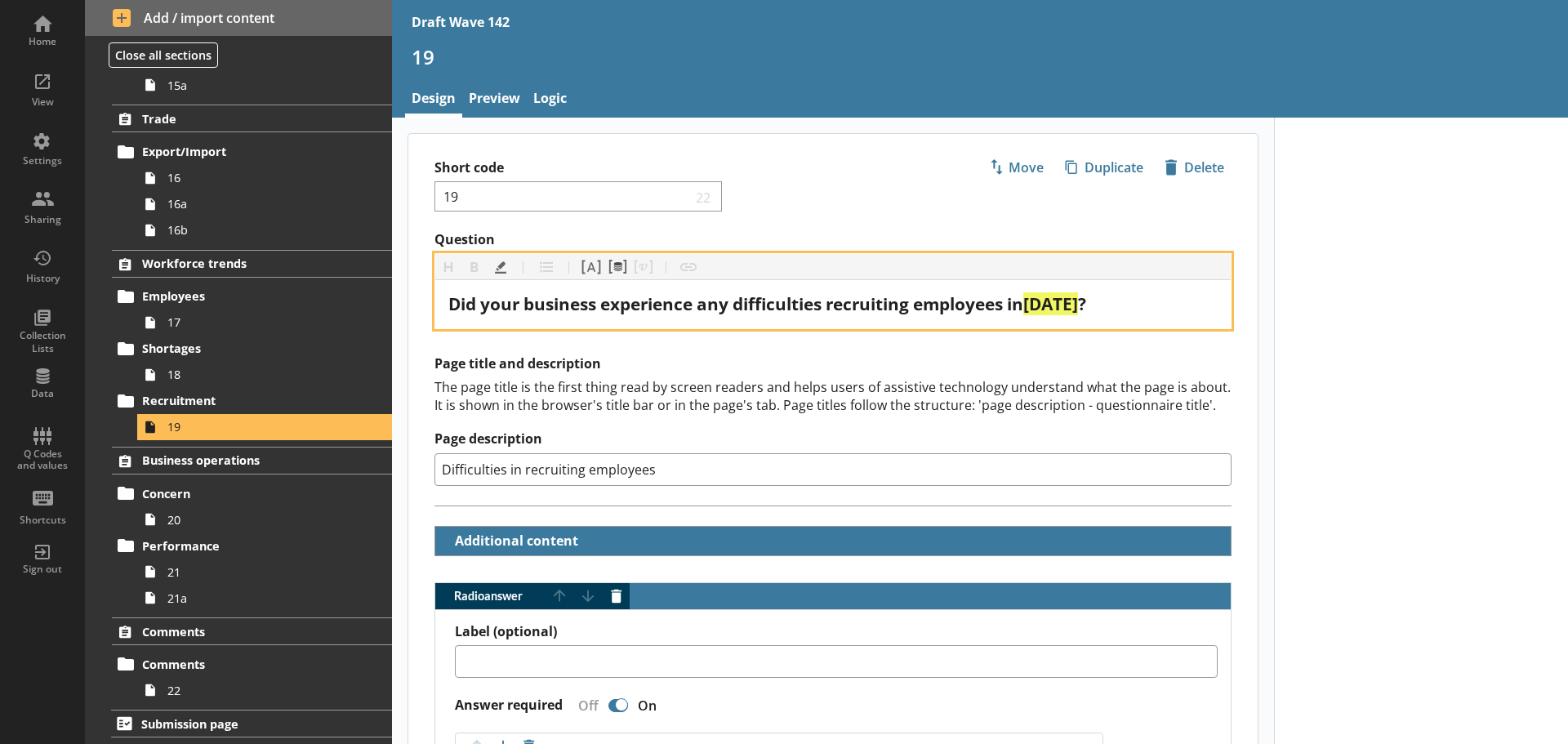
click at [1057, 303] on span "[DATE]" at bounding box center [1051, 303] width 55 height 22
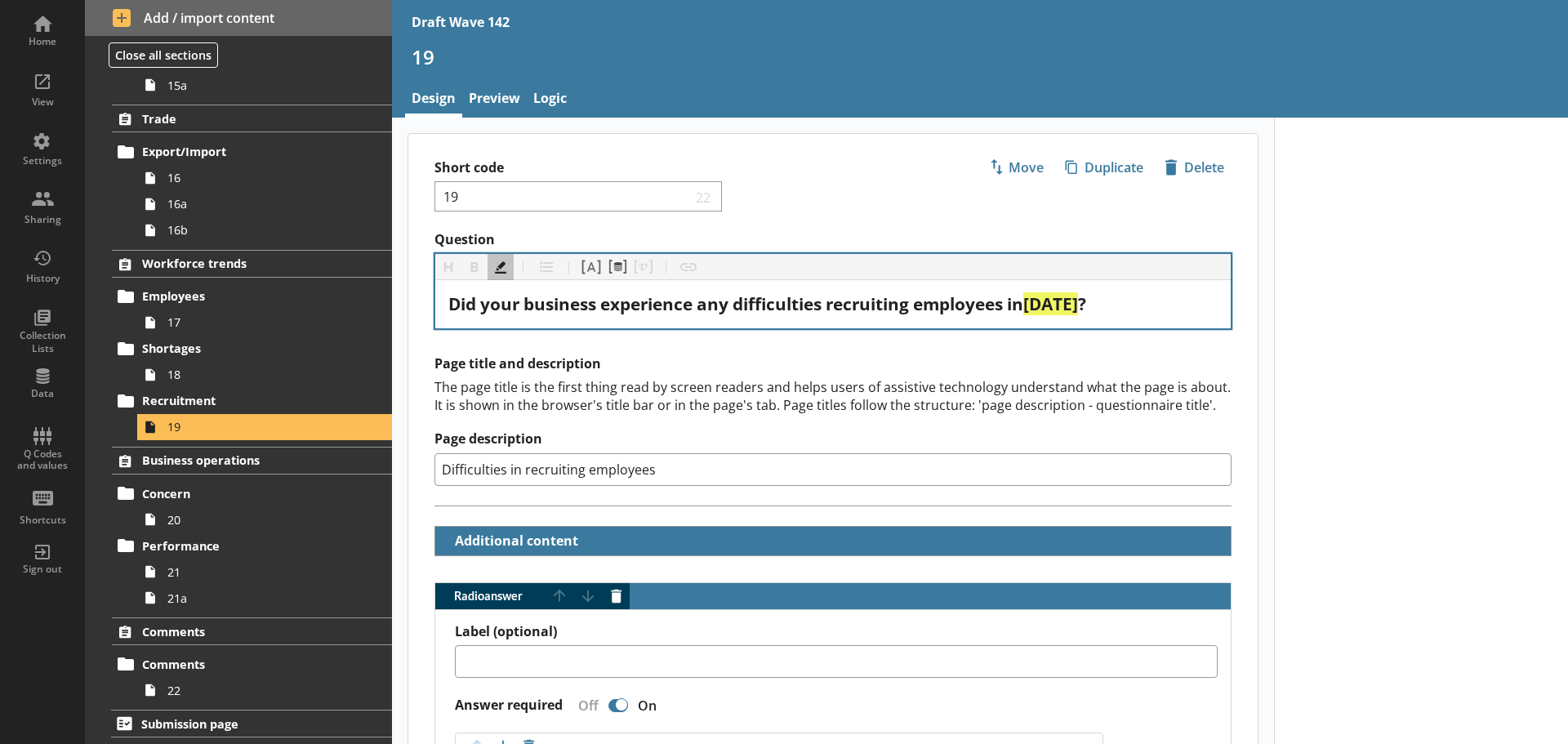
click at [1063, 392] on div "The page title is the first thing read by screen readers and helps users of ass…" at bounding box center [833, 395] width 797 height 36
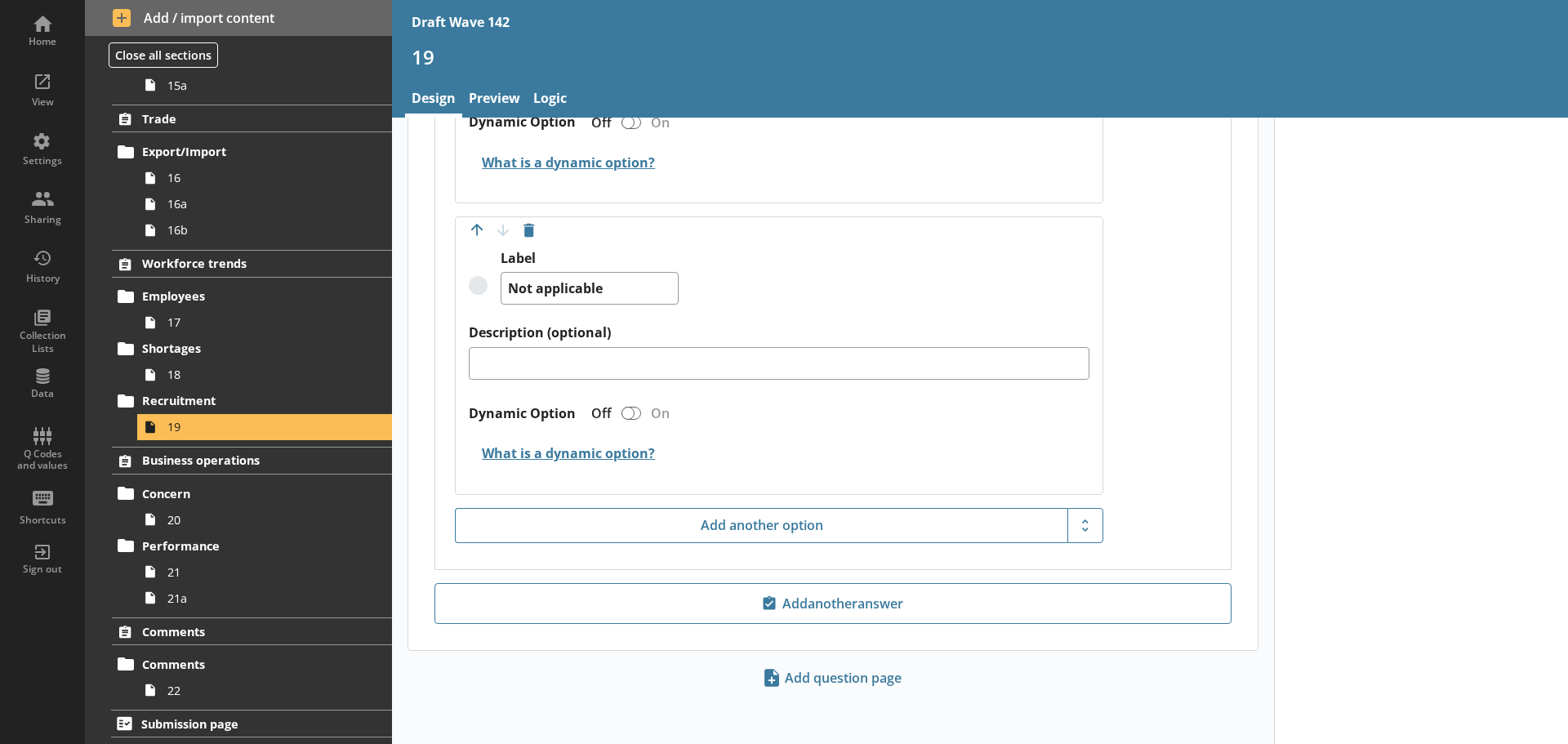
scroll to position [1389, 0]
click at [222, 515] on span "20" at bounding box center [258, 519] width 182 height 16
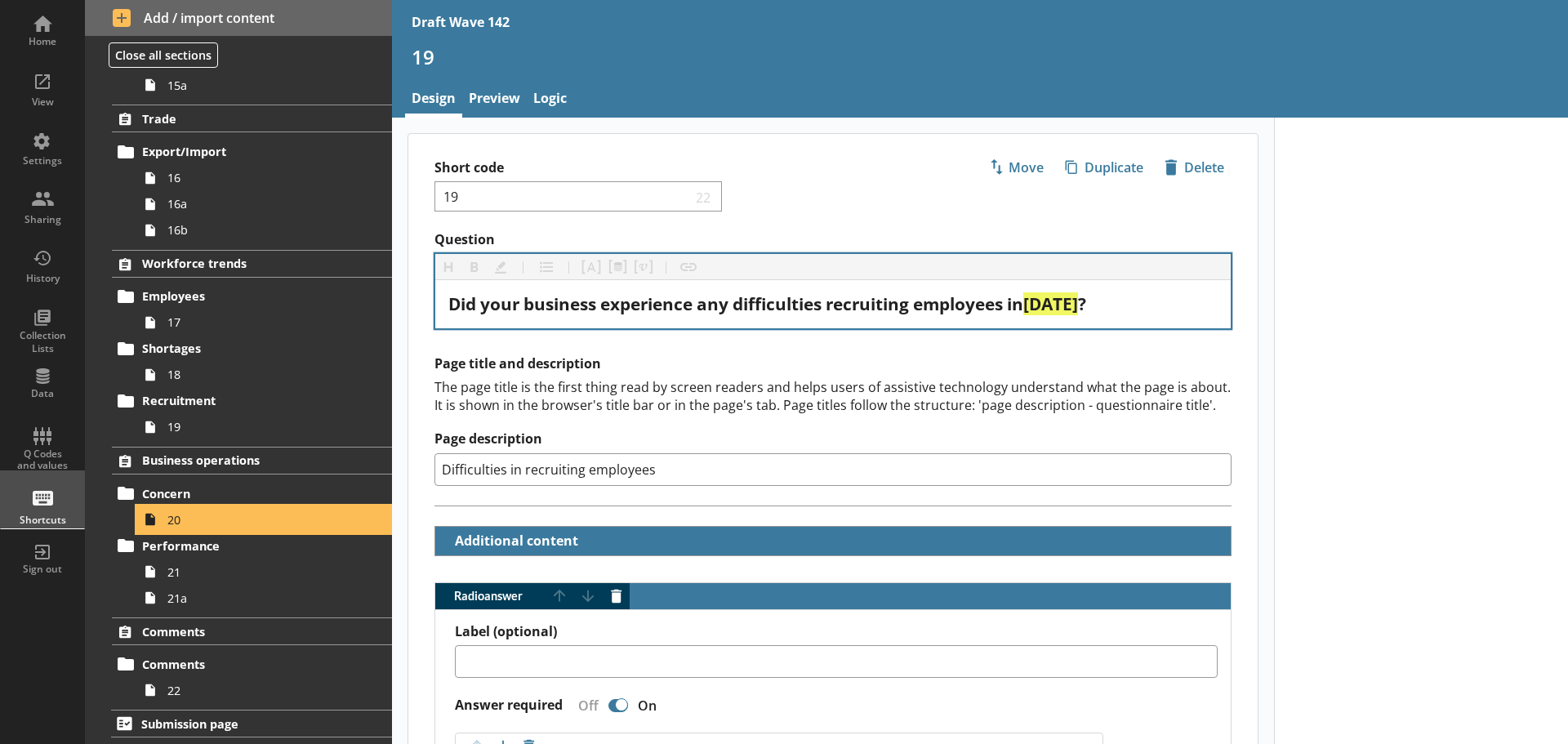
type textarea "x"
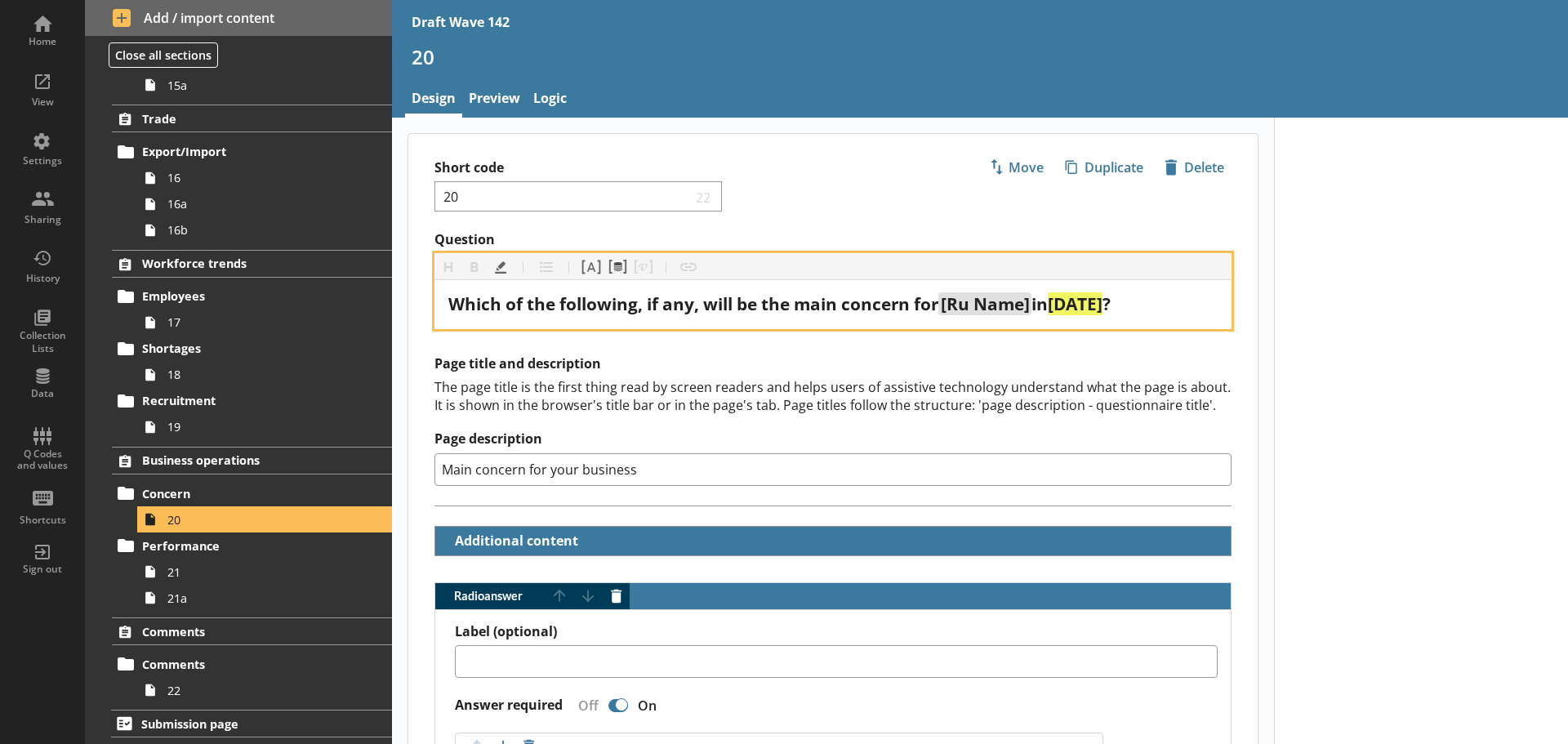
click at [1085, 297] on span "[DATE]" at bounding box center [1075, 303] width 55 height 22
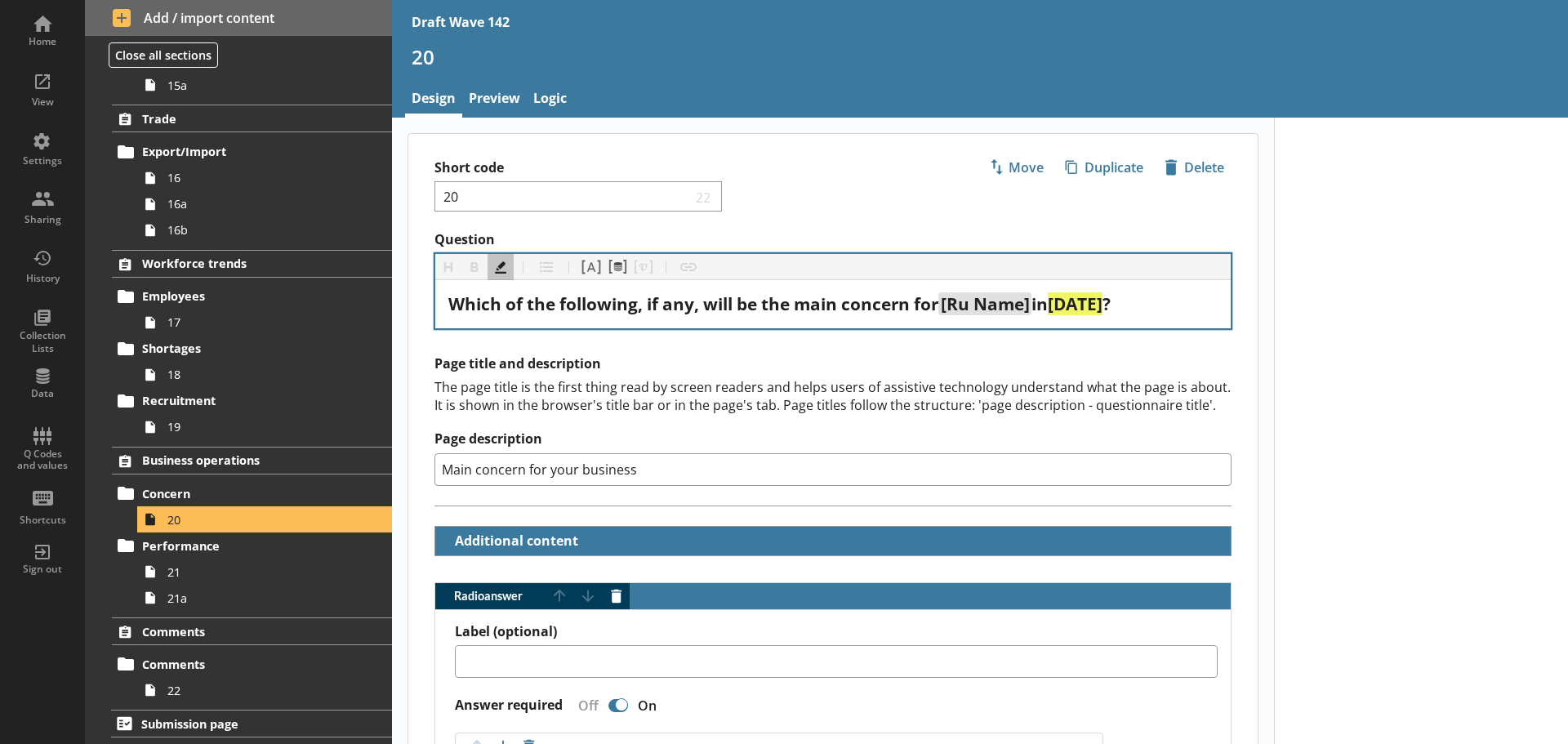
click at [941, 399] on div "The page title is the first thing read by screen readers and helps users of ass…" at bounding box center [833, 395] width 797 height 36
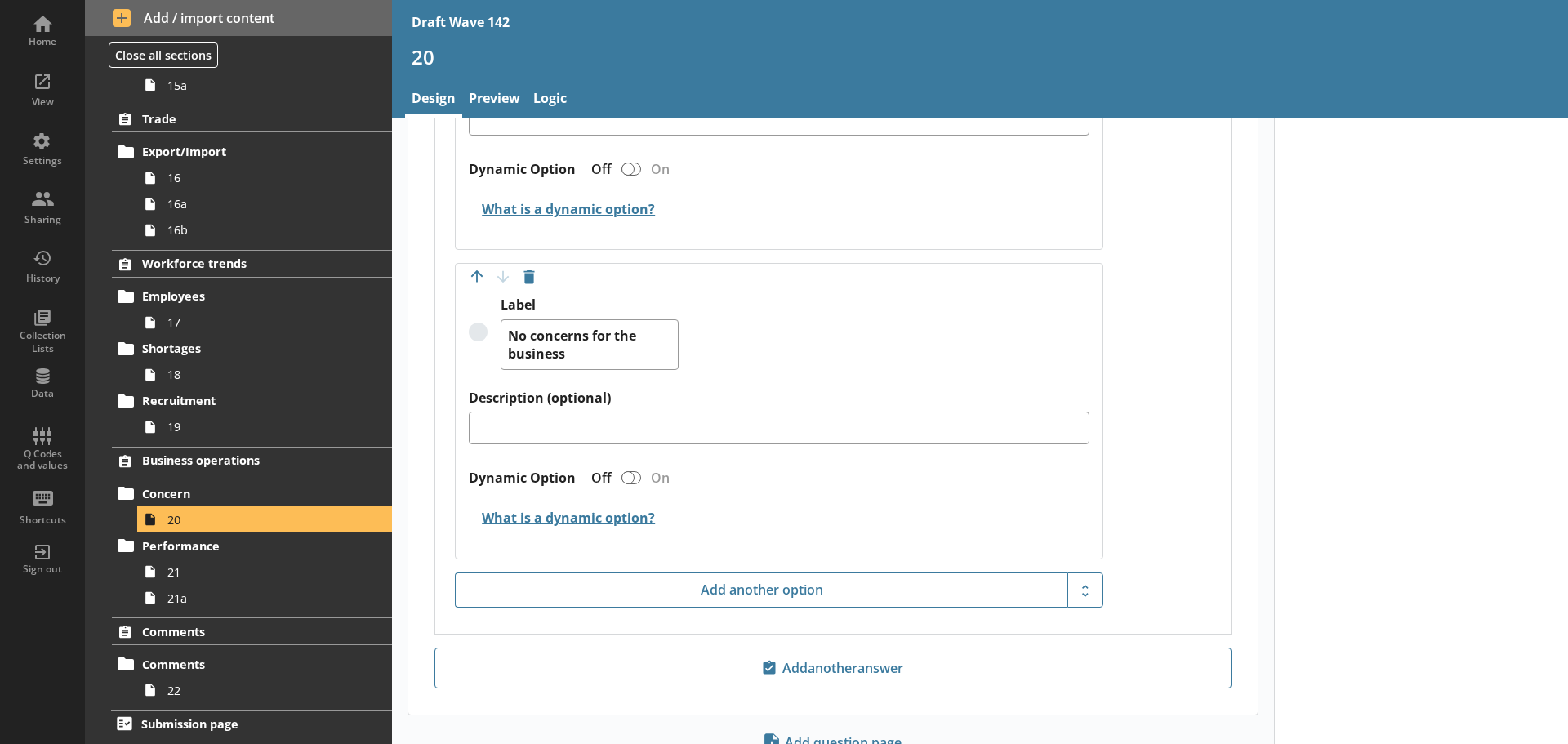
scroll to position [4091, 0]
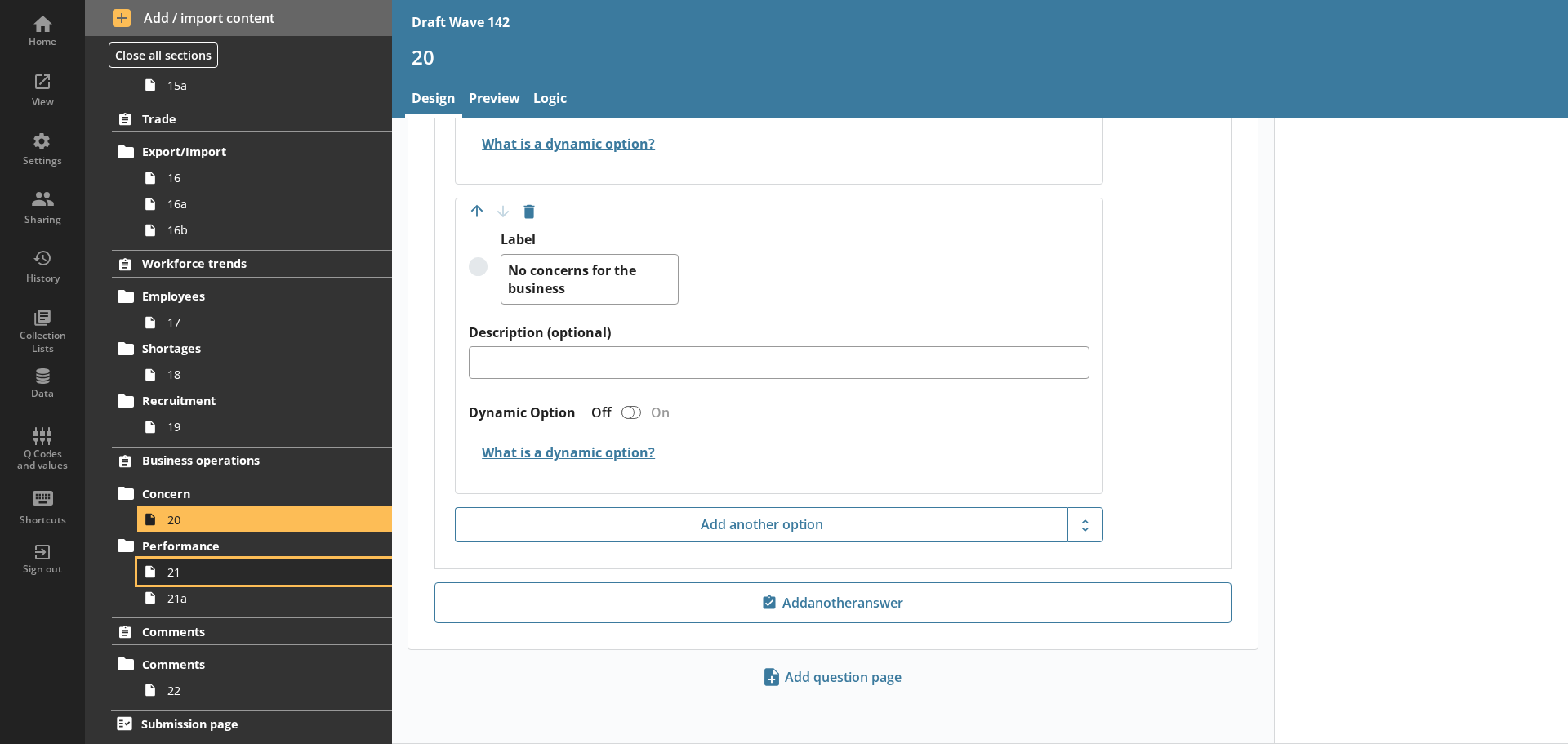
click at [233, 572] on span "21" at bounding box center [258, 572] width 182 height 16
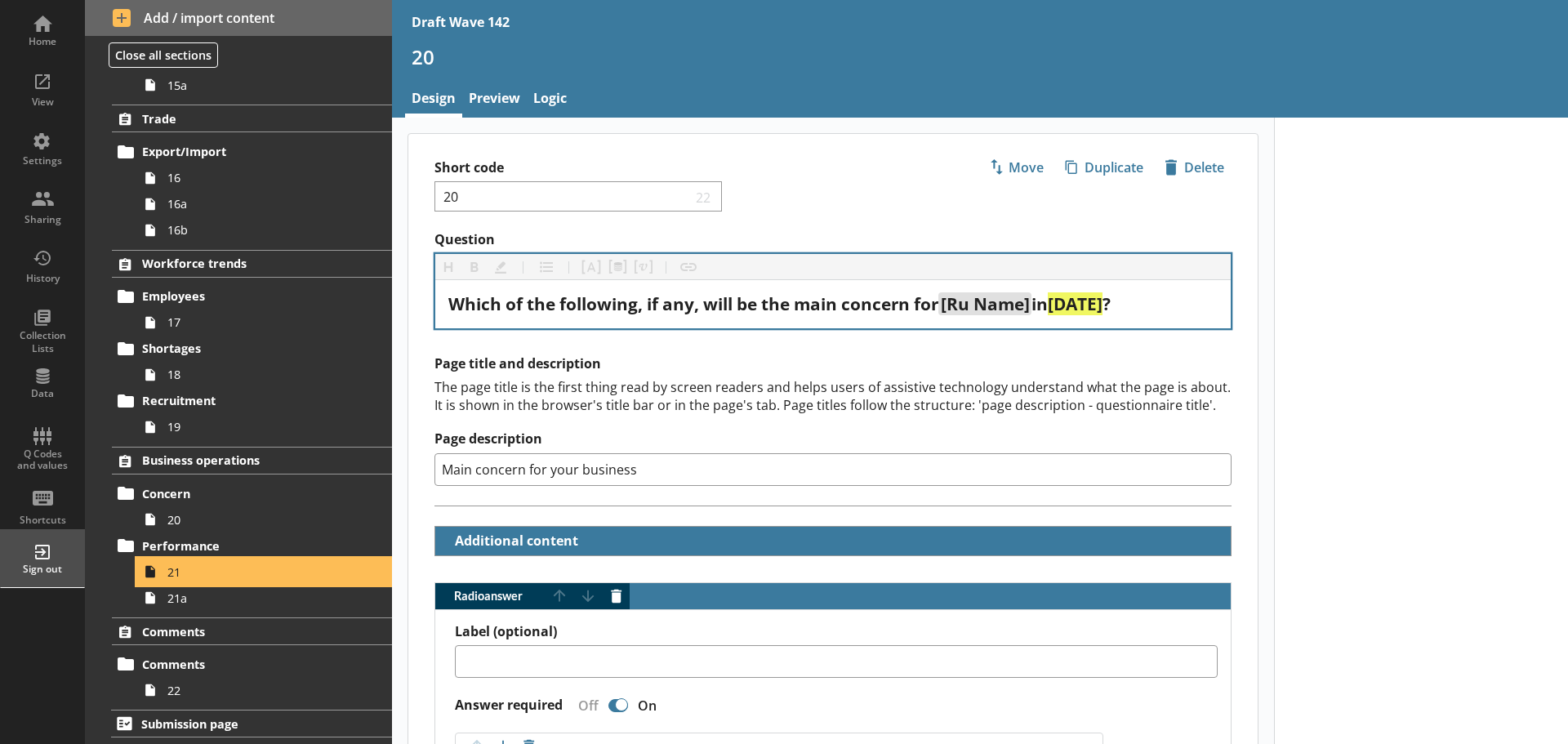
type textarea "x"
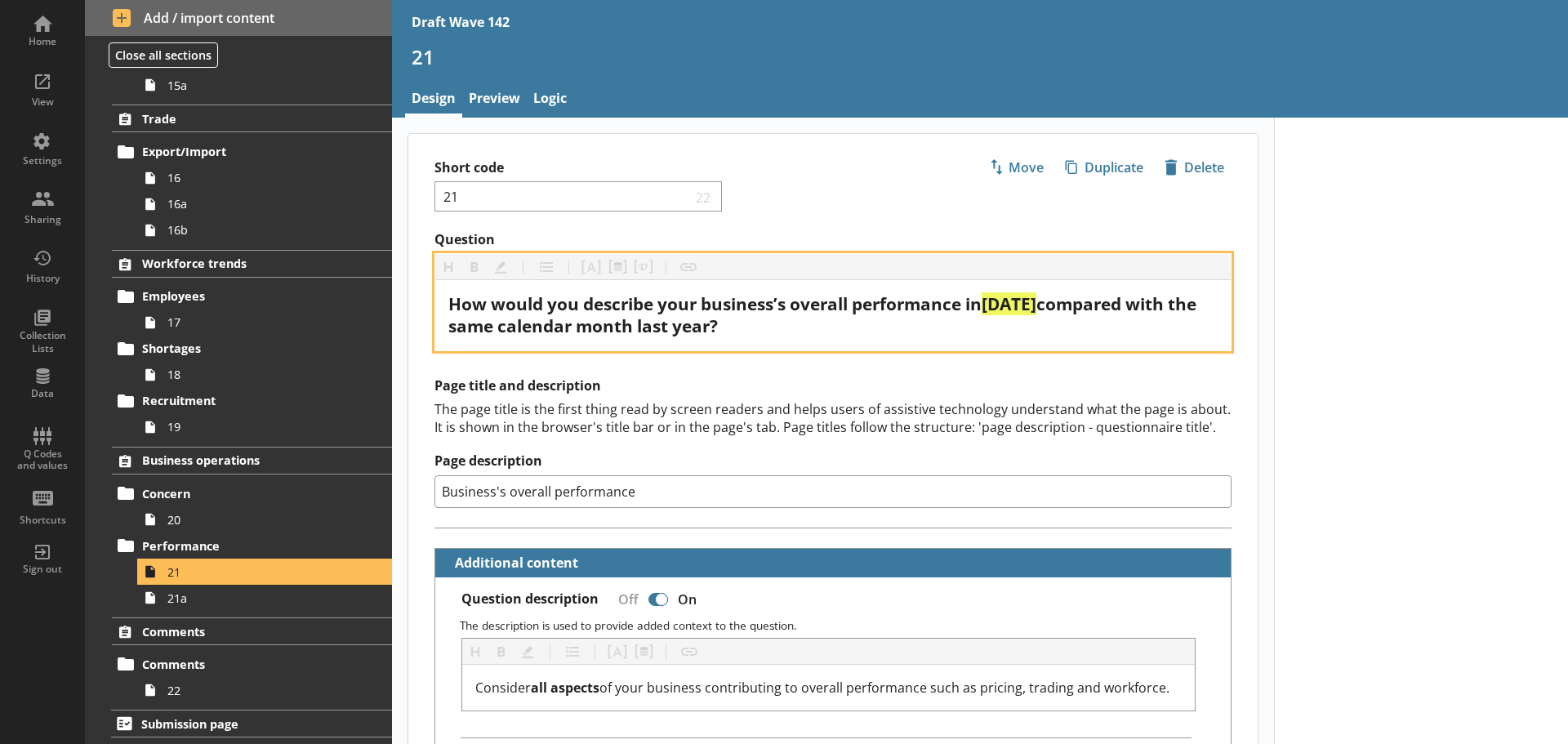
click at [1007, 308] on span "[DATE]" at bounding box center [1009, 303] width 55 height 22
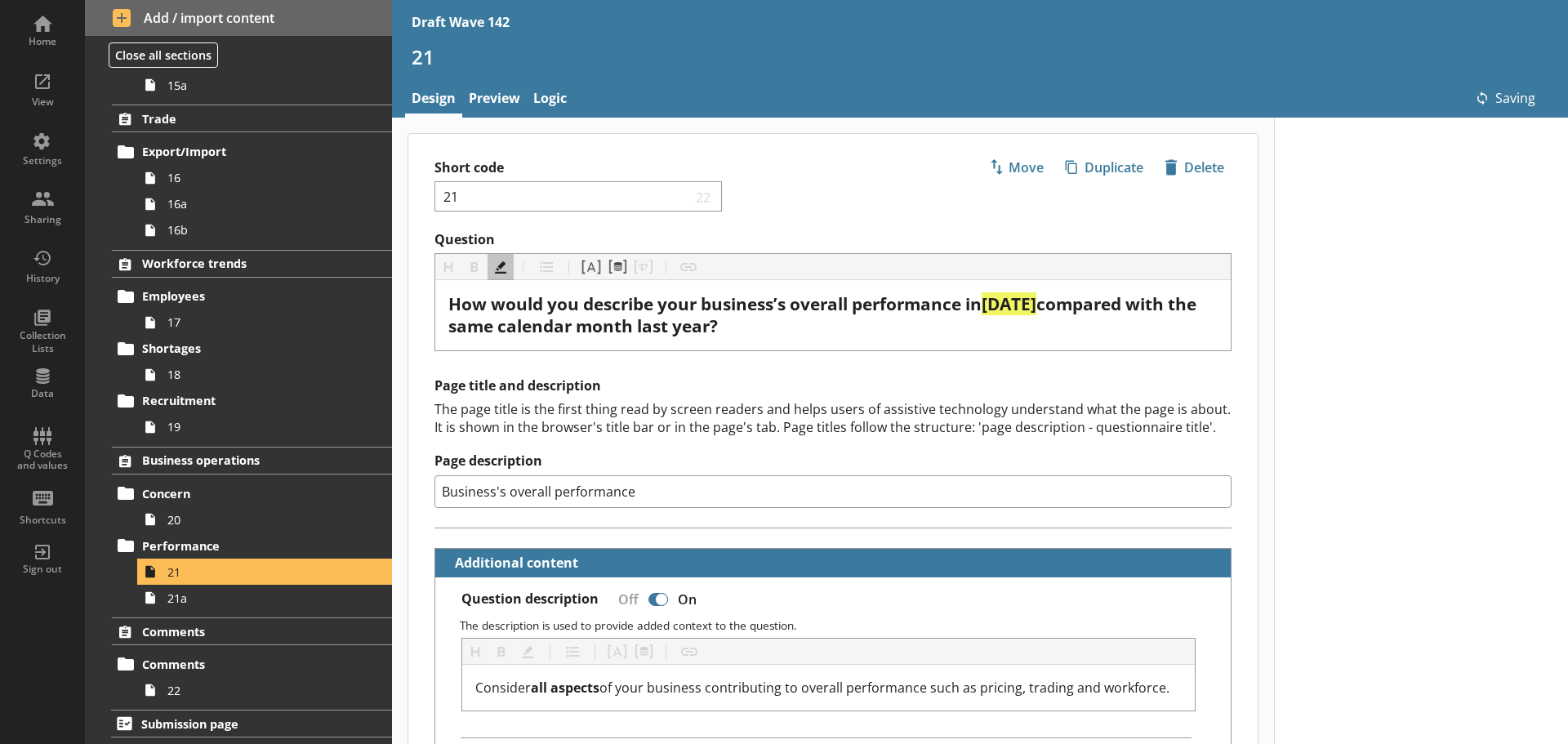
drag, startPoint x: 926, startPoint y: 349, endPoint x: 916, endPoint y: 377, distance: 29.7
click at [913, 393] on h2 "Page title and description" at bounding box center [833, 386] width 797 height 18
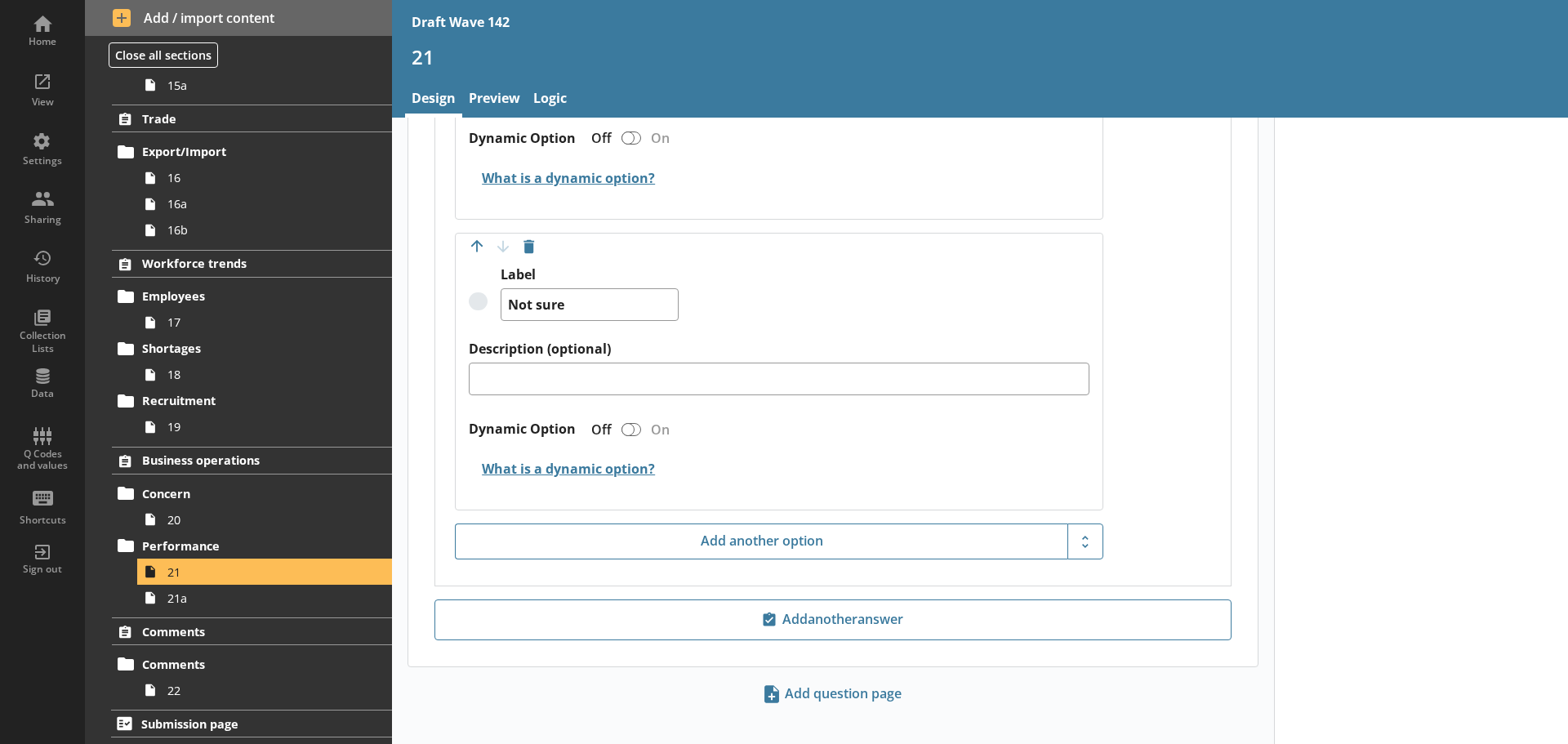
scroll to position [1840, 0]
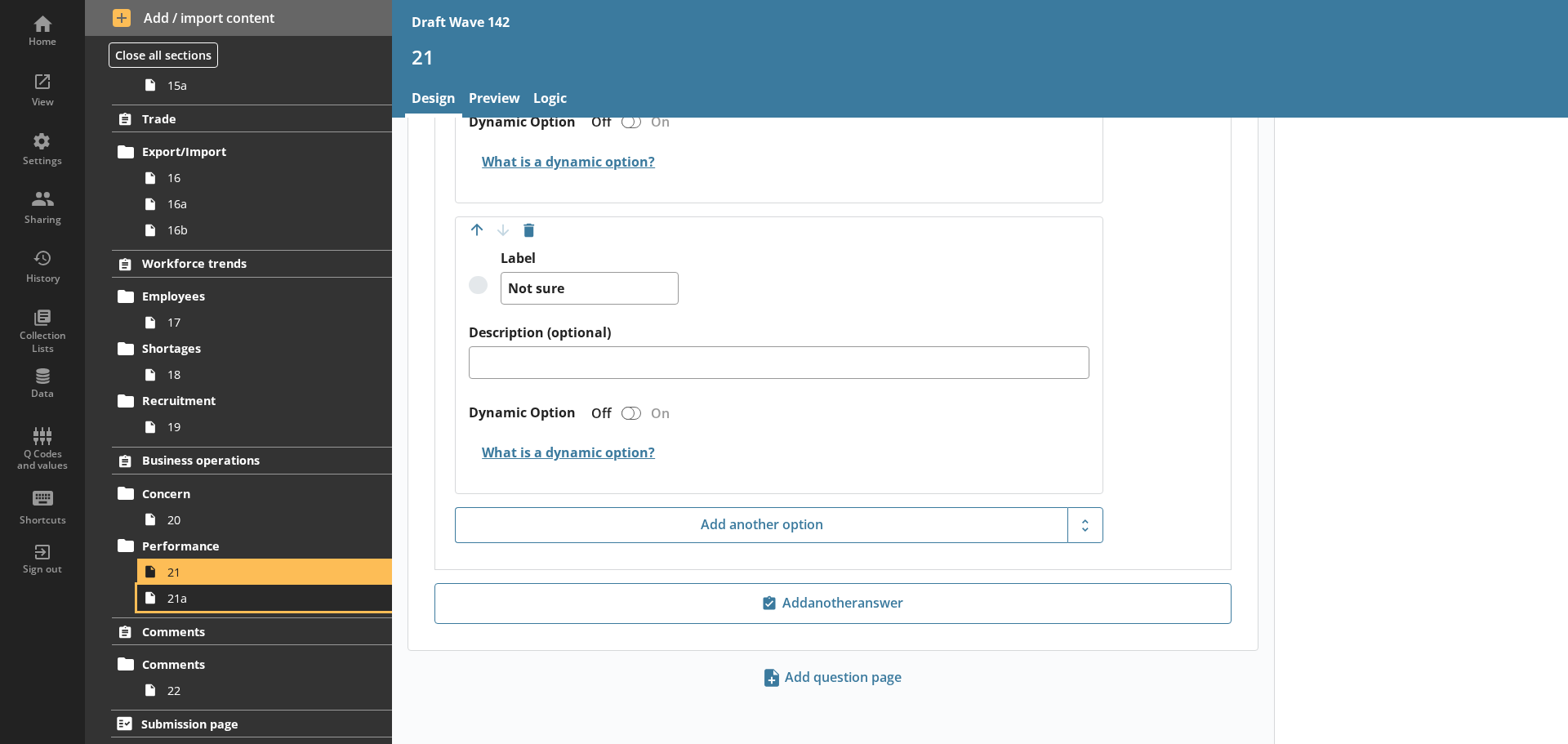
click at [200, 597] on span "21a" at bounding box center [258, 599] width 182 height 16
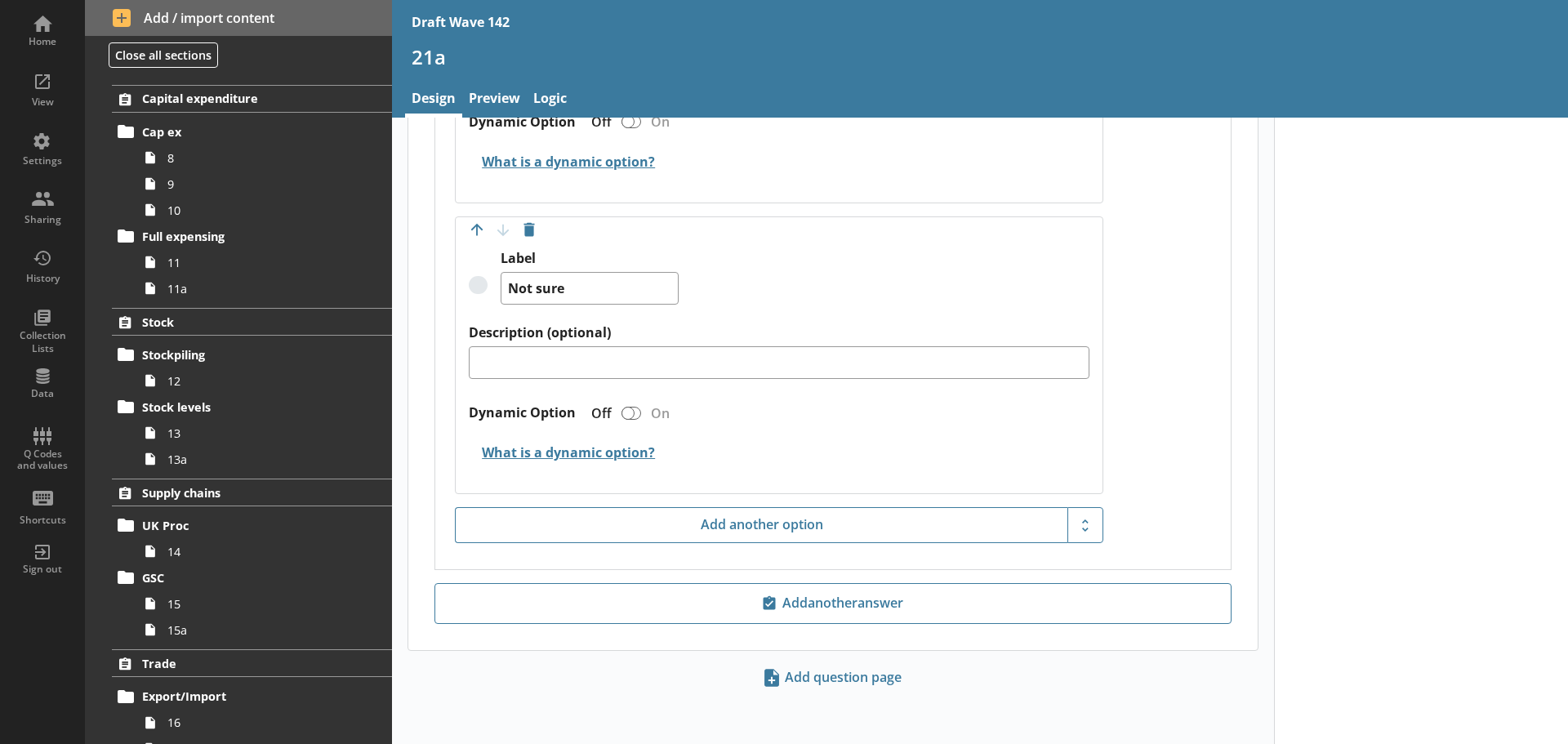
scroll to position [482, 0]
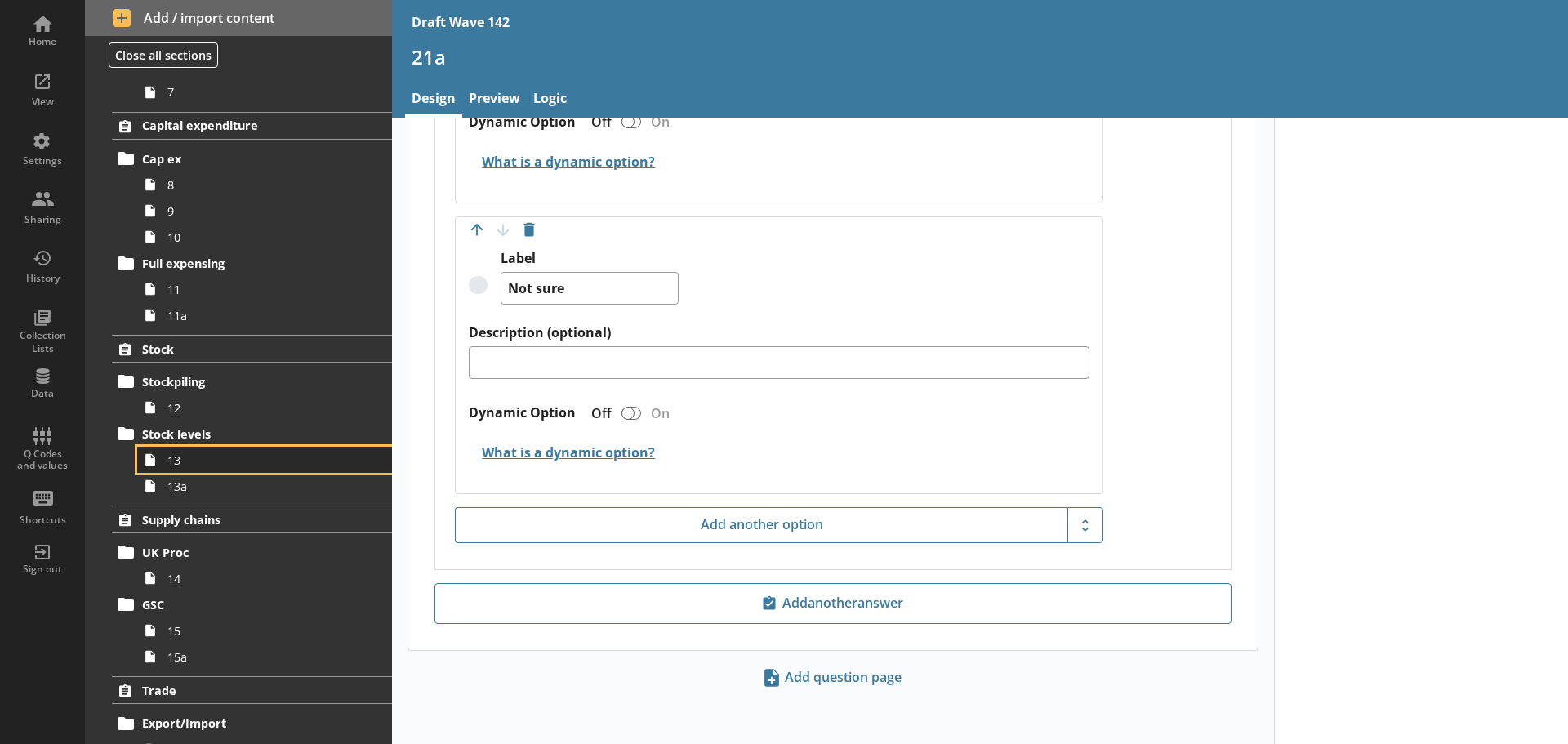
click at [183, 457] on span "13" at bounding box center [258, 460] width 182 height 16
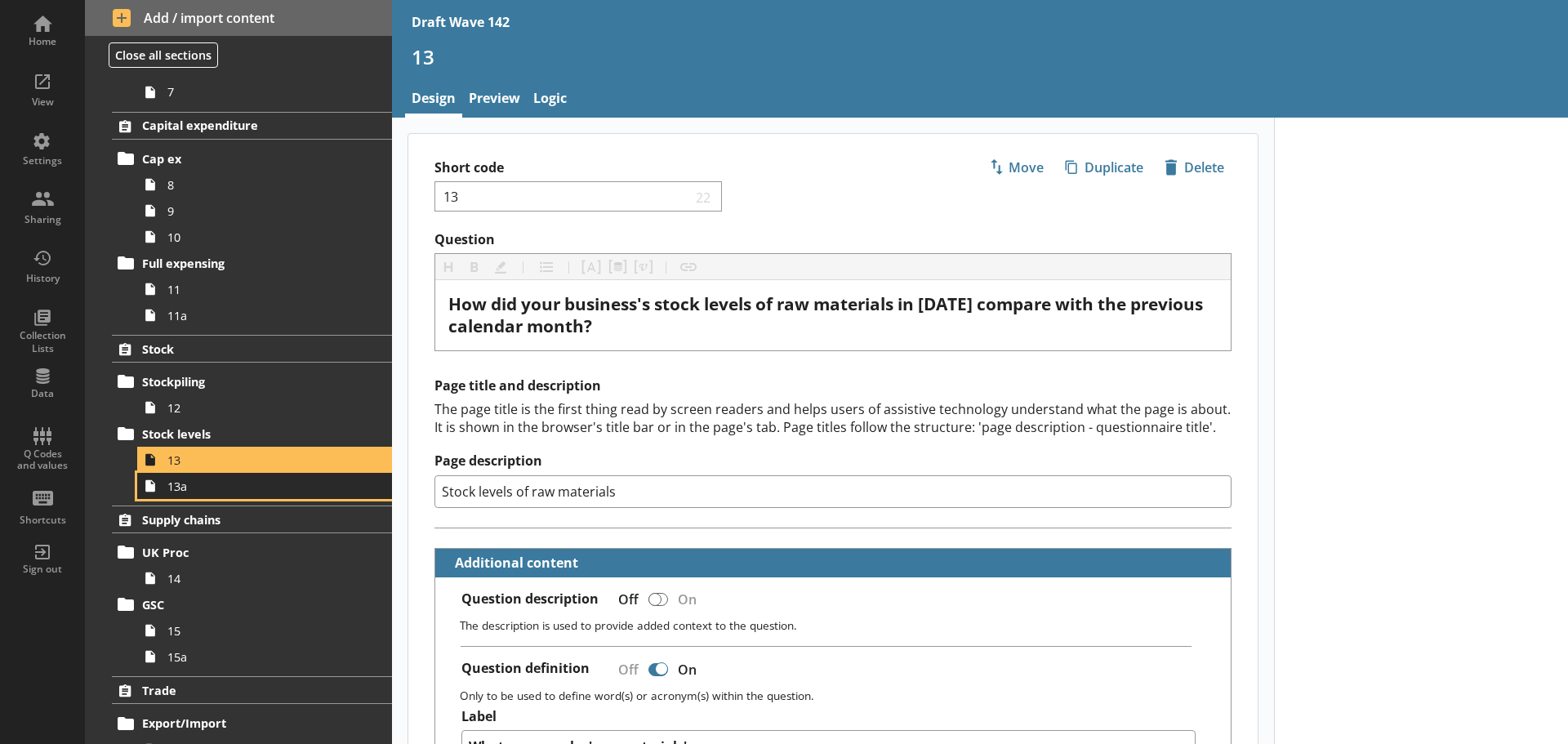
click at [186, 487] on span "13a" at bounding box center [258, 486] width 182 height 16
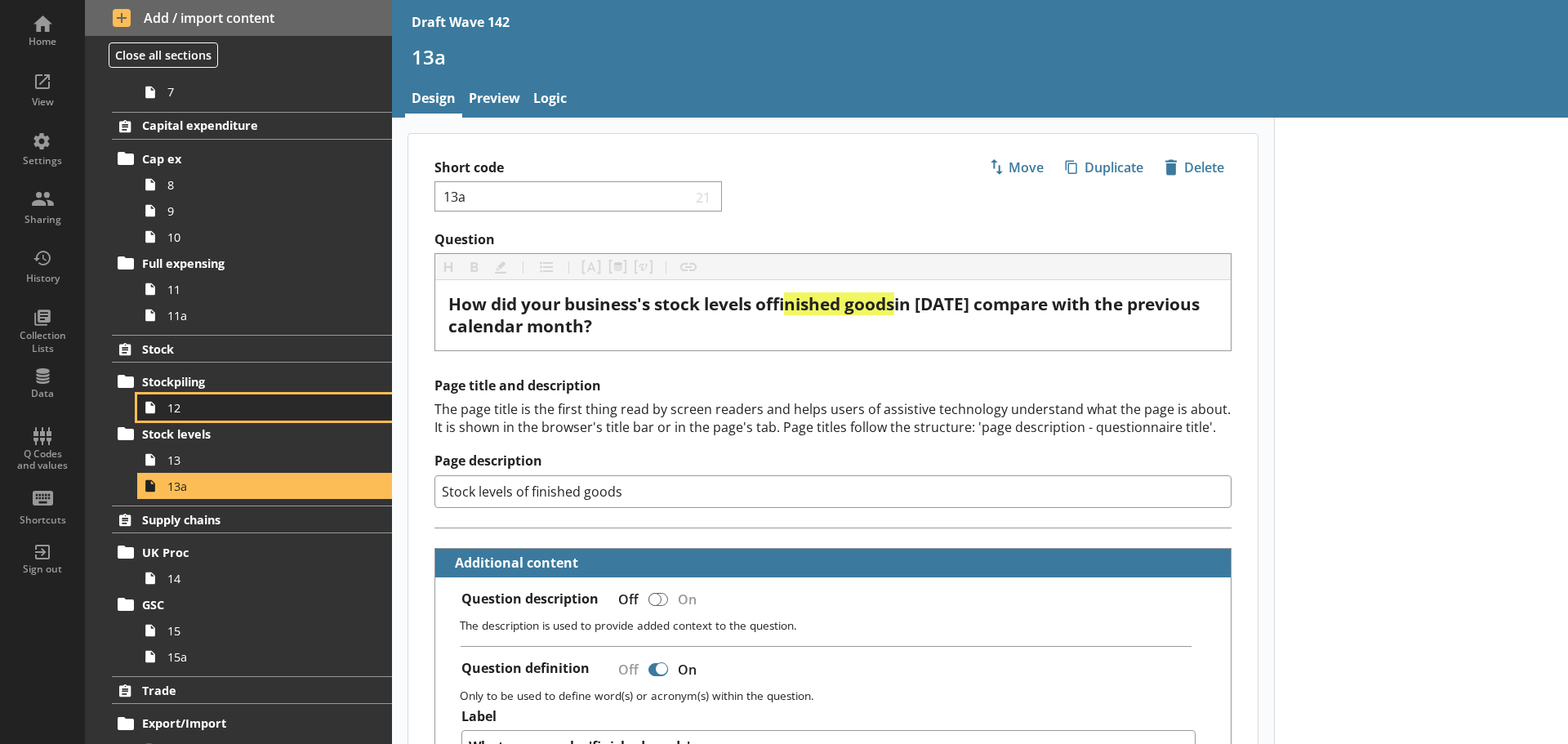
click at [199, 406] on span "12" at bounding box center [258, 408] width 182 height 16
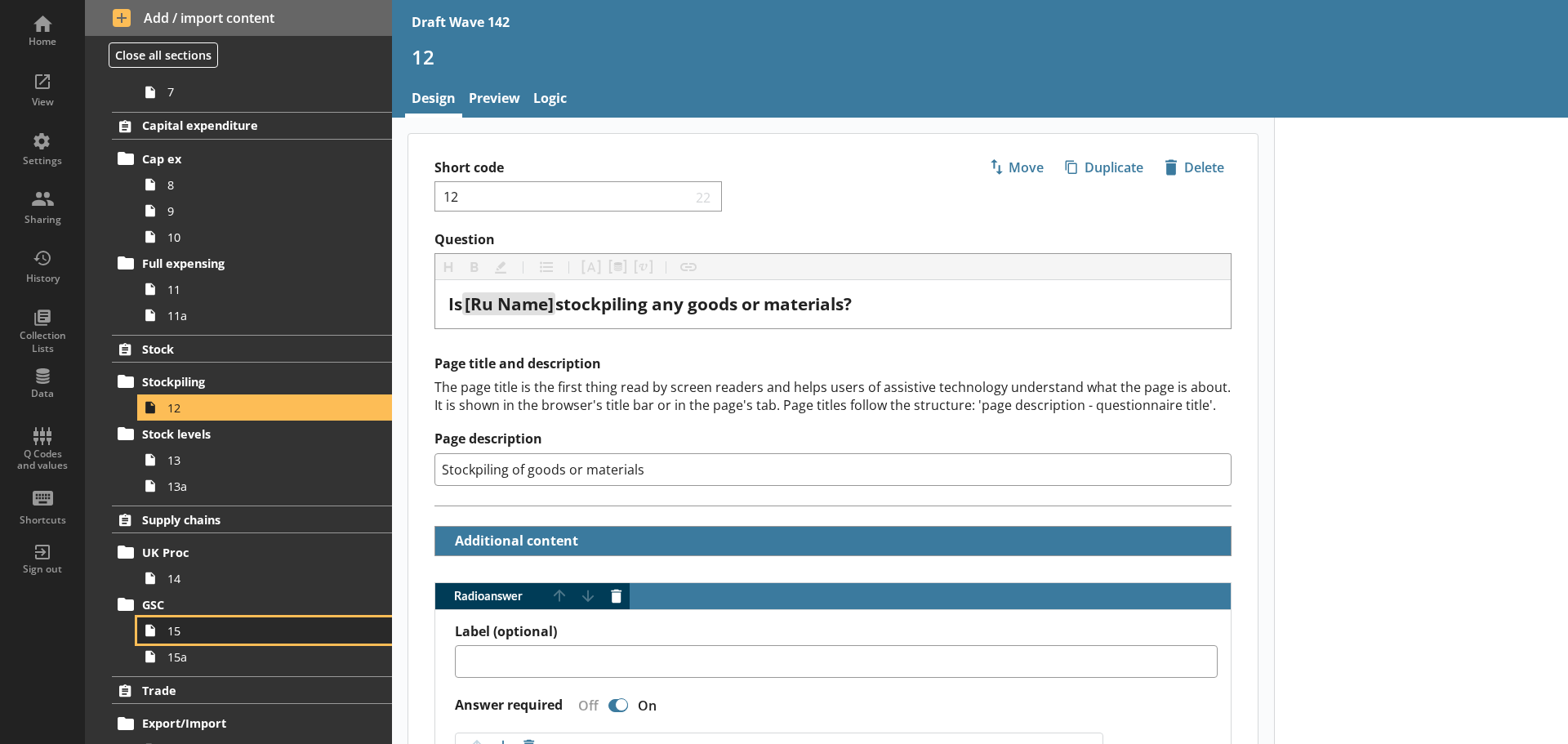
click at [198, 624] on span "15" at bounding box center [258, 631] width 182 height 16
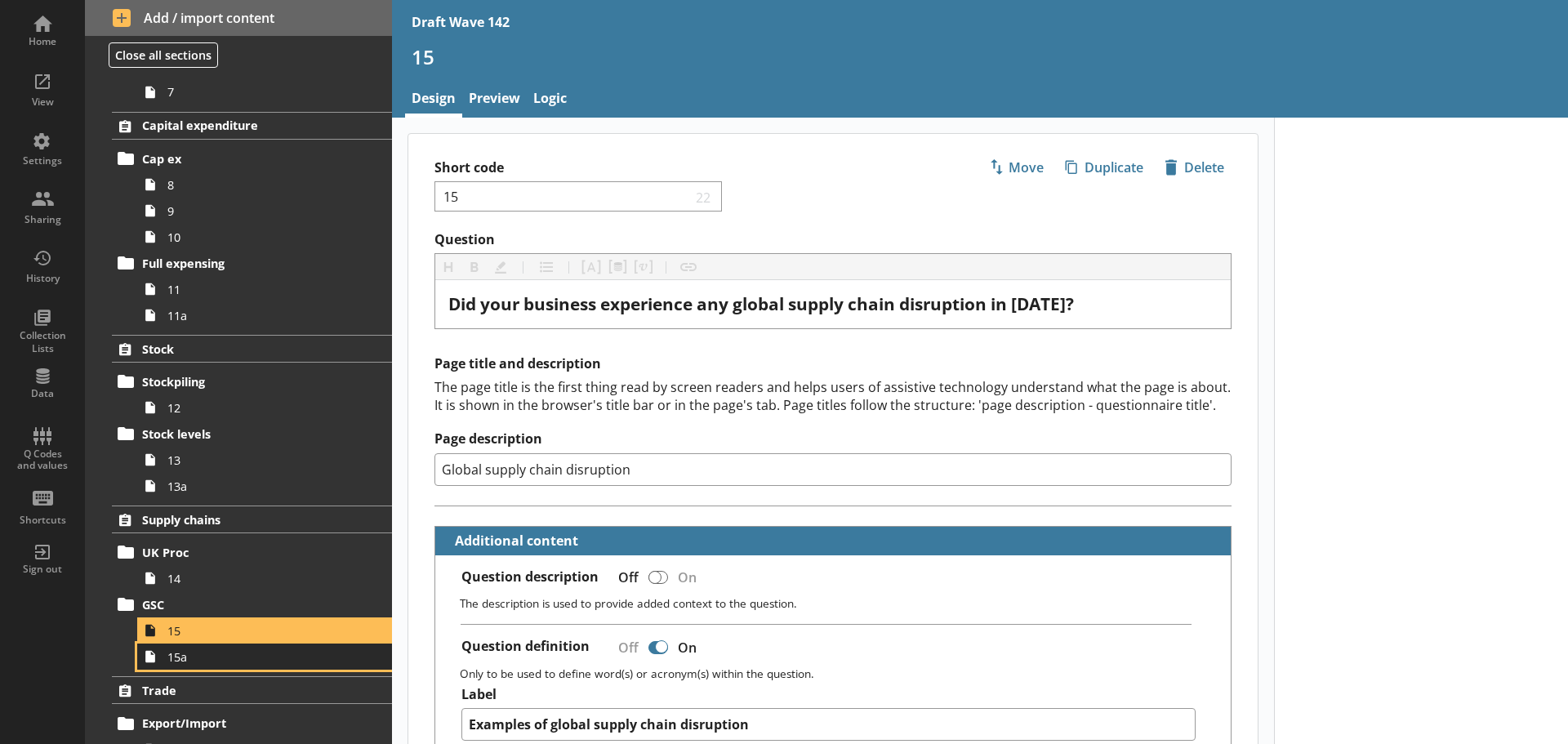
click at [197, 656] on span "15a" at bounding box center [258, 657] width 182 height 16
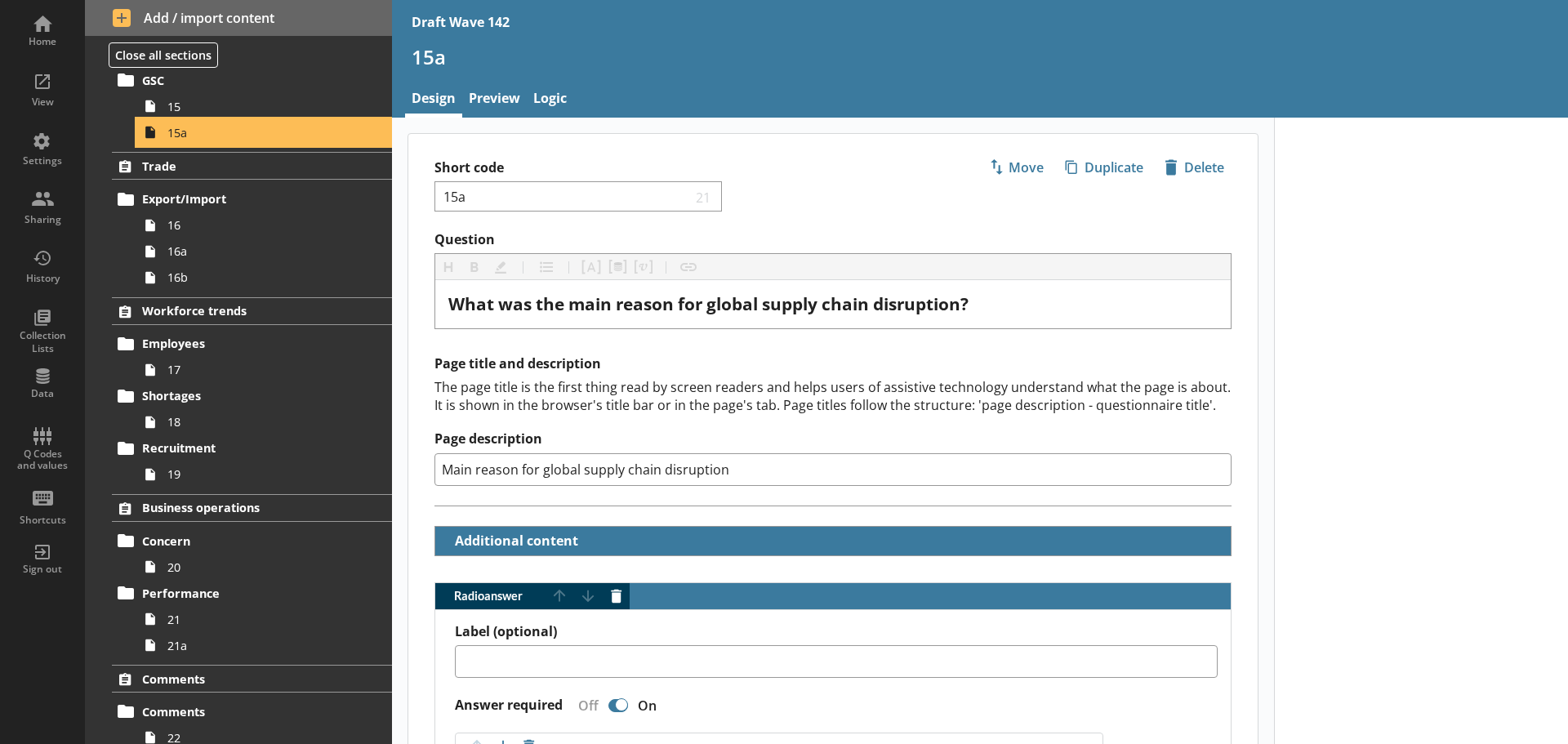
scroll to position [1054, 0]
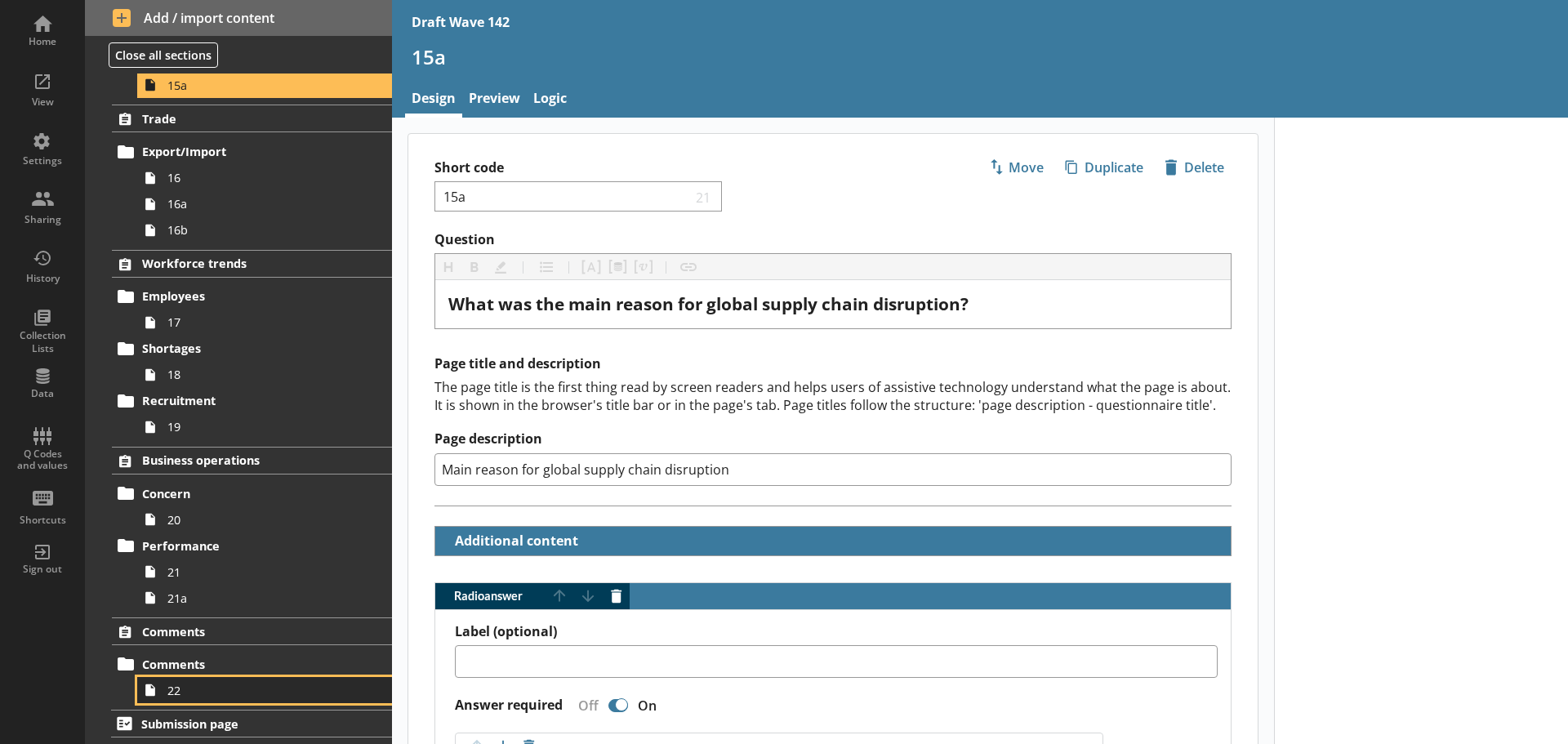
click at [217, 682] on span "22" at bounding box center [258, 690] width 182 height 16
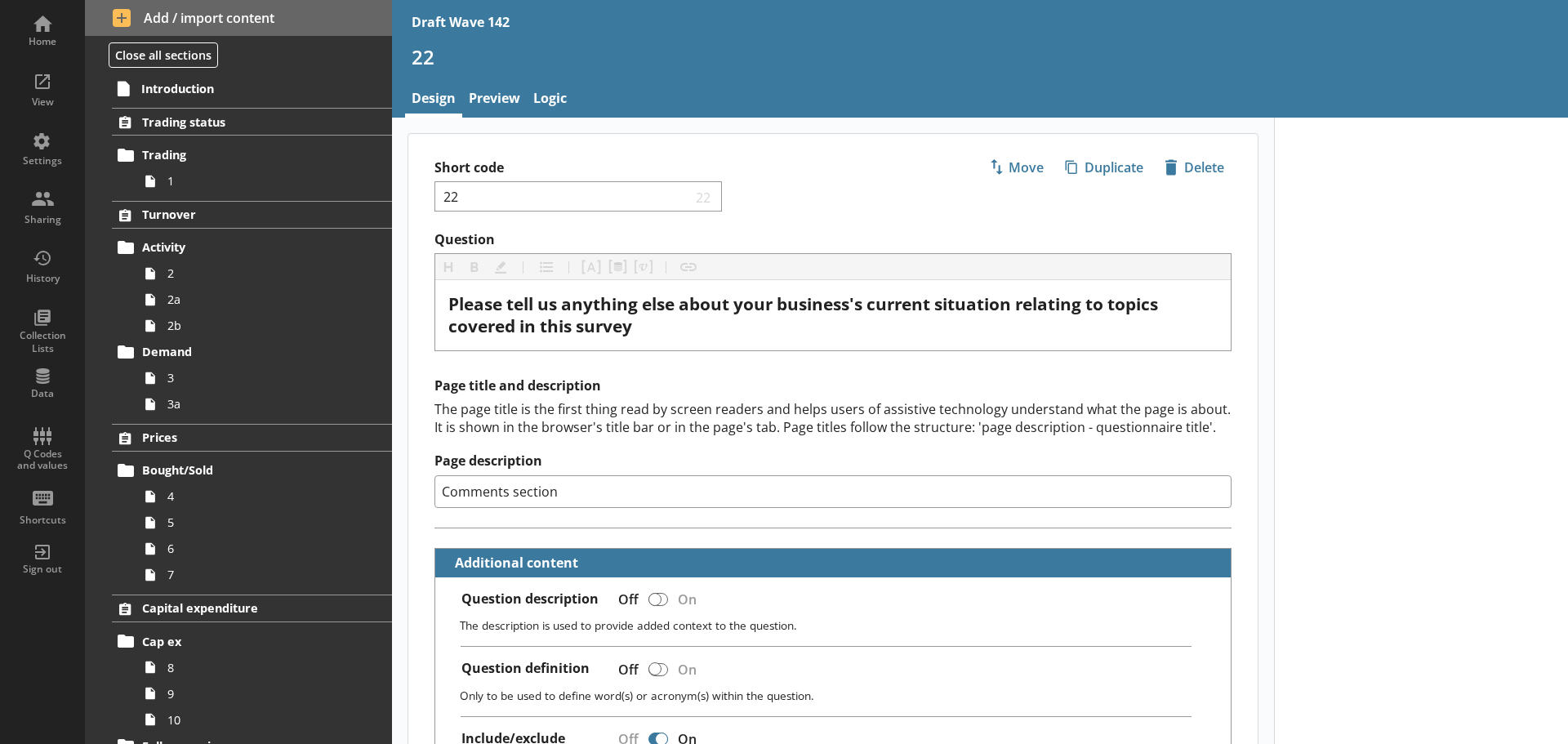
click at [863, 197] on div "Short code 22 22 Move icon-copy Duplicate icon-delete Created with Sketch. [GEO…" at bounding box center [833, 183] width 849 height 98
click at [43, 39] on div "Home" at bounding box center [42, 41] width 58 height 13
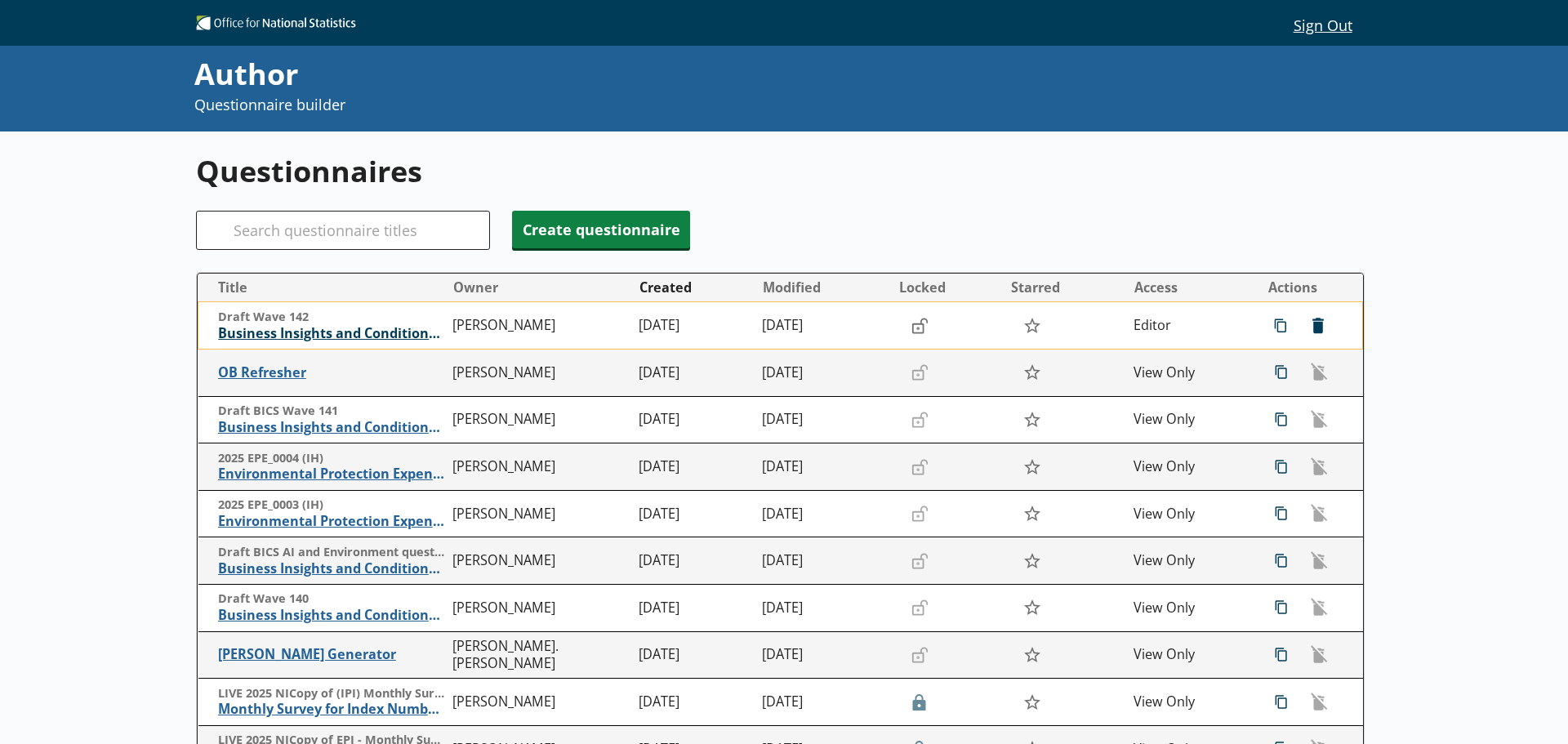
click at [375, 336] on span "Business Insights and Conditions Survey (BICS)" at bounding box center [331, 334] width 227 height 18
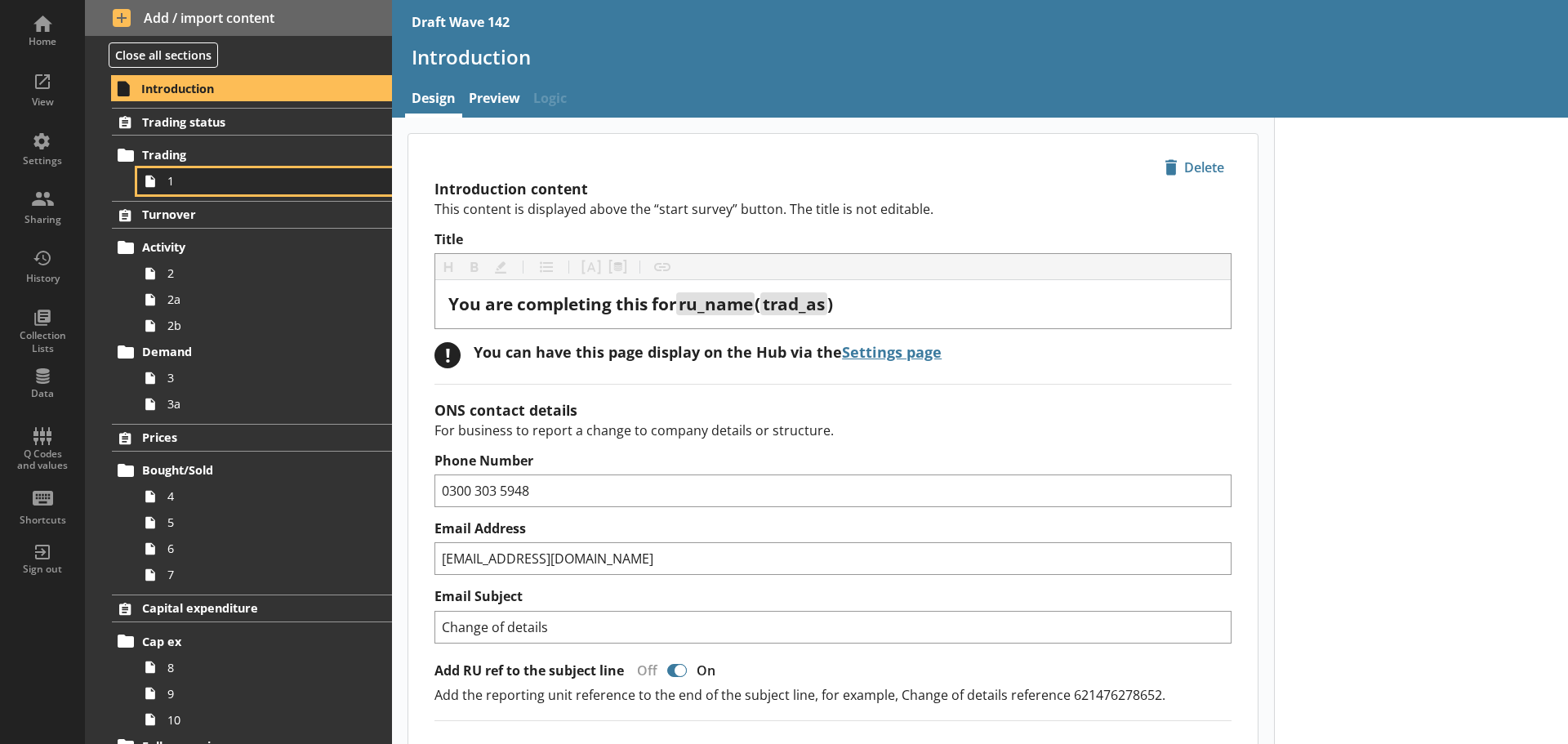
click at [243, 175] on span "1" at bounding box center [258, 181] width 182 height 16
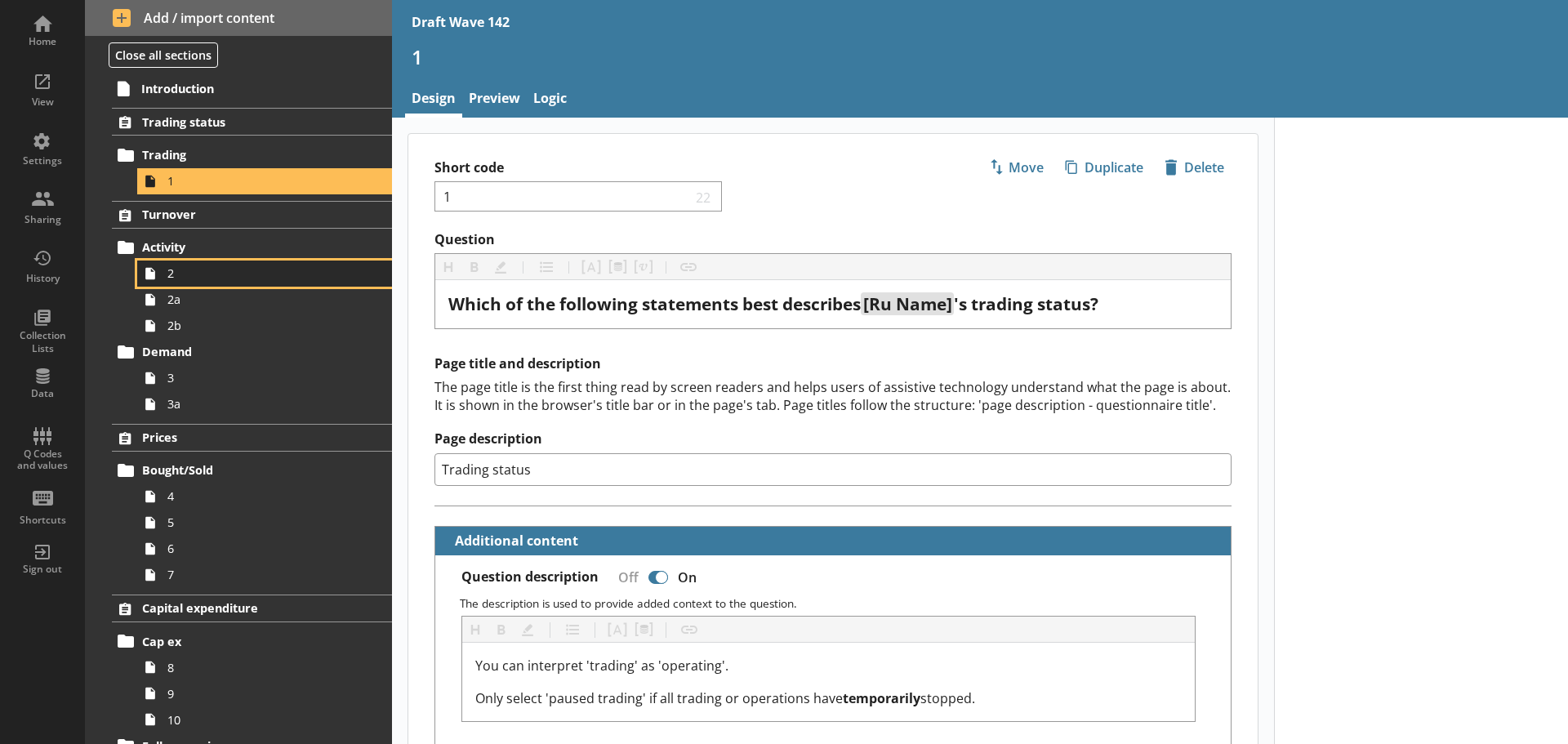
click at [247, 267] on span "2" at bounding box center [258, 273] width 182 height 16
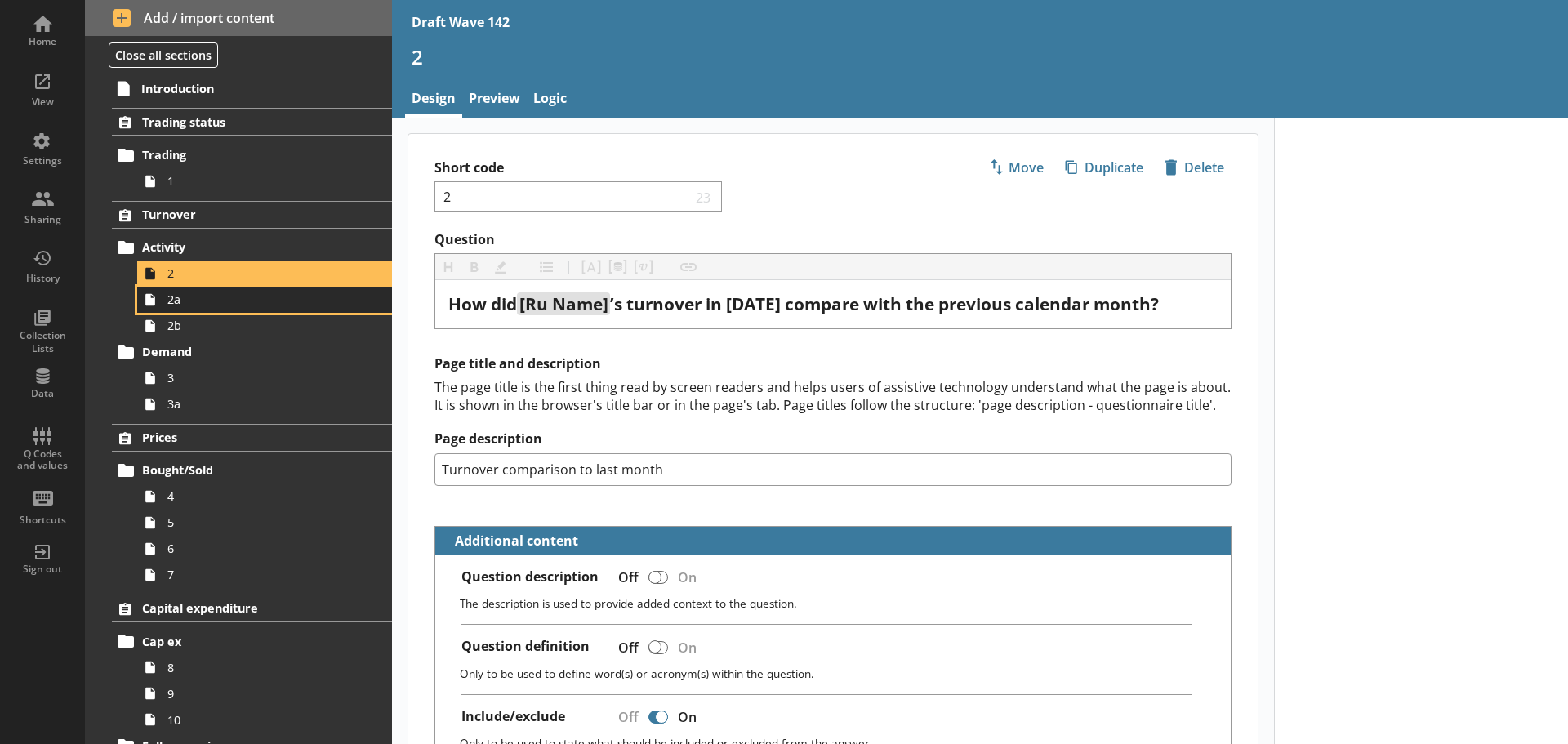
click at [242, 310] on link "2a" at bounding box center [264, 300] width 255 height 26
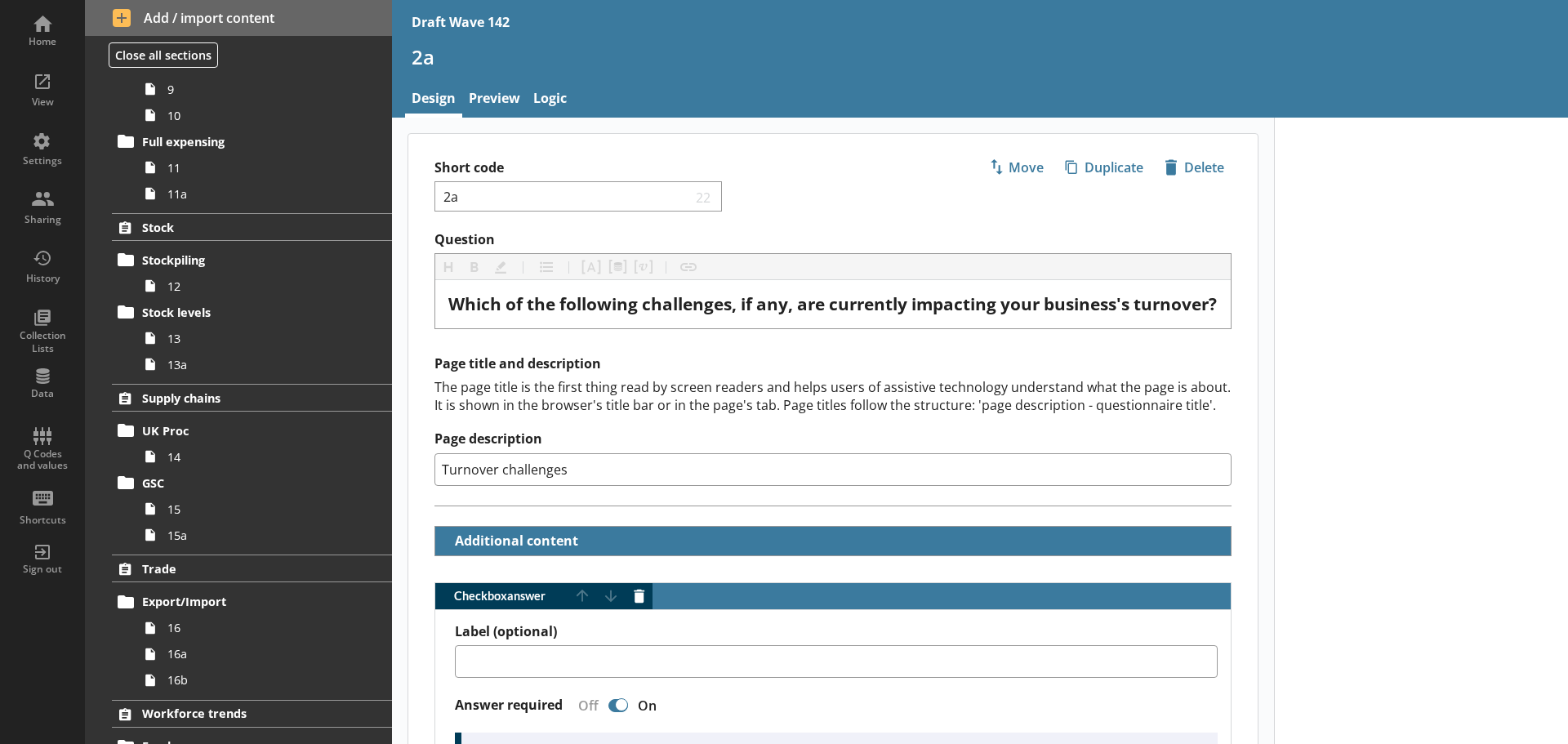
scroll to position [653, 0]
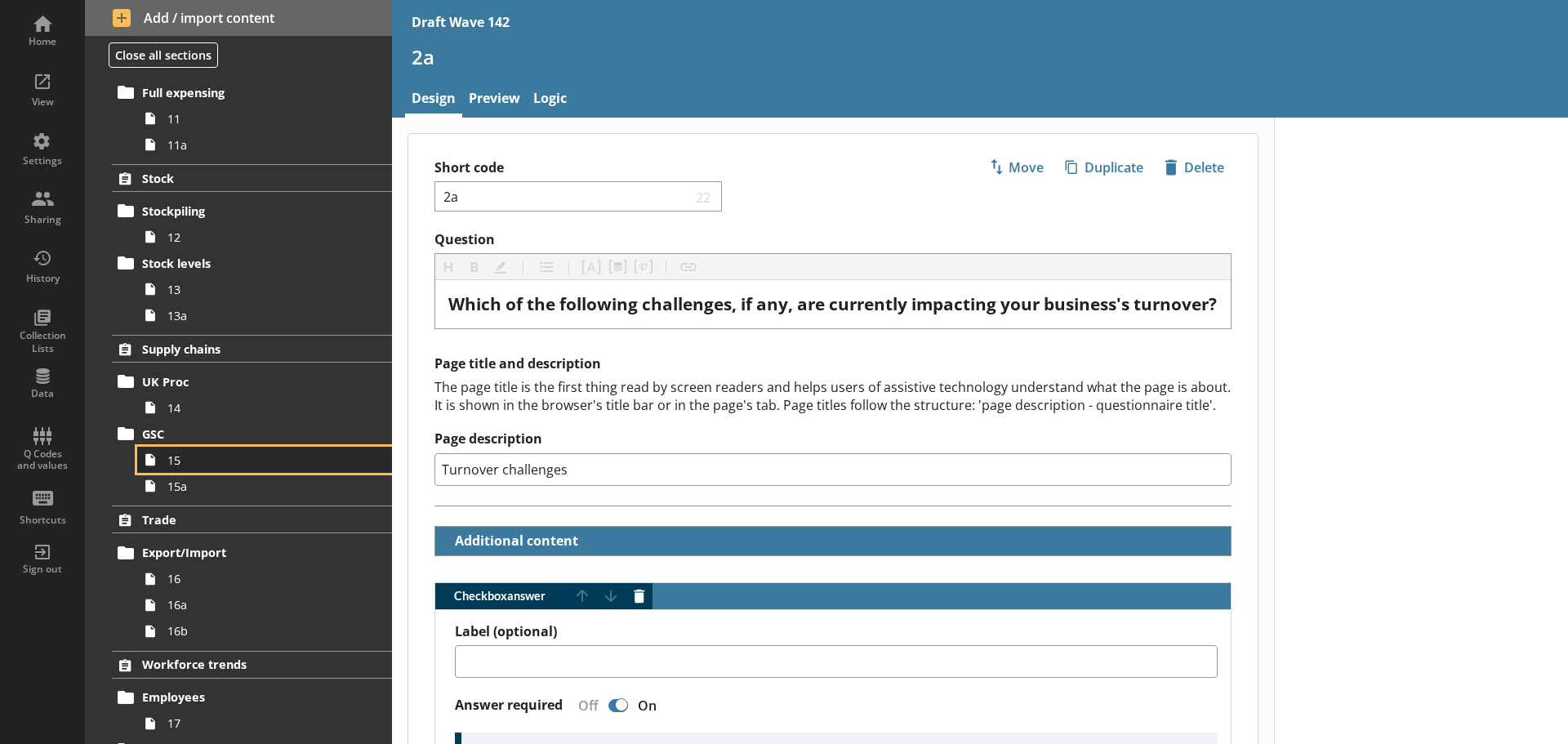
click at [208, 467] on span "15" at bounding box center [258, 460] width 182 height 16
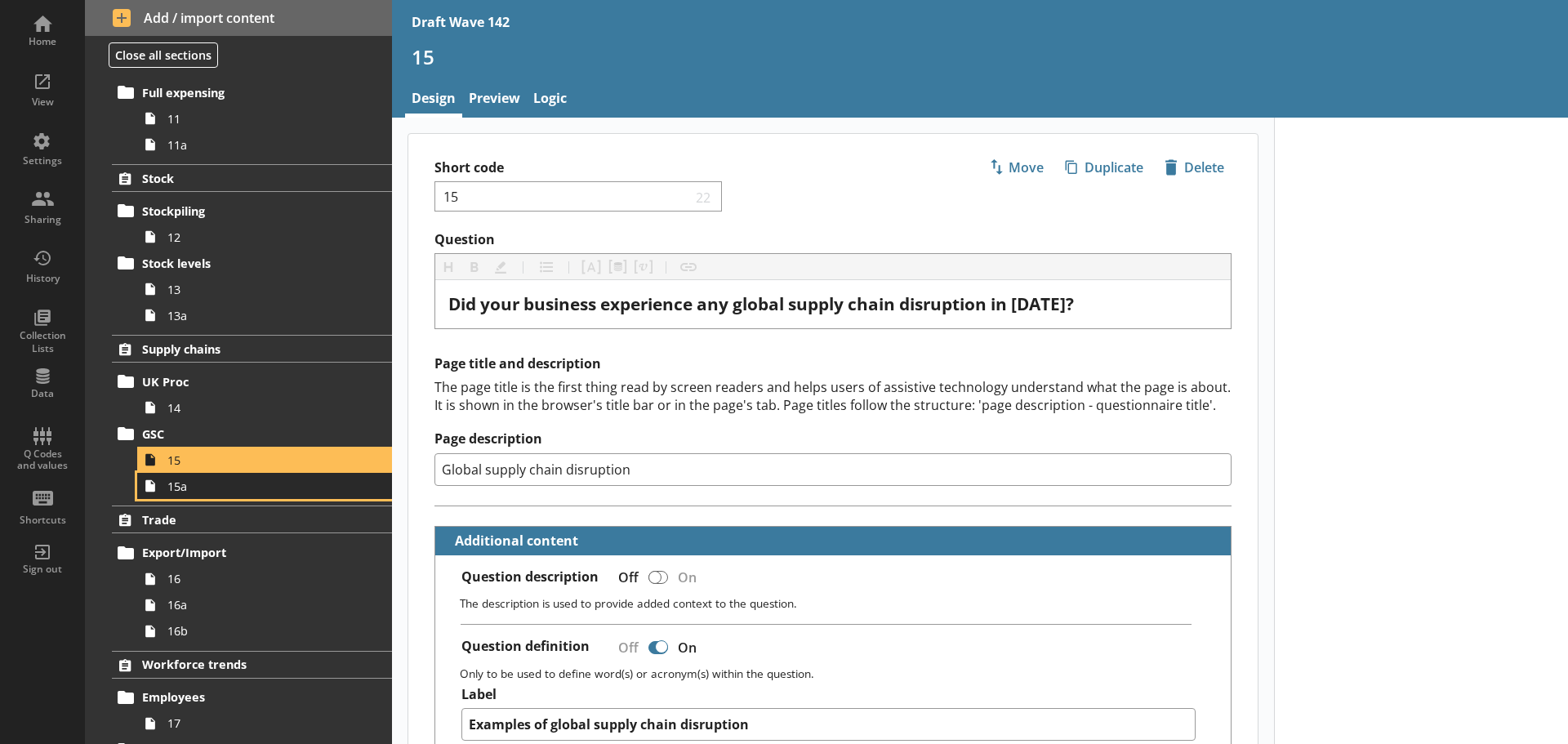
click at [217, 492] on span "15a" at bounding box center [258, 486] width 182 height 16
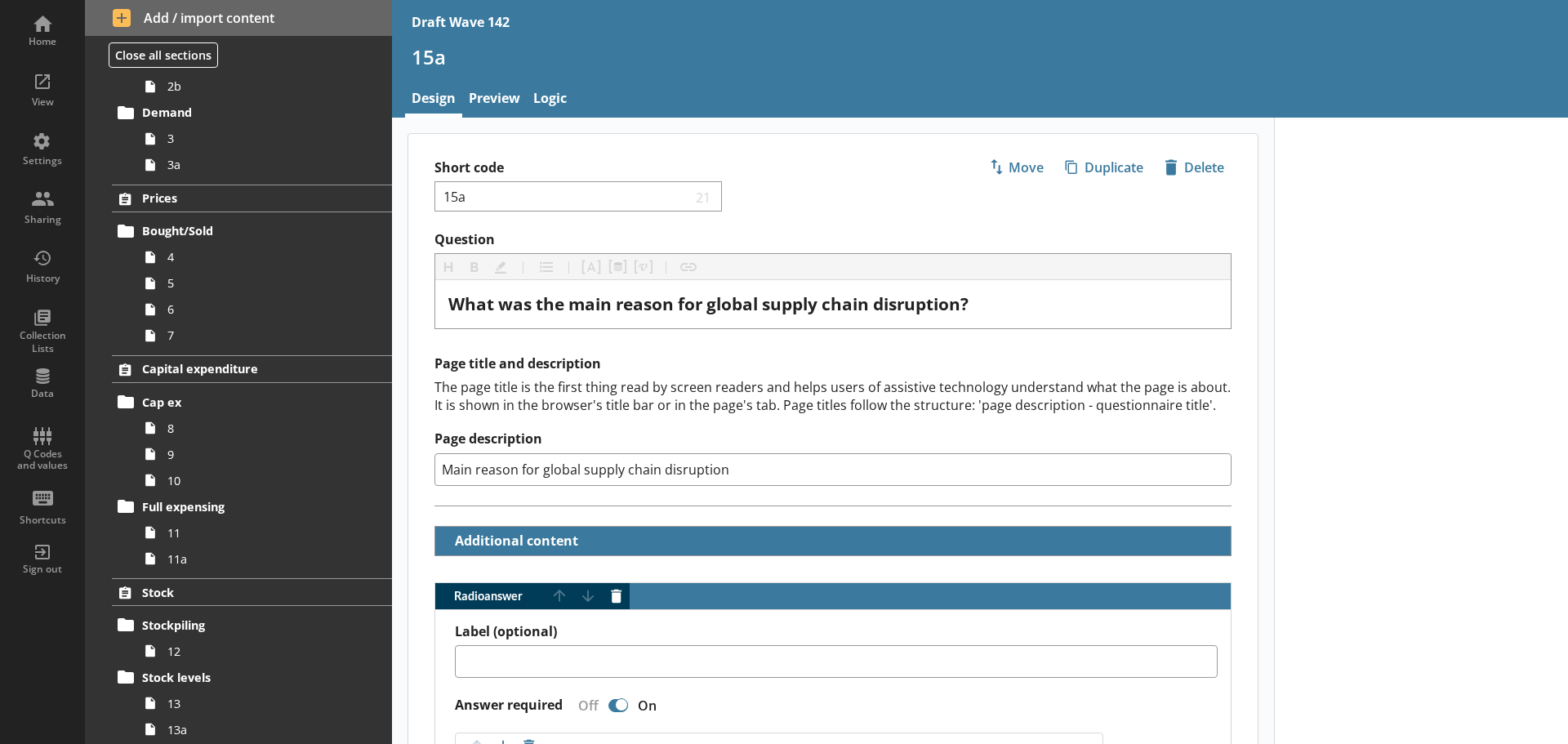
scroll to position [237, 0]
click at [207, 434] on span "8" at bounding box center [258, 430] width 182 height 16
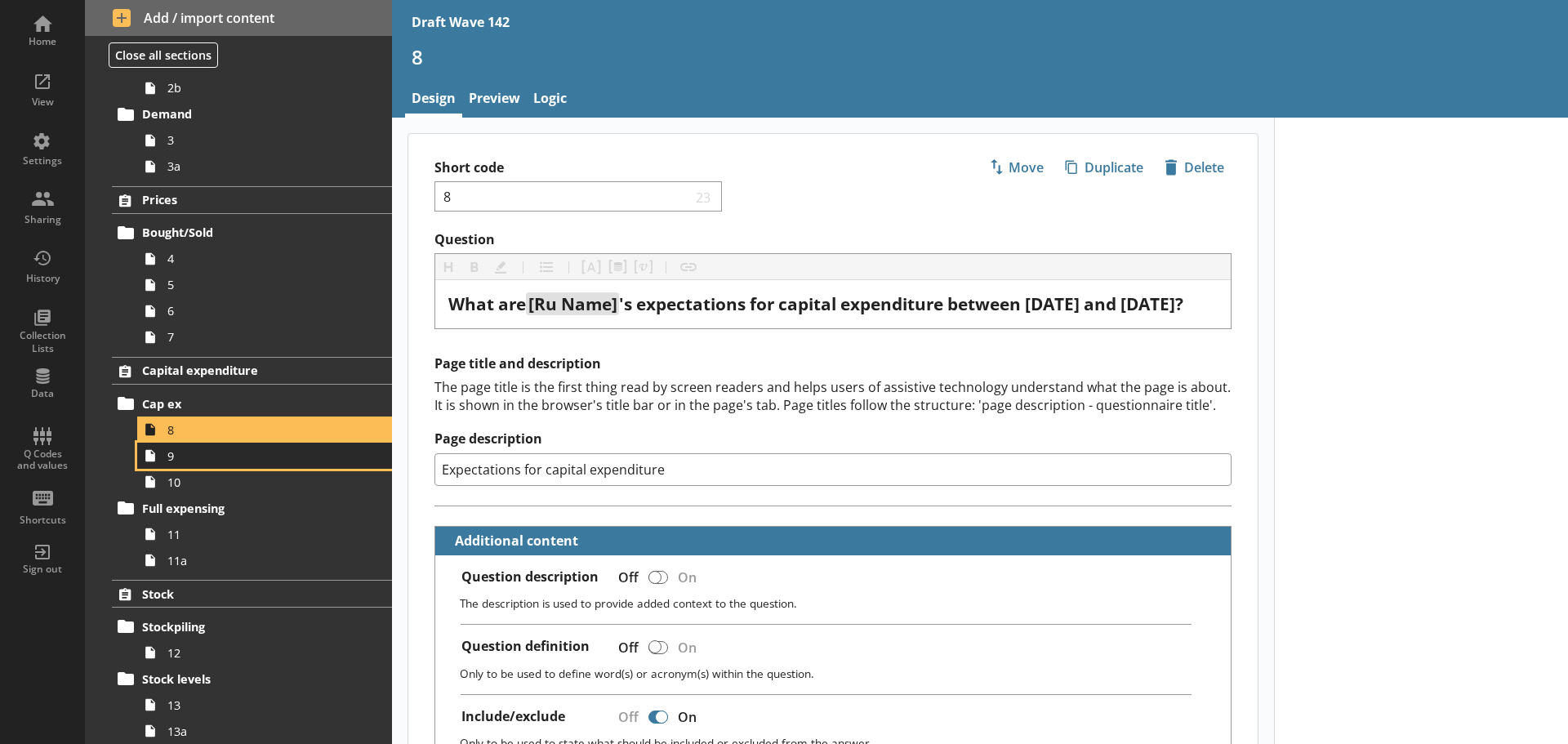
click at [207, 454] on span "9" at bounding box center [258, 456] width 182 height 16
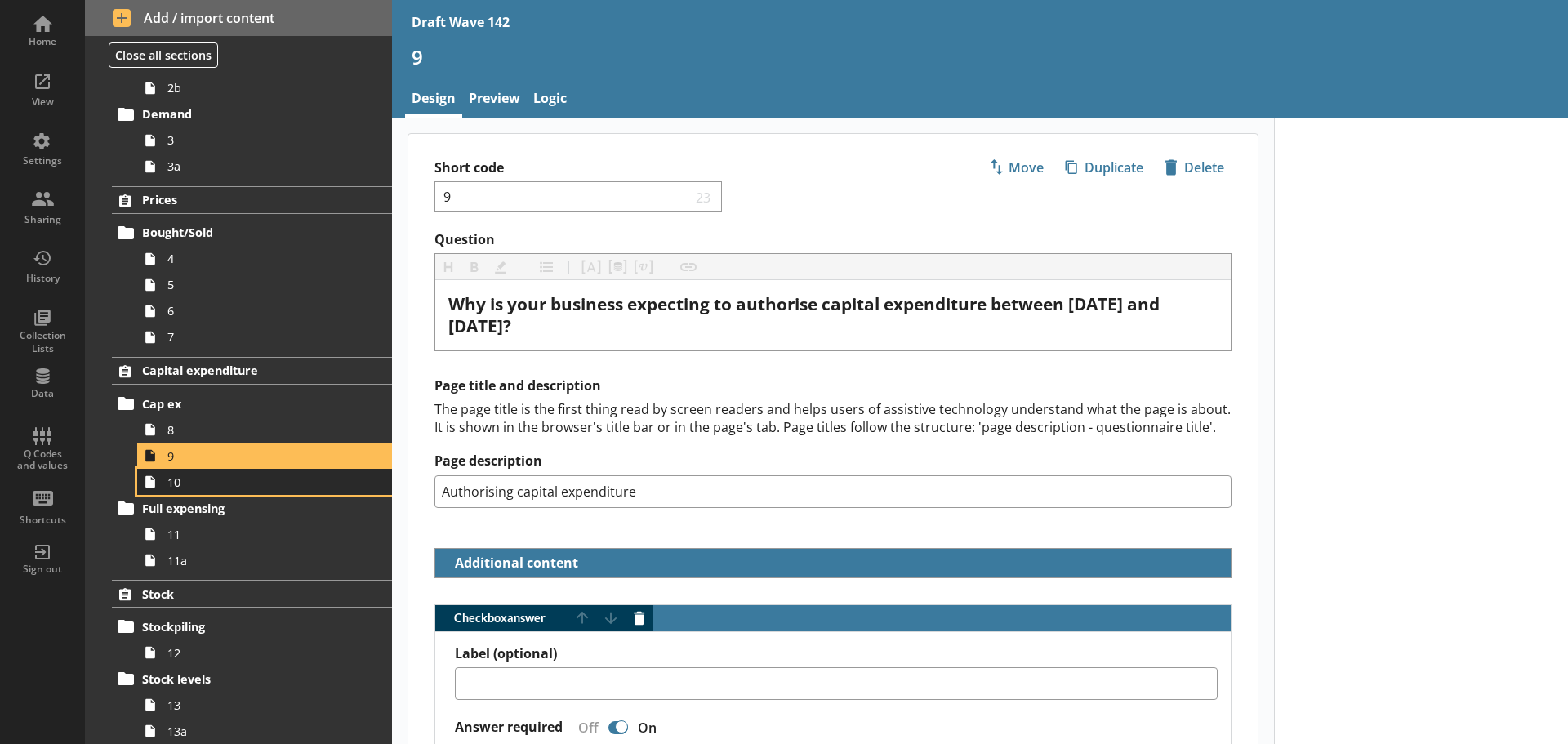
click at [209, 494] on link "10" at bounding box center [264, 481] width 255 height 26
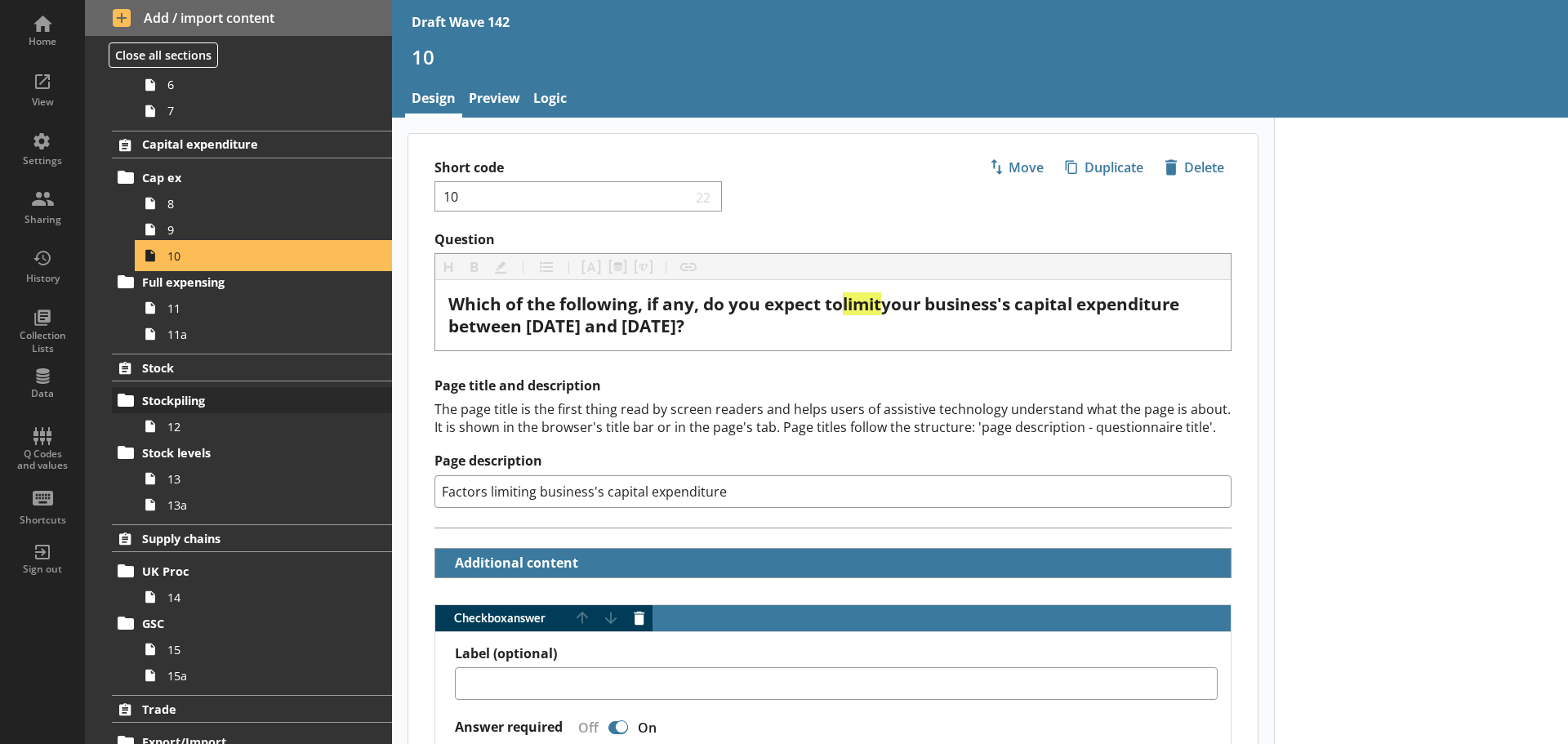
scroll to position [482, 0]
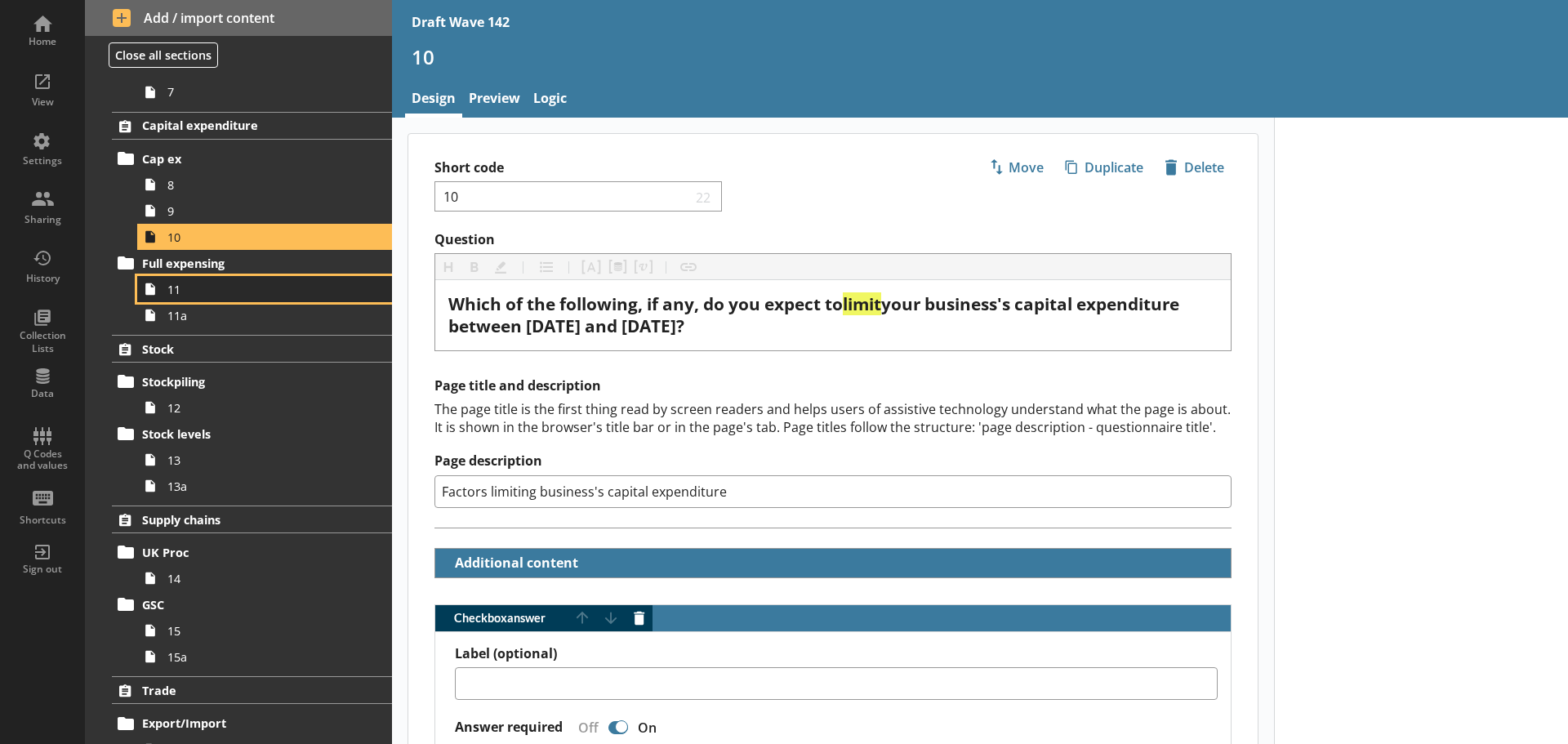
click at [192, 299] on link "11" at bounding box center [264, 289] width 255 height 26
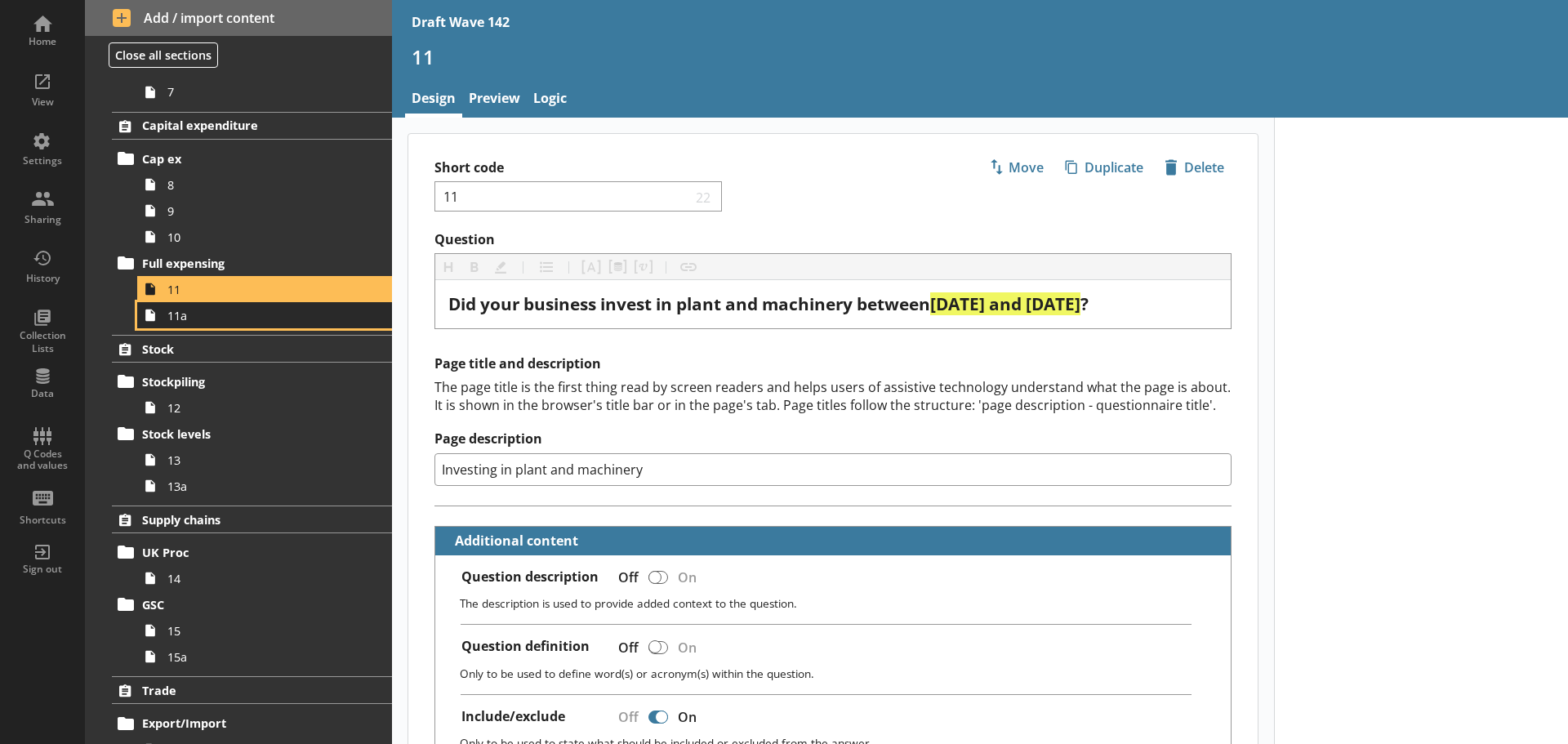
click at [192, 321] on span "11a" at bounding box center [258, 315] width 182 height 16
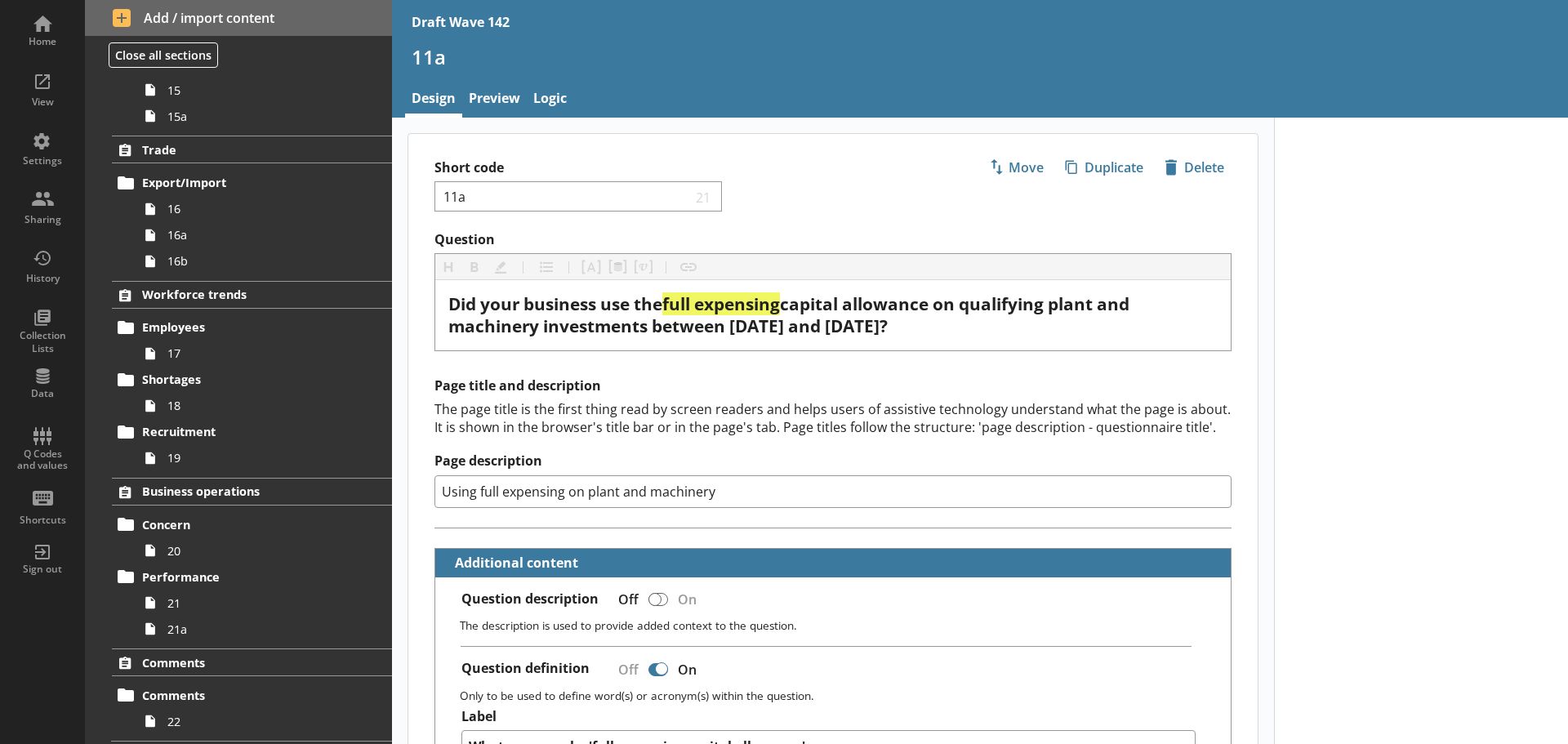
scroll to position [1054, 0]
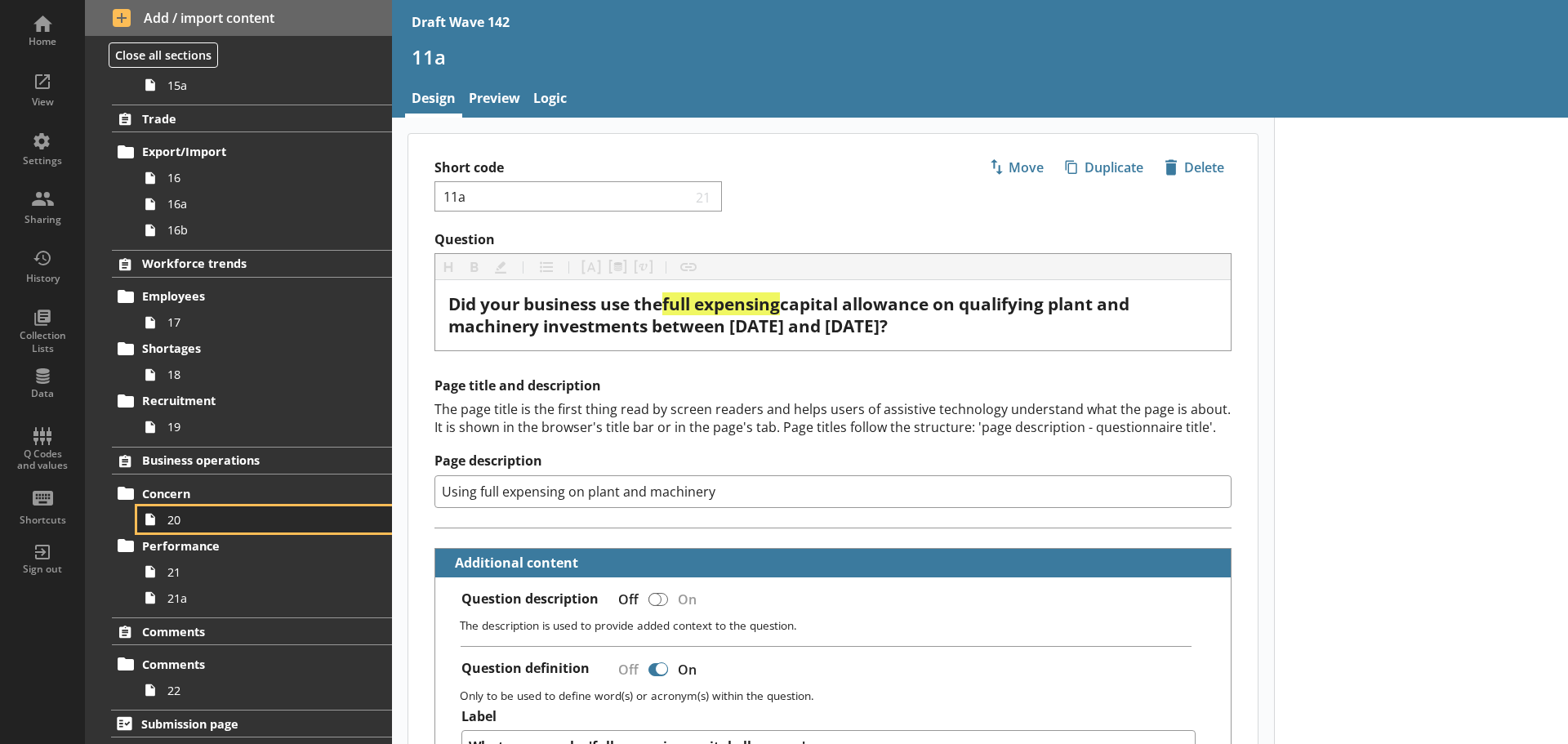
click at [208, 523] on span "20" at bounding box center [258, 519] width 182 height 16
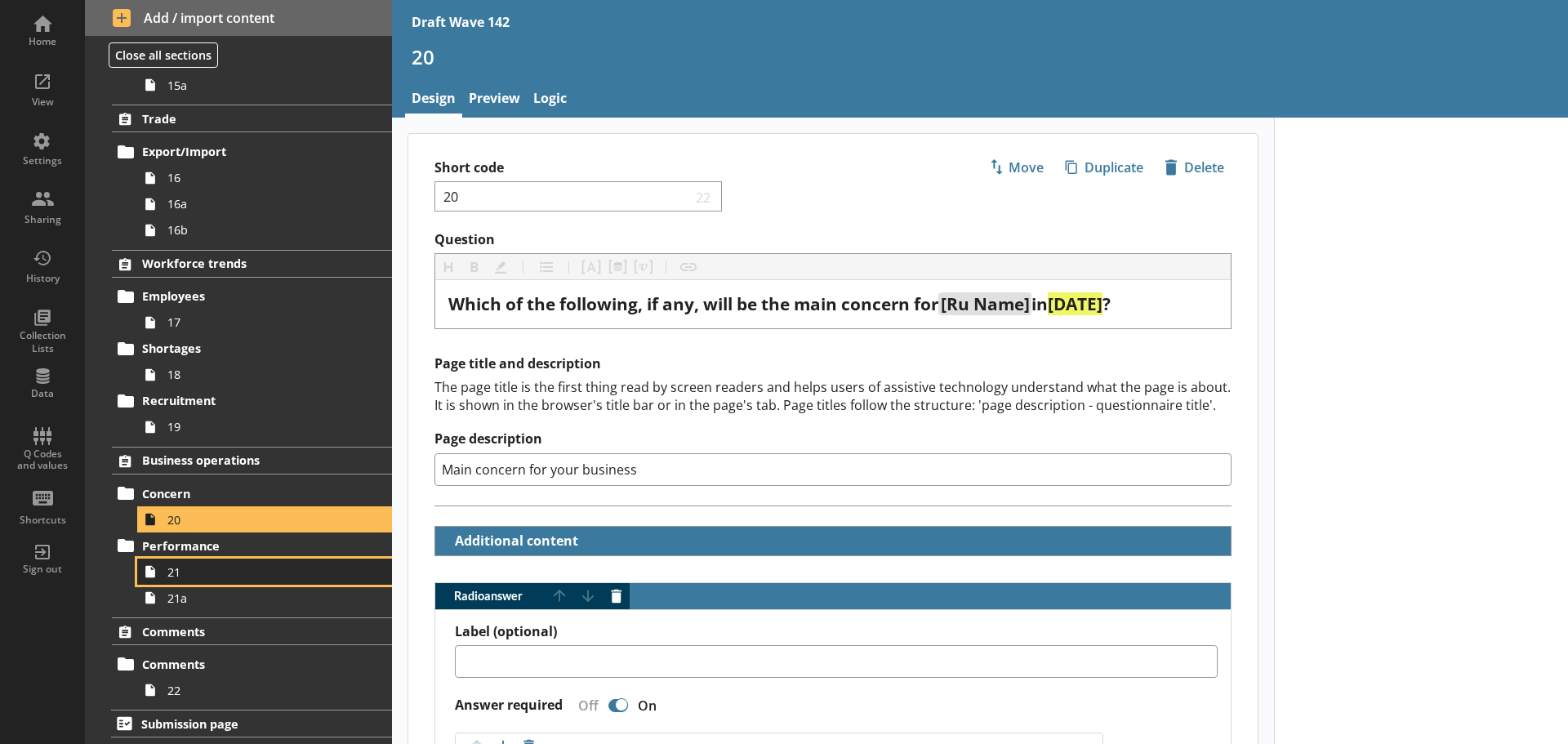
click at [191, 576] on span "21" at bounding box center [258, 572] width 182 height 16
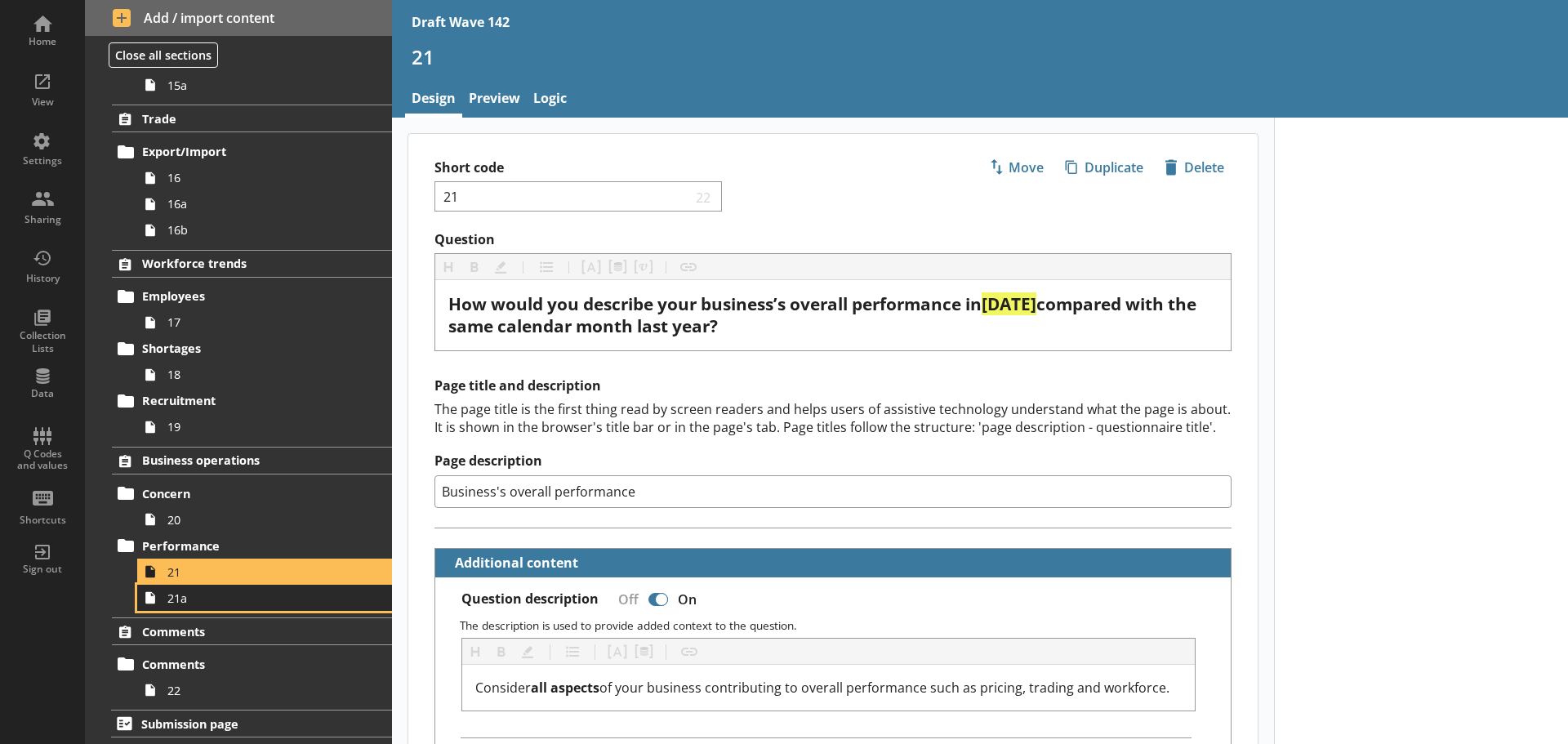
click at [187, 601] on span "21a" at bounding box center [258, 599] width 182 height 16
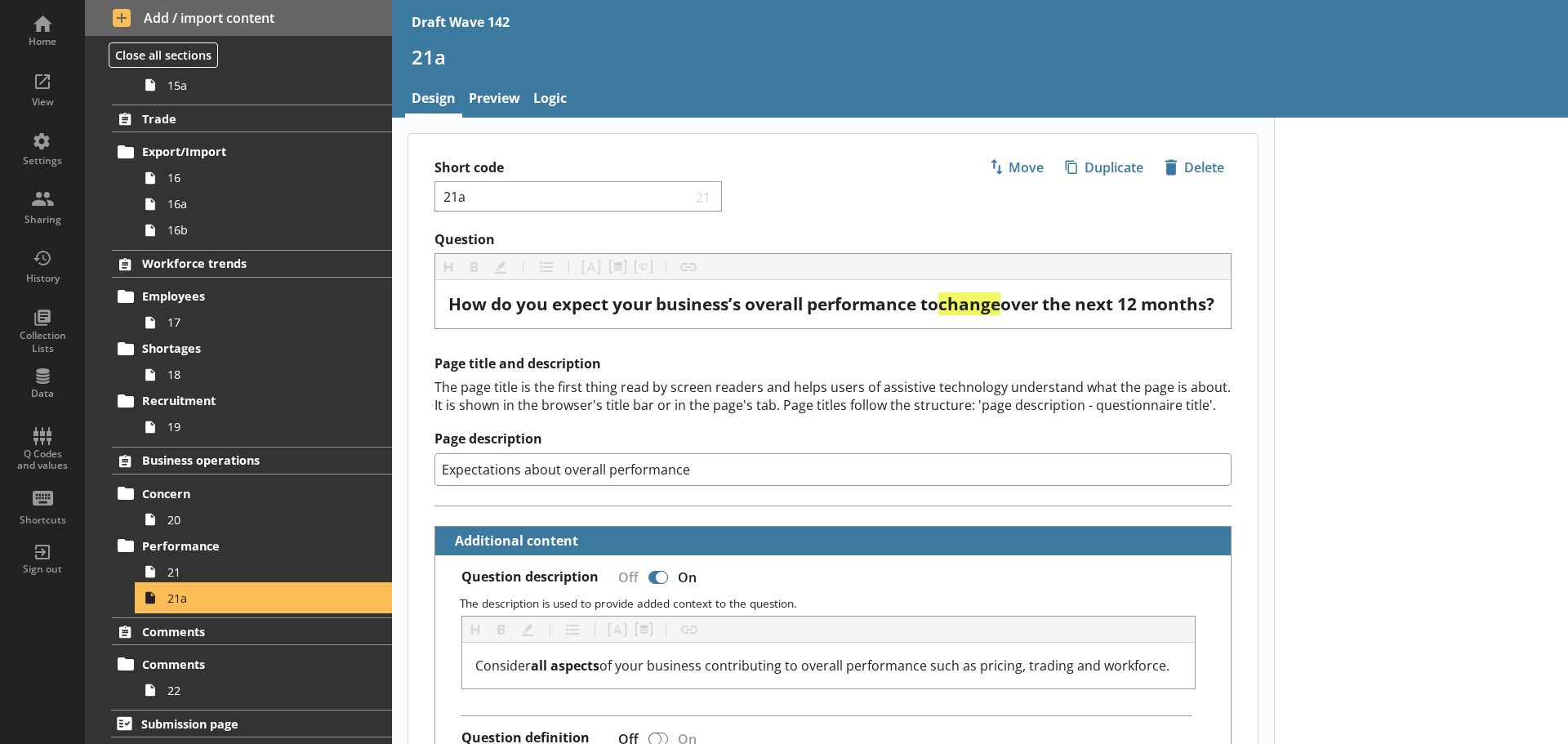
type textarea "x"
